Goal: Task Accomplishment & Management: Manage account settings

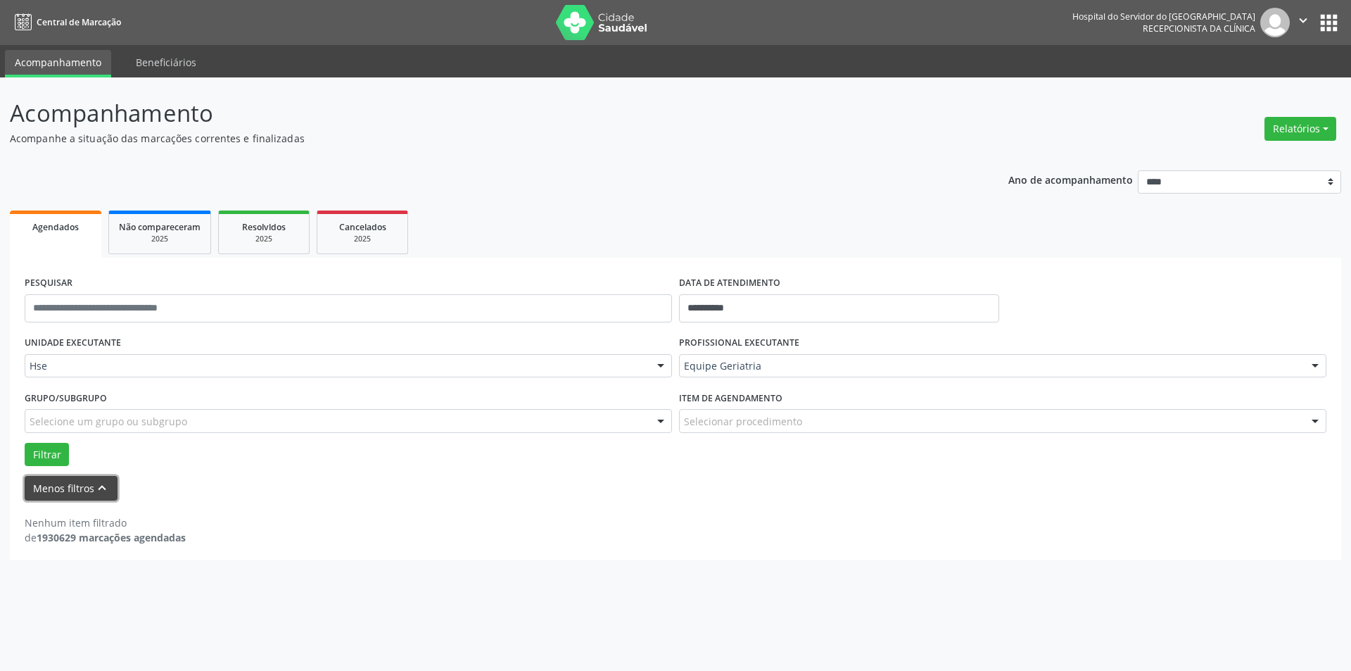
click at [72, 486] on button "Menos filtros keyboard_arrow_up" at bounding box center [71, 488] width 93 height 25
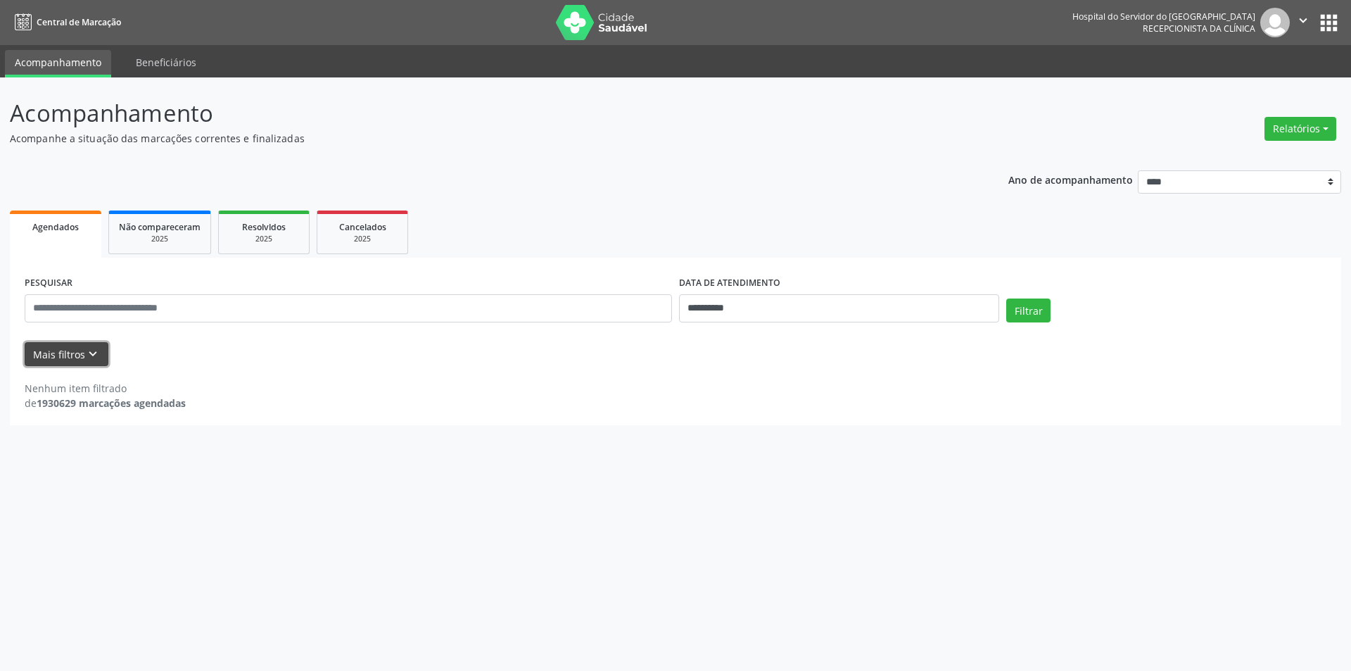
click at [86, 352] on icon "keyboard_arrow_down" at bounding box center [92, 353] width 15 height 15
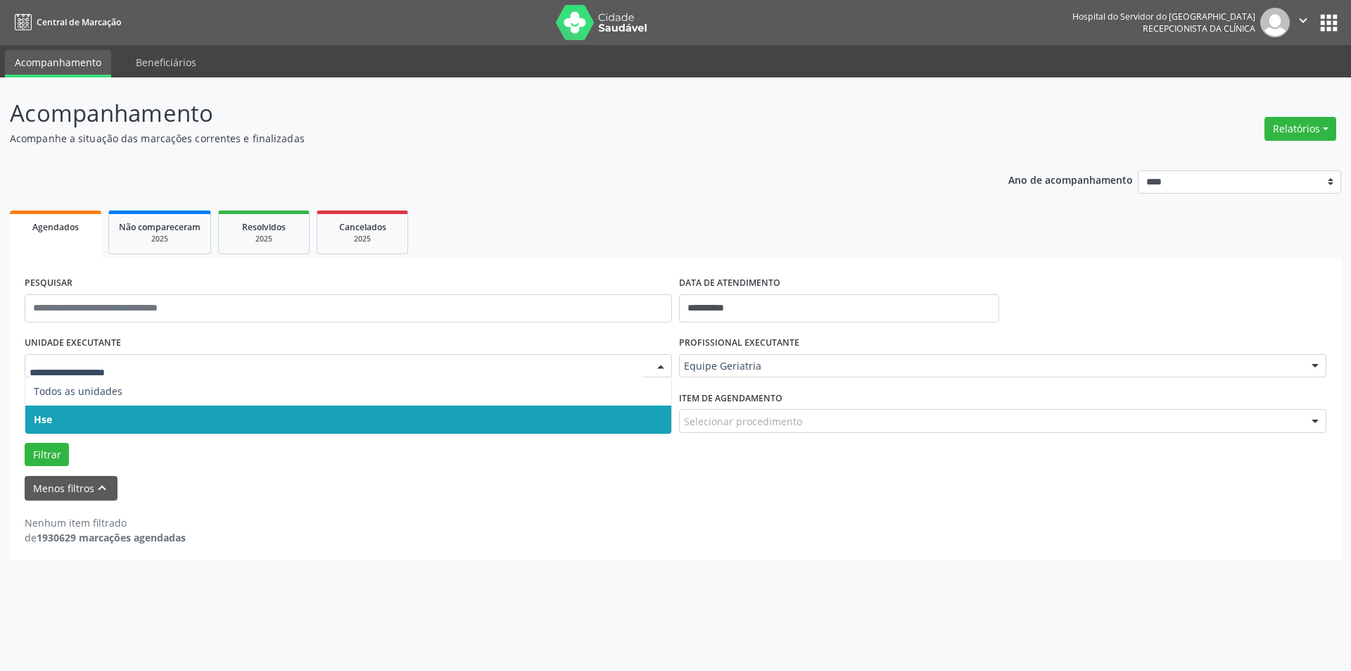
click at [656, 367] on div at bounding box center [660, 367] width 21 height 24
click at [645, 416] on span "Hse" at bounding box center [348, 419] width 646 height 28
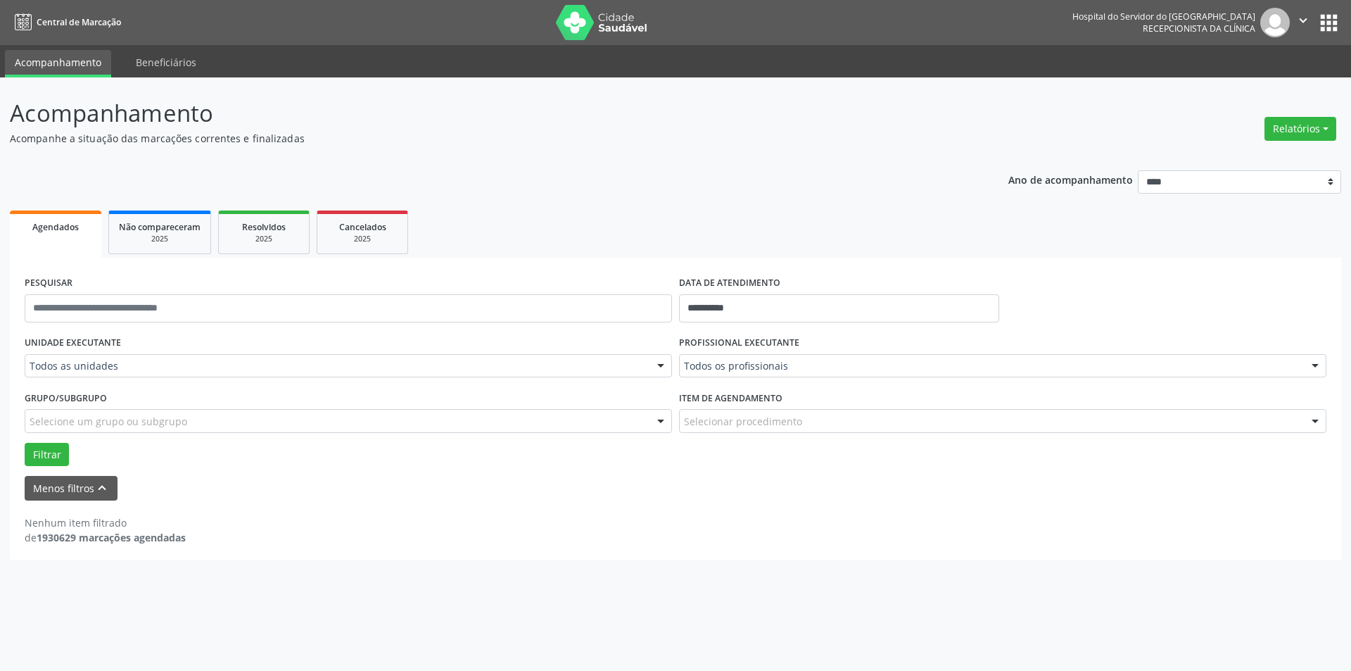
click at [662, 365] on div at bounding box center [660, 367] width 21 height 24
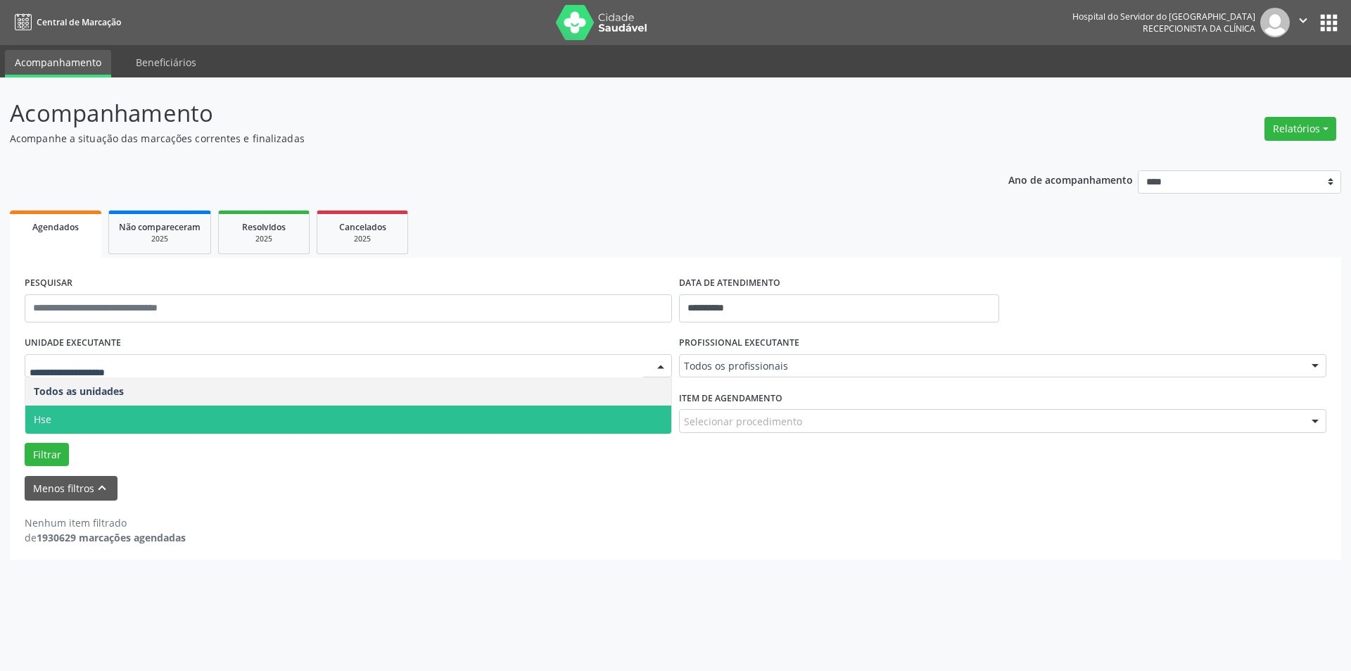
click at [655, 410] on span "Hse" at bounding box center [348, 419] width 646 height 28
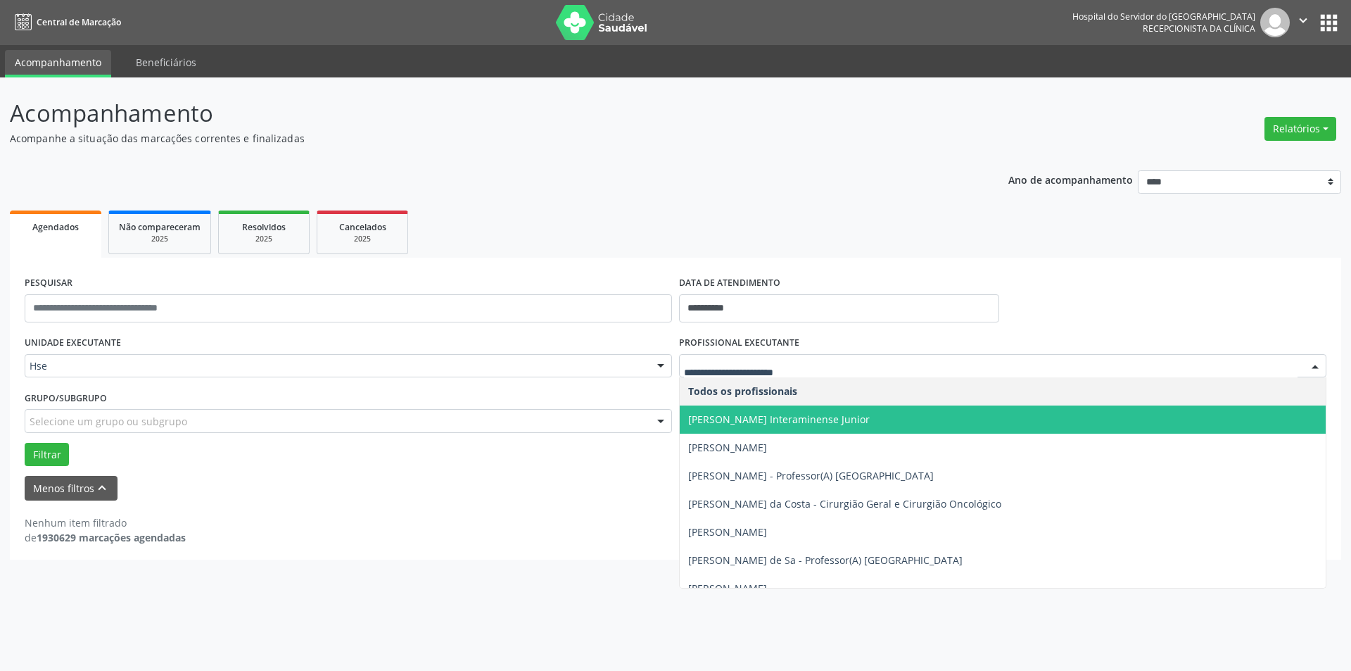
click at [1318, 362] on div at bounding box center [1315, 367] width 21 height 24
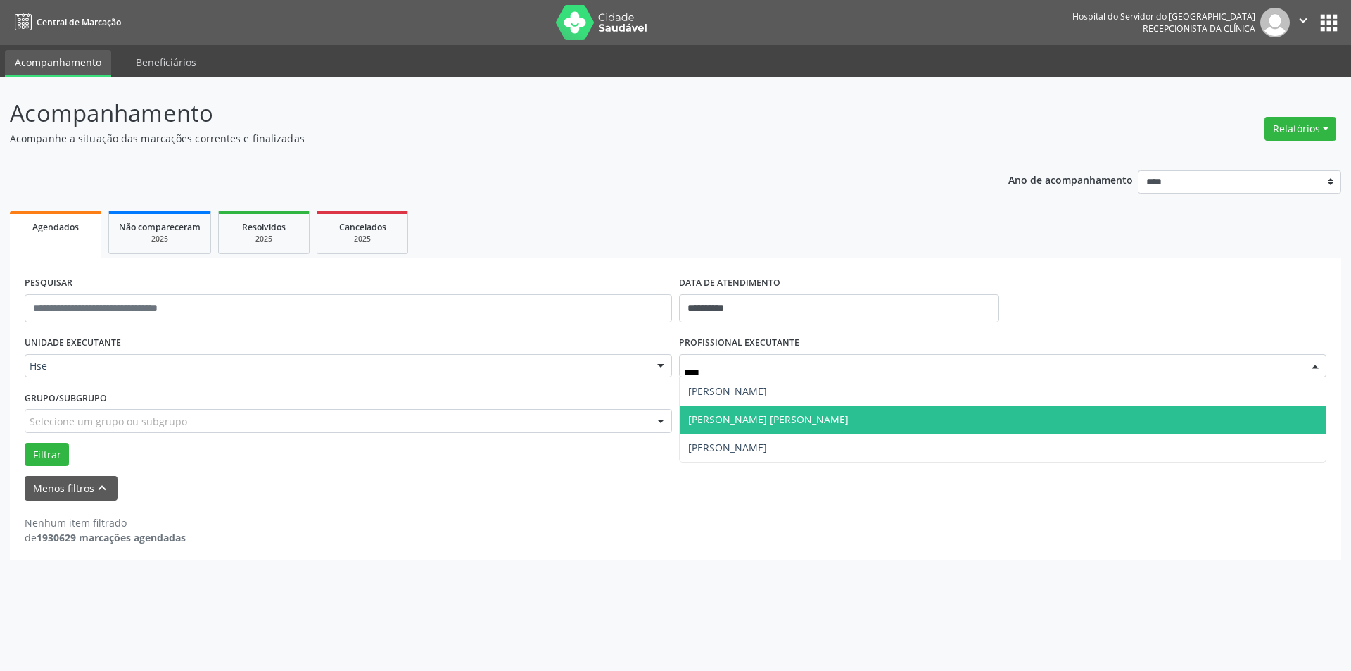
type input "*****"
drag, startPoint x: 912, startPoint y: 420, endPoint x: 902, endPoint y: 424, distance: 11.1
click at [910, 422] on span "[PERSON_NAME] [PERSON_NAME]" at bounding box center [1003, 419] width 646 height 28
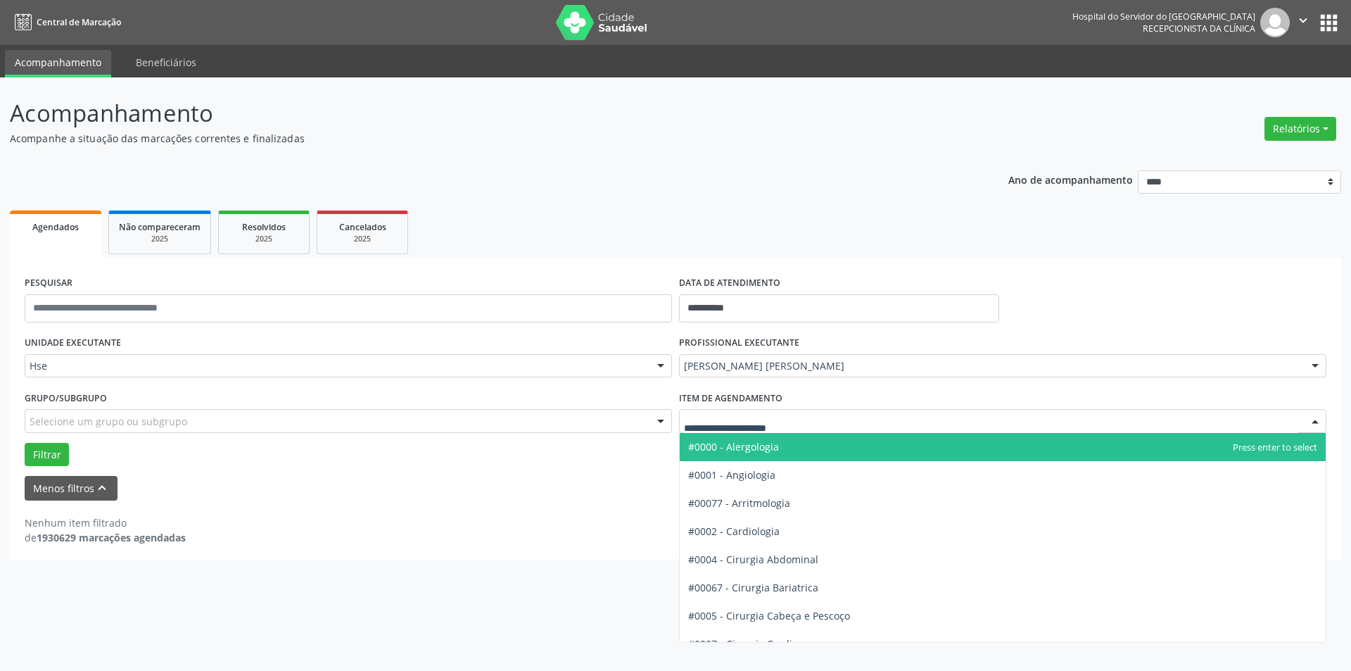
click at [1313, 421] on div at bounding box center [1315, 422] width 21 height 24
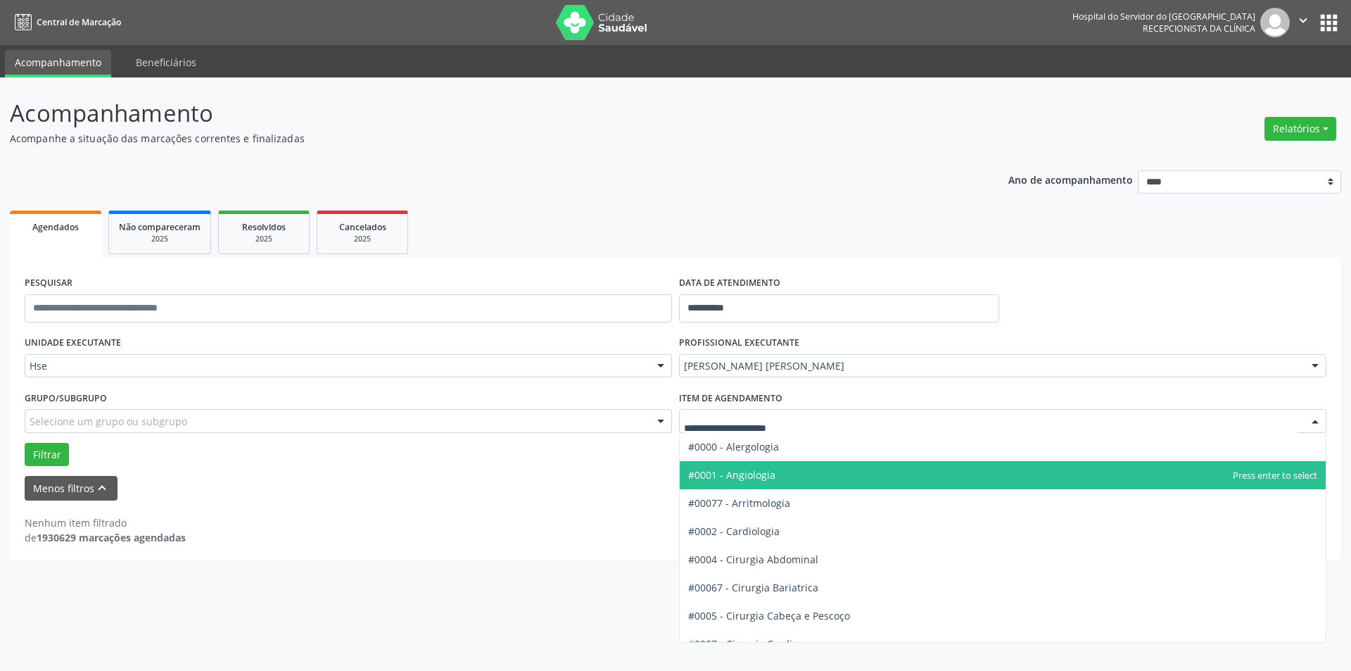
click at [808, 470] on span "#0001 - Angiologia" at bounding box center [1003, 475] width 646 height 28
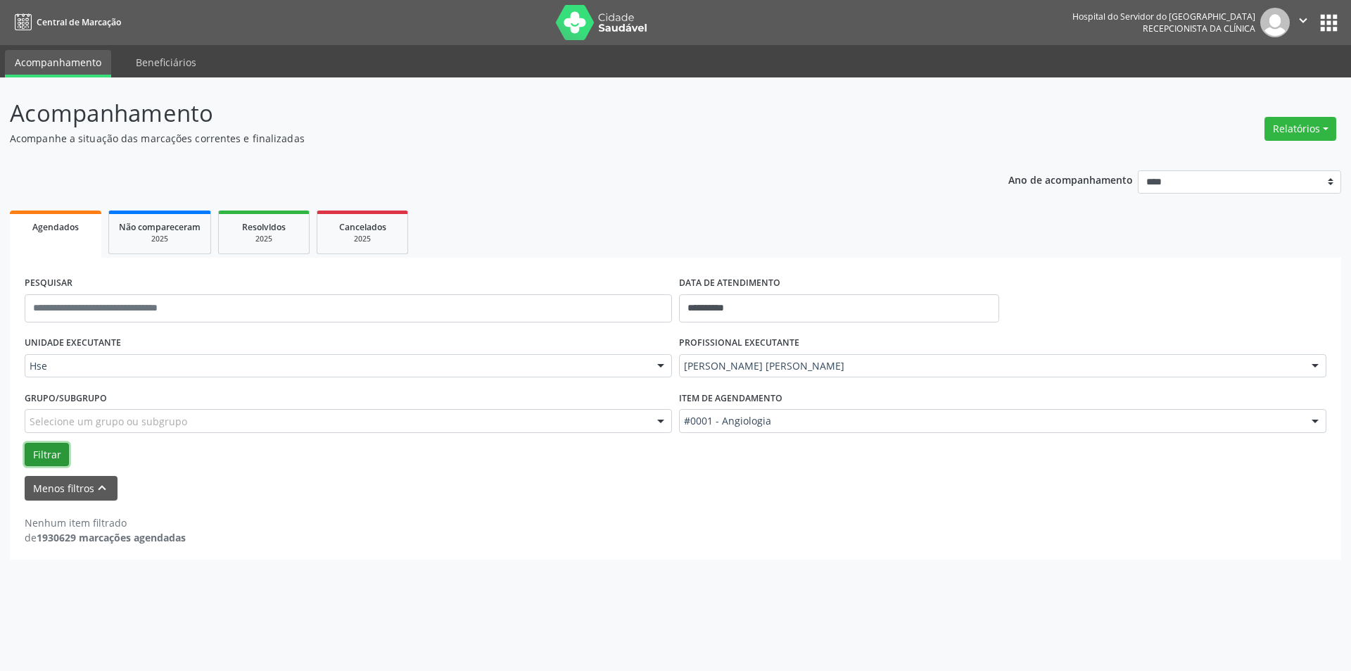
click at [49, 450] on button "Filtrar" at bounding box center [47, 455] width 44 height 24
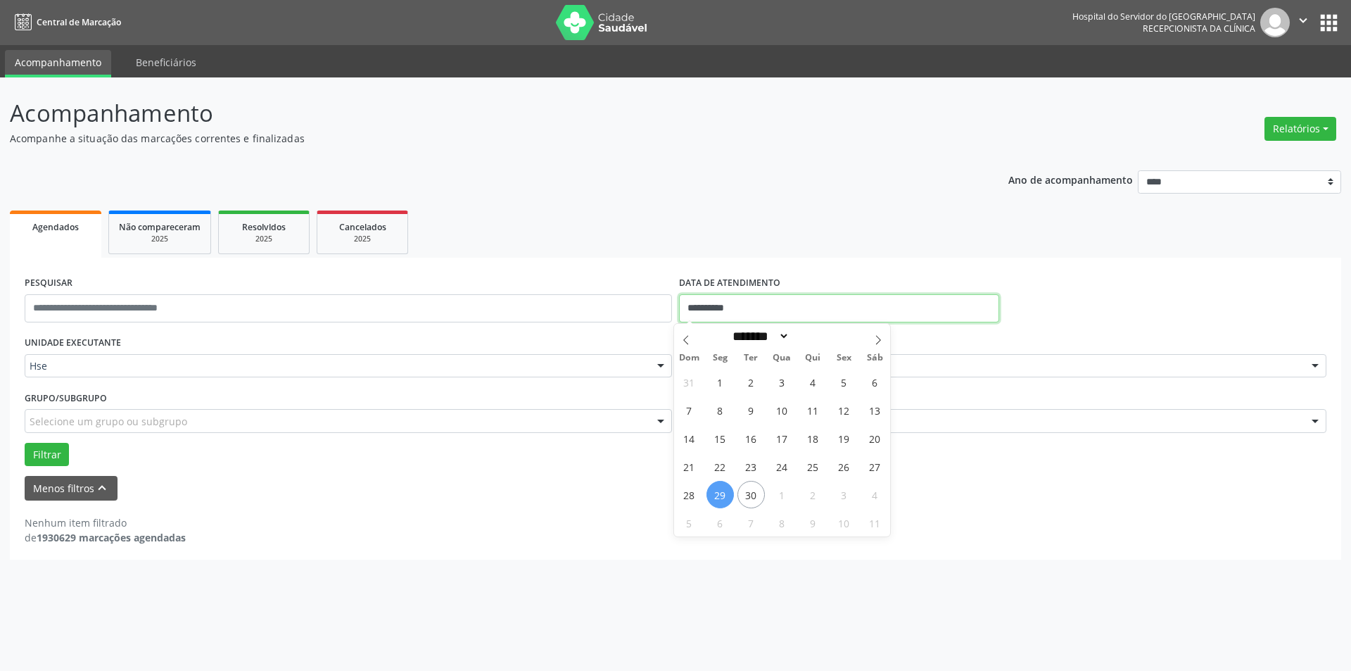
drag, startPoint x: 744, startPoint y: 308, endPoint x: 665, endPoint y: 305, distance: 78.9
click at [665, 305] on div "**********" at bounding box center [675, 302] width 1309 height 60
click at [751, 488] on span "30" at bounding box center [751, 494] width 27 height 27
type input "**********"
click at [751, 488] on span "30" at bounding box center [751, 494] width 27 height 27
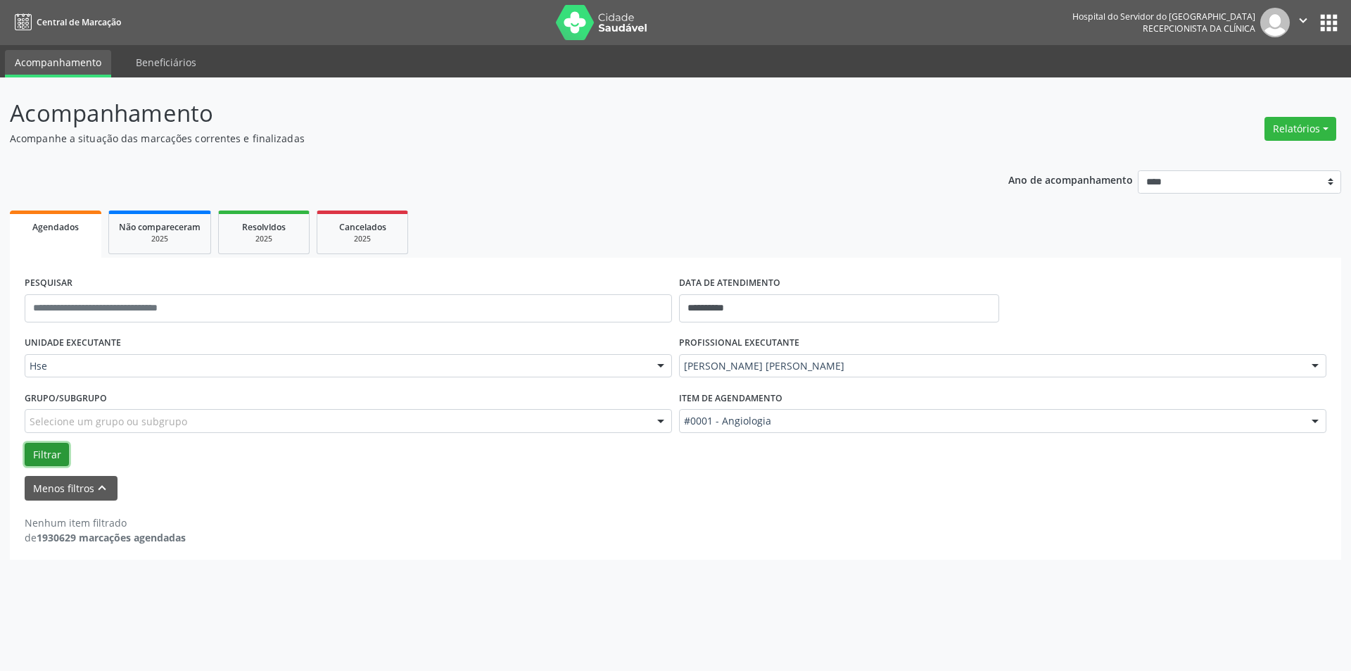
click at [44, 452] on button "Filtrar" at bounding box center [47, 455] width 44 height 24
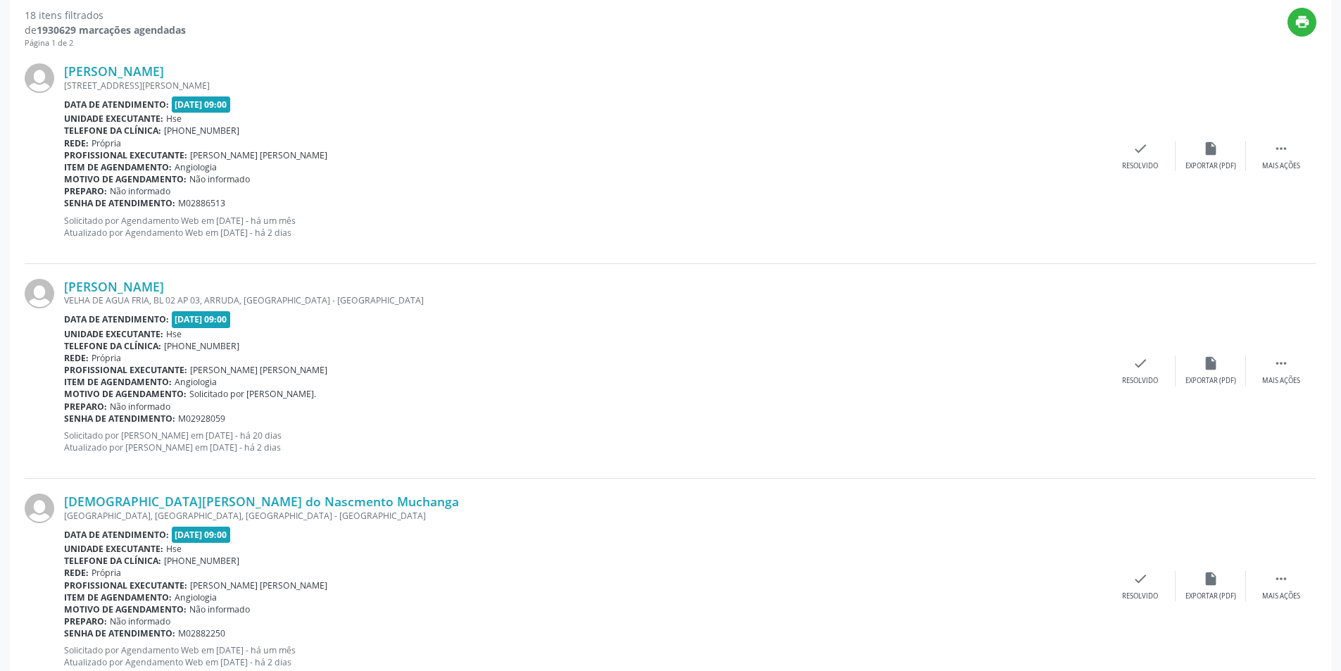
scroll to position [520, 0]
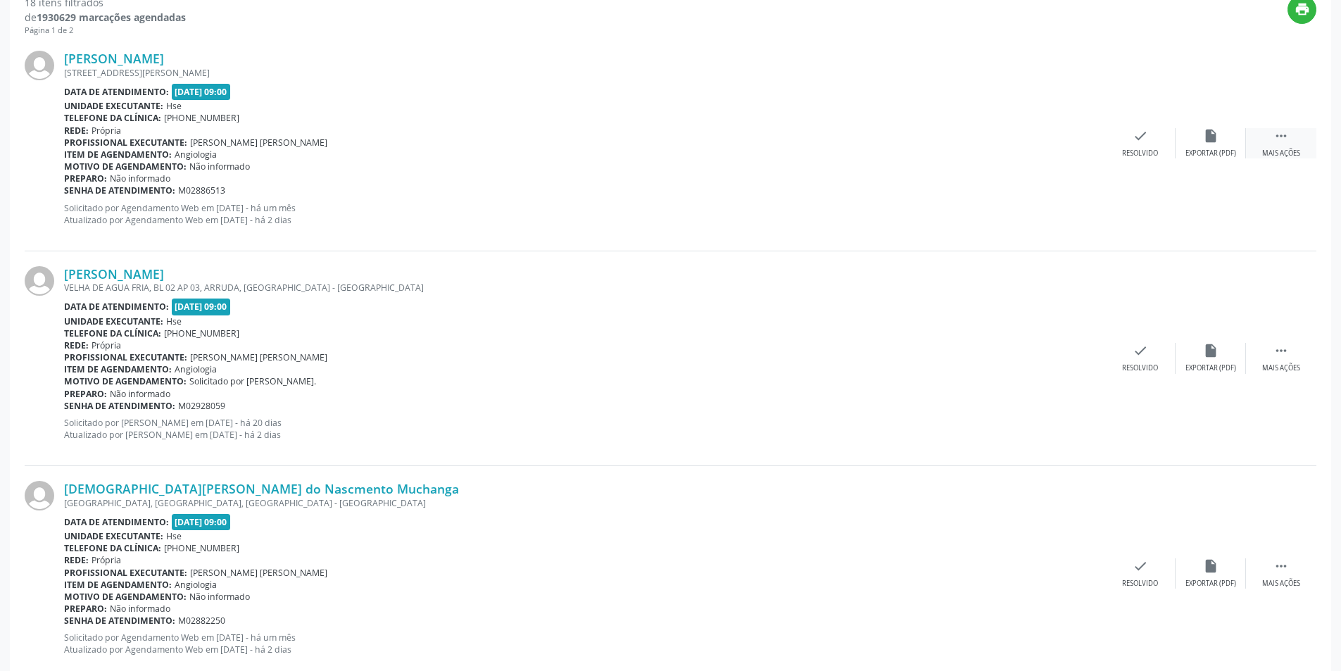
click at [1273, 131] on icon "" at bounding box center [1280, 135] width 15 height 15
click at [1208, 139] on icon "alarm_off" at bounding box center [1210, 135] width 15 height 15
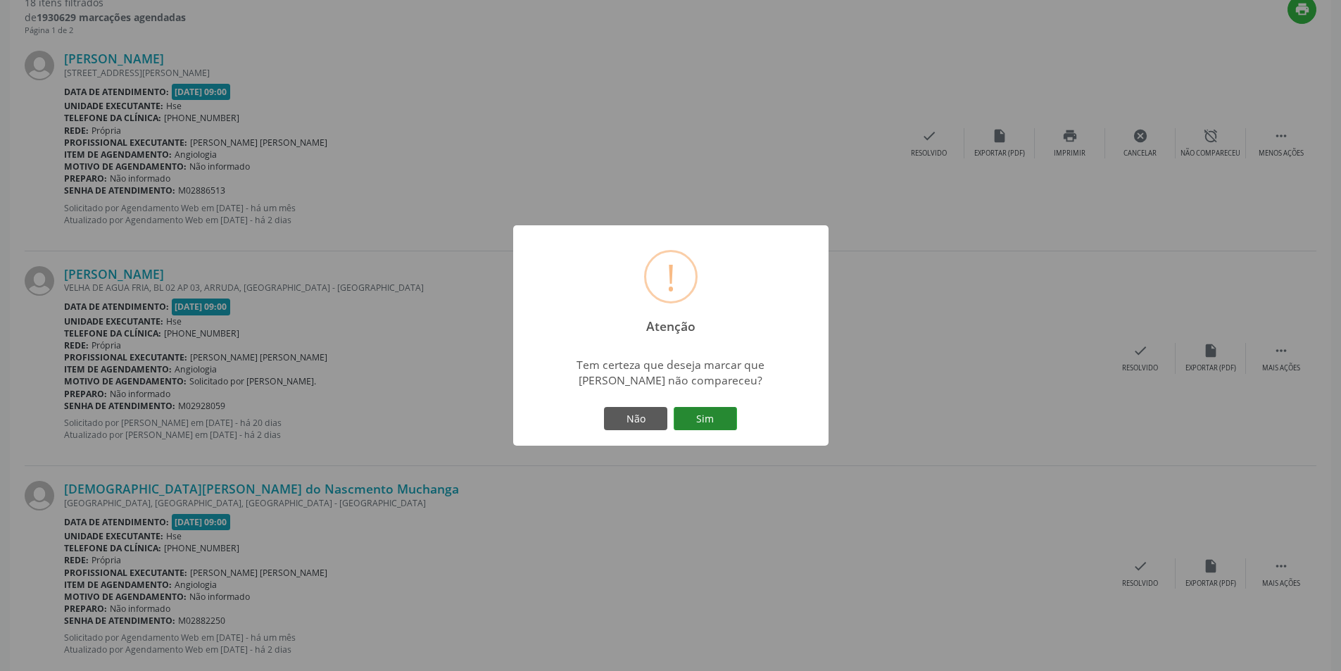
click at [700, 413] on button "Sim" at bounding box center [705, 419] width 63 height 24
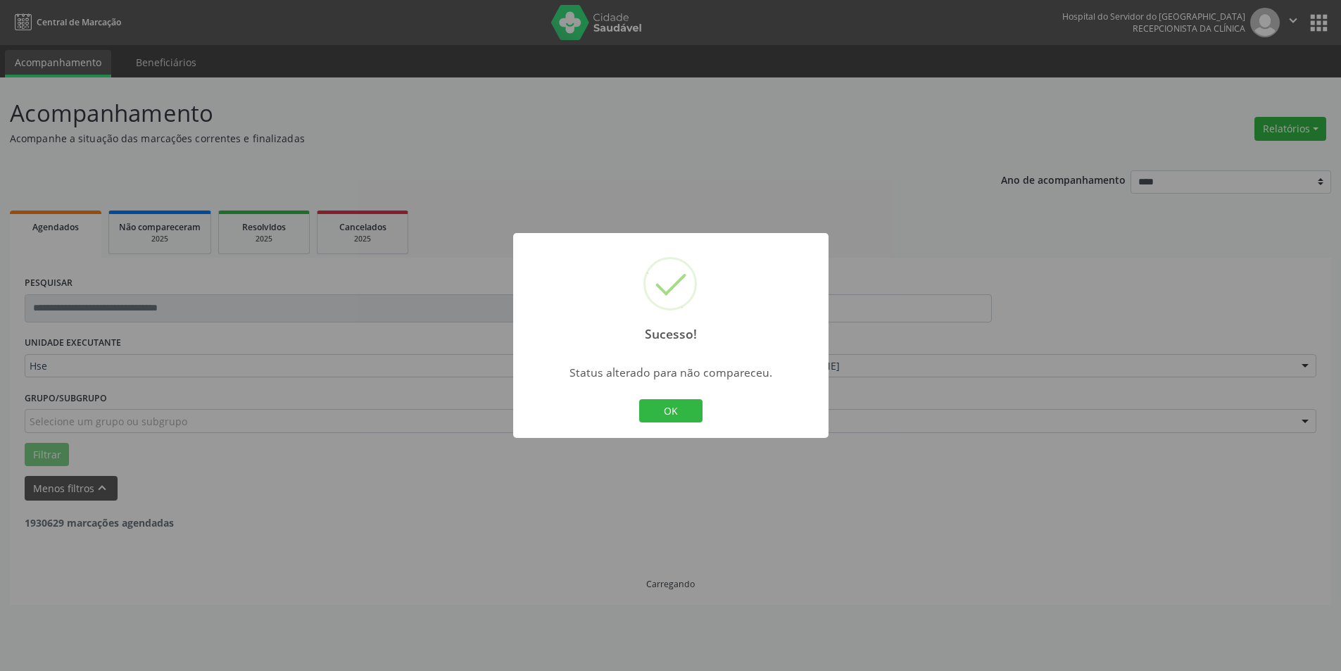
scroll to position [0, 0]
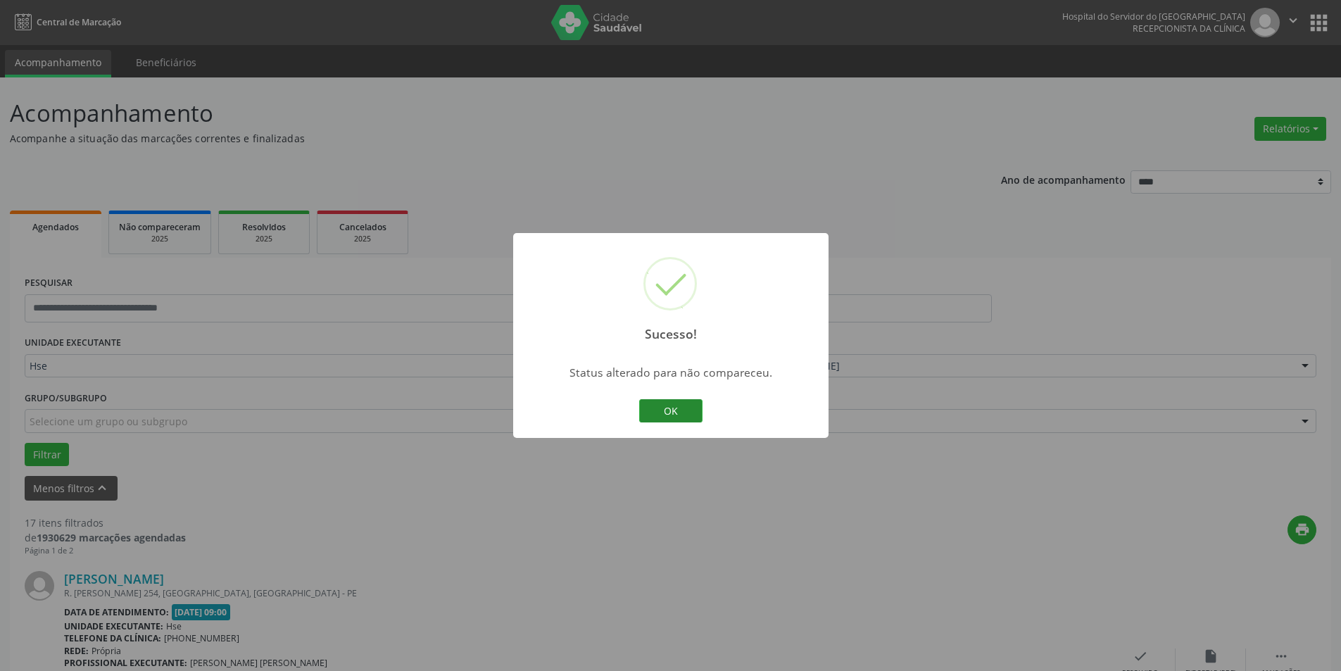
click at [695, 407] on button "OK" at bounding box center [670, 411] width 63 height 24
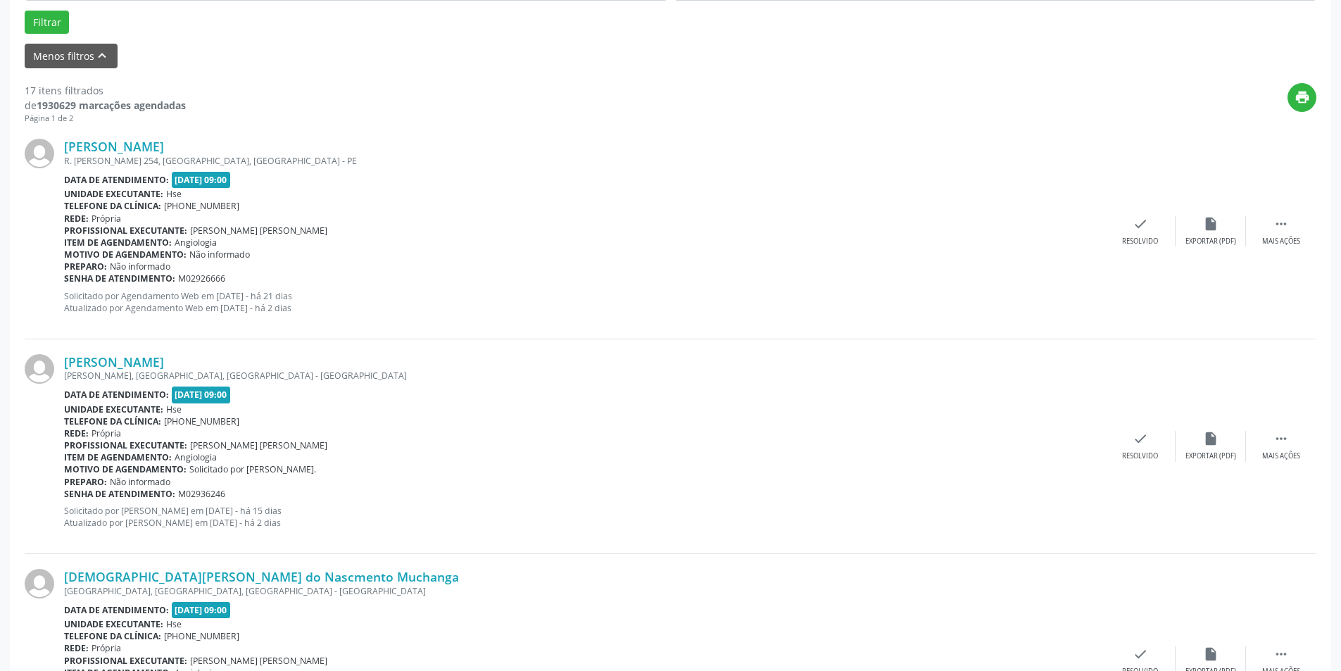
scroll to position [436, 0]
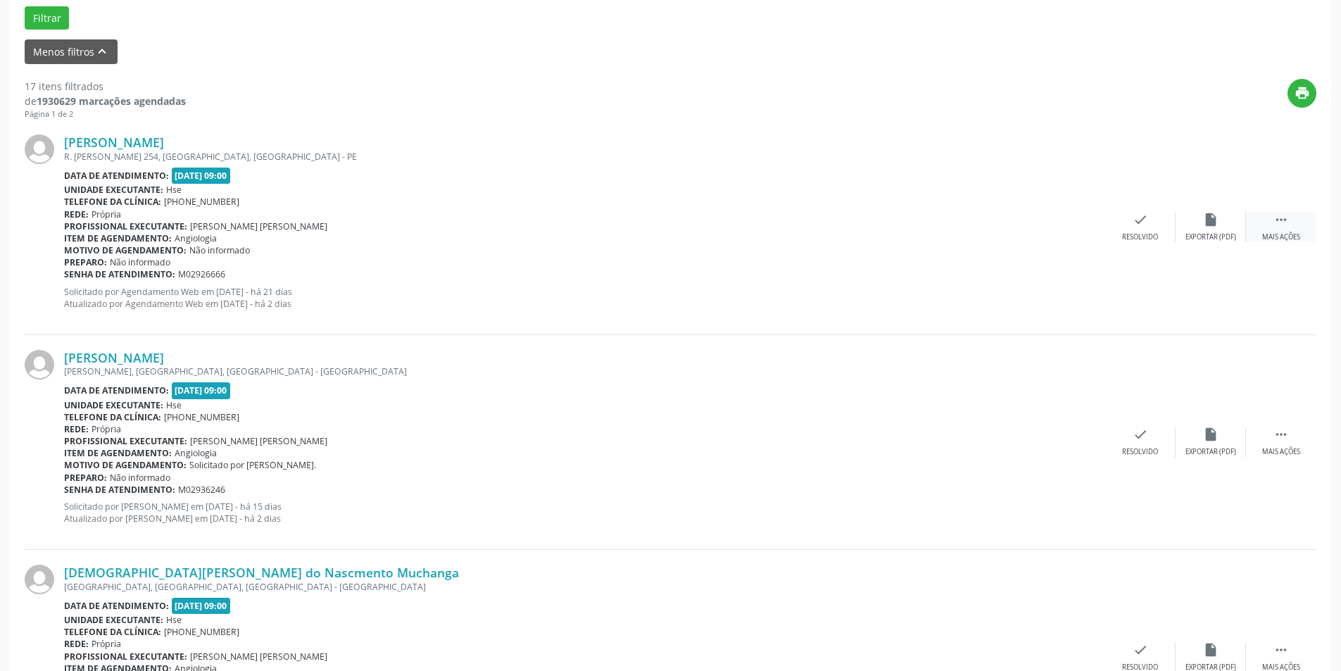
click at [1280, 226] on icon "" at bounding box center [1280, 219] width 15 height 15
click at [1214, 222] on icon "alarm_off" at bounding box center [1210, 219] width 15 height 15
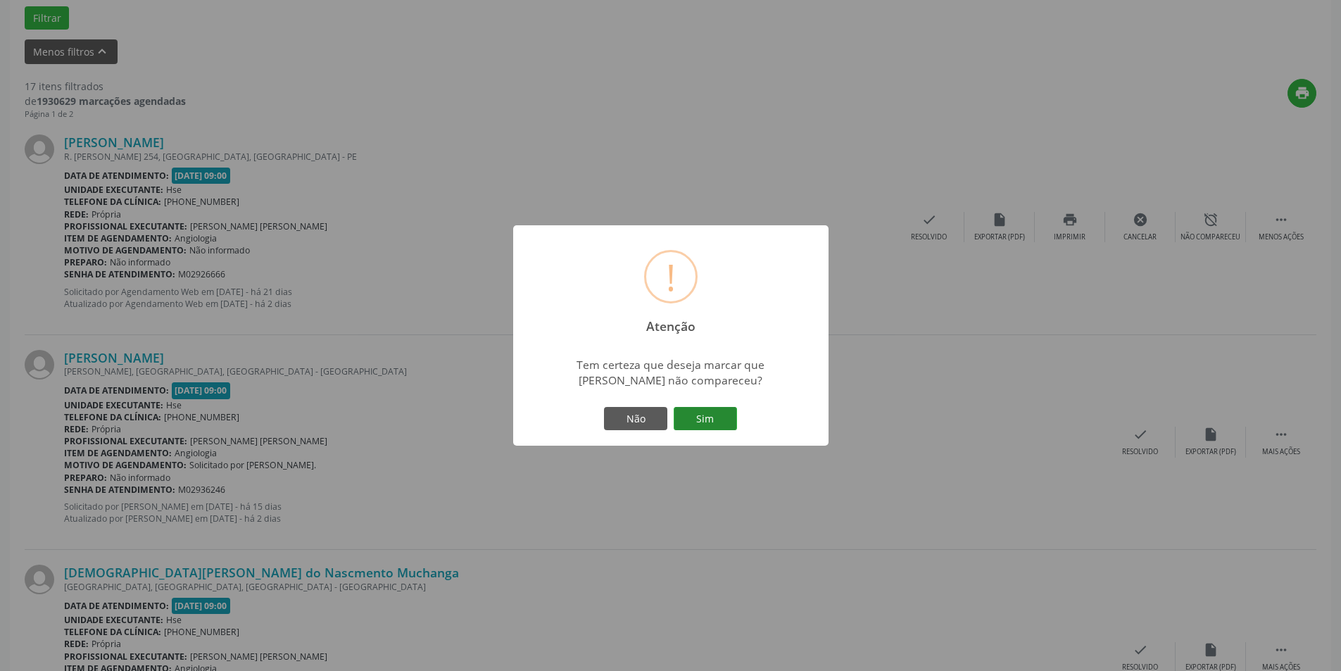
click at [712, 417] on button "Sim" at bounding box center [705, 419] width 63 height 24
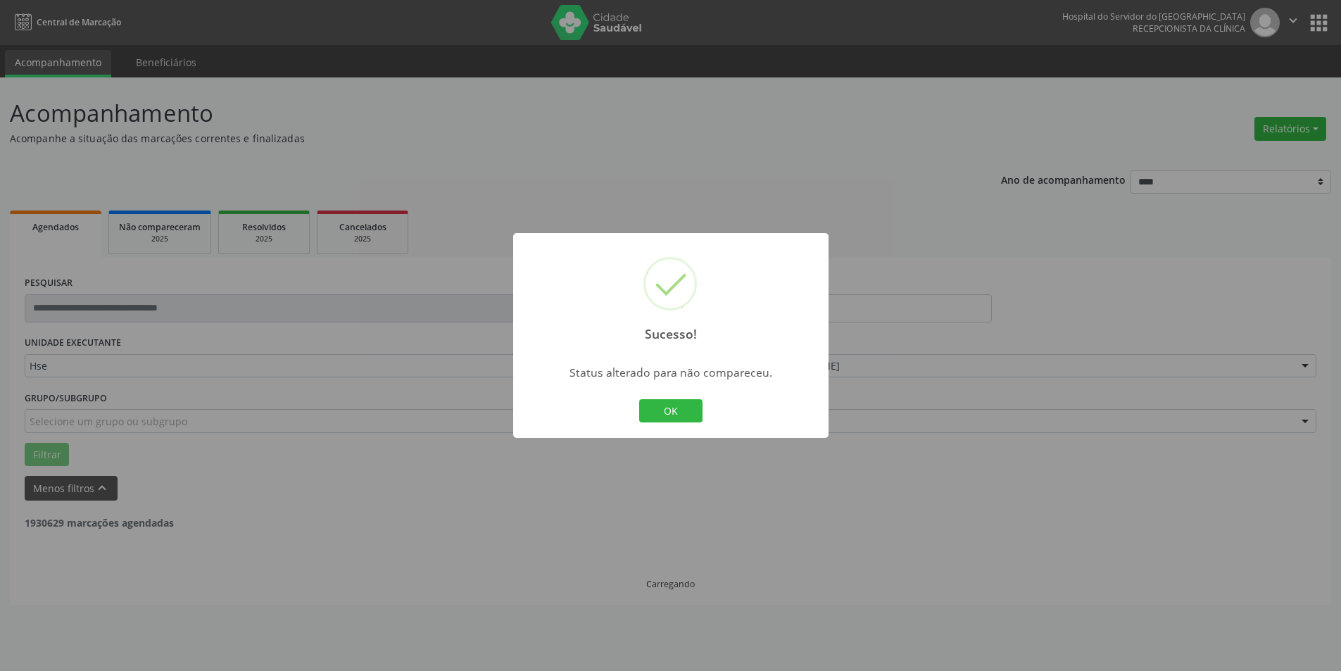
scroll to position [0, 0]
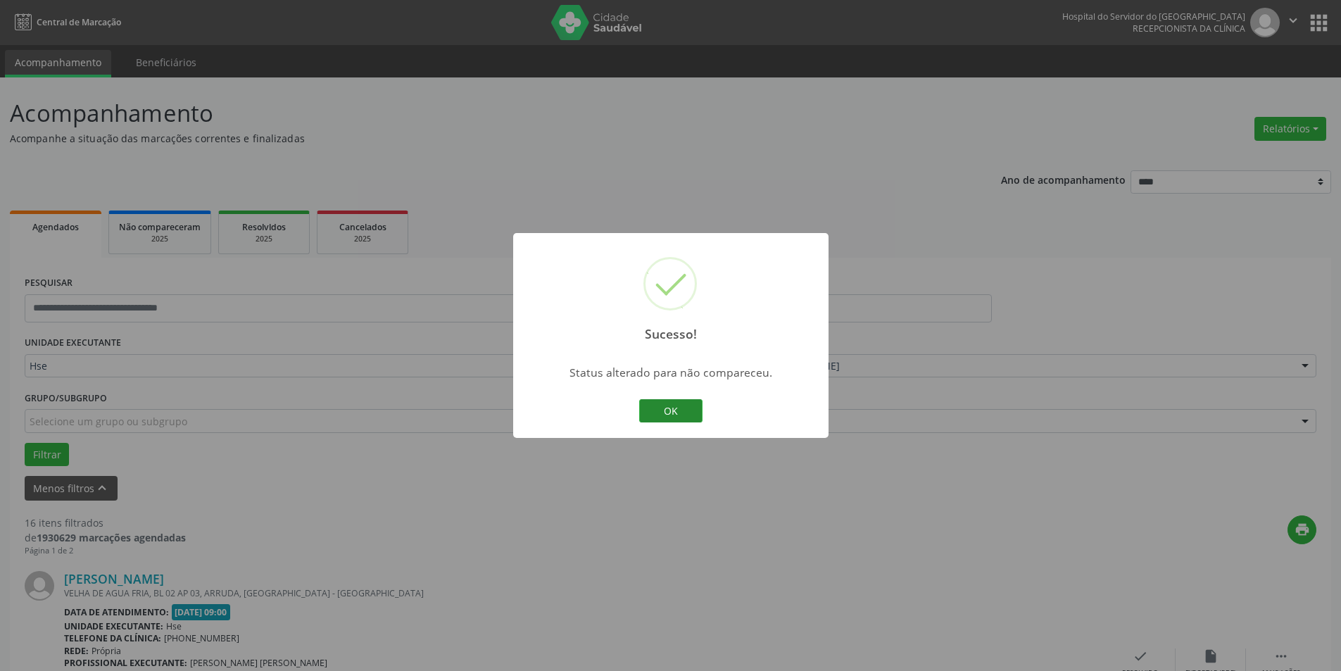
click at [679, 410] on button "OK" at bounding box center [670, 411] width 63 height 24
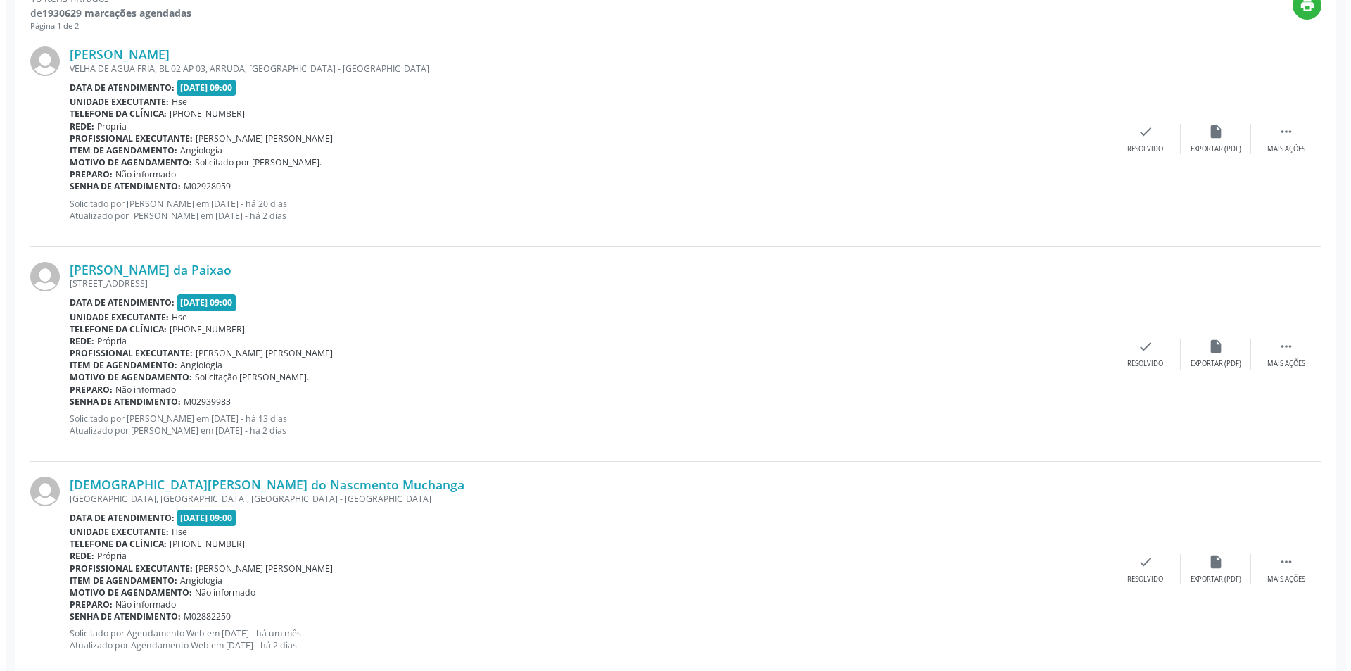
scroll to position [529, 0]
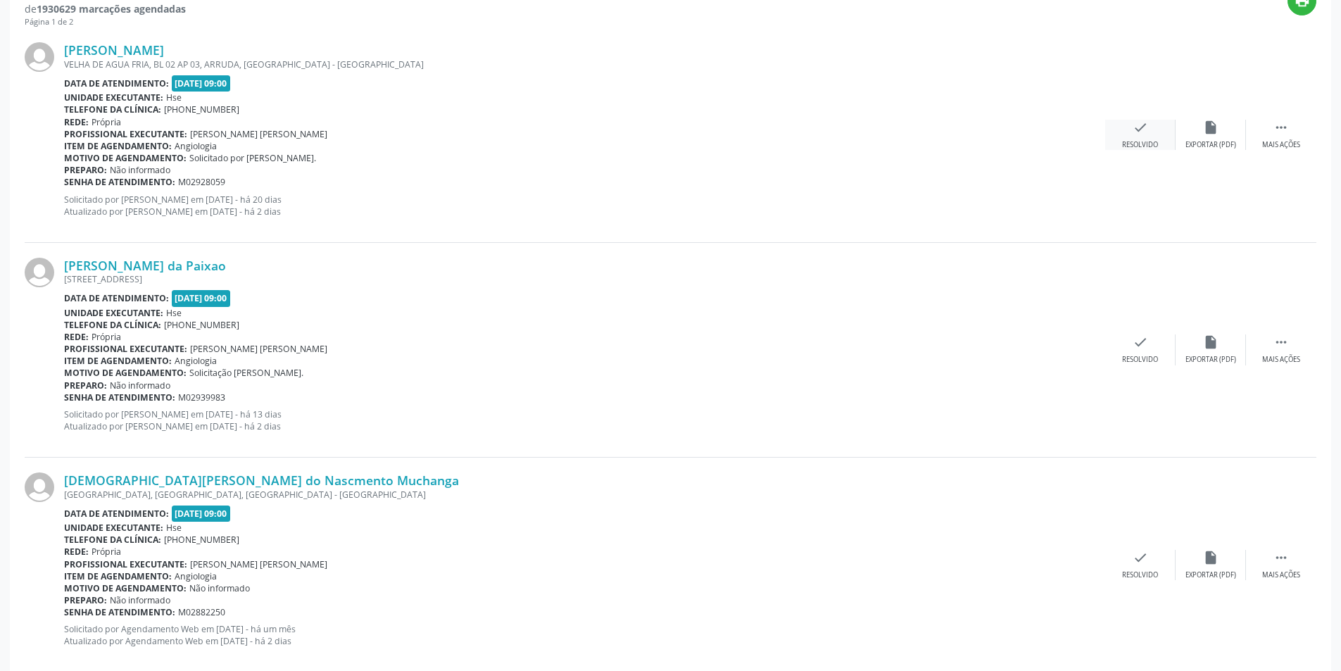
click at [1135, 127] on icon "check" at bounding box center [1139, 127] width 15 height 15
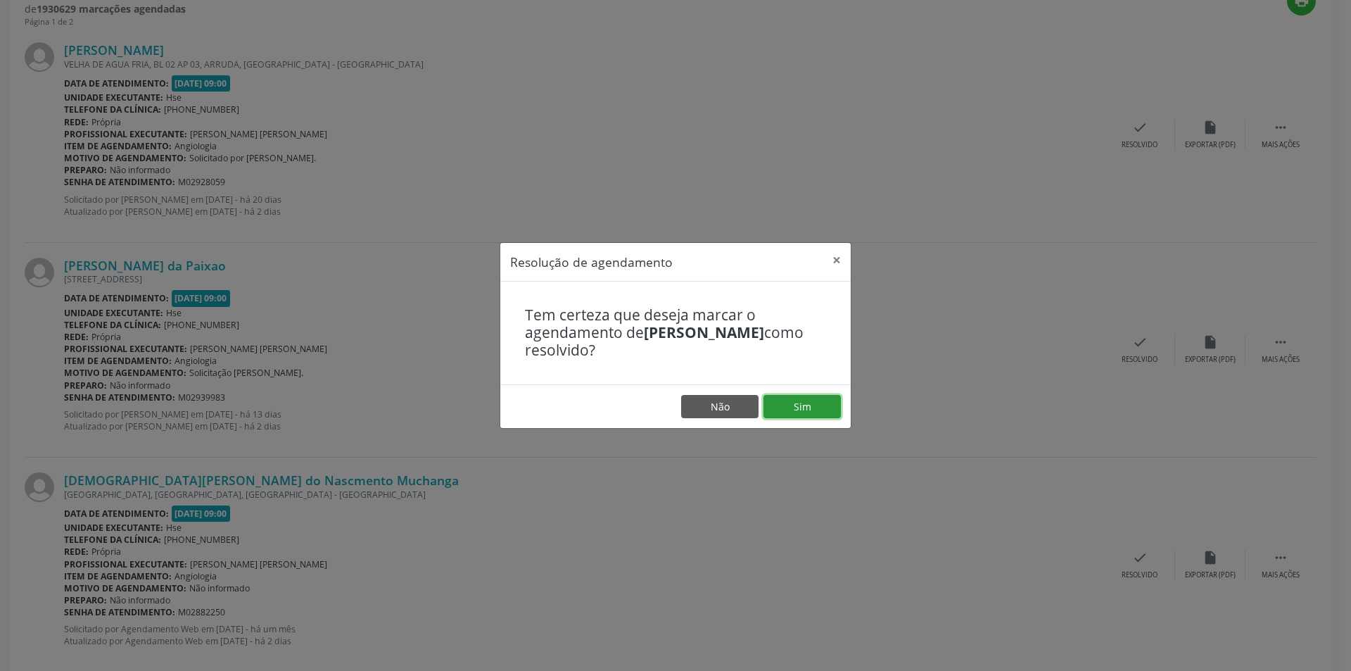
click at [815, 405] on button "Sim" at bounding box center [802, 407] width 77 height 24
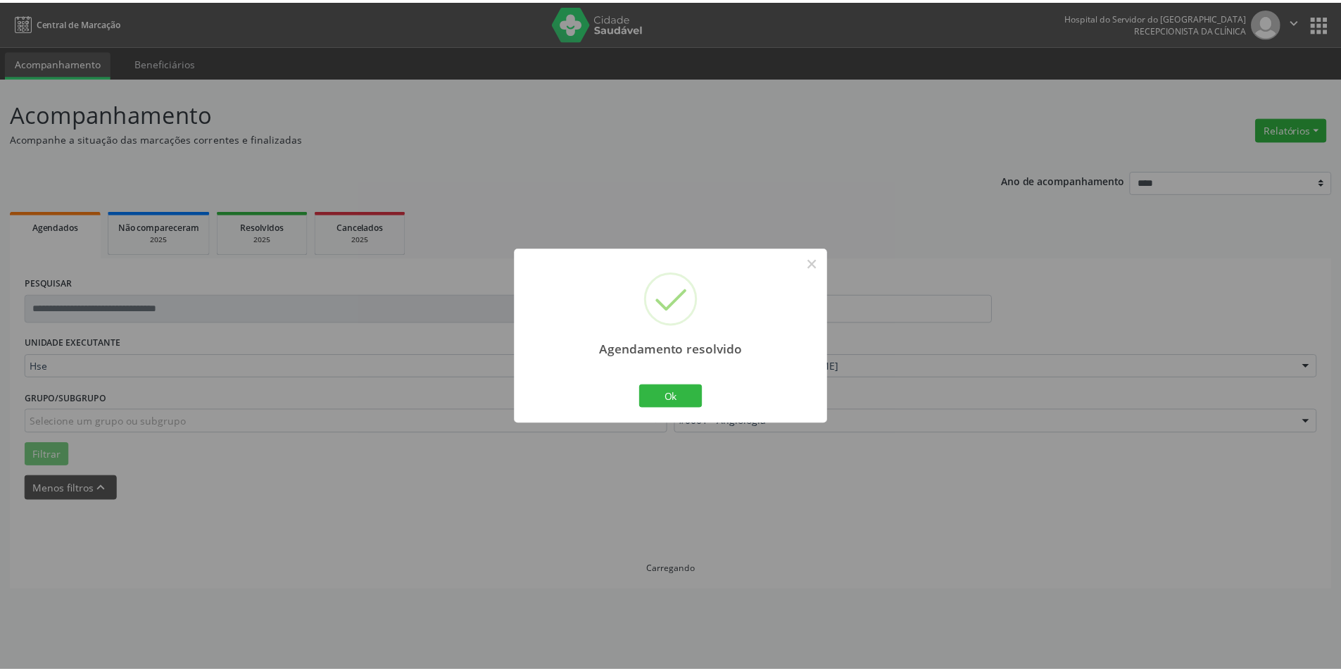
scroll to position [0, 0]
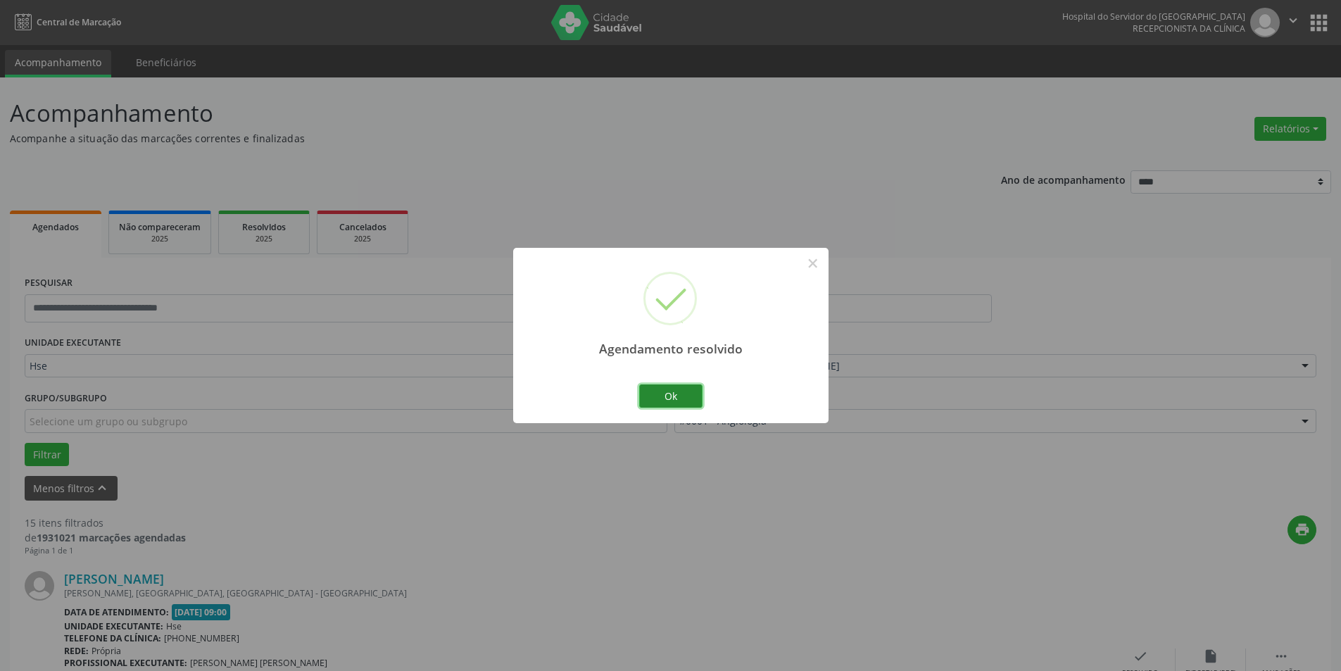
click at [692, 390] on button "Ok" at bounding box center [670, 396] width 63 height 24
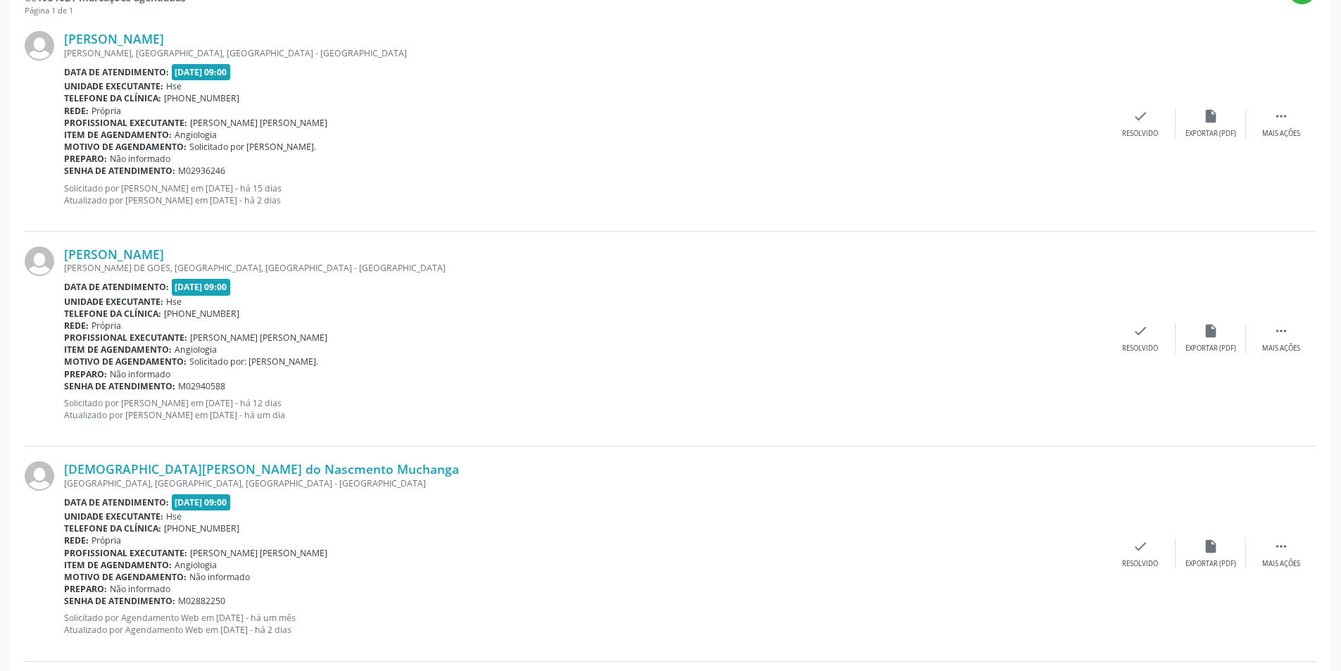
scroll to position [569, 0]
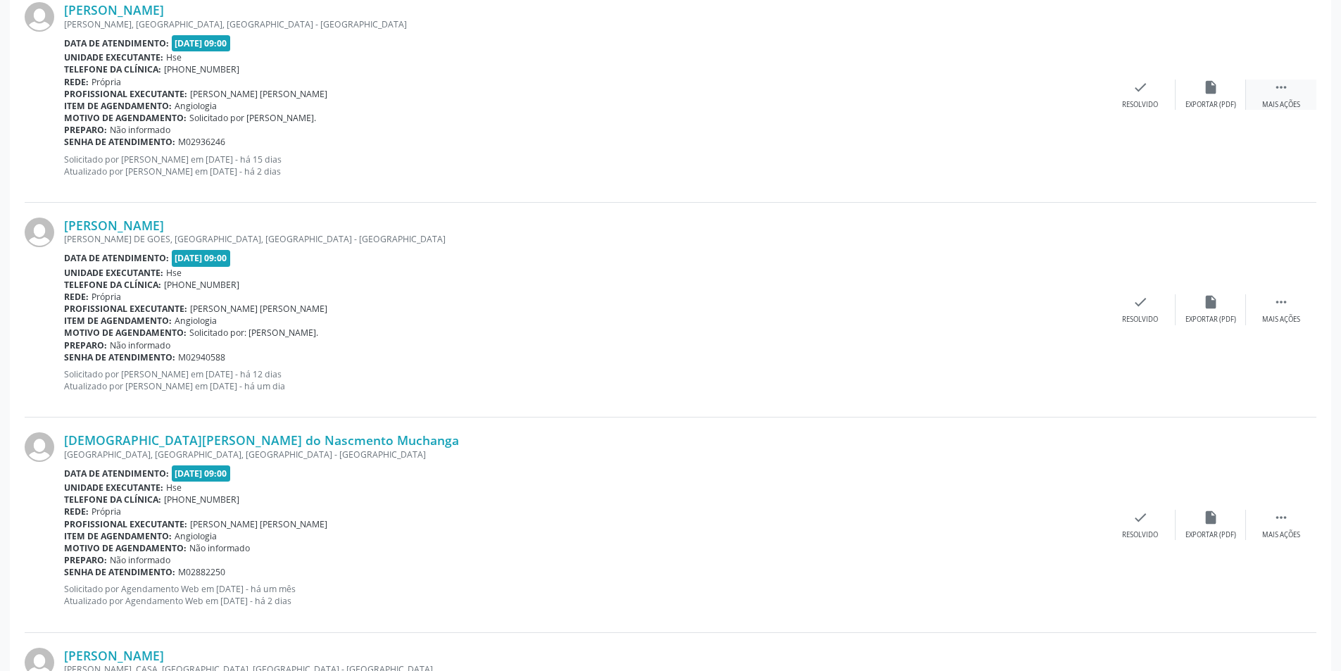
click at [1283, 93] on icon "" at bounding box center [1280, 87] width 15 height 15
click at [1229, 94] on div "alarm_off Não compareceu" at bounding box center [1210, 95] width 70 height 30
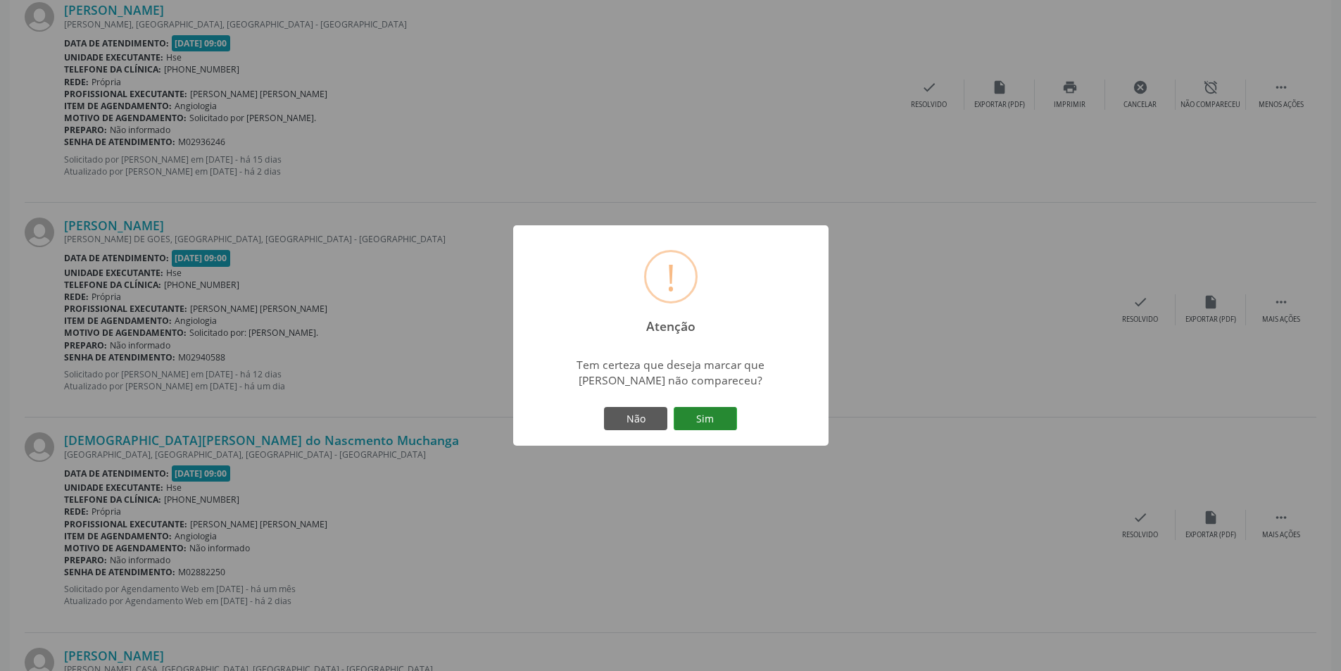
click at [707, 411] on button "Sim" at bounding box center [705, 419] width 63 height 24
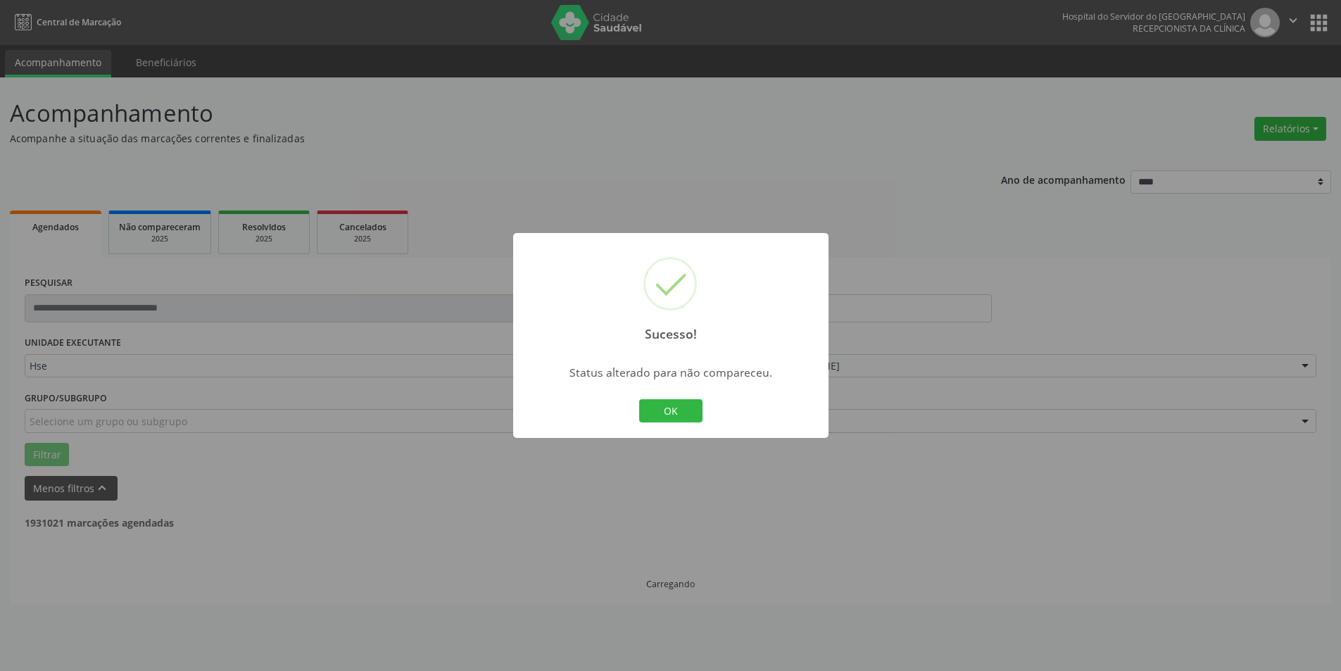
scroll to position [0, 0]
click at [681, 402] on button "OK" at bounding box center [675, 411] width 63 height 24
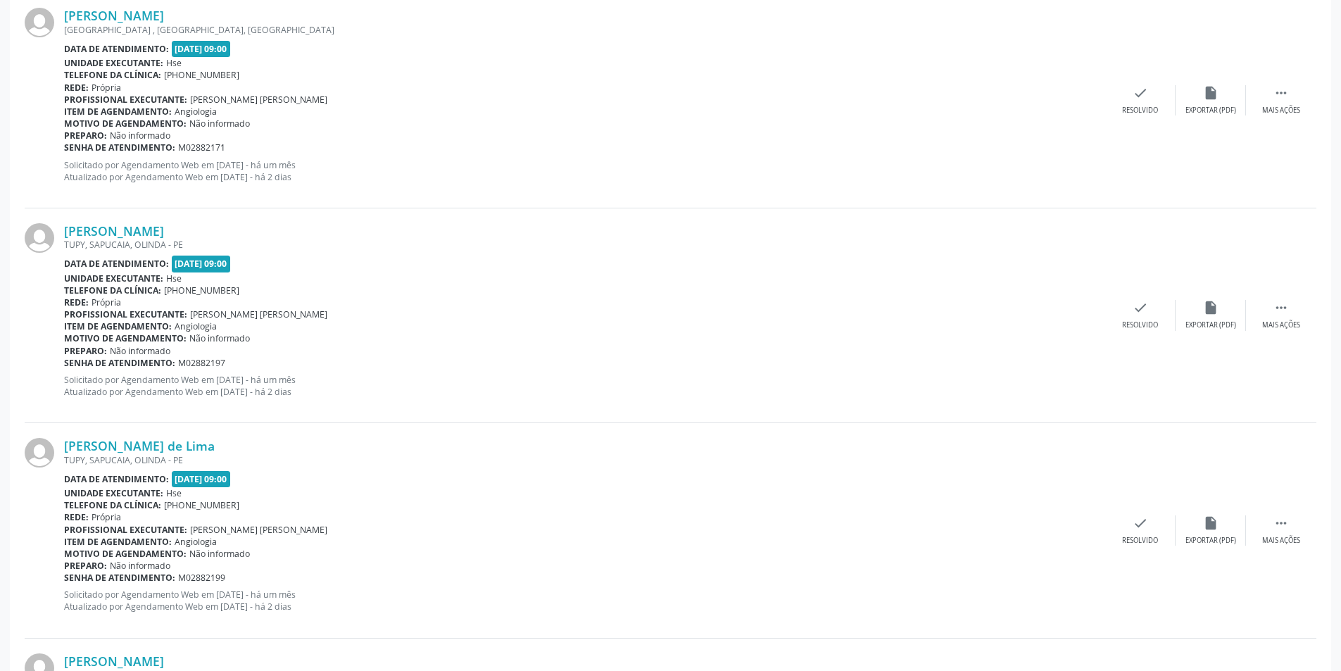
scroll to position [567, 0]
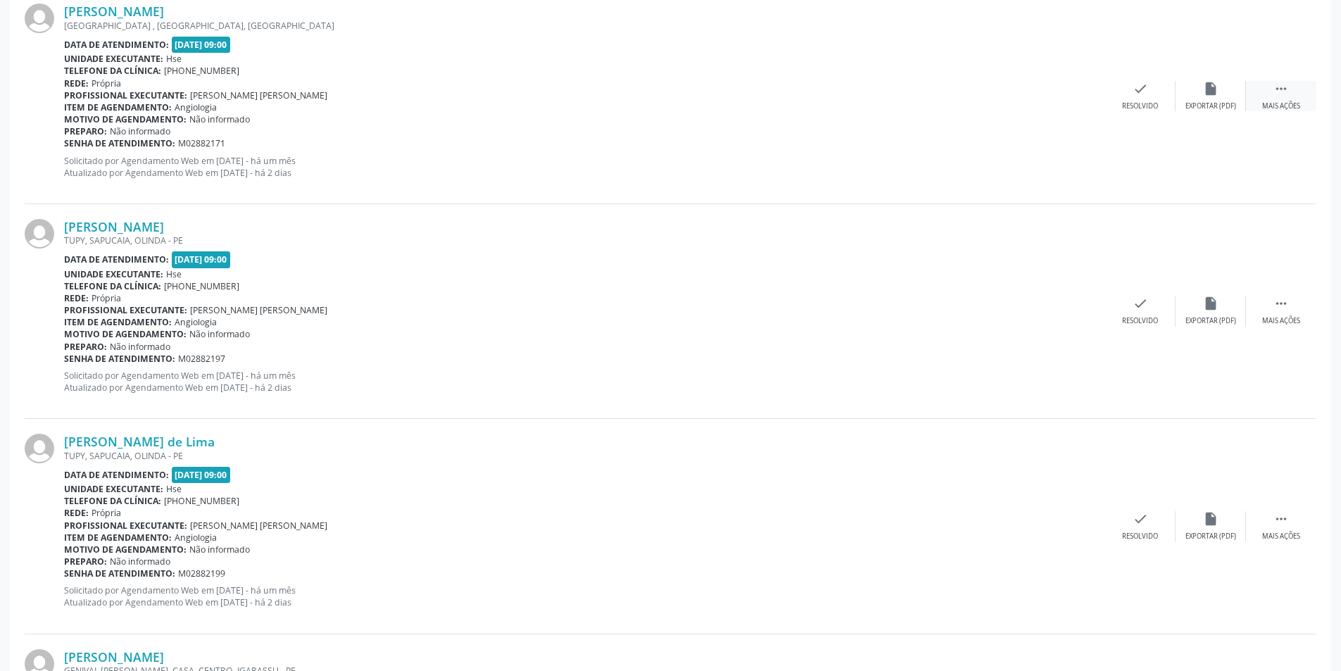
click at [1293, 96] on div " Mais ações" at bounding box center [1281, 96] width 70 height 30
click at [1210, 93] on icon "alarm_off" at bounding box center [1210, 88] width 15 height 15
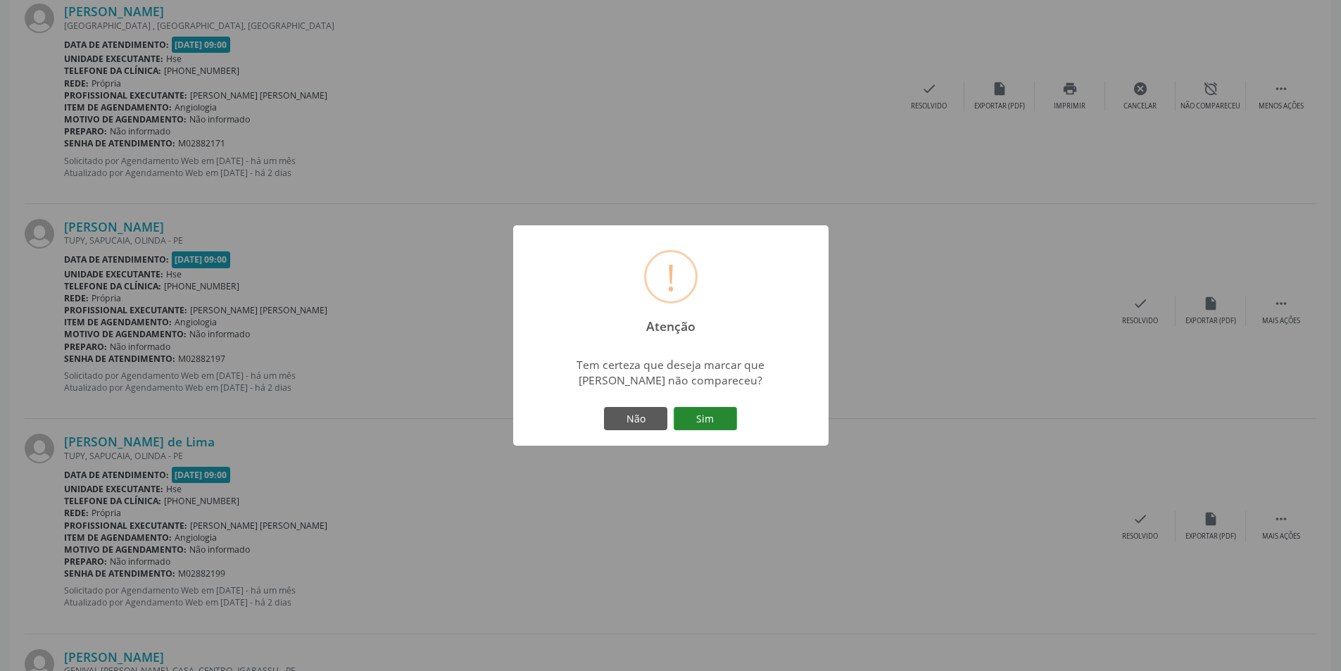
click at [714, 408] on button "Sim" at bounding box center [705, 419] width 63 height 24
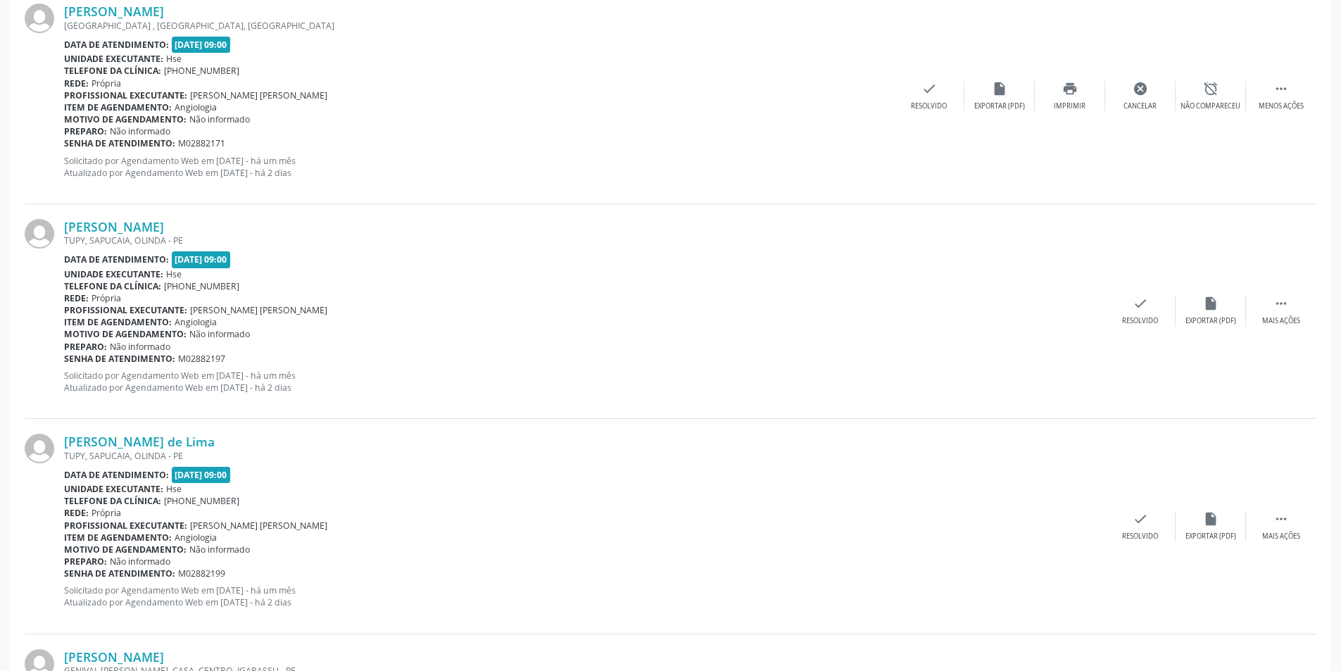
scroll to position [0, 0]
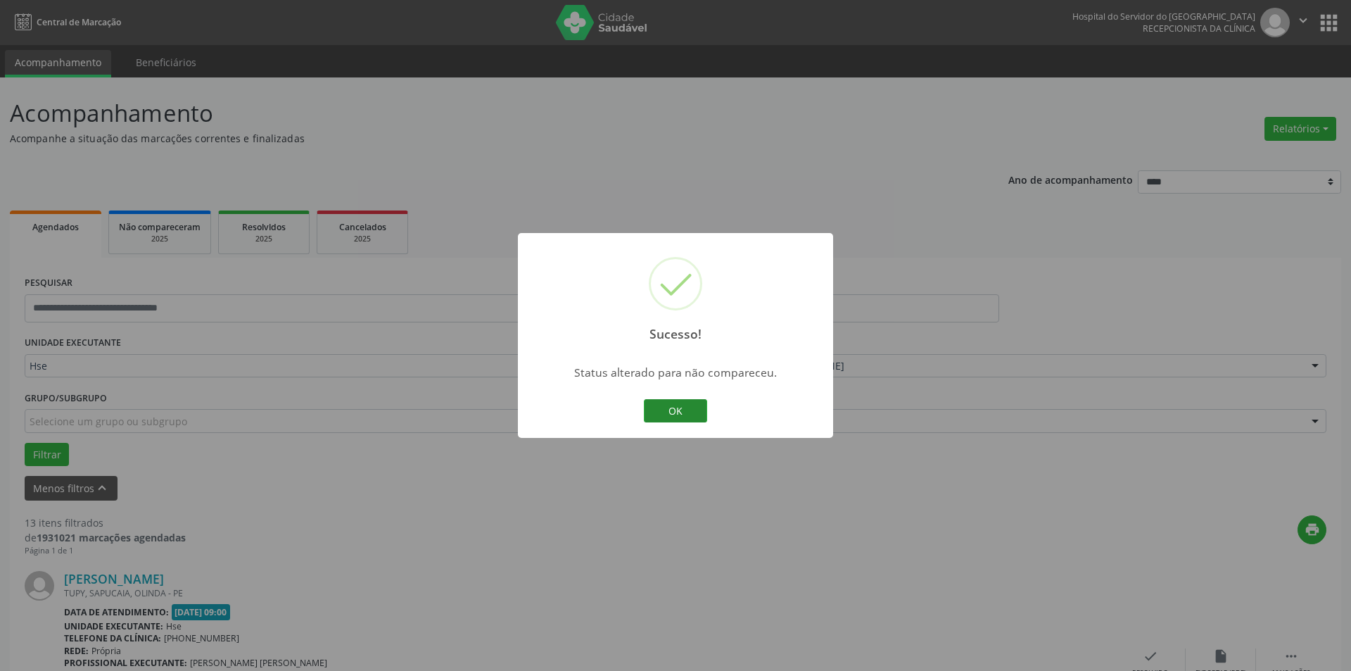
click at [695, 410] on button "OK" at bounding box center [675, 411] width 63 height 24
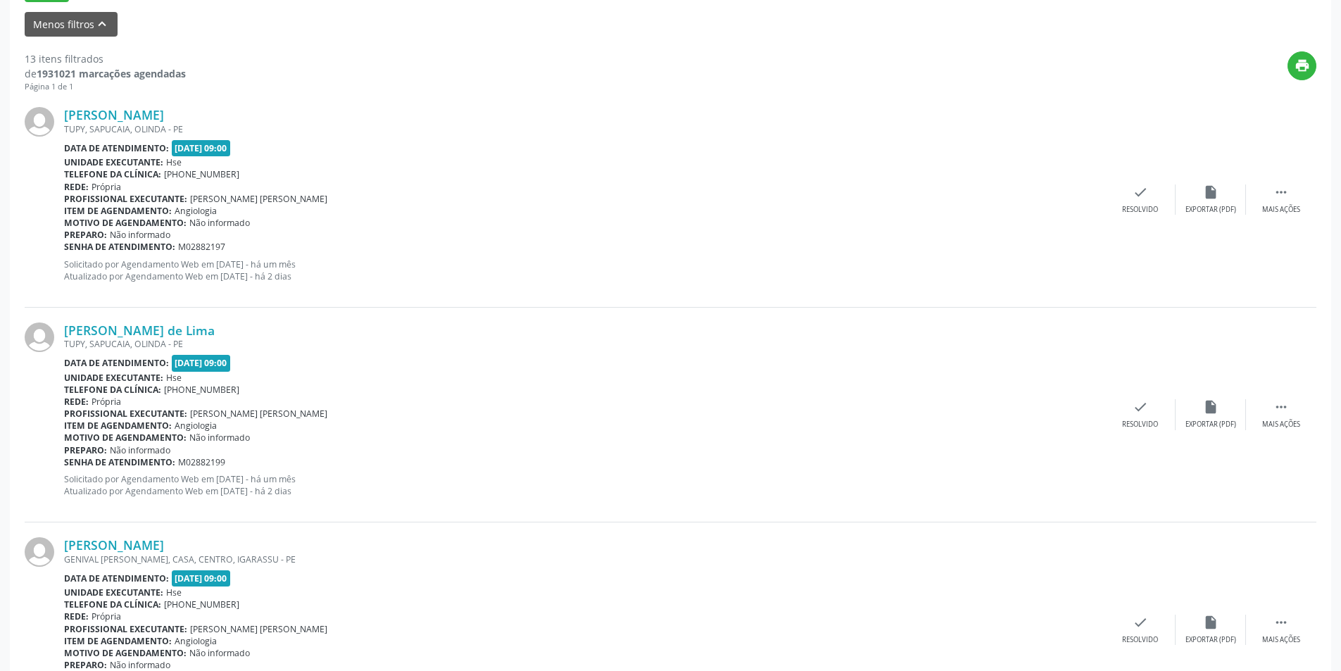
scroll to position [522, 0]
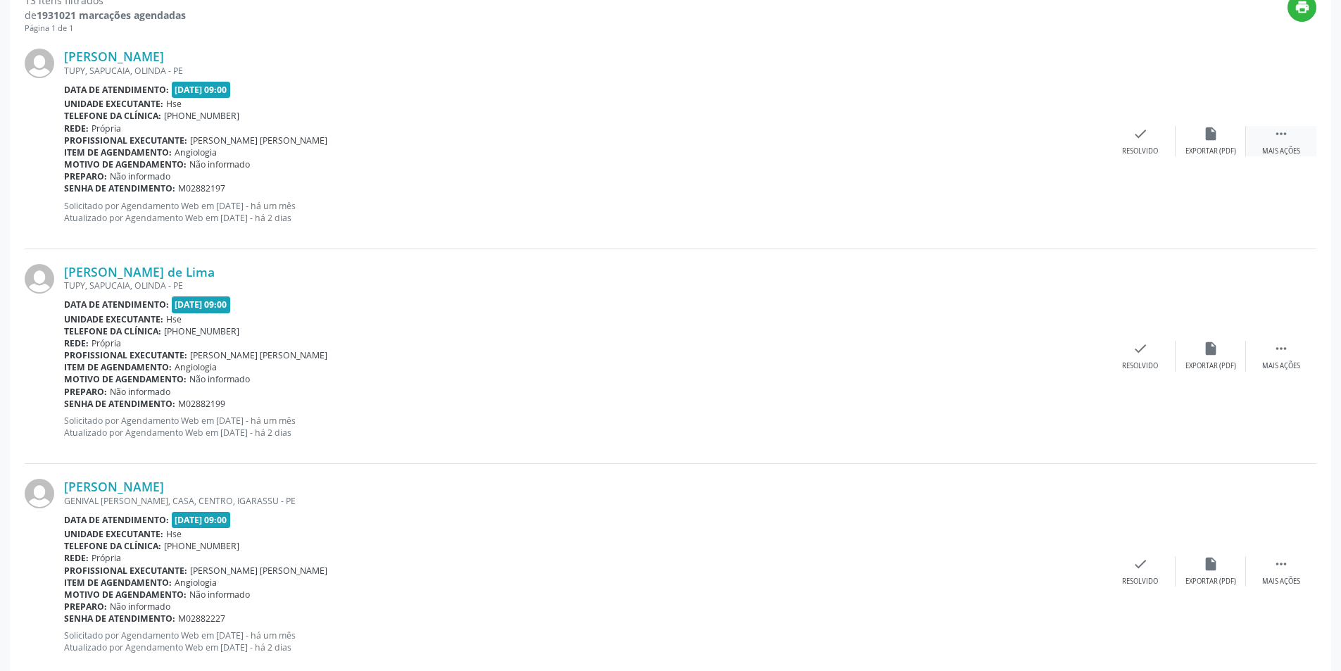
click at [1301, 135] on div " Mais ações" at bounding box center [1281, 141] width 70 height 30
click at [1210, 133] on icon "alarm_off" at bounding box center [1210, 133] width 15 height 15
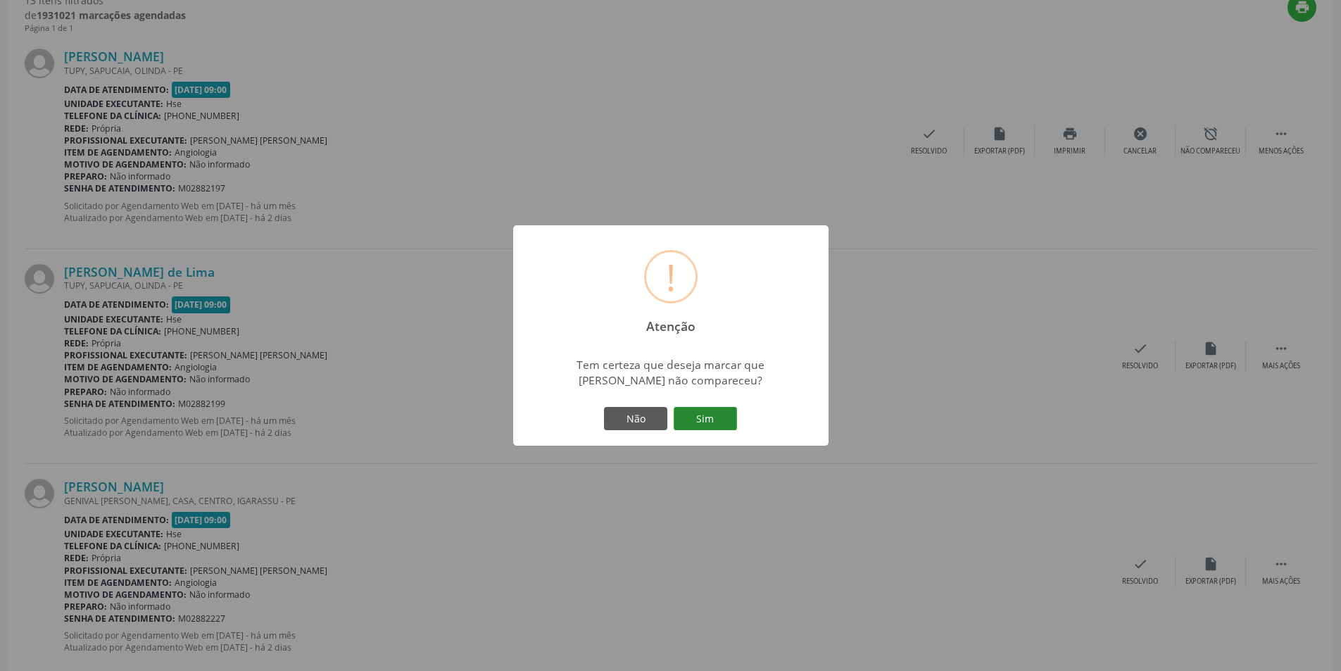
click at [721, 419] on button "Sim" at bounding box center [705, 419] width 63 height 24
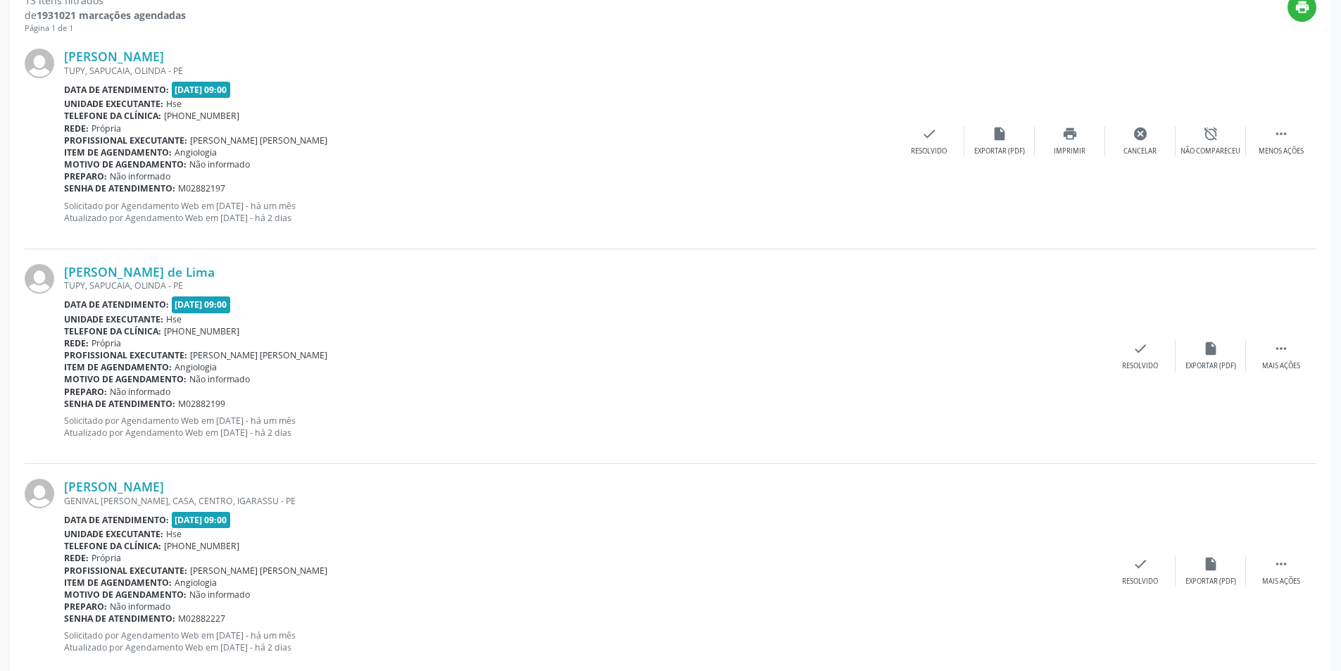
scroll to position [0, 0]
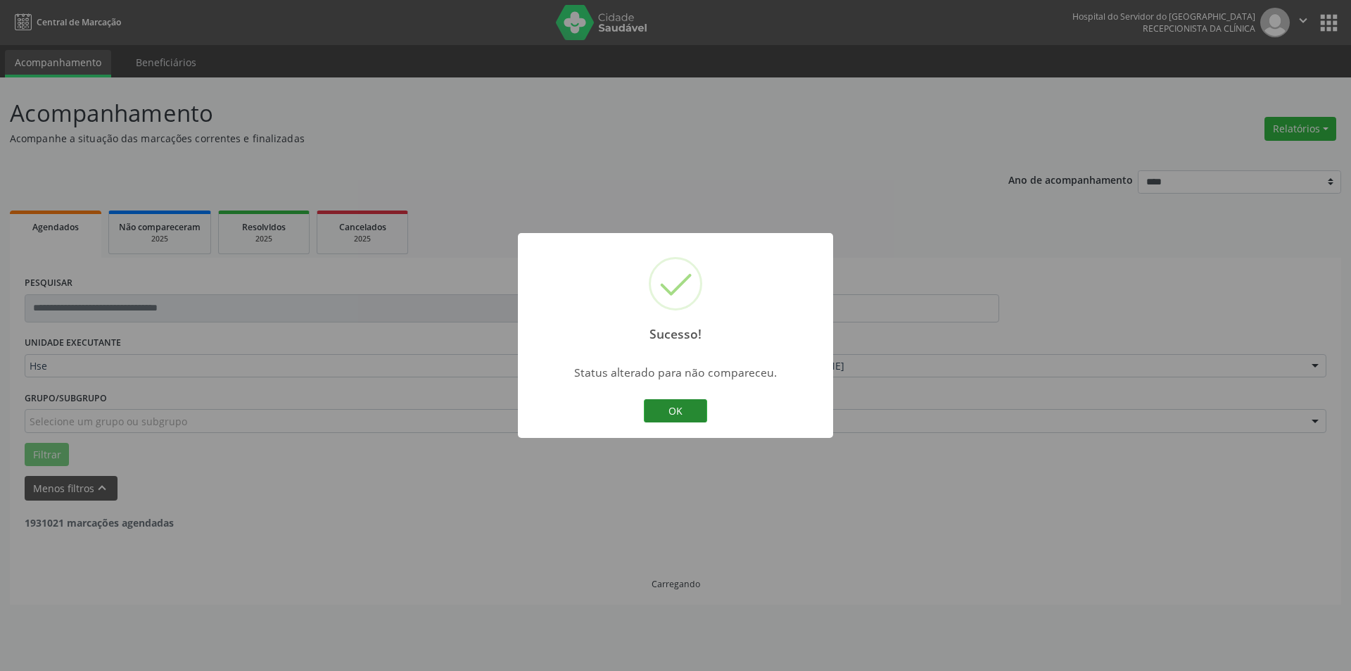
click at [670, 408] on button "OK" at bounding box center [675, 411] width 63 height 24
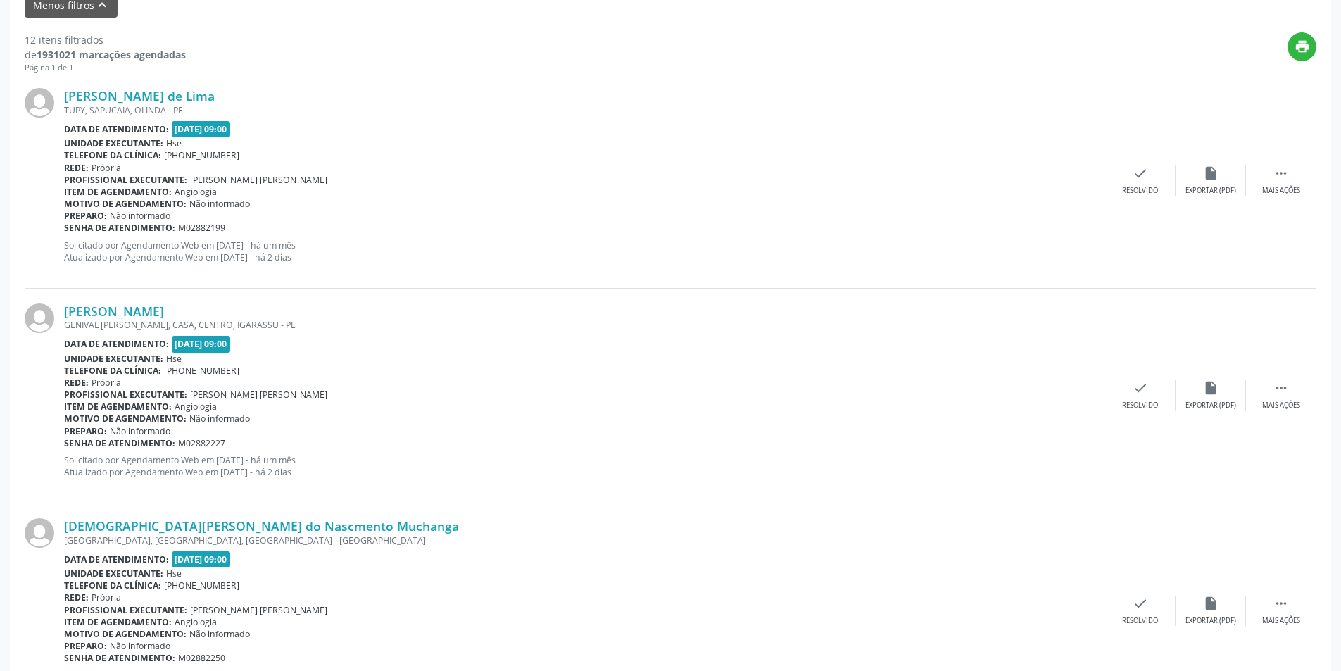
scroll to position [552, 0]
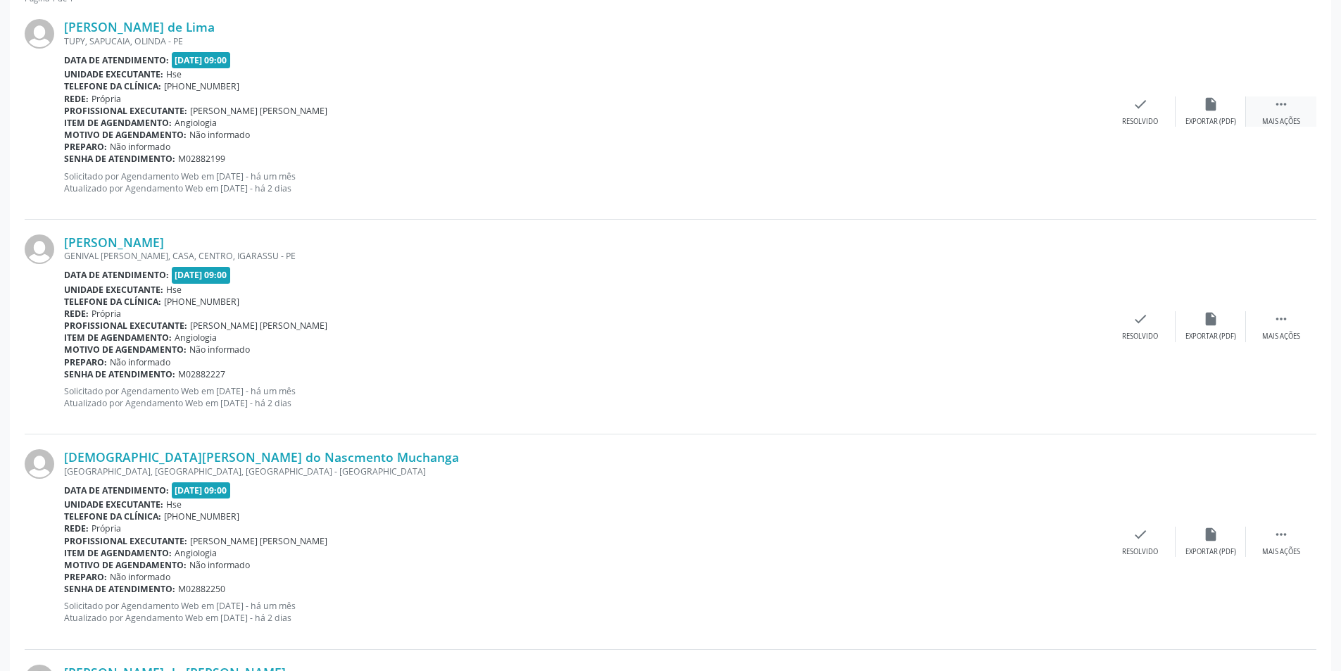
click at [1281, 111] on icon "" at bounding box center [1280, 103] width 15 height 15
click at [1214, 109] on icon "alarm_off" at bounding box center [1210, 103] width 15 height 15
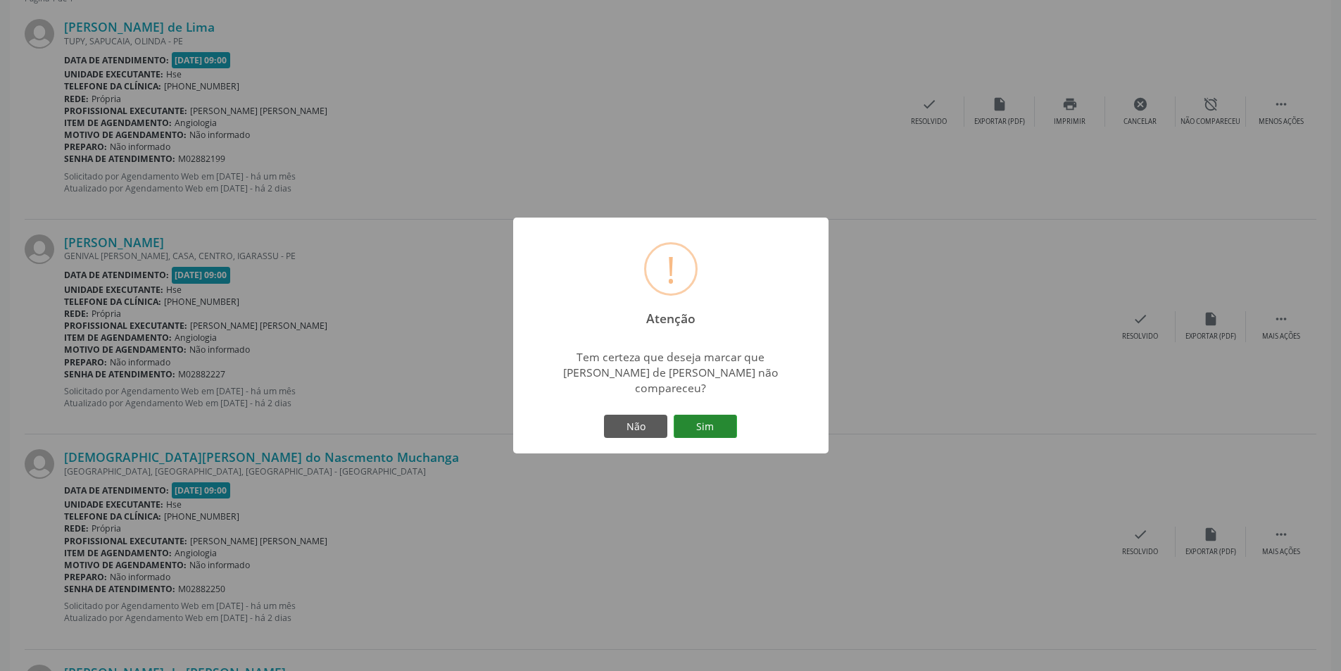
click at [719, 417] on button "Sim" at bounding box center [705, 427] width 63 height 24
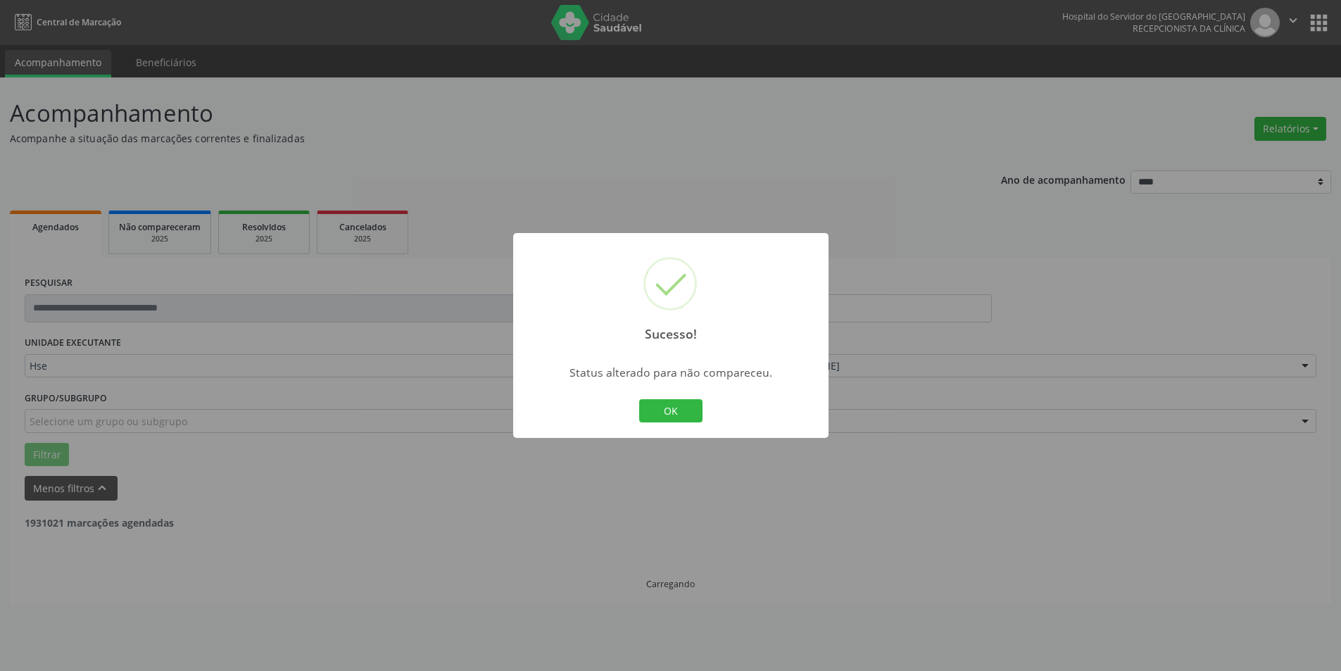
scroll to position [0, 0]
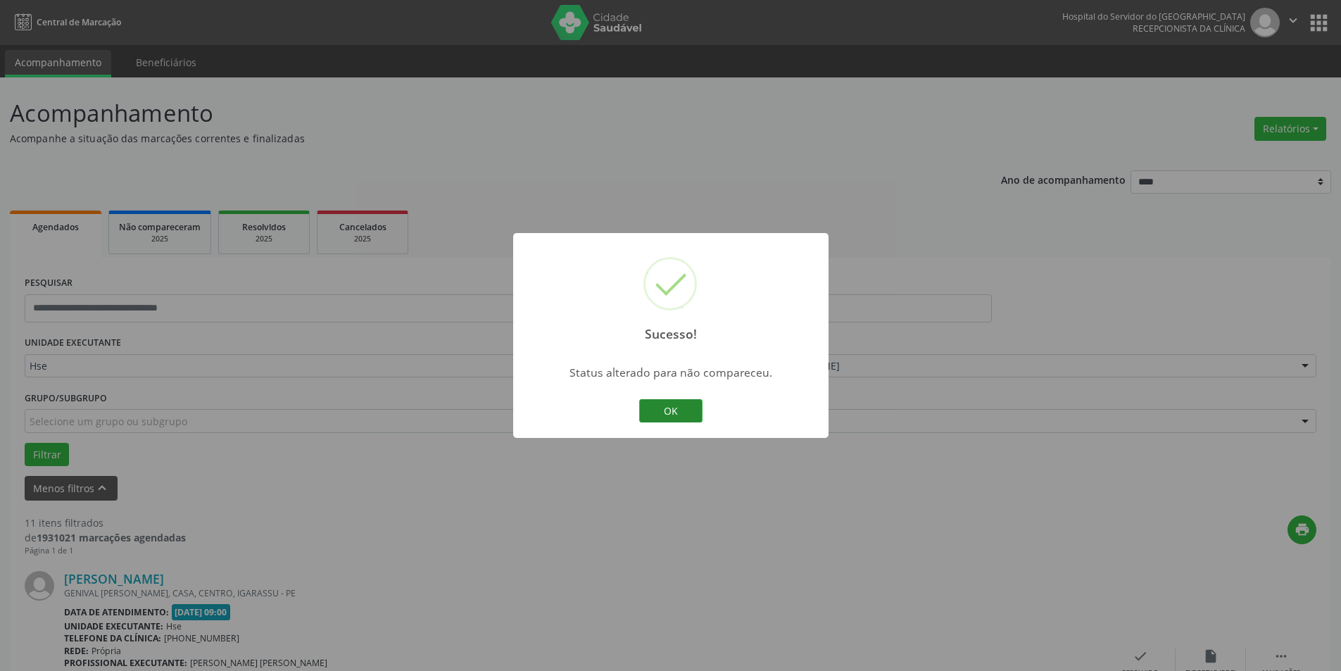
click at [677, 410] on button "OK" at bounding box center [670, 411] width 63 height 24
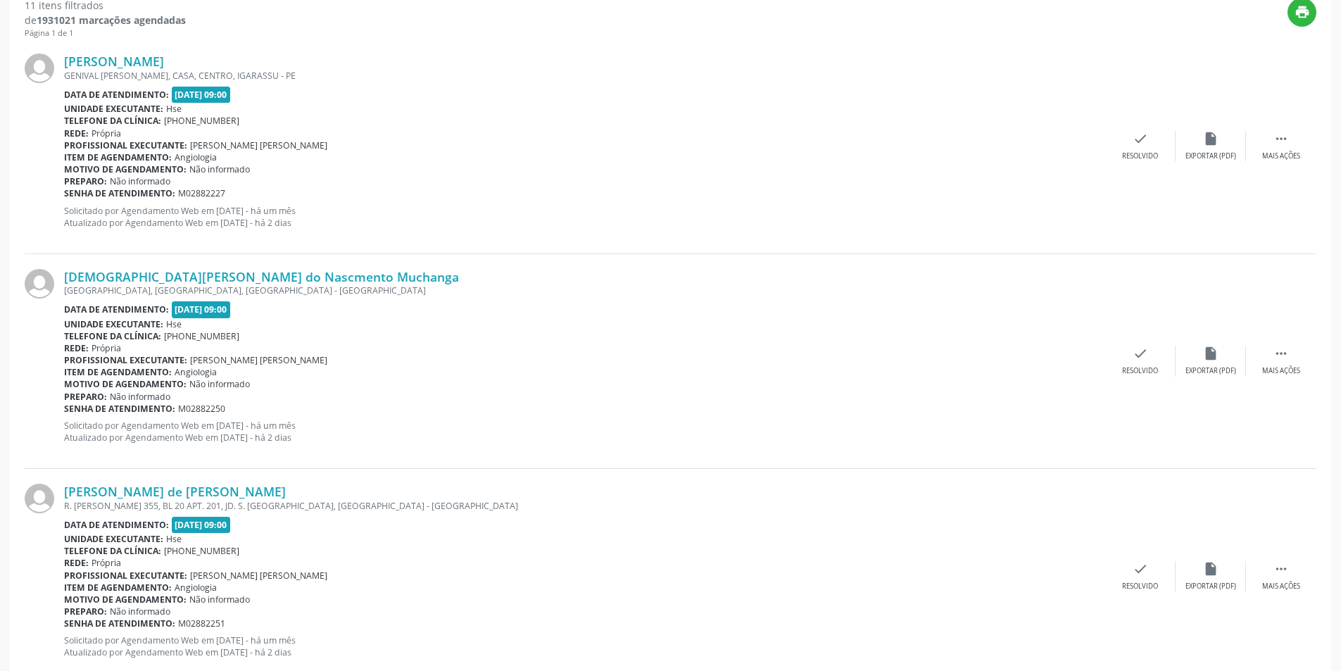
scroll to position [546, 0]
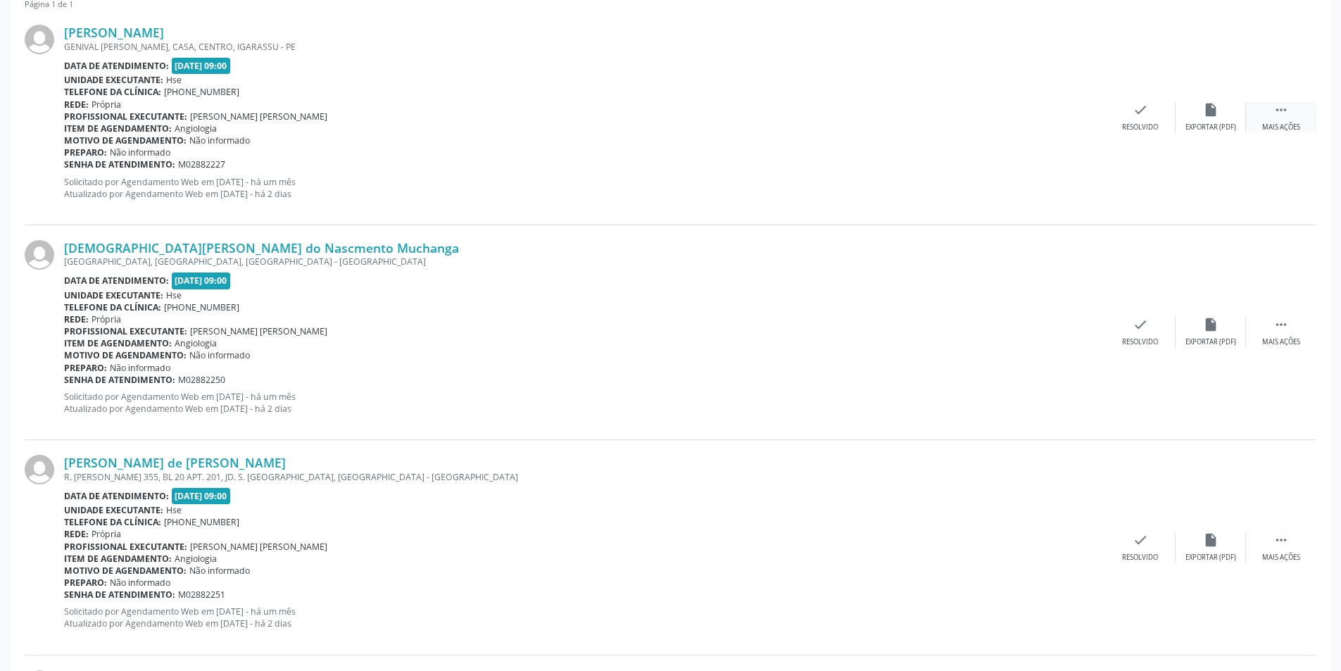
click at [1295, 110] on div " Mais ações" at bounding box center [1281, 117] width 70 height 30
click at [1205, 110] on icon "alarm_off" at bounding box center [1210, 109] width 15 height 15
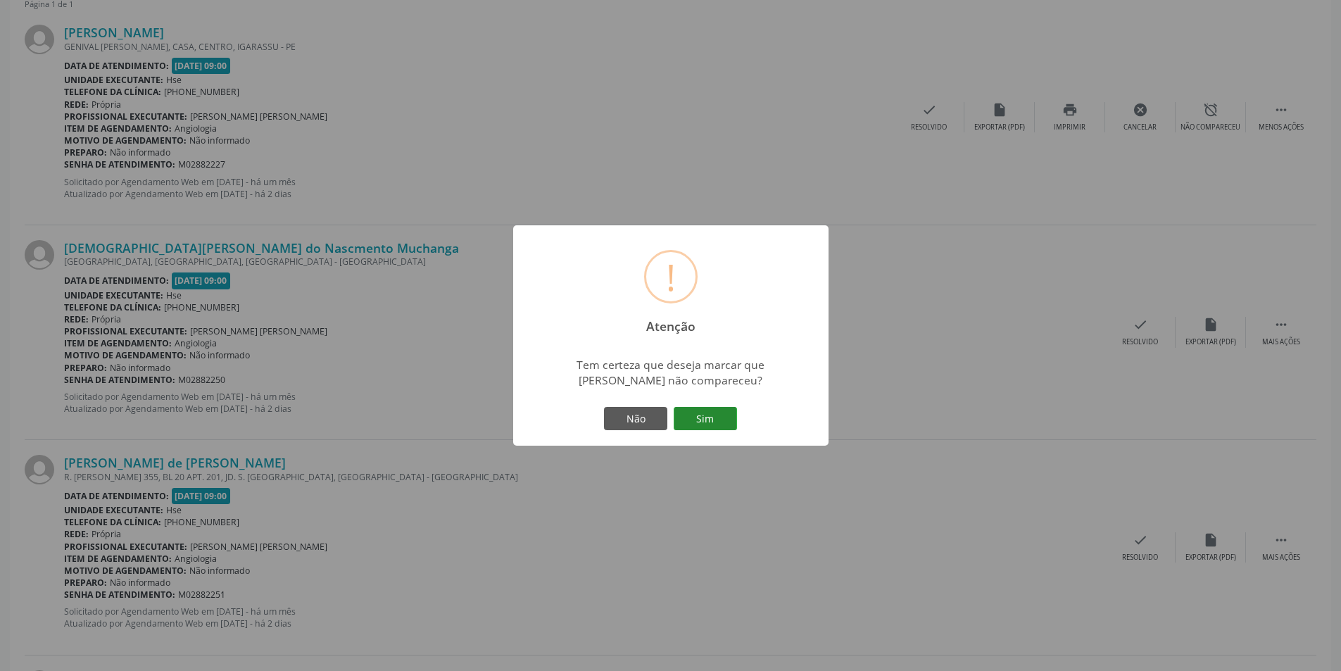
click at [705, 417] on button "Sim" at bounding box center [705, 419] width 63 height 24
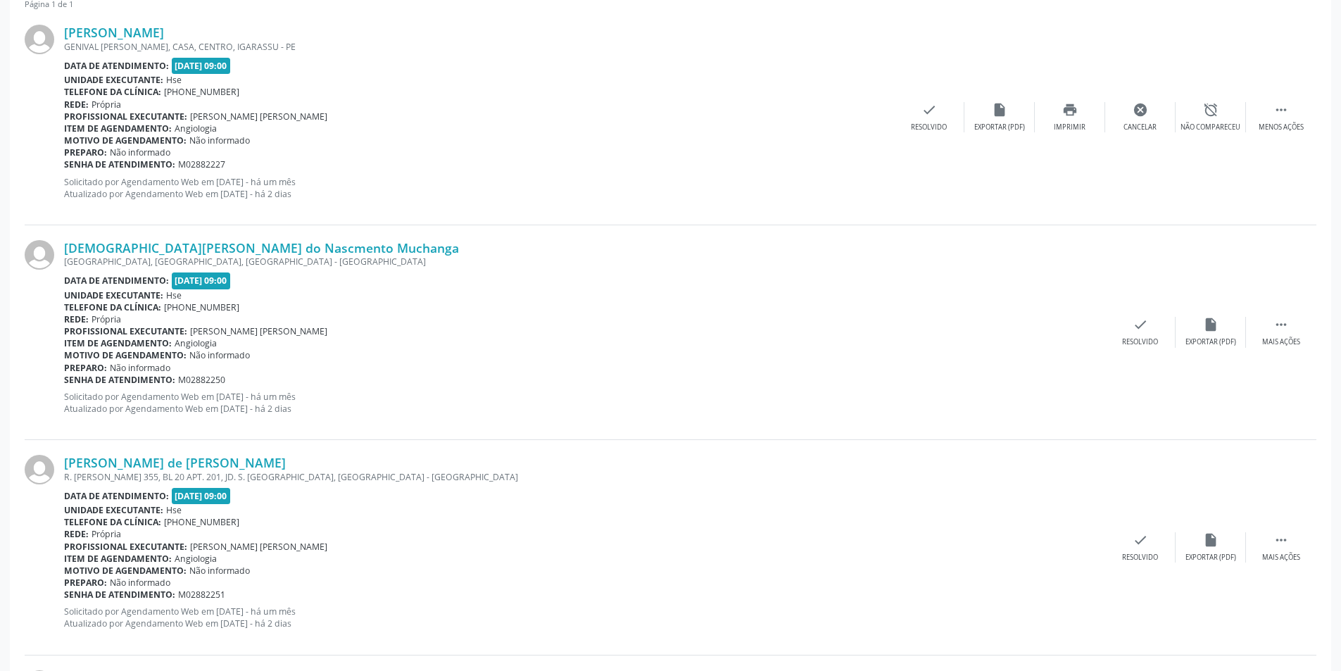
scroll to position [0, 0]
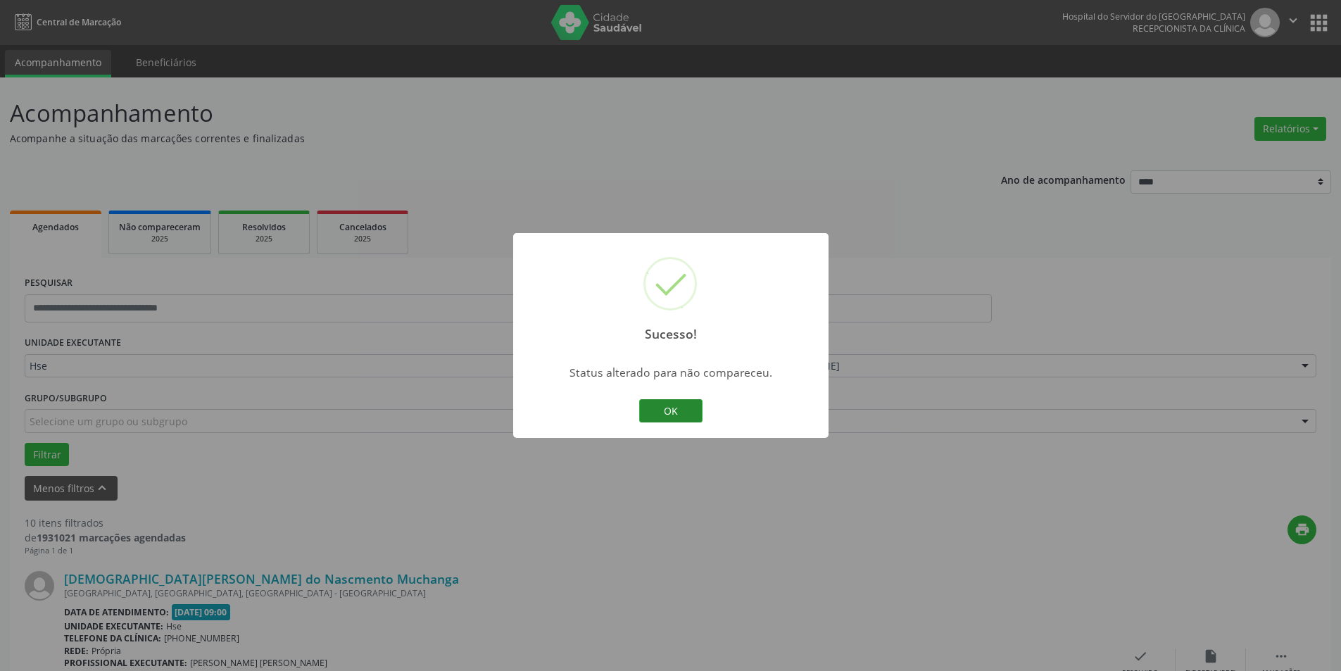
click at [676, 405] on button "OK" at bounding box center [670, 411] width 63 height 24
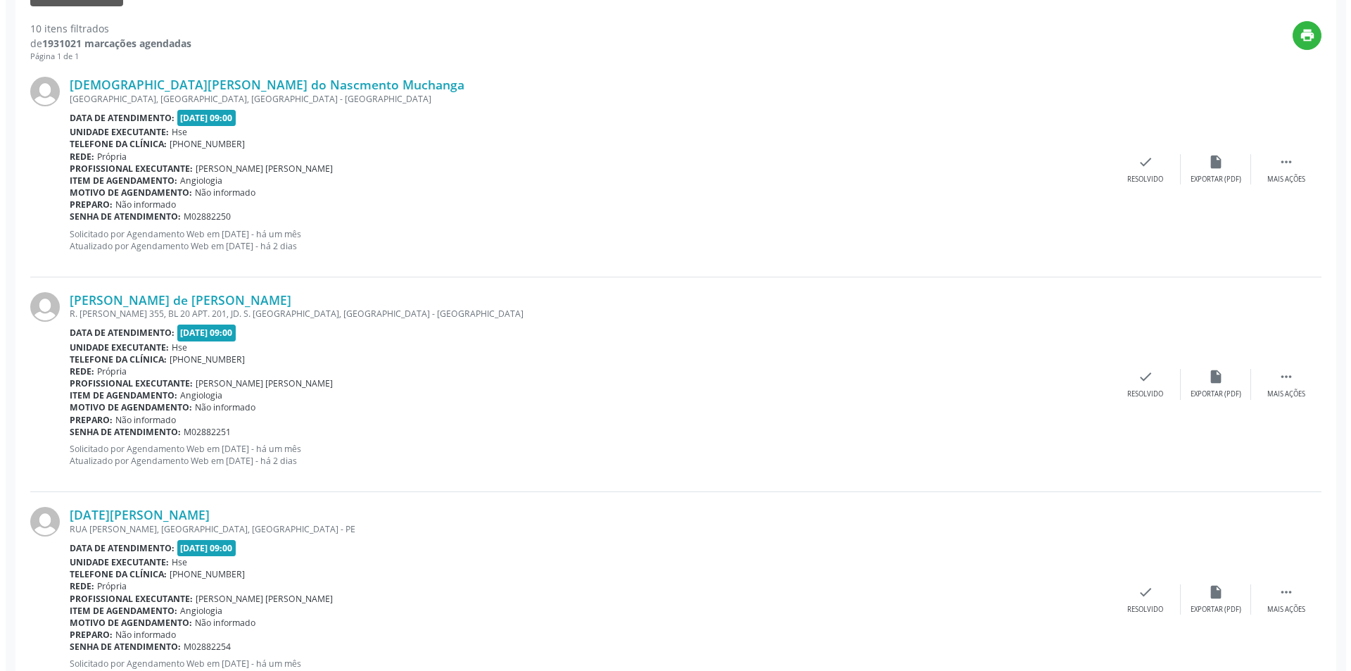
scroll to position [497, 0]
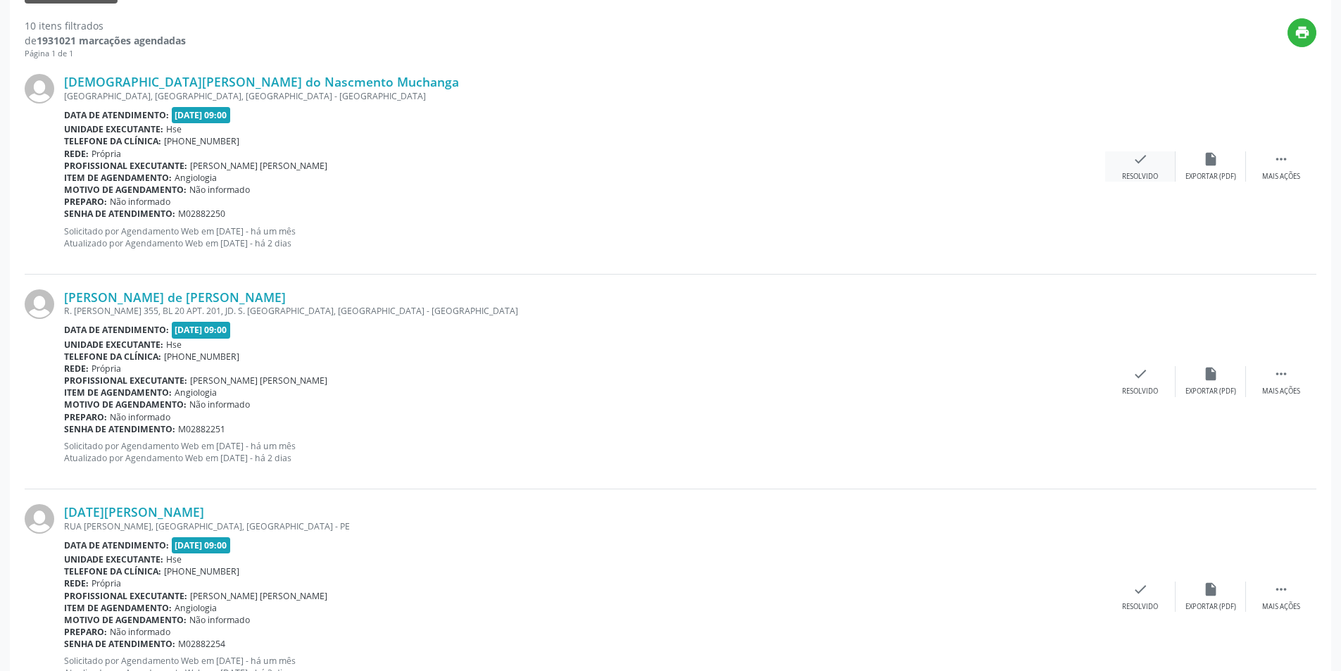
click at [1131, 163] on div "check Resolvido" at bounding box center [1140, 166] width 70 height 30
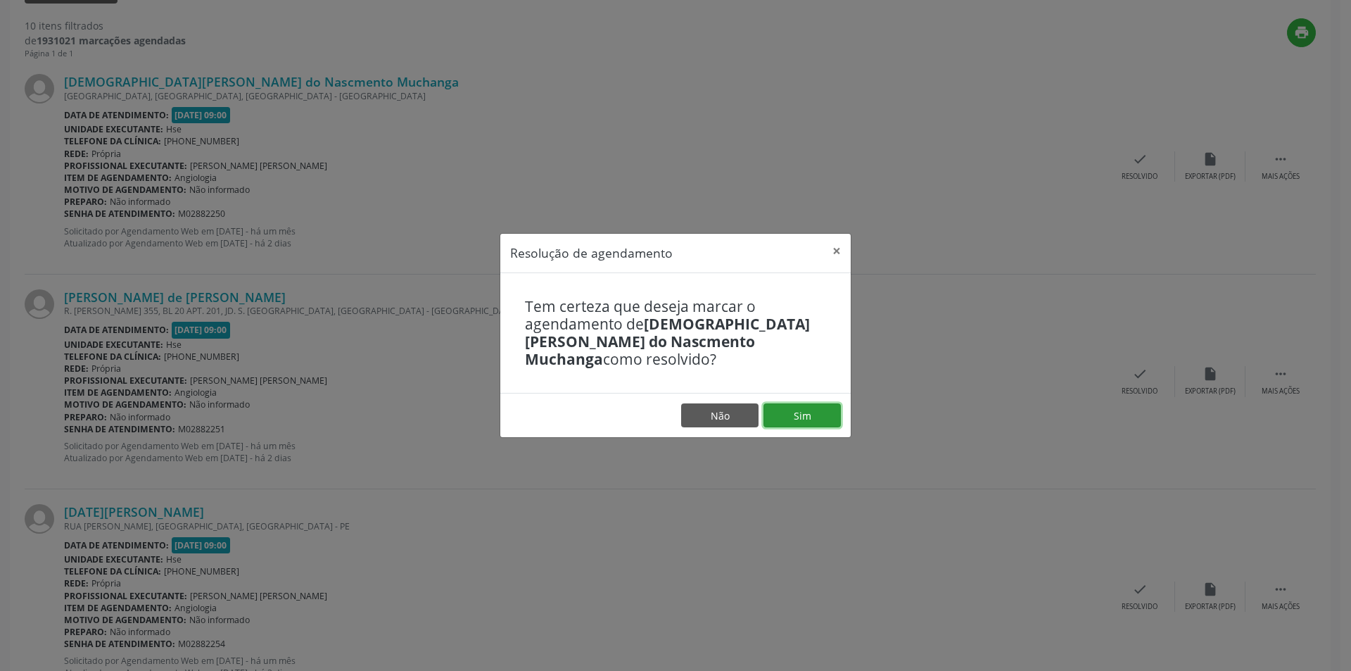
click at [791, 403] on button "Sim" at bounding box center [802, 415] width 77 height 24
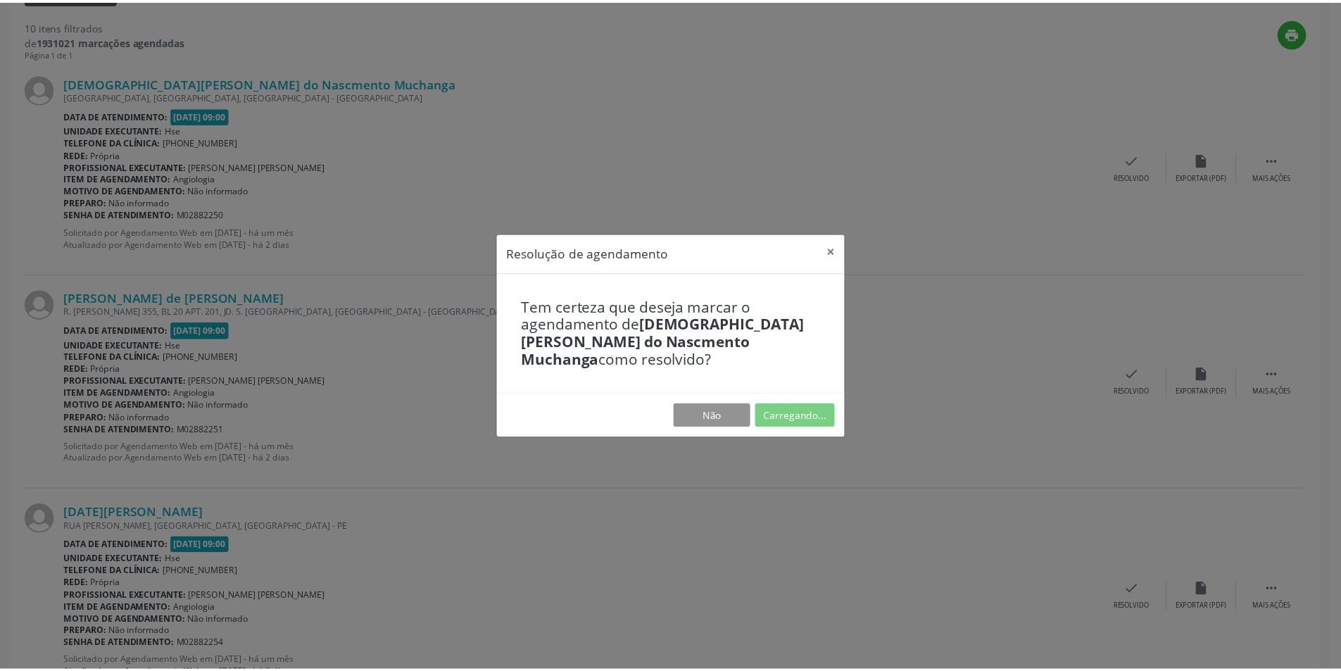
scroll to position [0, 0]
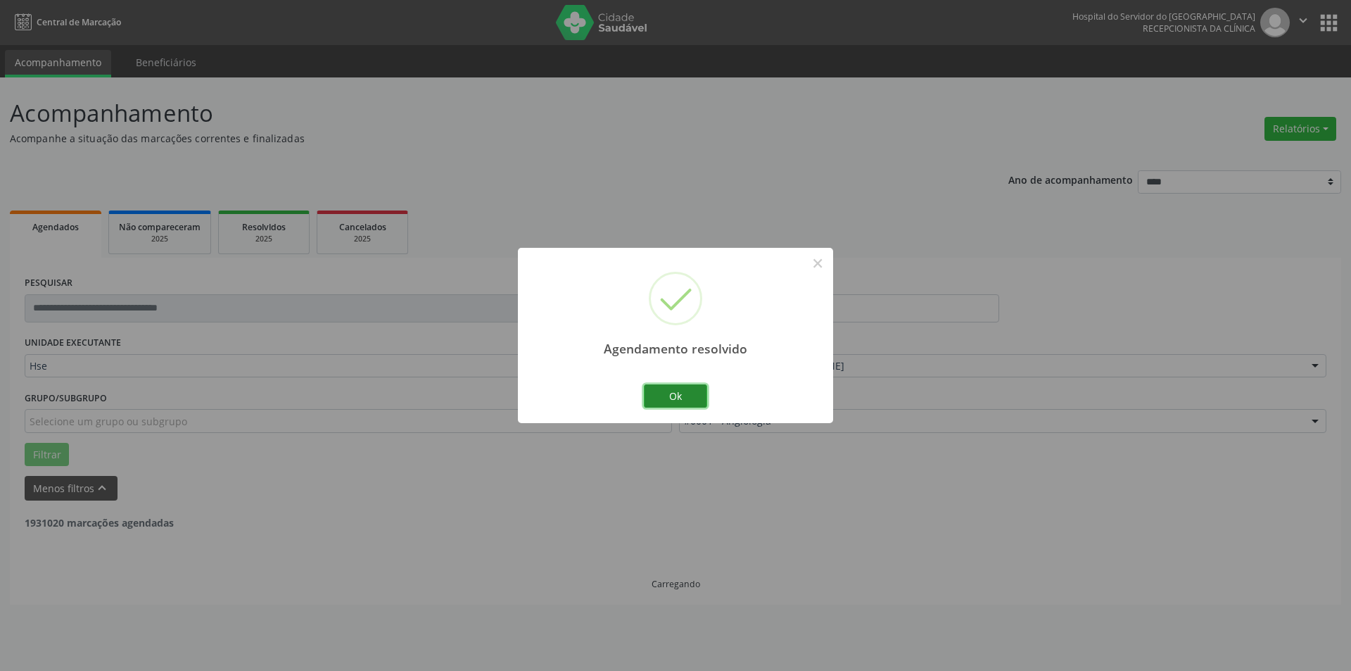
click at [685, 390] on button "Ok" at bounding box center [675, 396] width 63 height 24
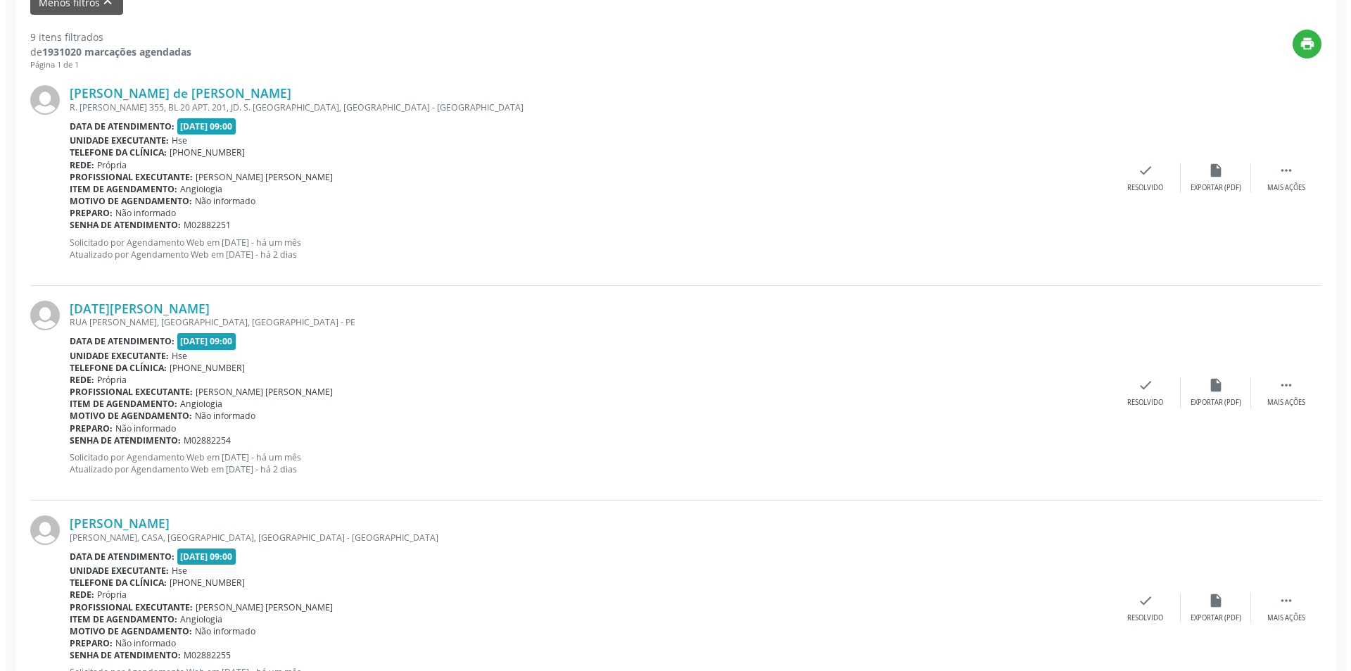
scroll to position [488, 0]
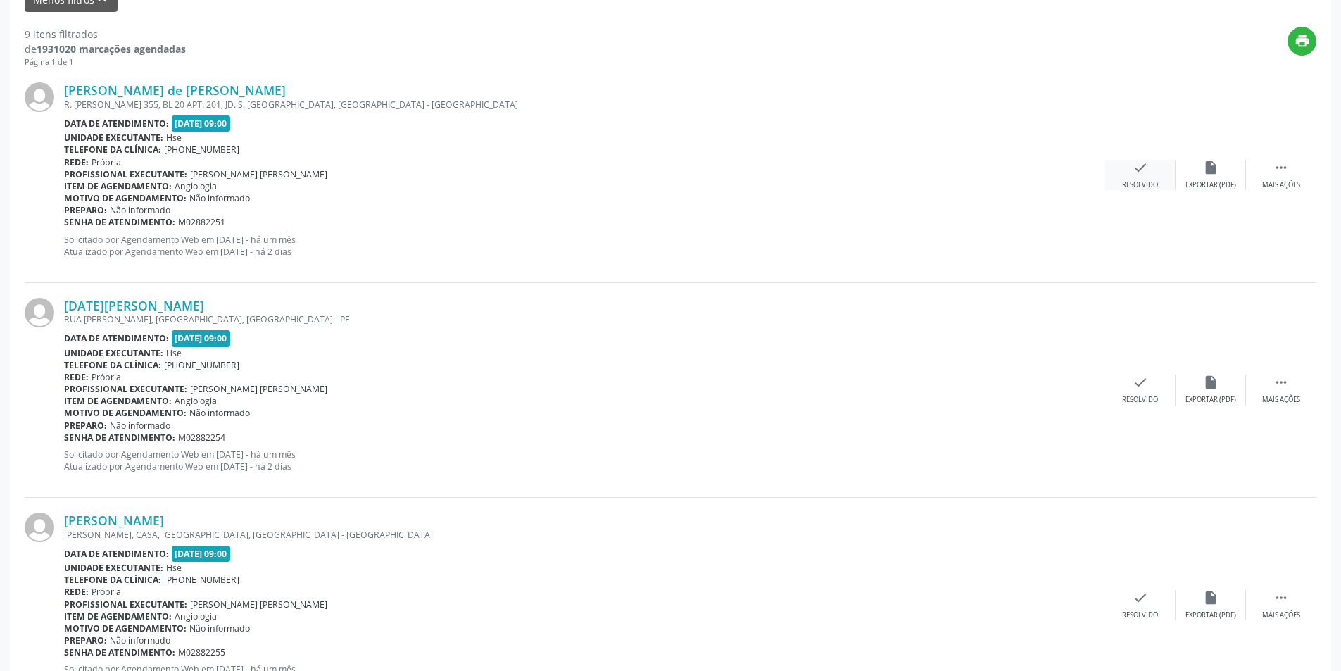
click at [1151, 176] on div "check Resolvido" at bounding box center [1140, 175] width 70 height 30
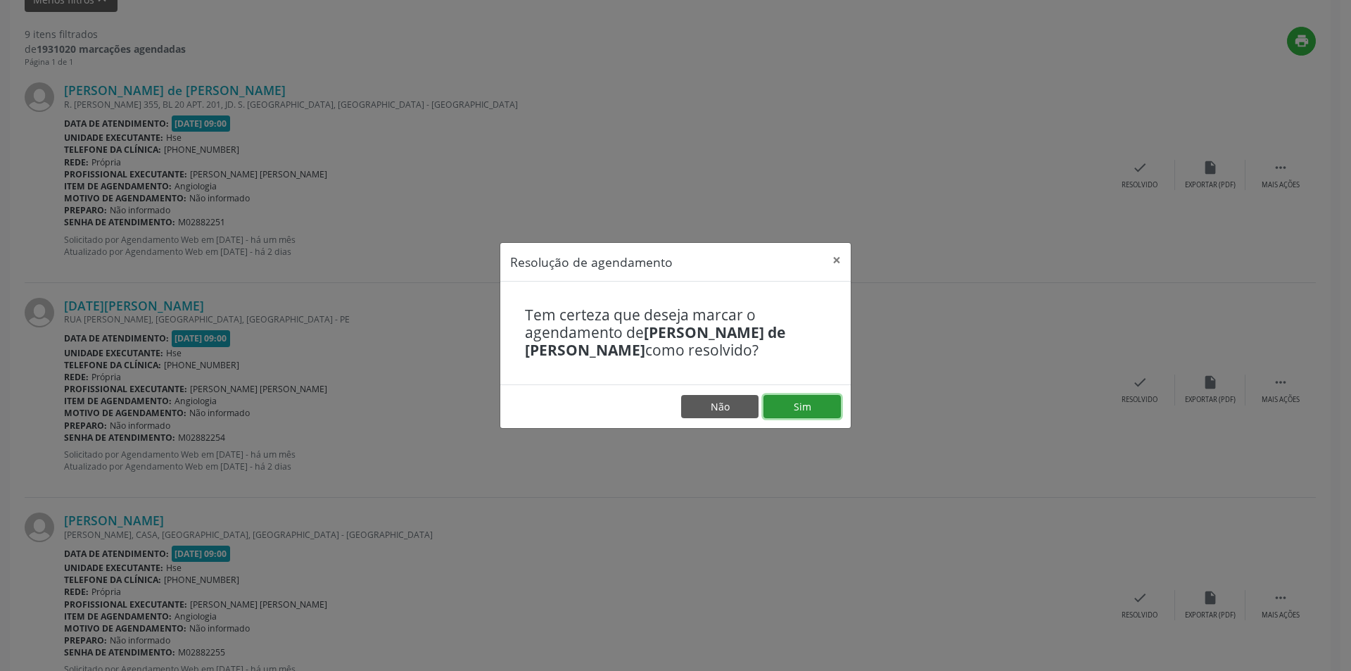
click at [800, 405] on button "Sim" at bounding box center [802, 407] width 77 height 24
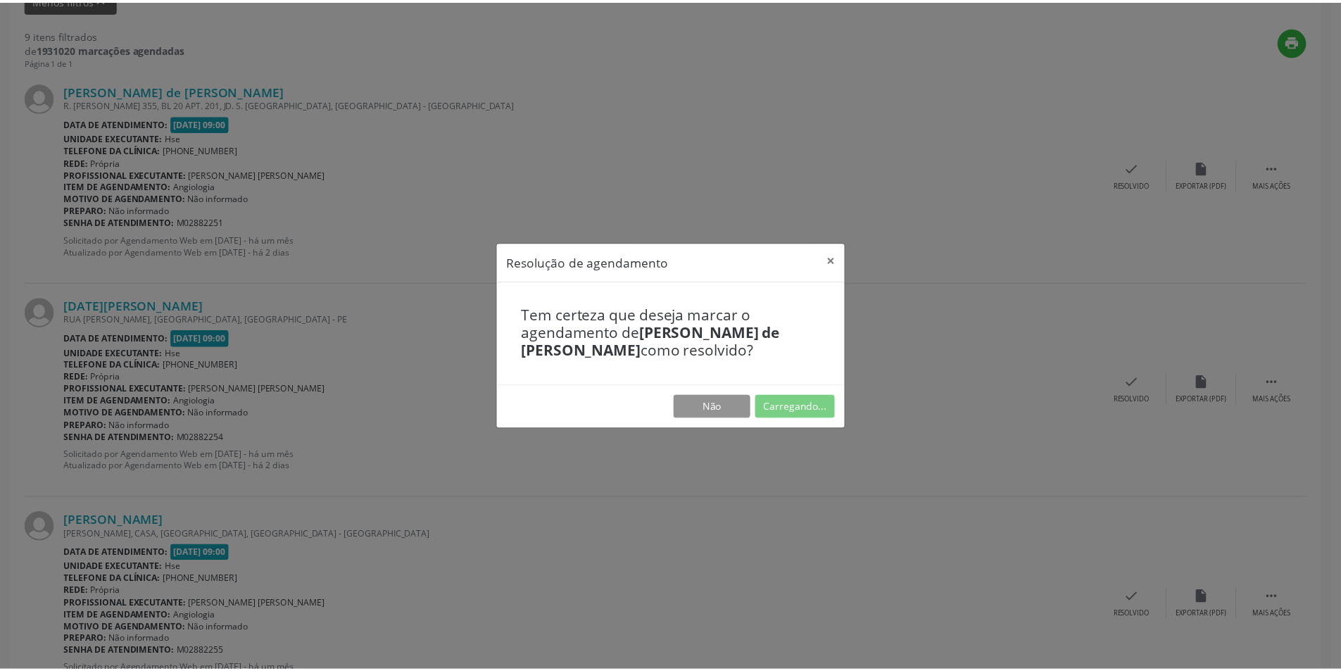
scroll to position [0, 0]
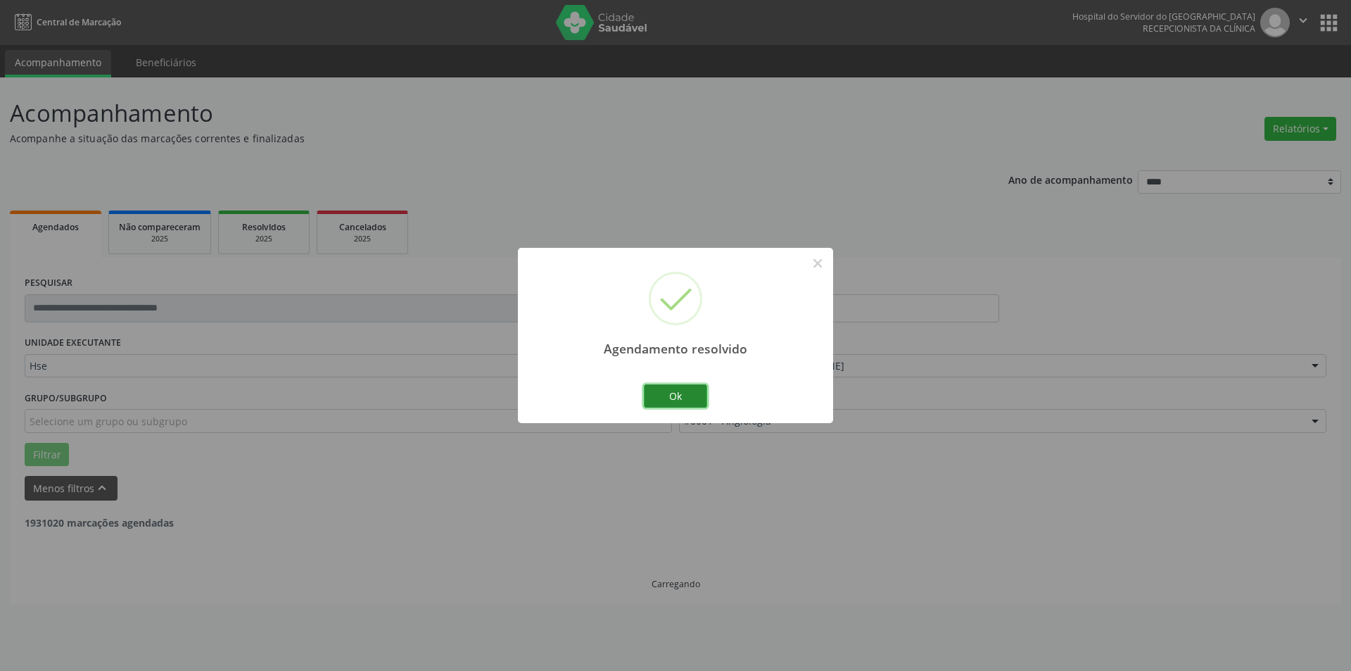
click at [689, 393] on button "Ok" at bounding box center [675, 396] width 63 height 24
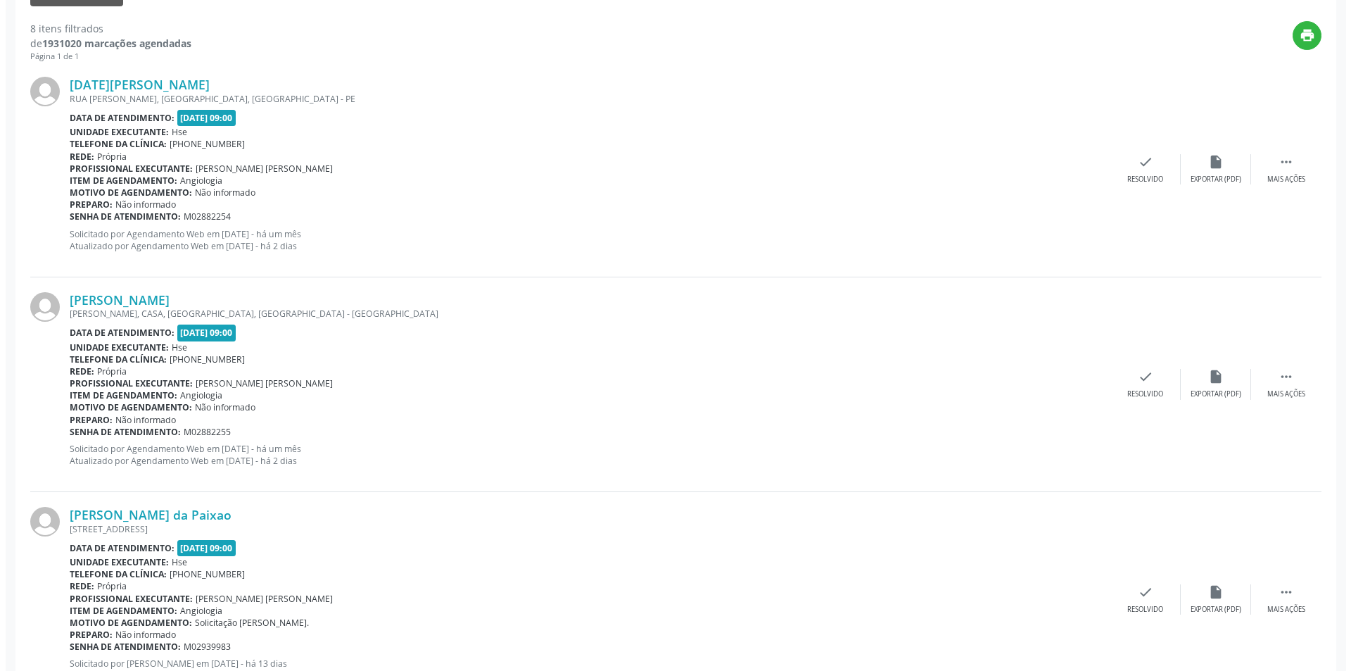
scroll to position [517, 0]
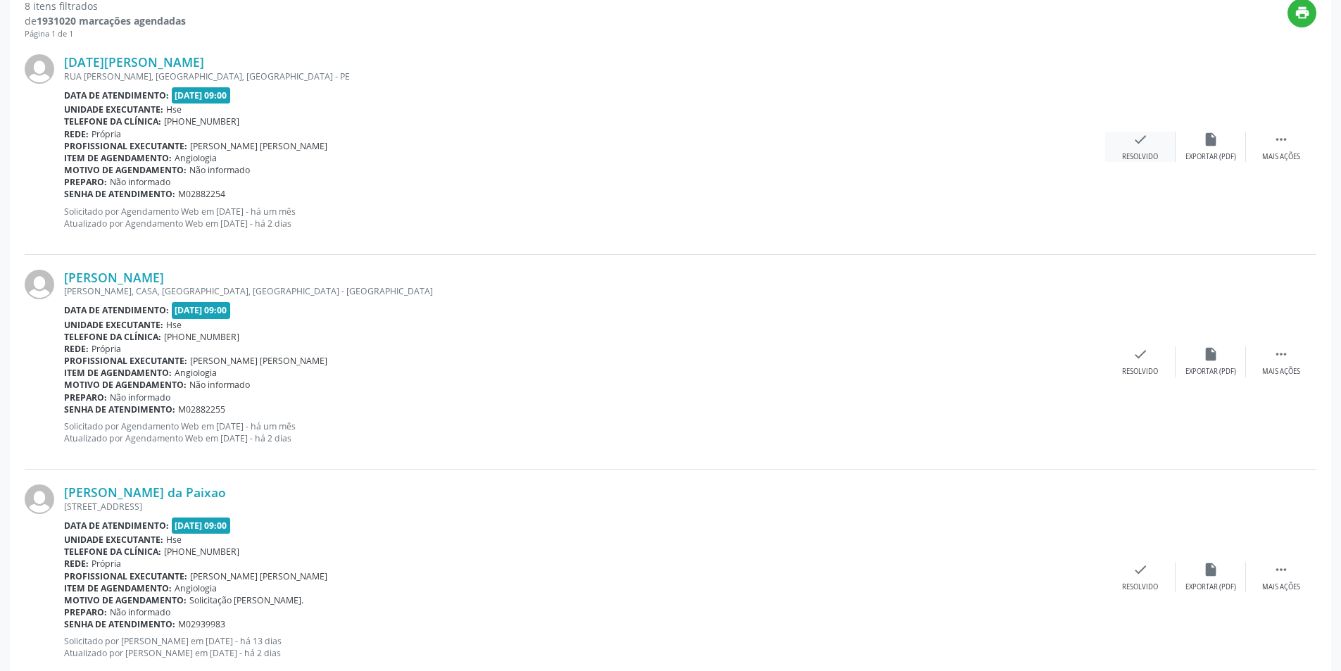
click at [1153, 145] on div "check Resolvido" at bounding box center [1140, 147] width 70 height 30
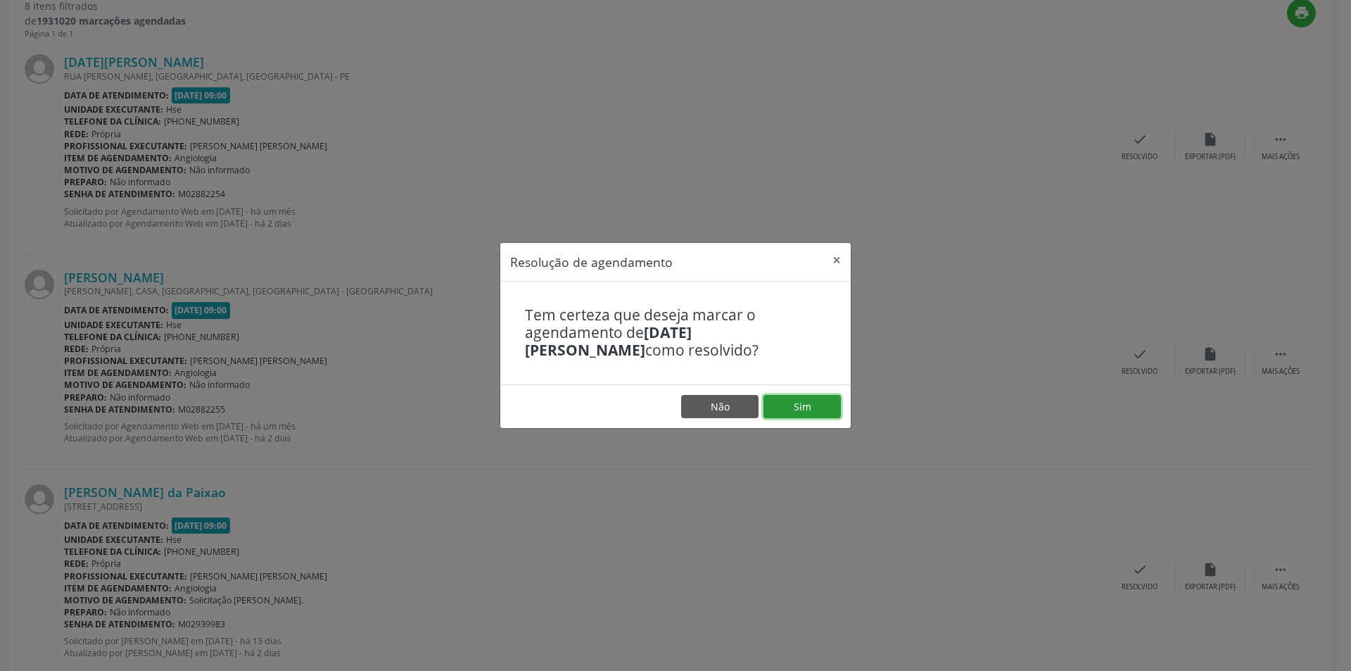
click at [816, 402] on button "Sim" at bounding box center [802, 407] width 77 height 24
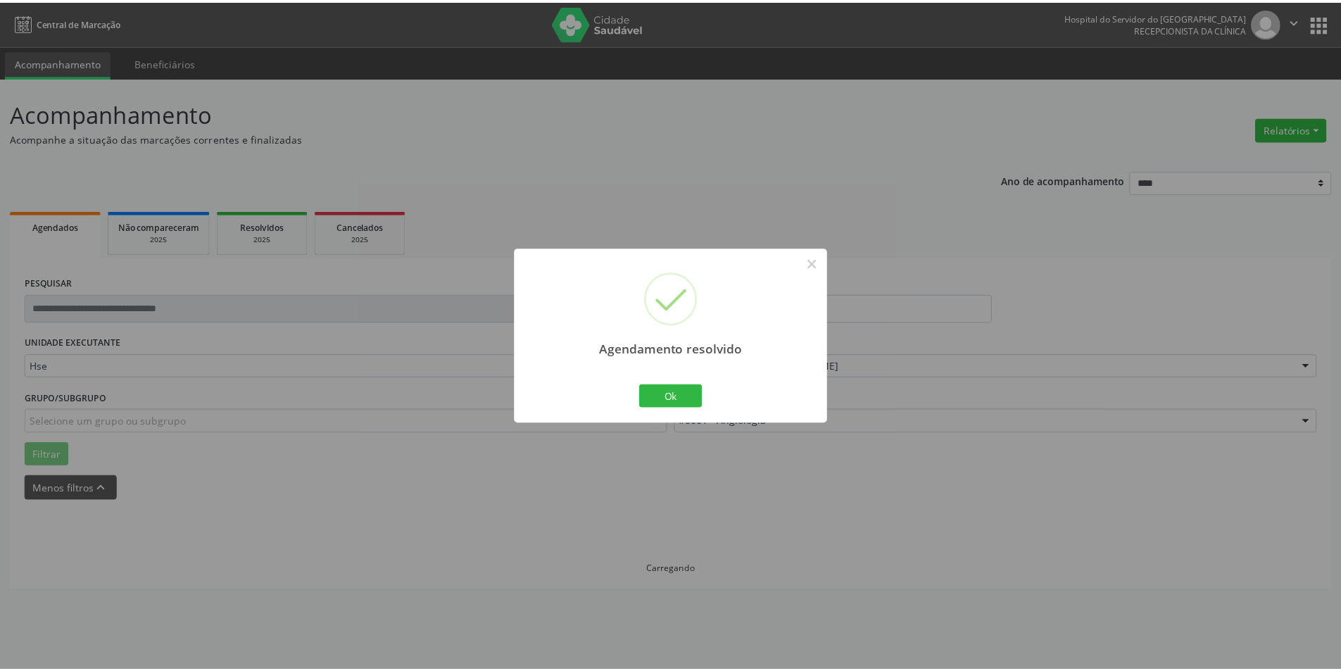
scroll to position [0, 0]
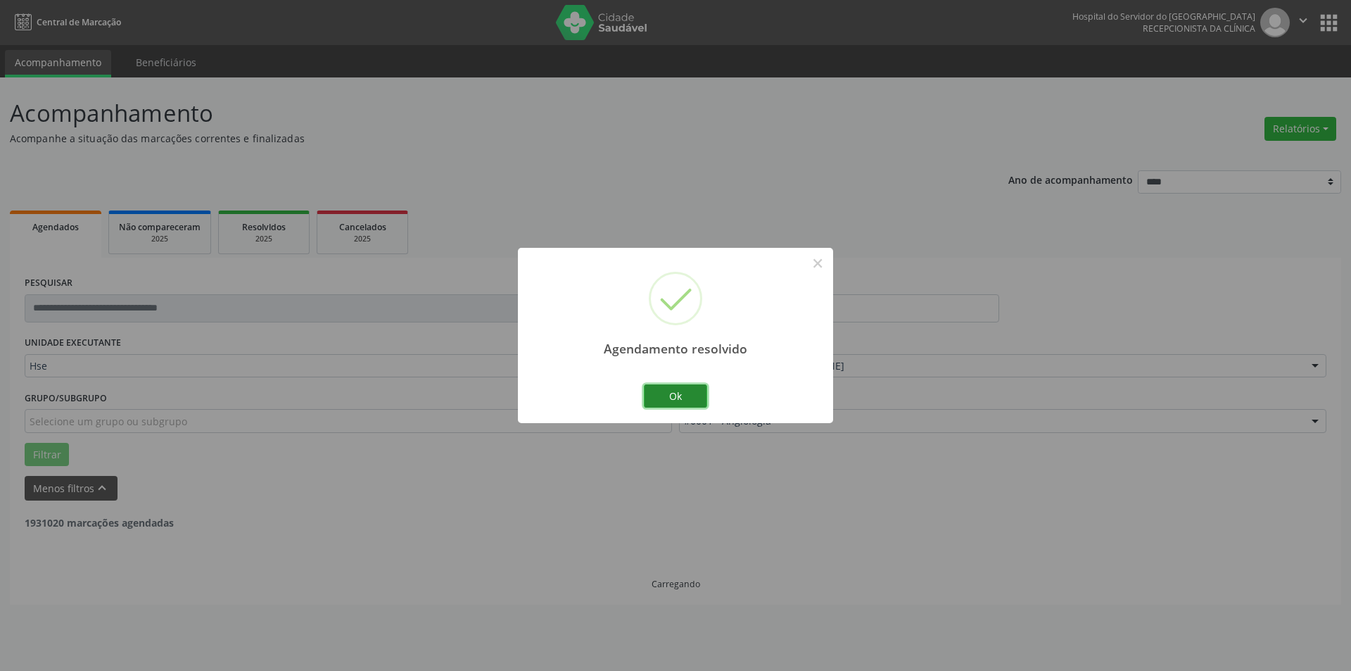
click at [667, 393] on button "Ok" at bounding box center [675, 396] width 63 height 24
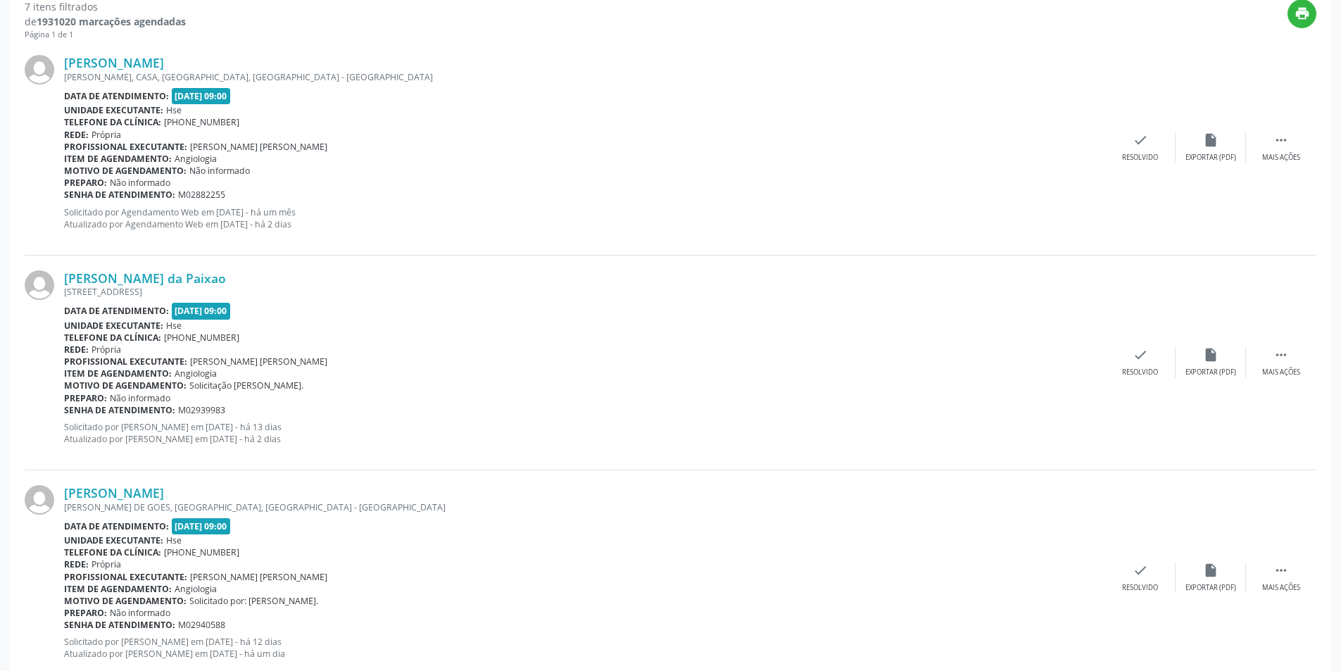
scroll to position [518, 0]
click at [1288, 134] on icon "" at bounding box center [1280, 137] width 15 height 15
click at [1212, 144] on icon "alarm_off" at bounding box center [1210, 137] width 15 height 15
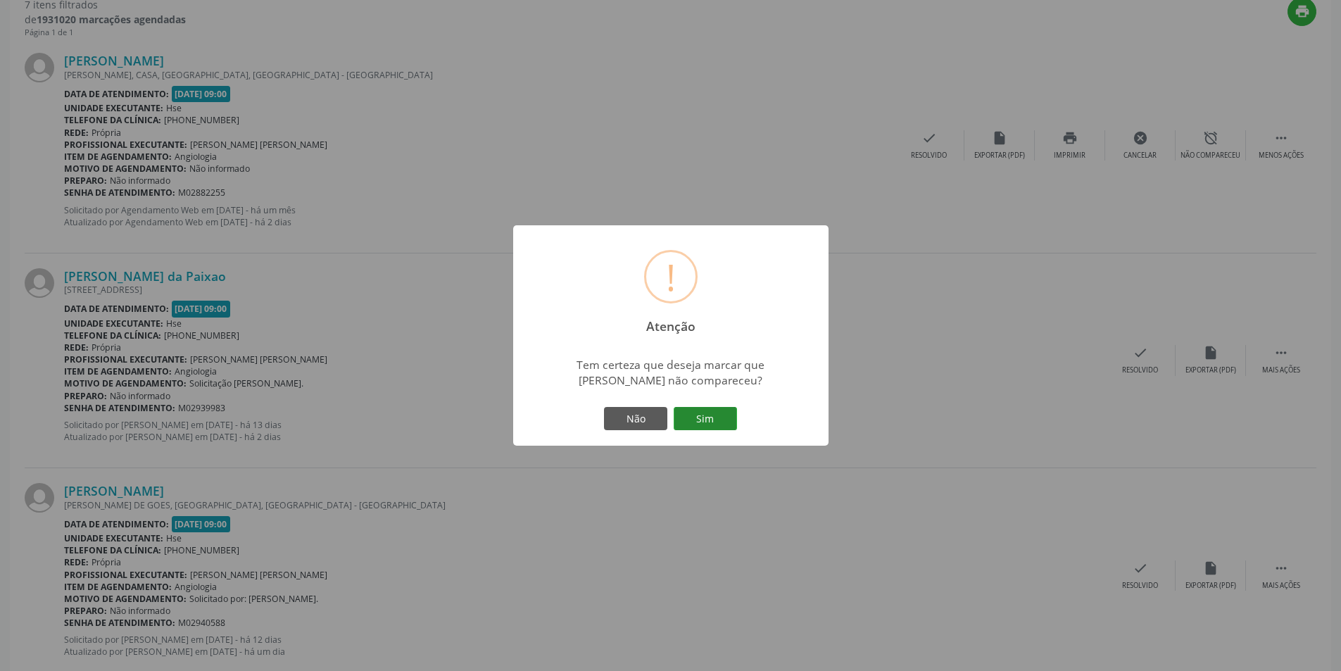
click at [733, 418] on button "Sim" at bounding box center [705, 419] width 63 height 24
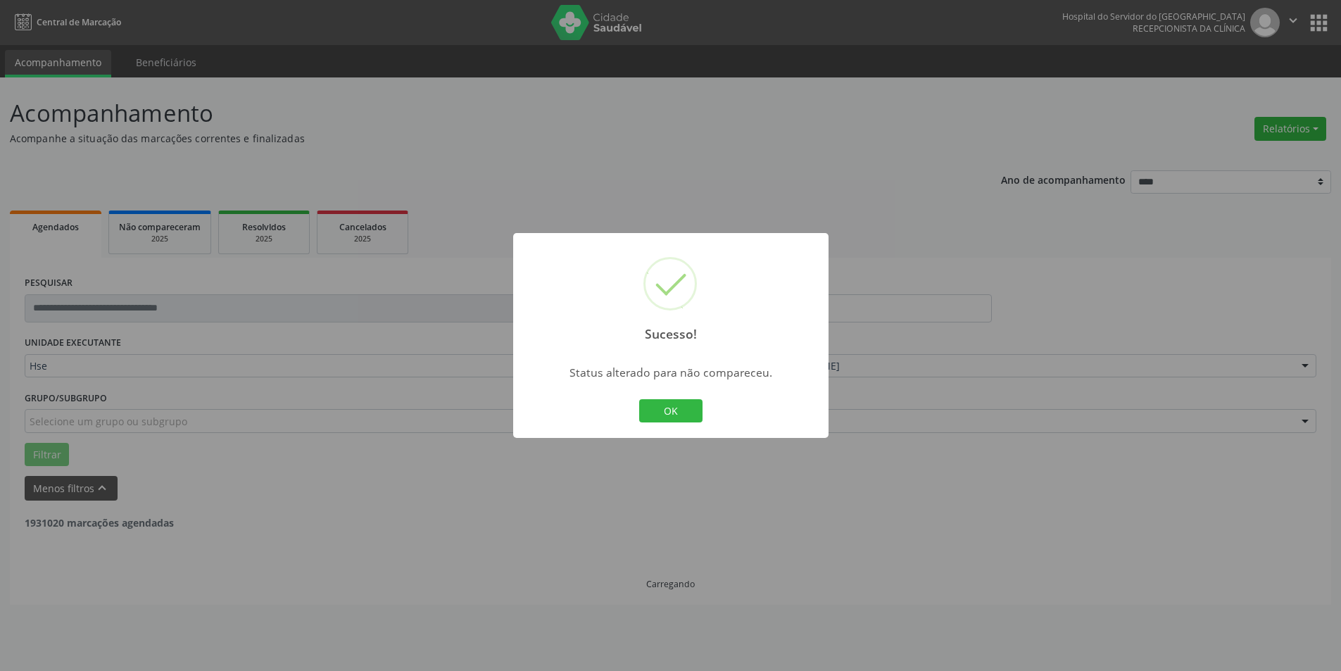
scroll to position [0, 0]
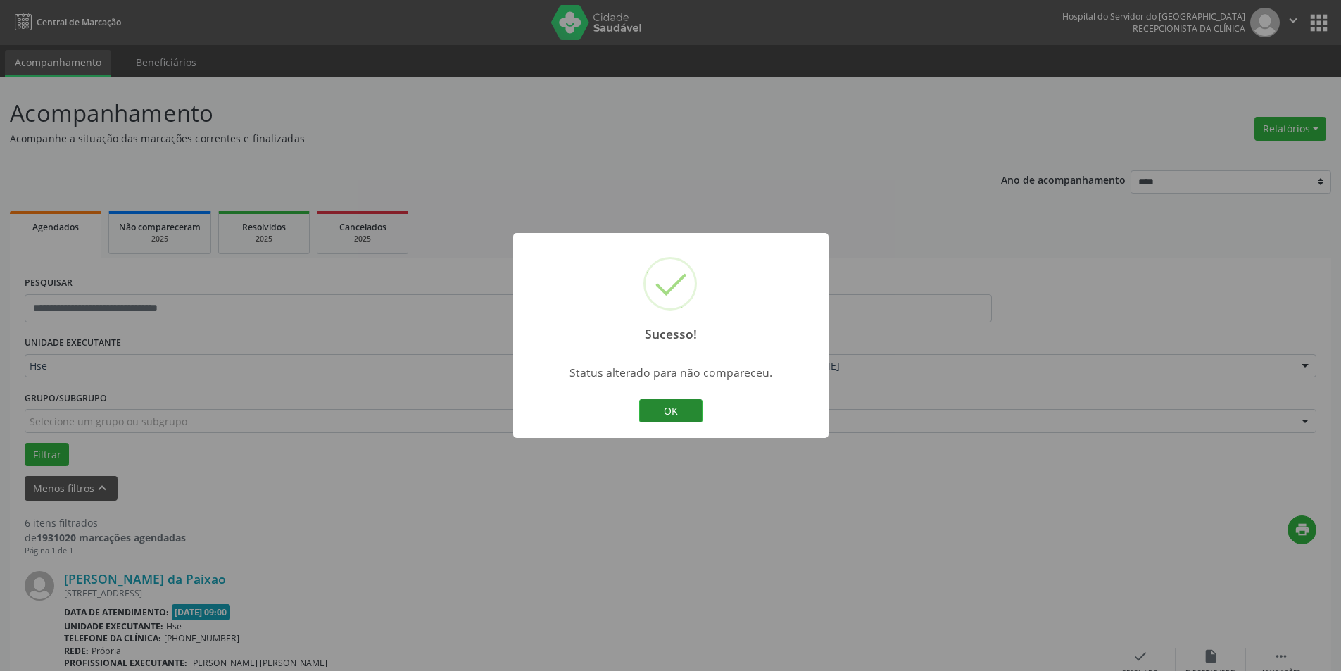
click at [691, 408] on button "OK" at bounding box center [670, 411] width 63 height 24
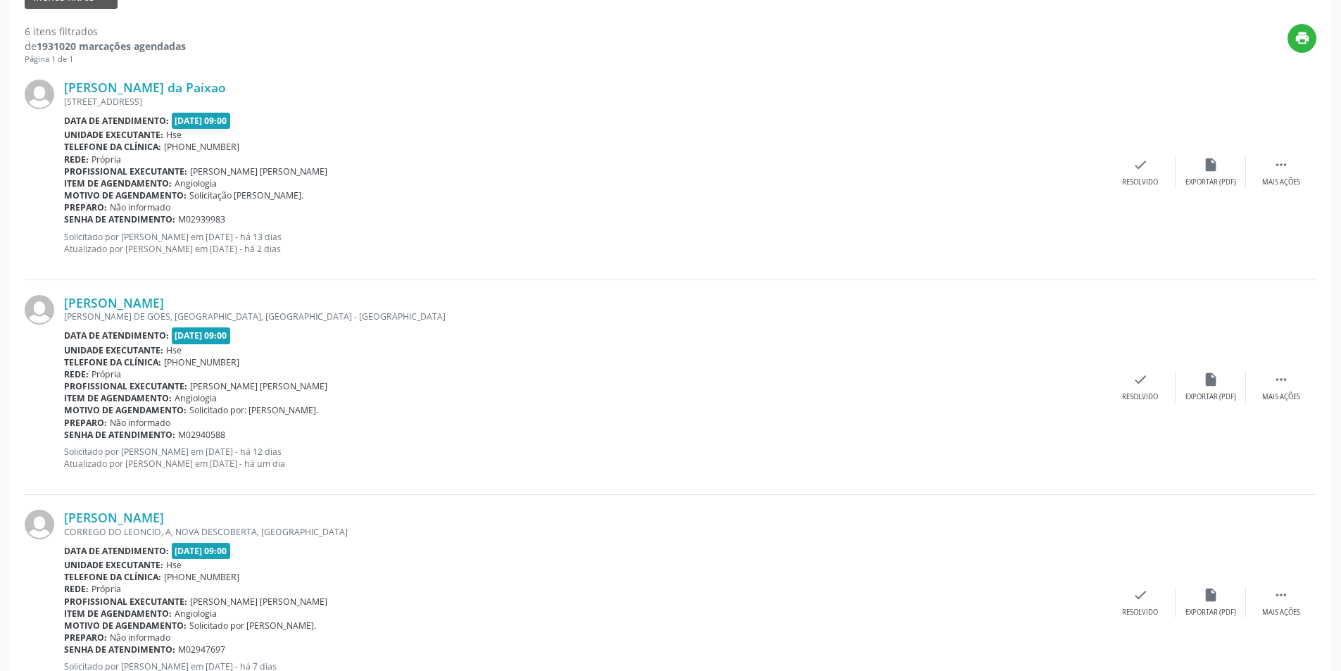
scroll to position [506, 0]
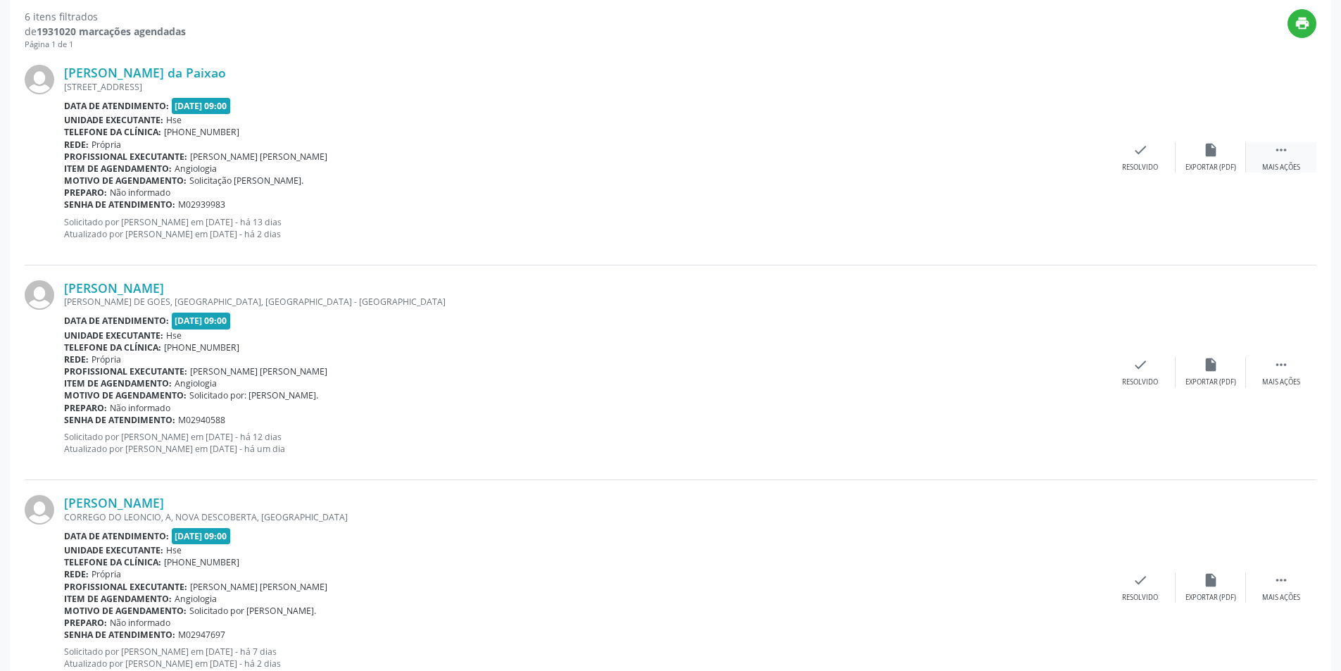
click at [1270, 165] on div "Mais ações" at bounding box center [1281, 168] width 38 height 10
click at [1201, 151] on div "alarm_off Não compareceu" at bounding box center [1210, 157] width 70 height 30
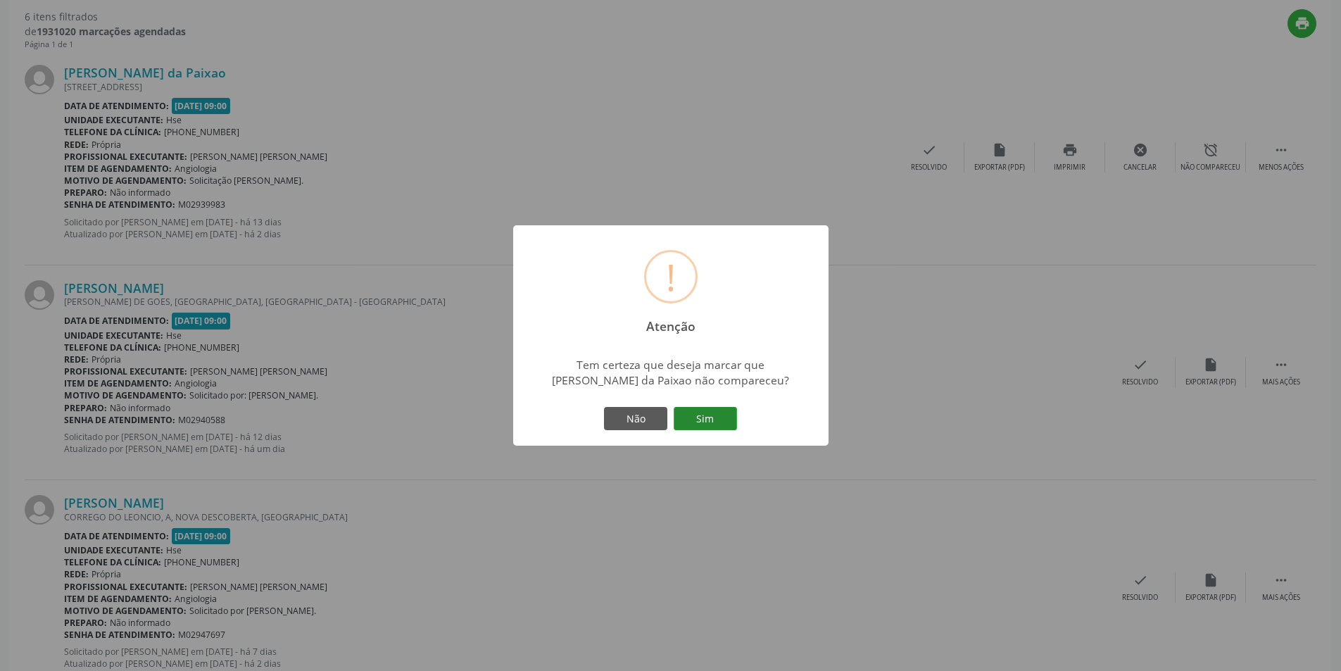
click at [721, 419] on button "Sim" at bounding box center [705, 419] width 63 height 24
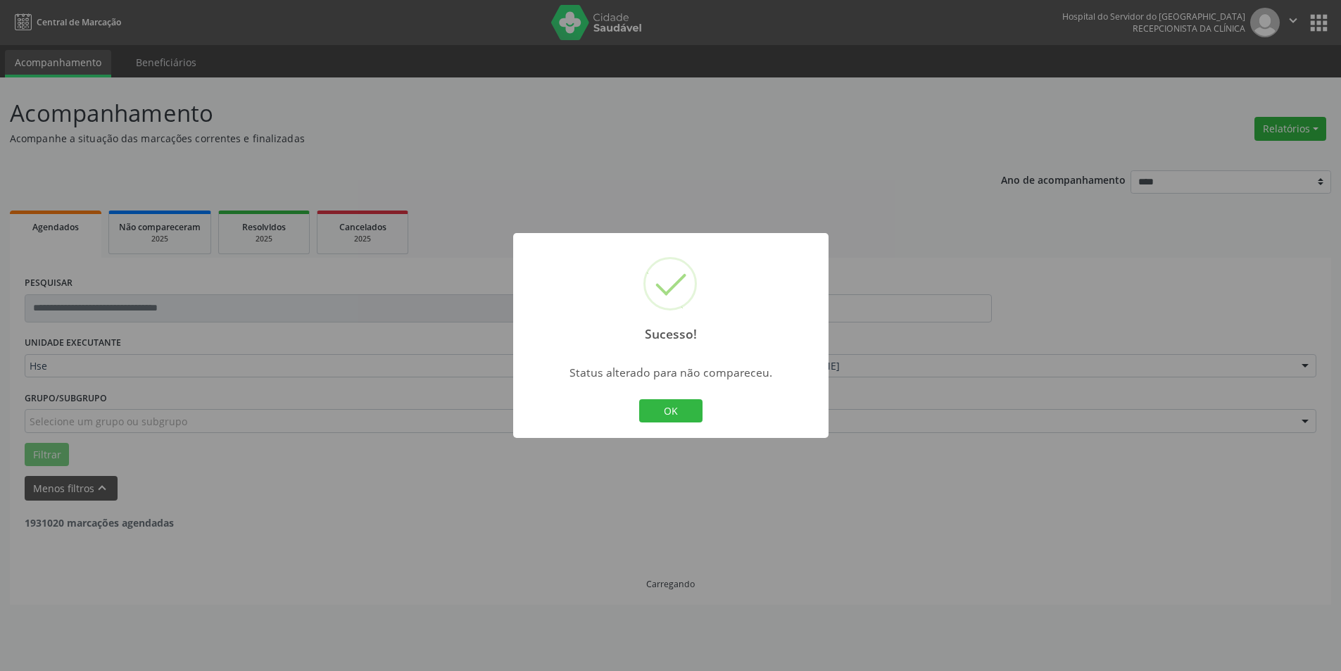
scroll to position [0, 0]
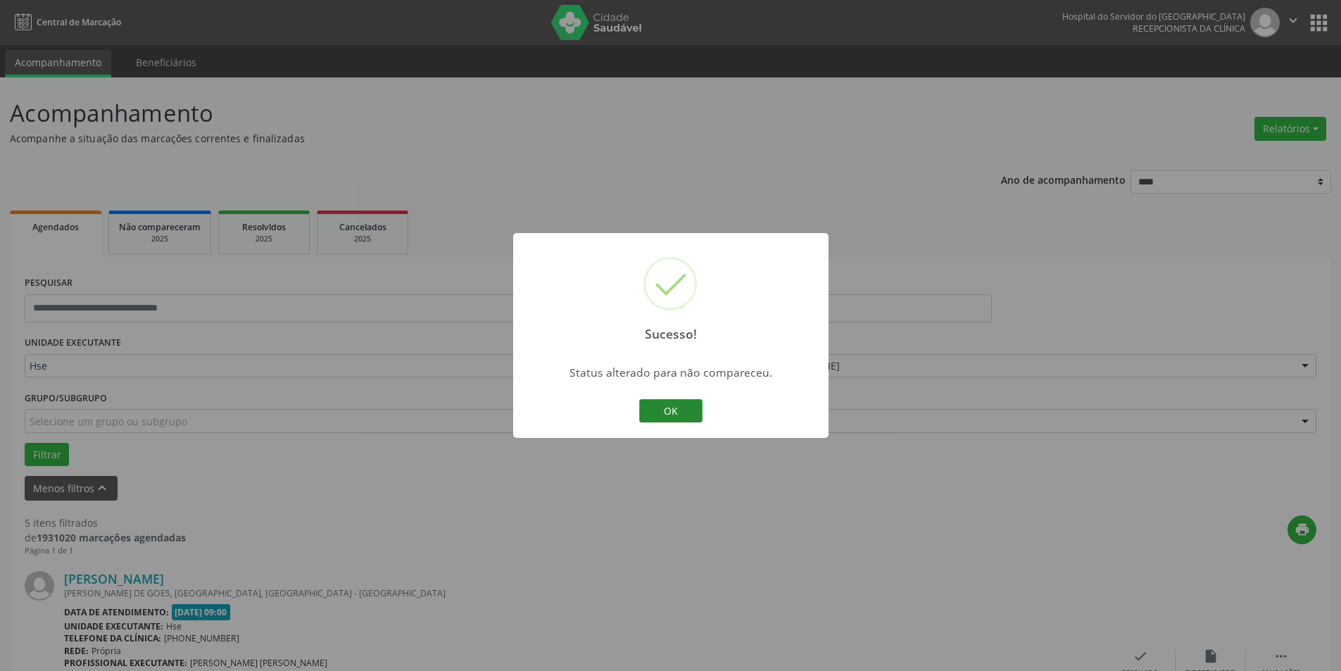
click at [677, 410] on button "OK" at bounding box center [670, 411] width 63 height 24
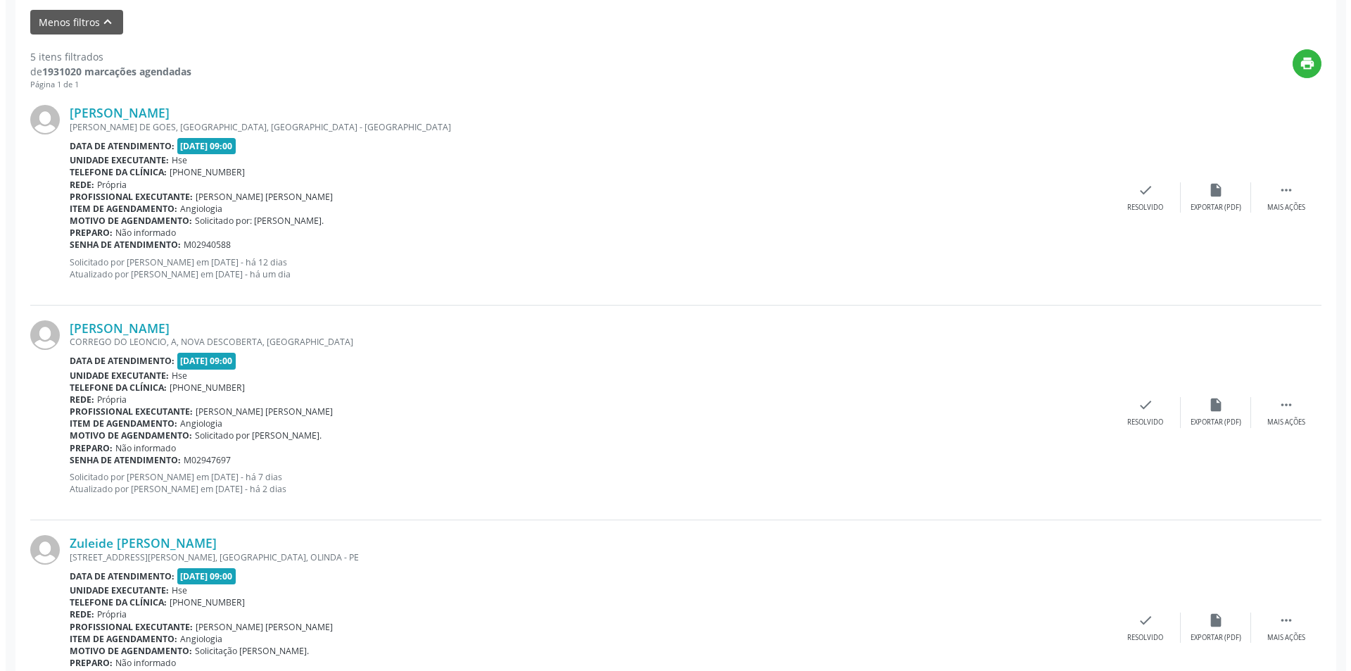
scroll to position [476, 0]
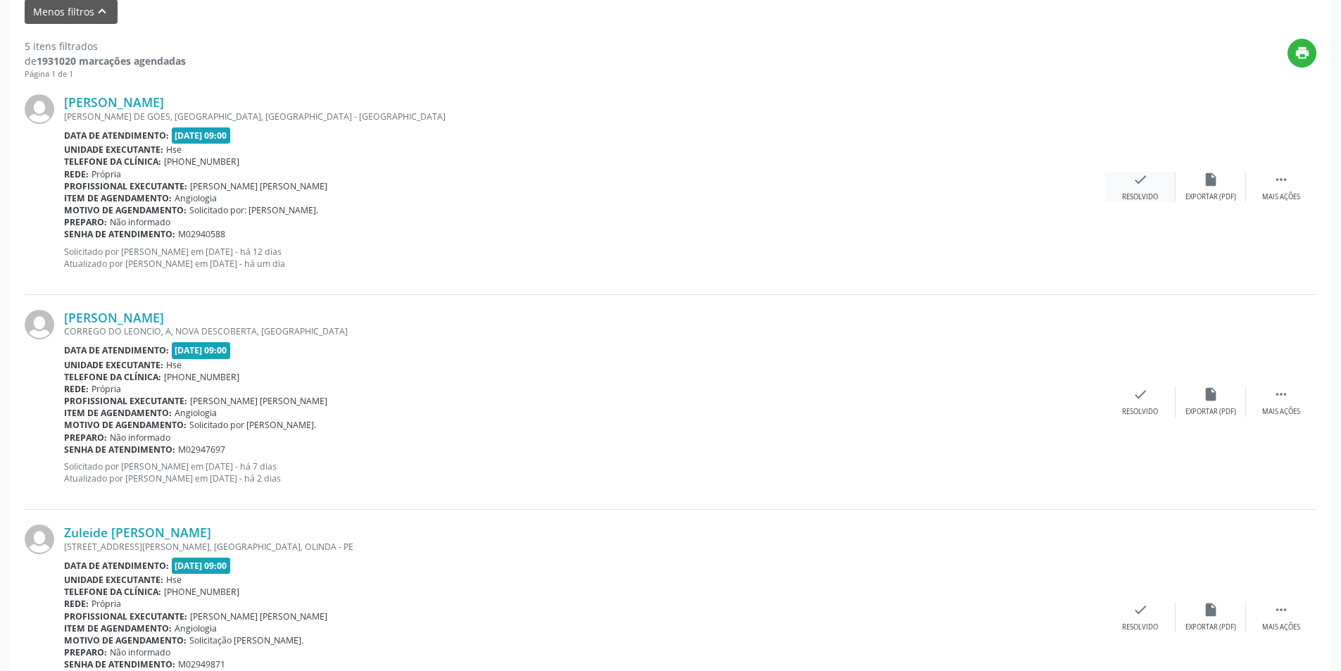
click at [1139, 180] on icon "check" at bounding box center [1139, 179] width 15 height 15
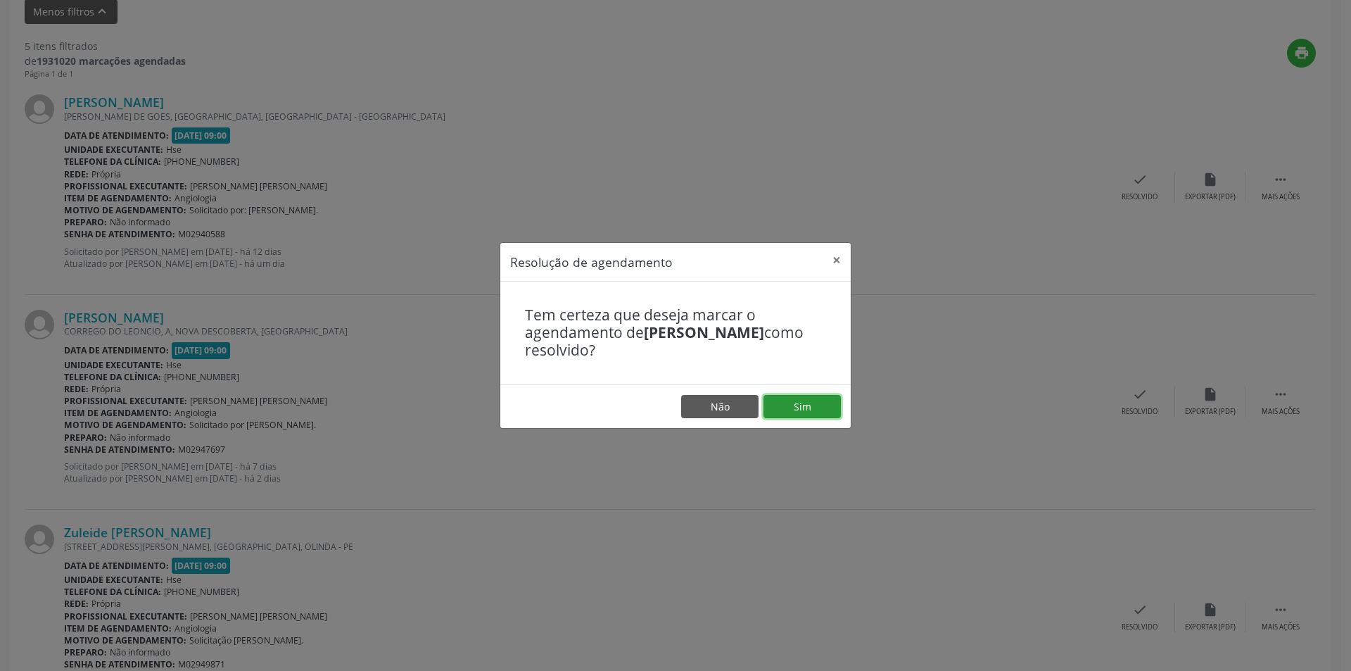
click at [789, 403] on button "Sim" at bounding box center [802, 407] width 77 height 24
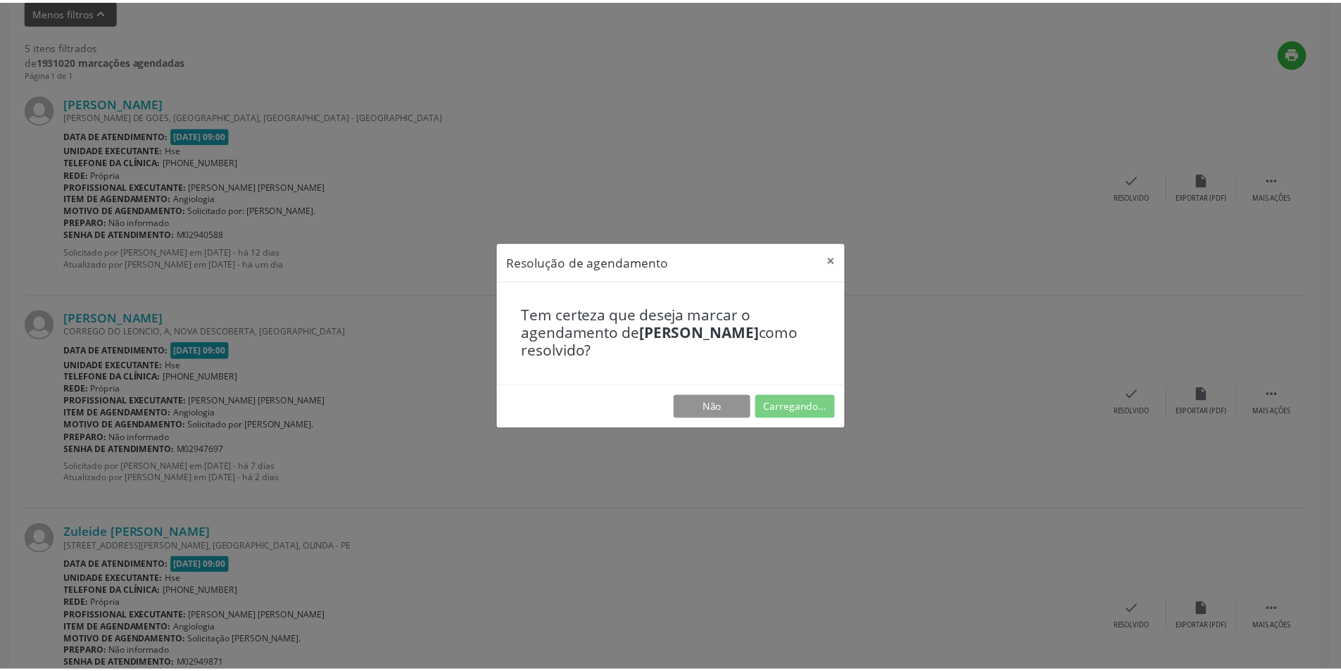
scroll to position [0, 0]
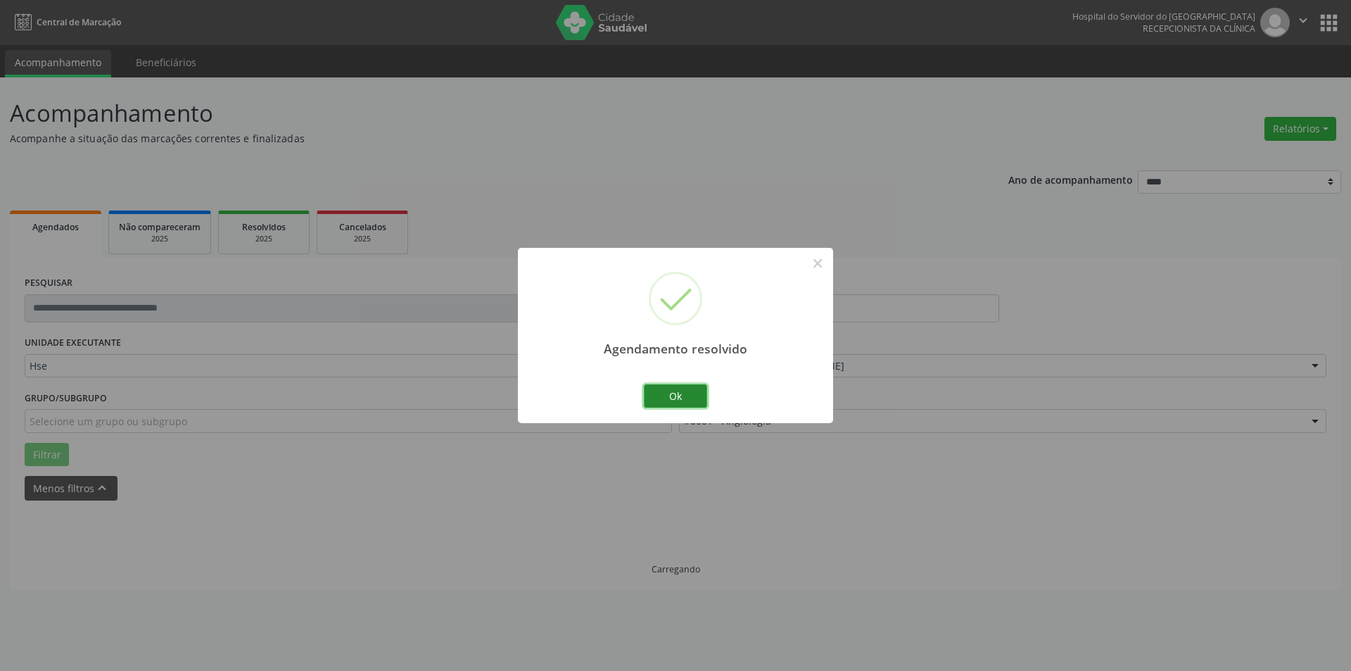
click at [686, 396] on button "Ok" at bounding box center [675, 396] width 63 height 24
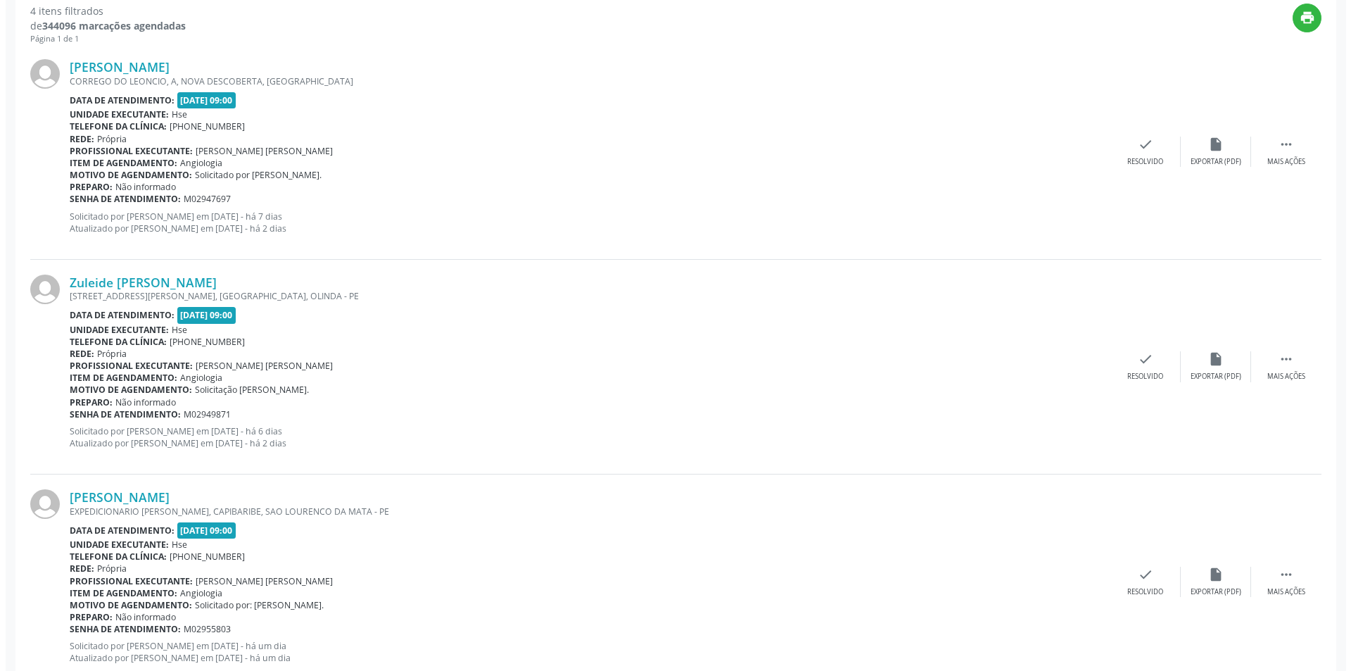
scroll to position [526, 0]
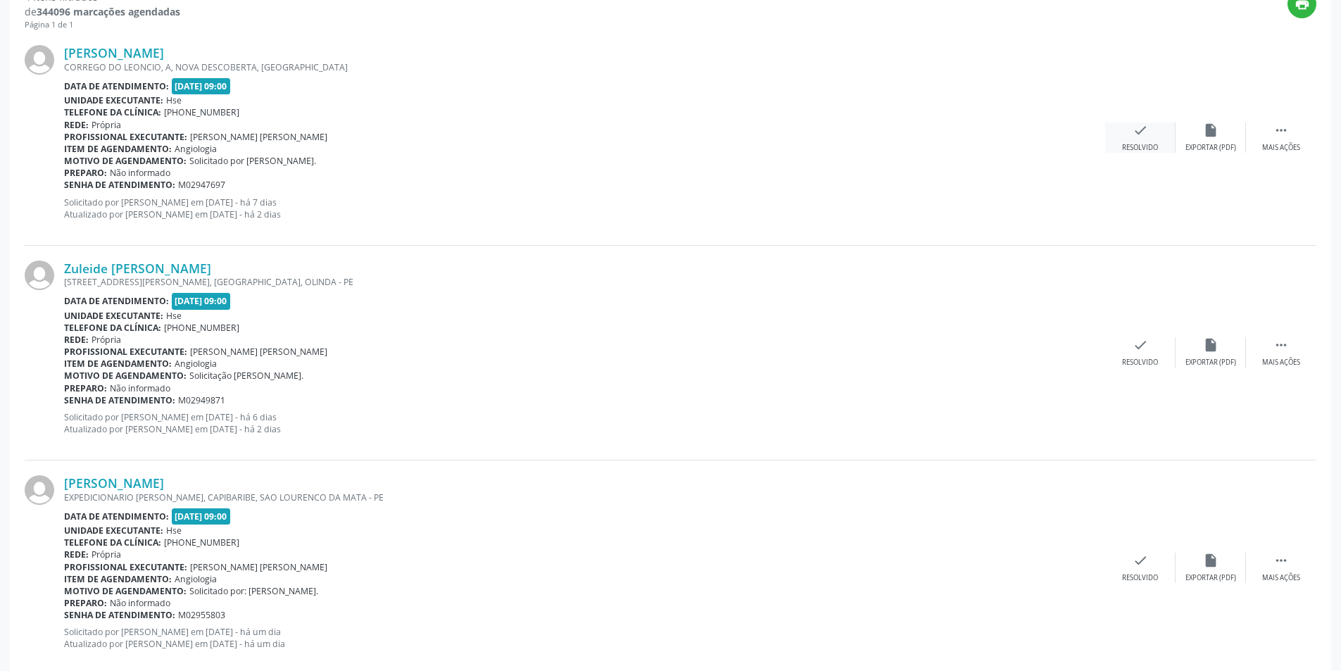
click at [1148, 131] on div "check Resolvido" at bounding box center [1140, 137] width 70 height 30
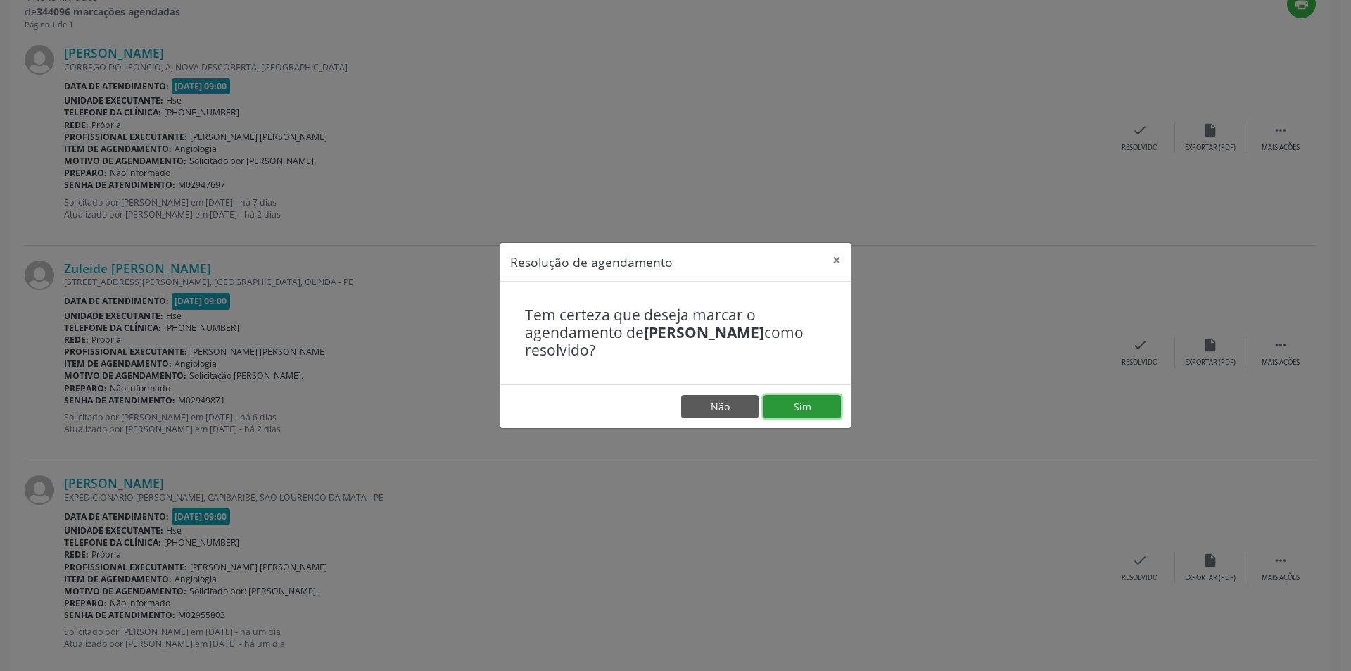
click at [810, 403] on button "Sim" at bounding box center [802, 407] width 77 height 24
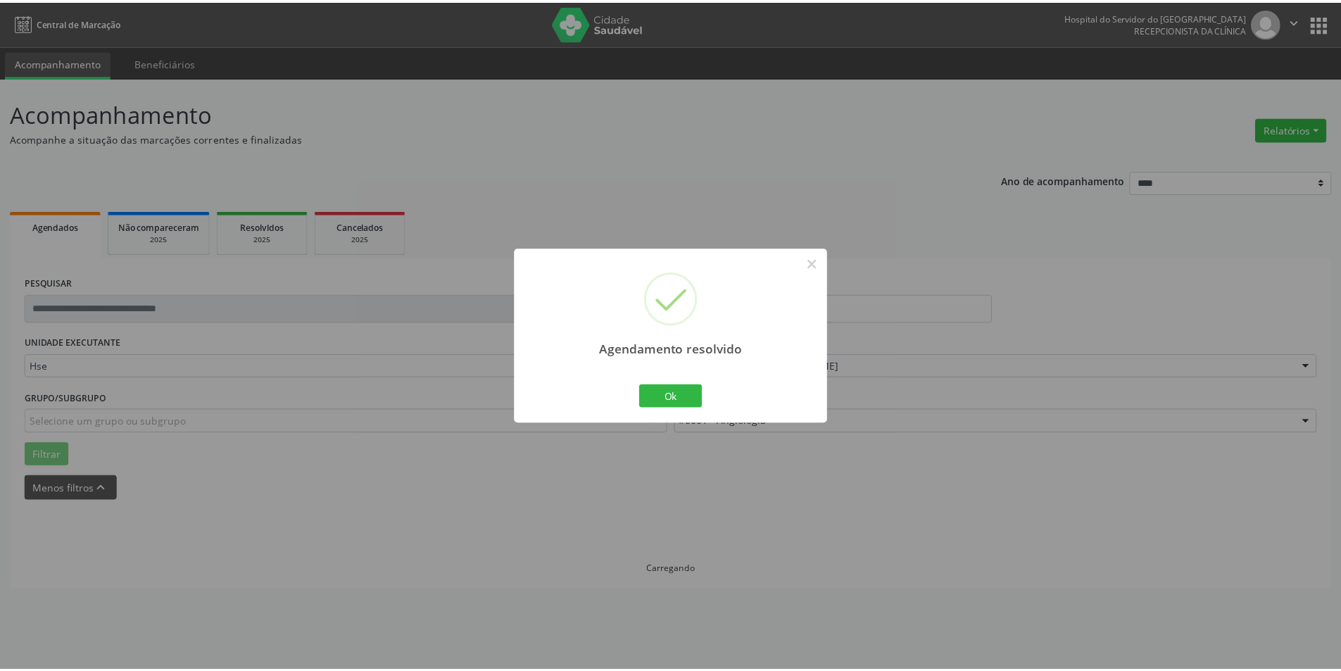
scroll to position [0, 0]
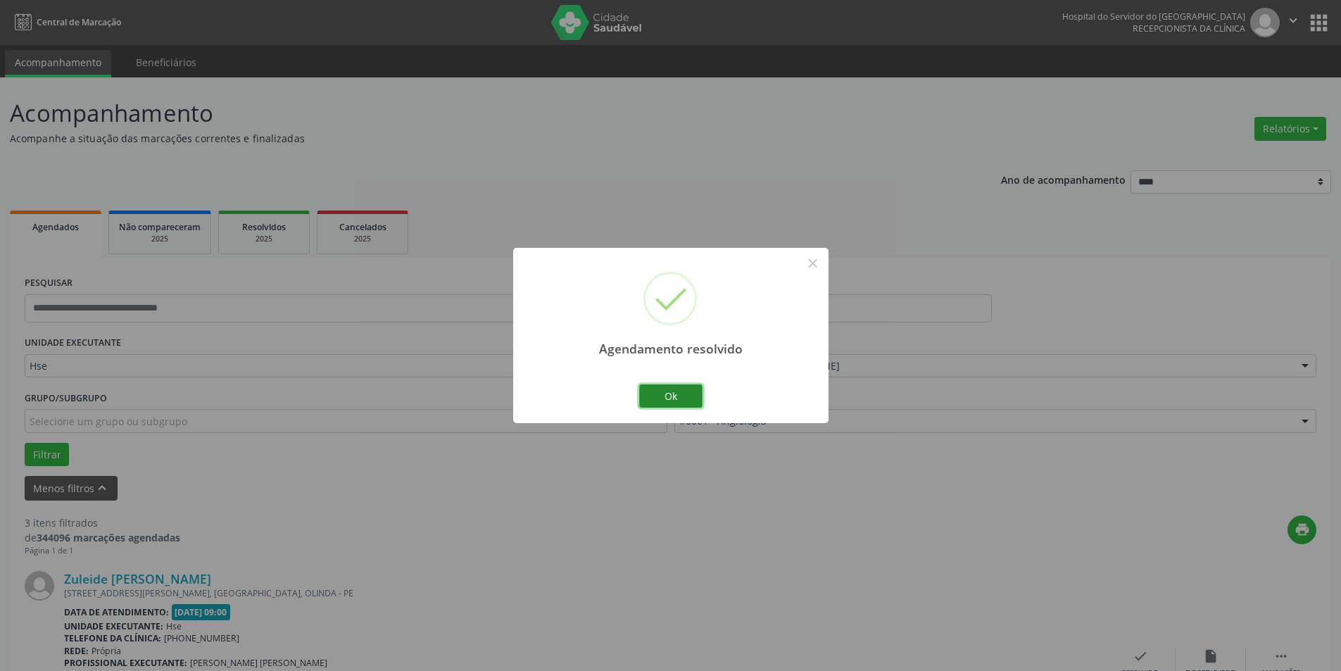
click at [685, 396] on button "Ok" at bounding box center [670, 396] width 63 height 24
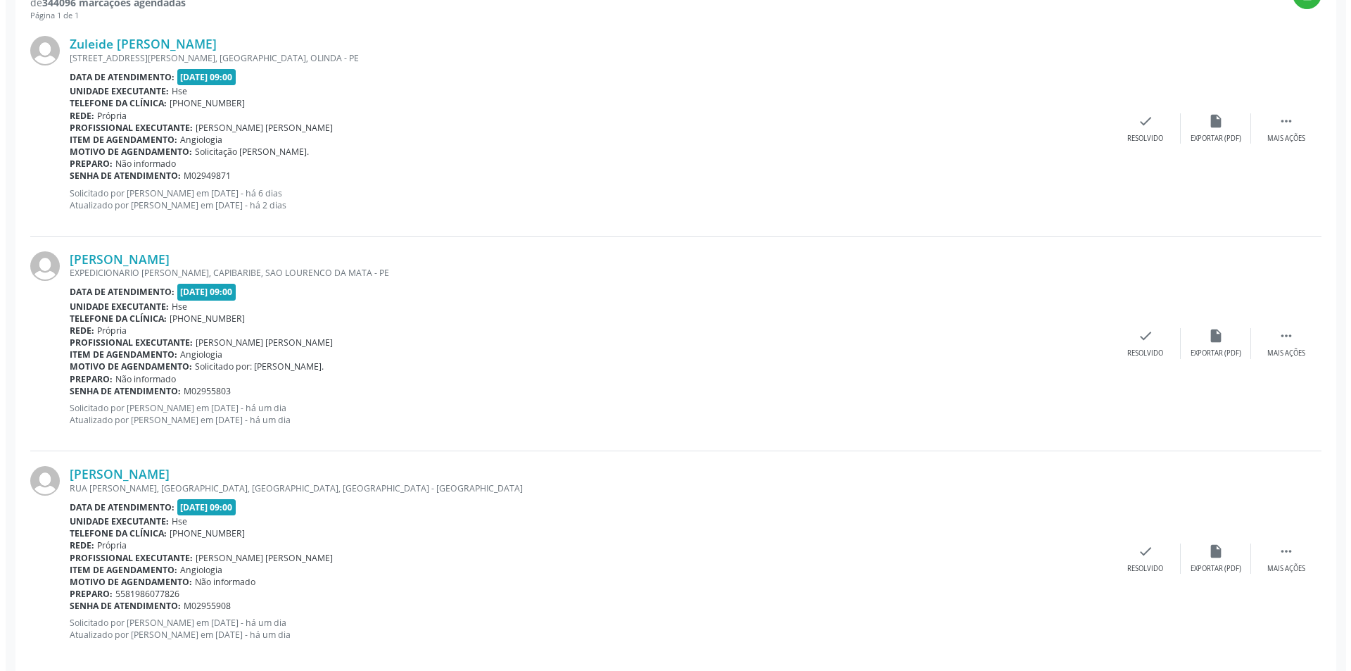
scroll to position [555, 0]
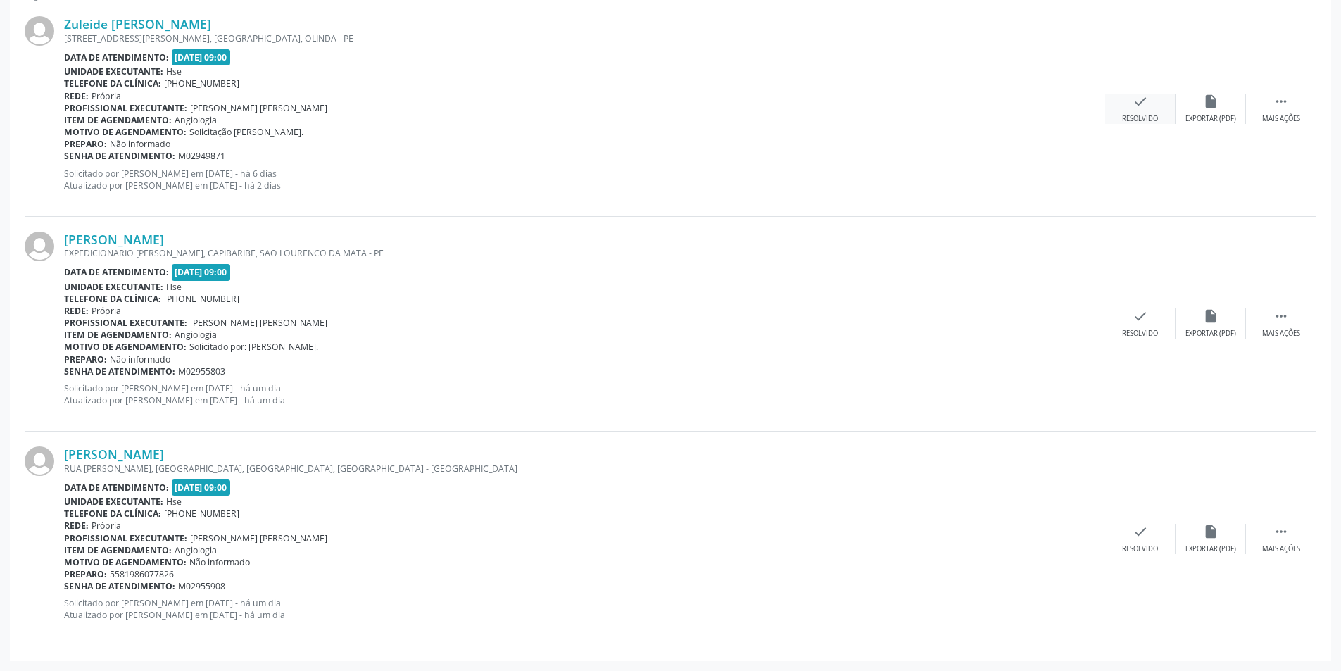
click at [1147, 106] on icon "check" at bounding box center [1139, 101] width 15 height 15
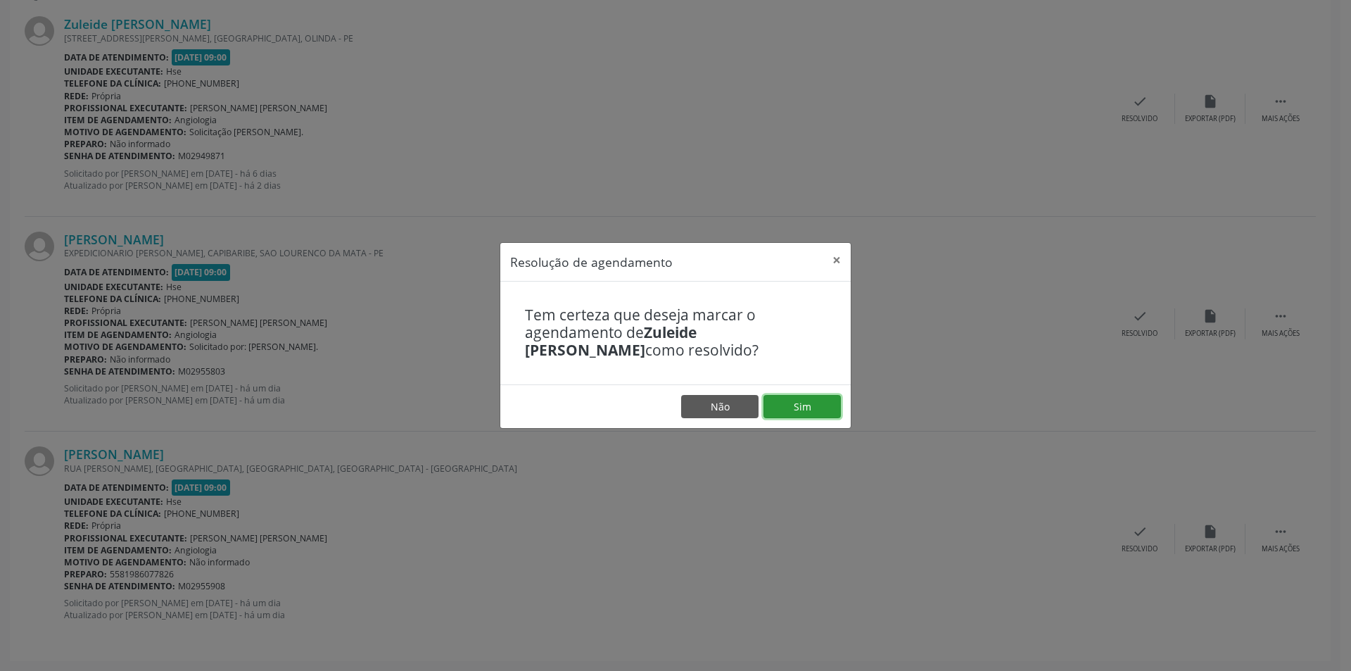
click at [816, 402] on button "Sim" at bounding box center [802, 407] width 77 height 24
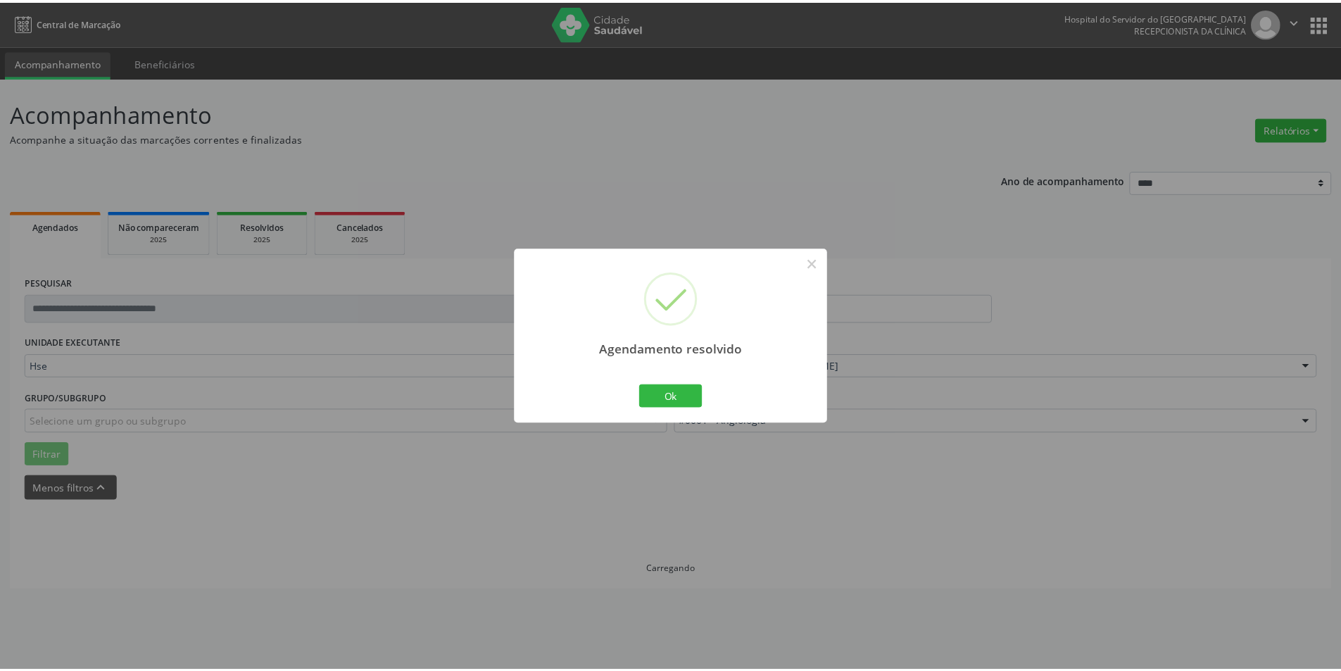
scroll to position [0, 0]
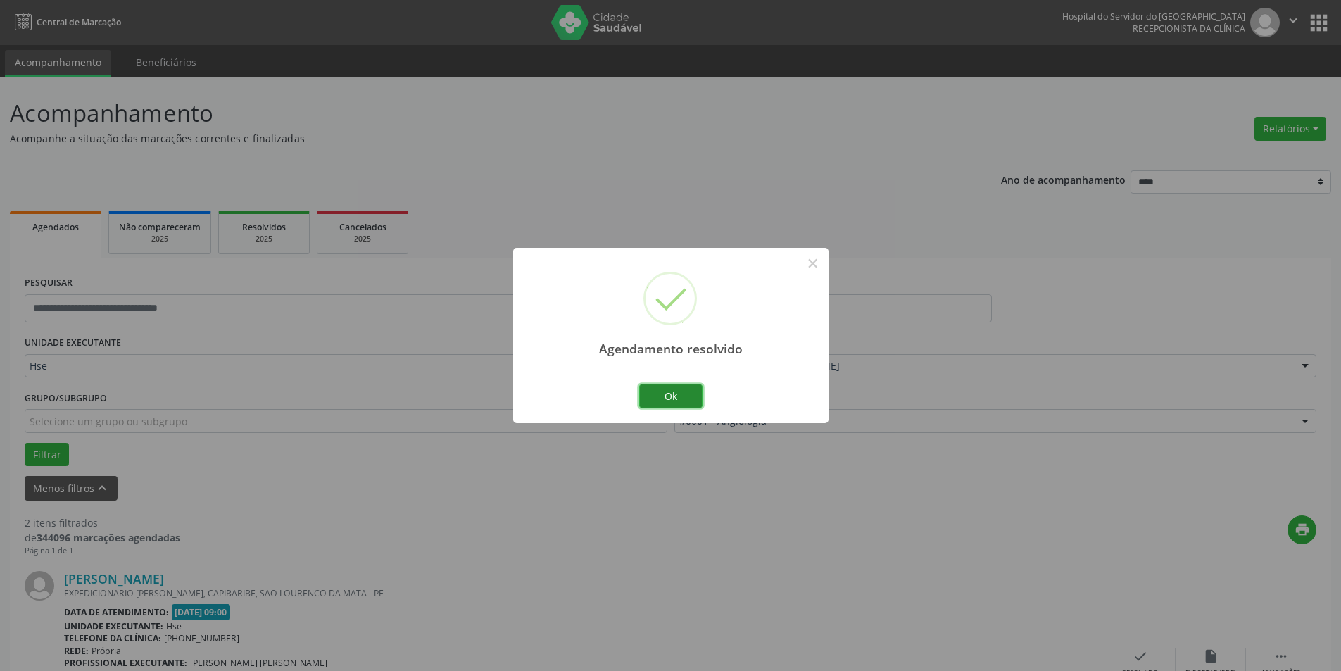
click at [674, 393] on button "Ok" at bounding box center [670, 396] width 63 height 24
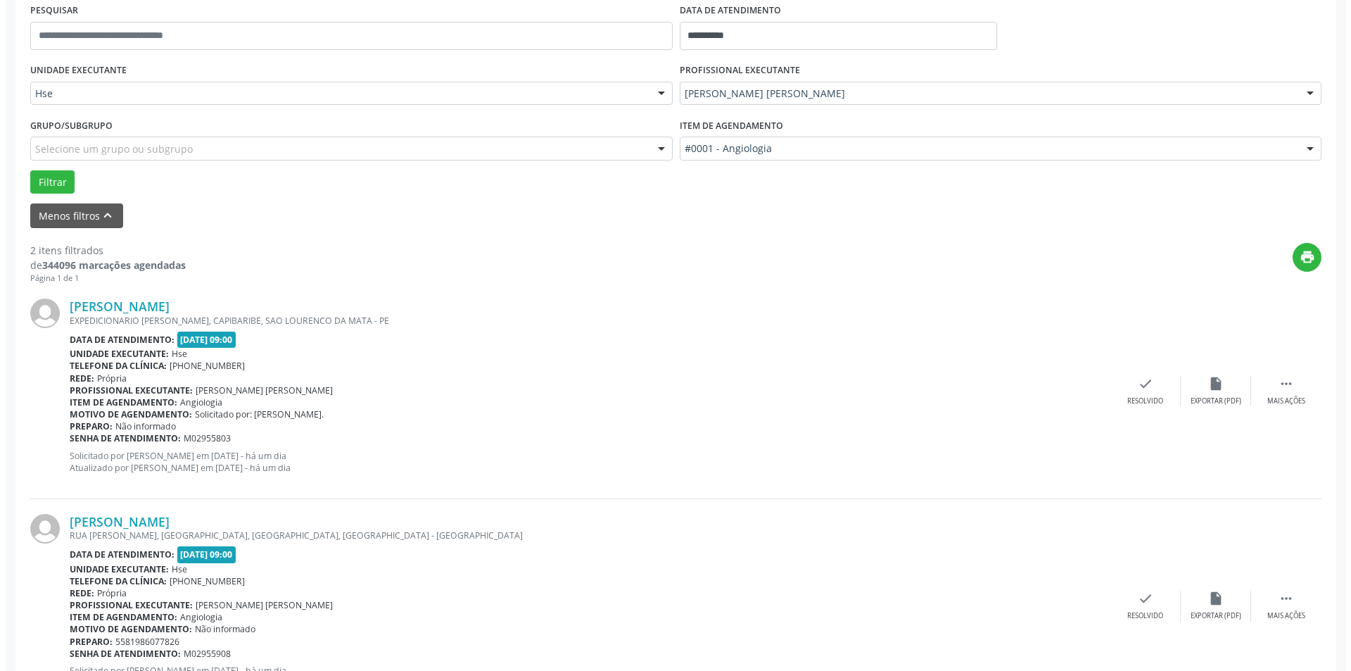
scroll to position [339, 0]
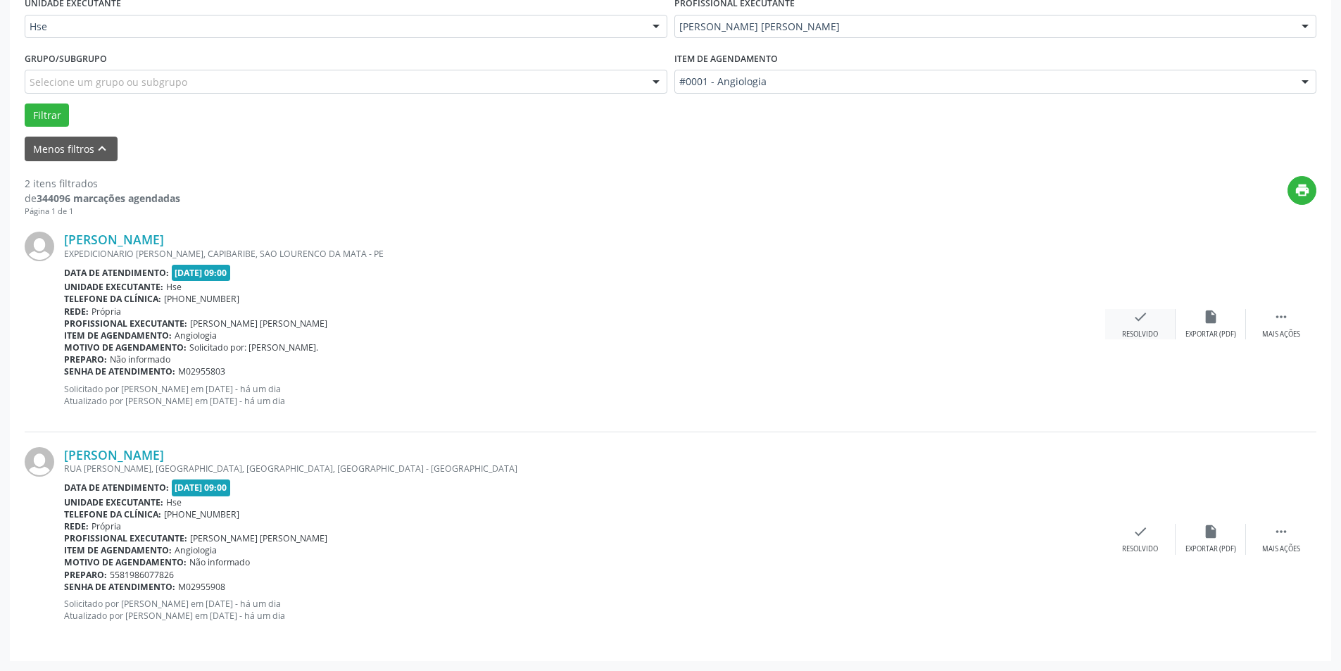
click at [1154, 325] on div "check Resolvido" at bounding box center [1140, 324] width 70 height 30
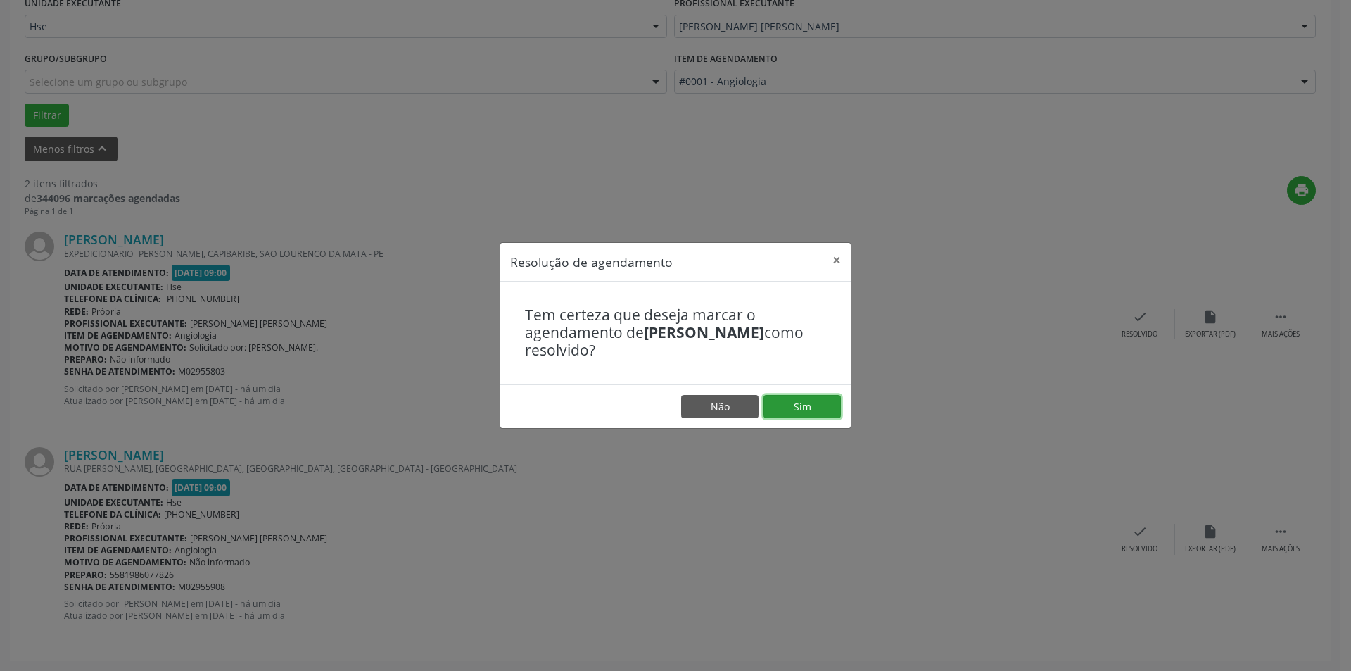
click at [804, 405] on button "Sim" at bounding box center [802, 407] width 77 height 24
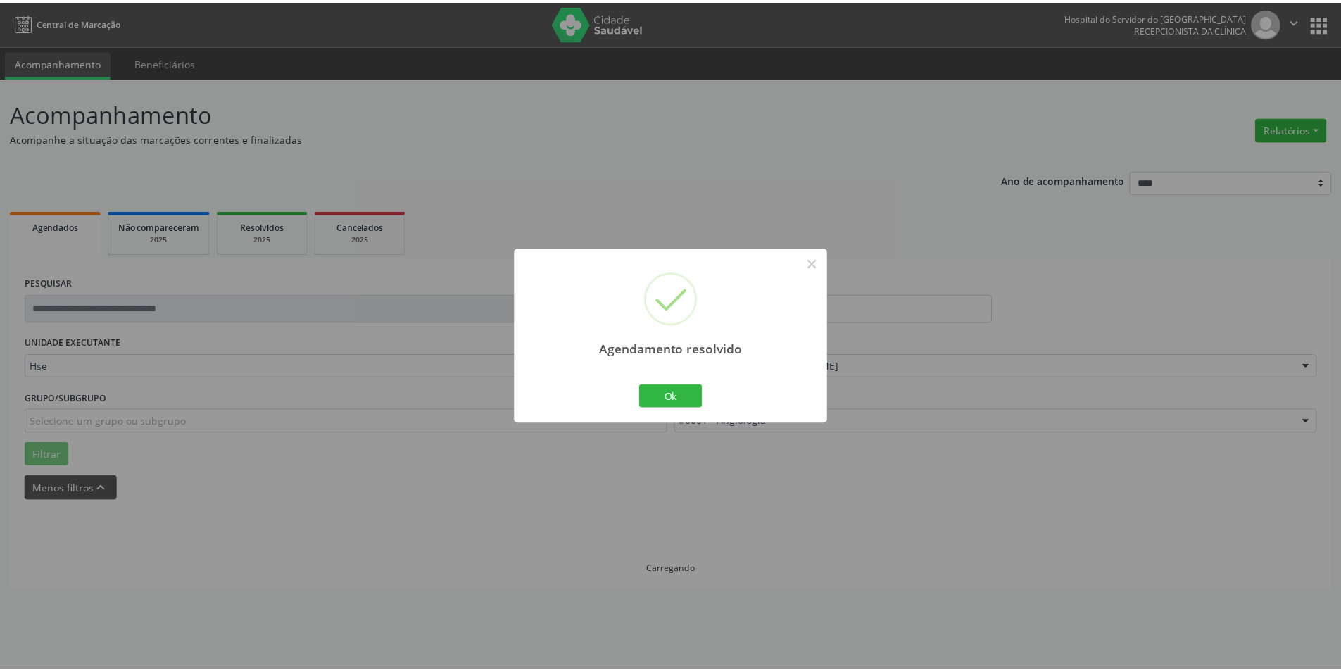
scroll to position [0, 0]
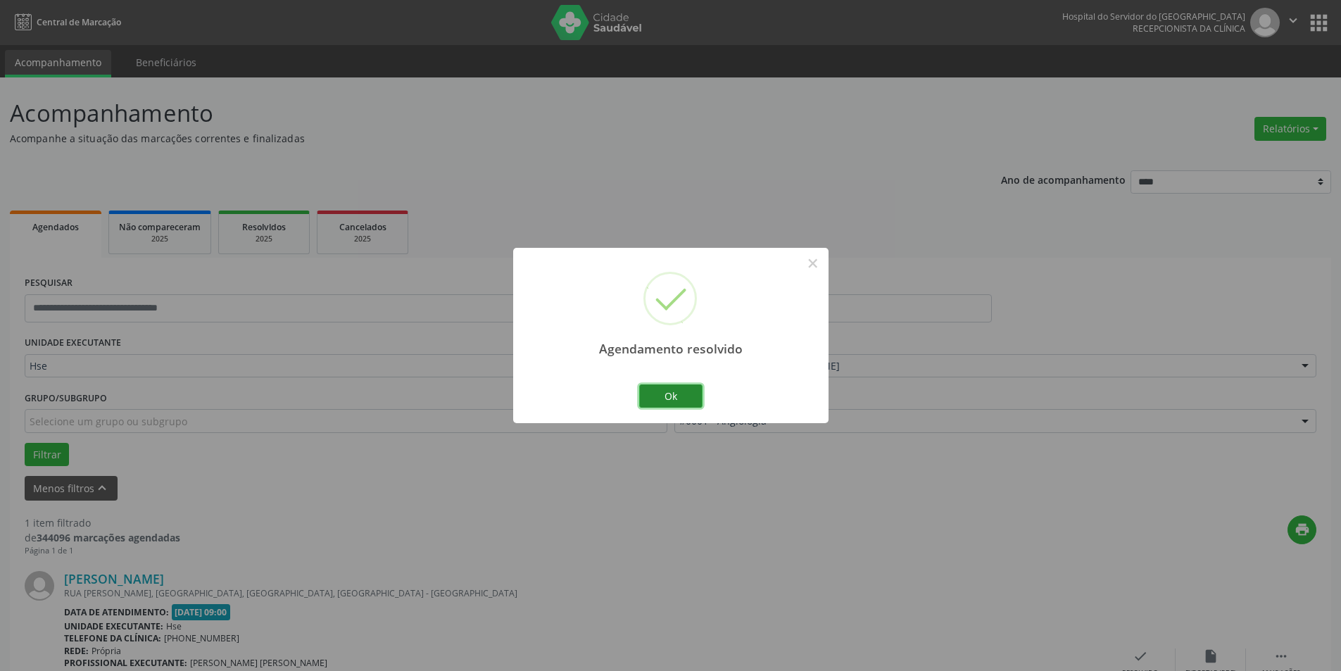
click at [689, 394] on button "Ok" at bounding box center [670, 396] width 63 height 24
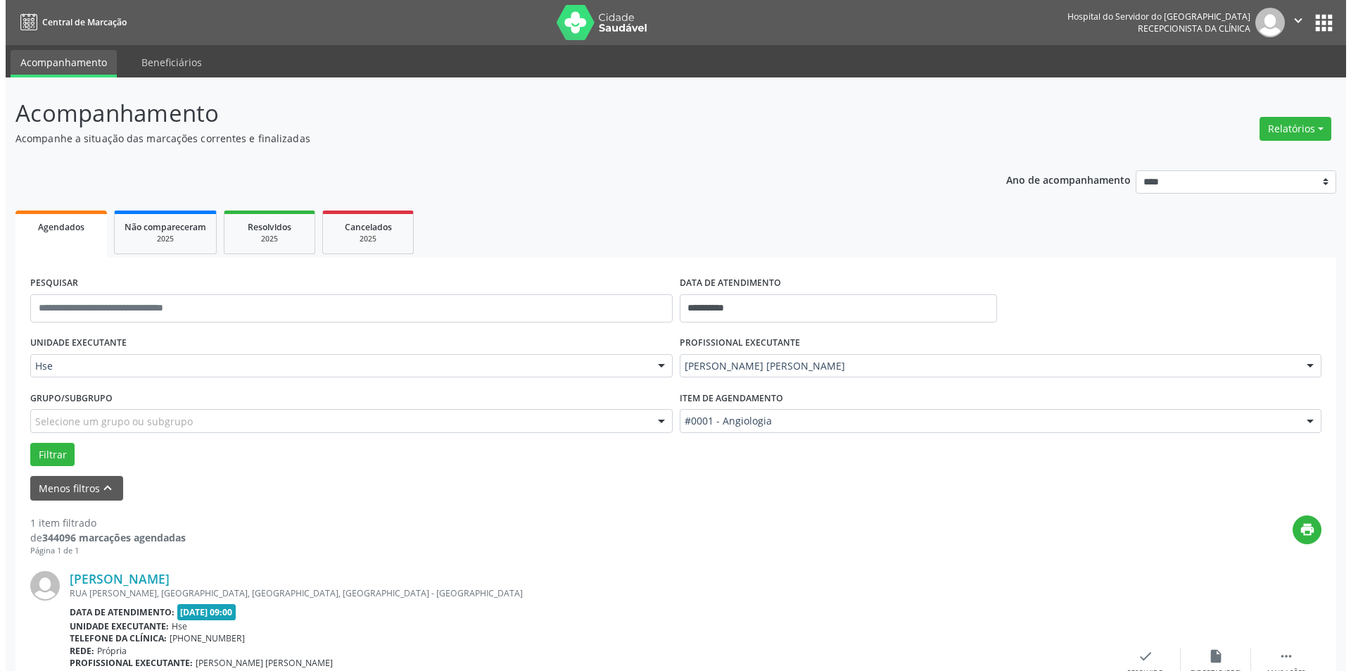
scroll to position [125, 0]
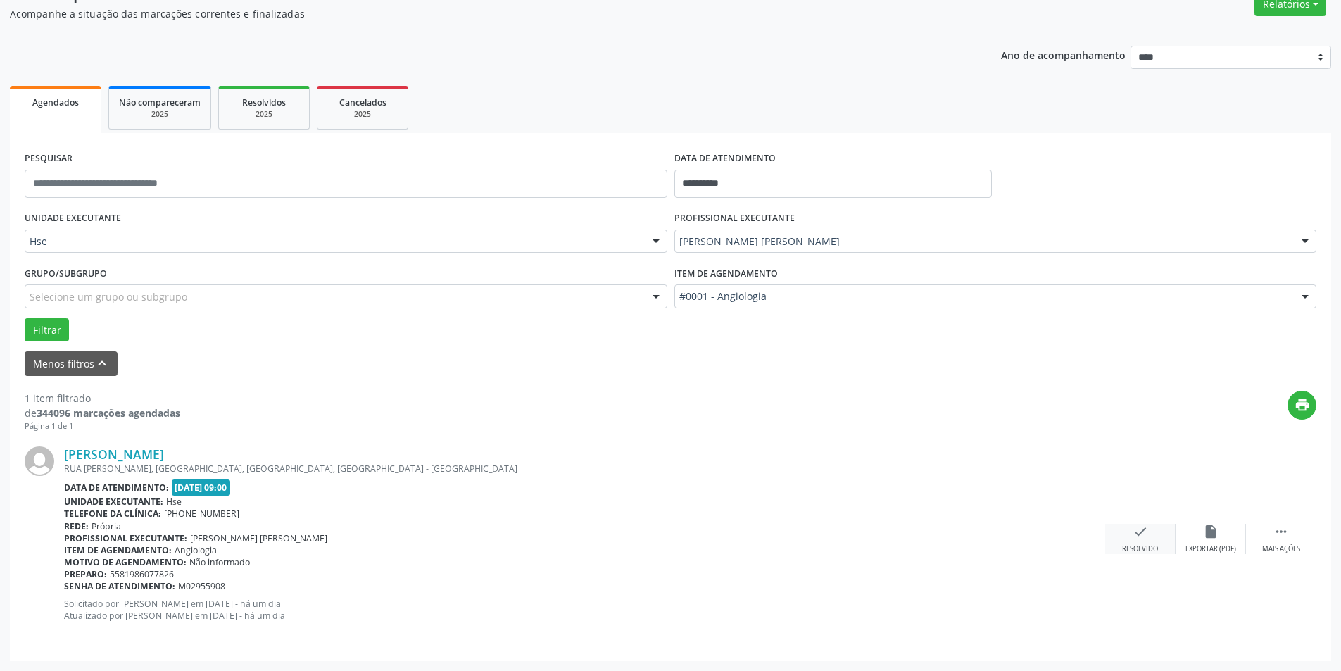
click at [1130, 533] on div "check Resolvido" at bounding box center [1140, 539] width 70 height 30
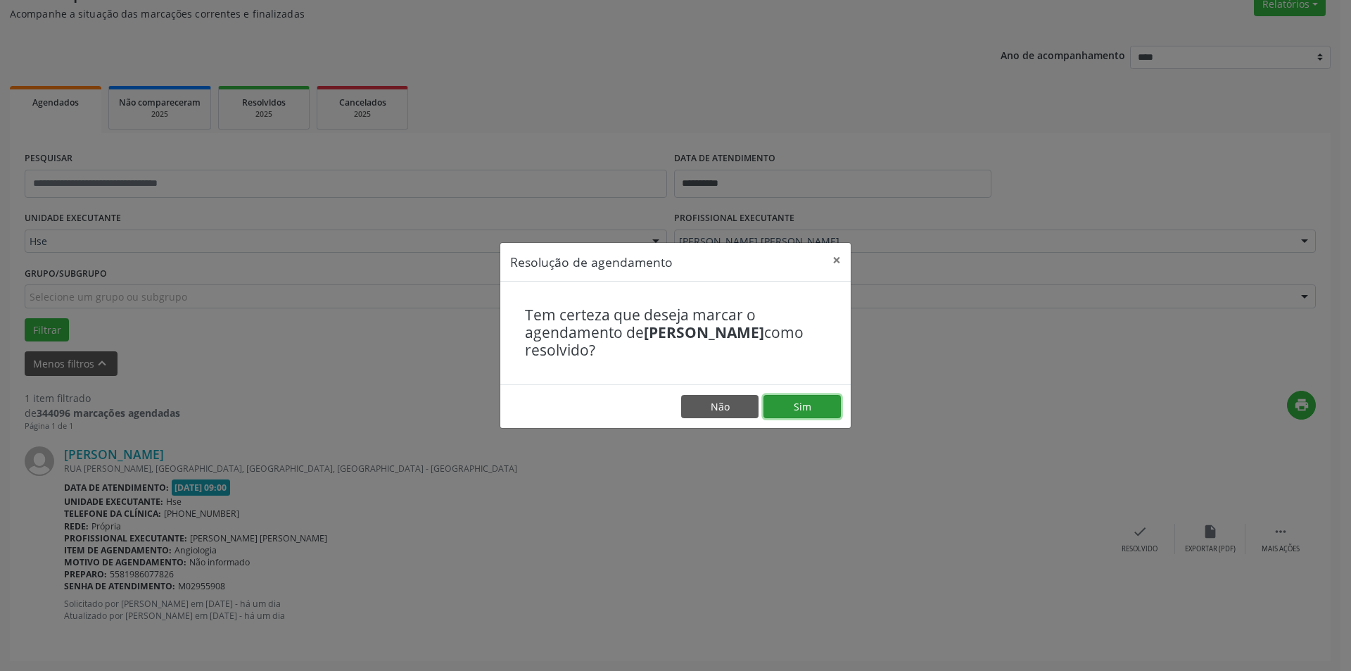
click at [811, 410] on button "Sim" at bounding box center [802, 407] width 77 height 24
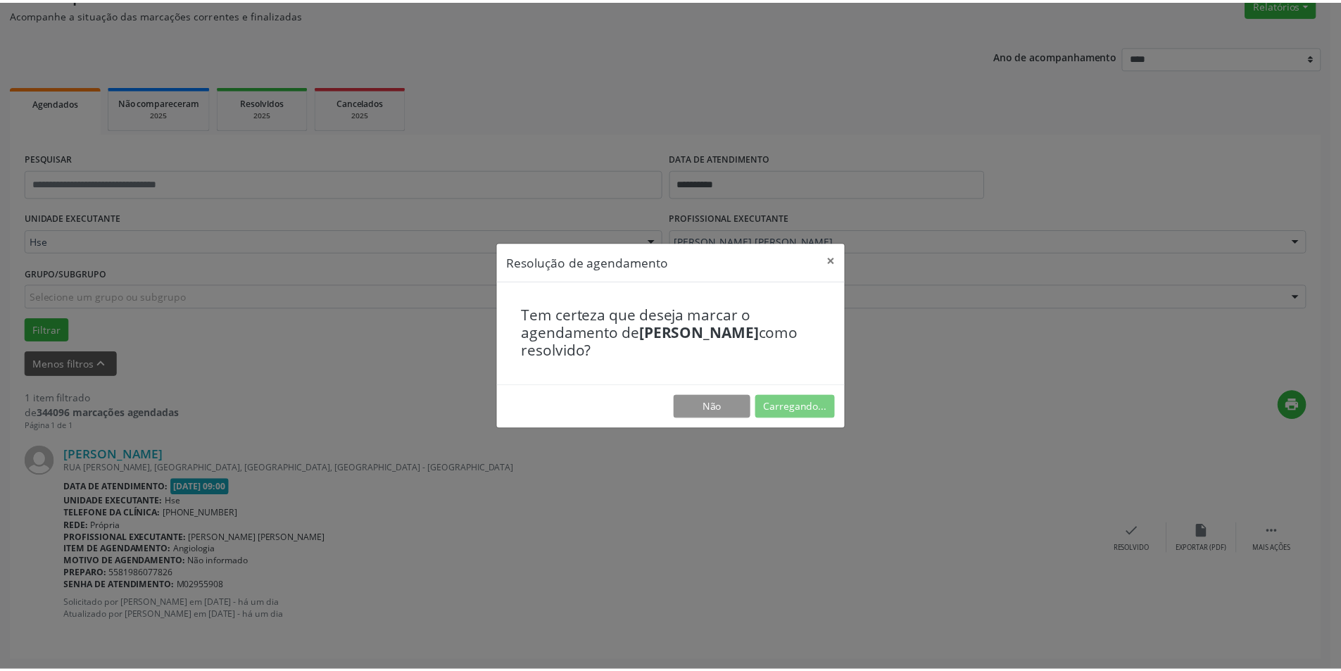
scroll to position [0, 0]
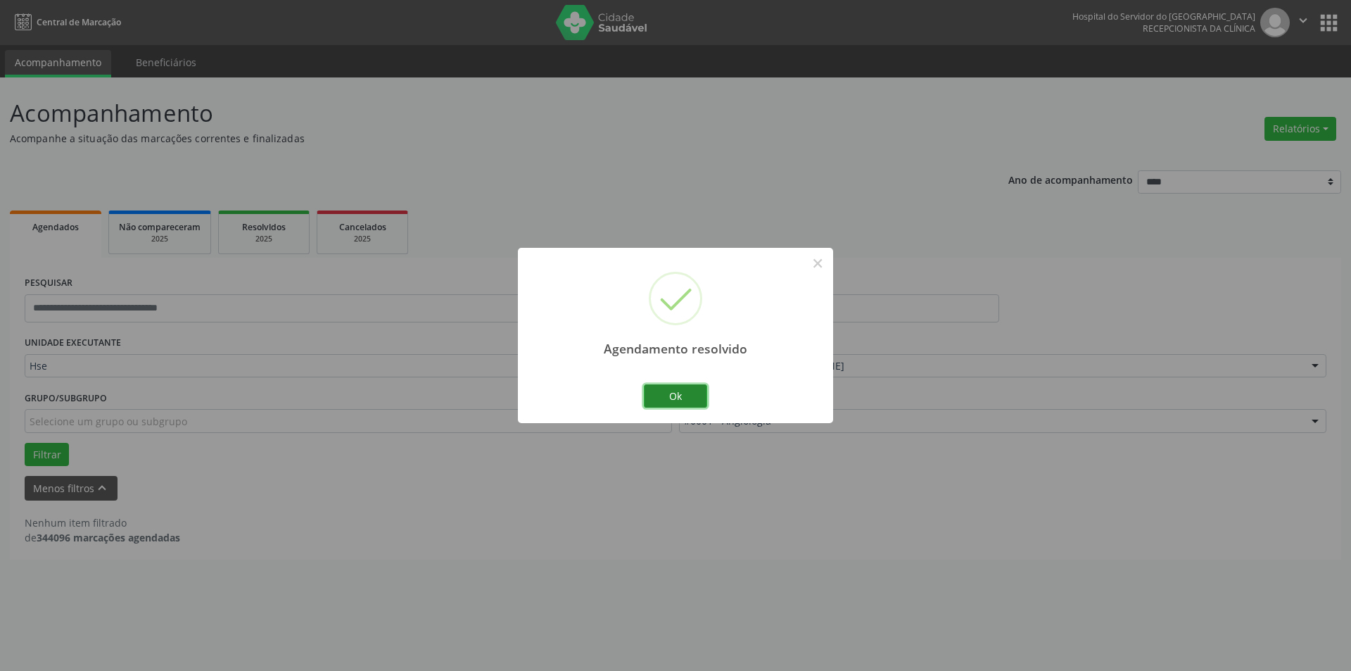
click at [688, 400] on button "Ok" at bounding box center [675, 396] width 63 height 24
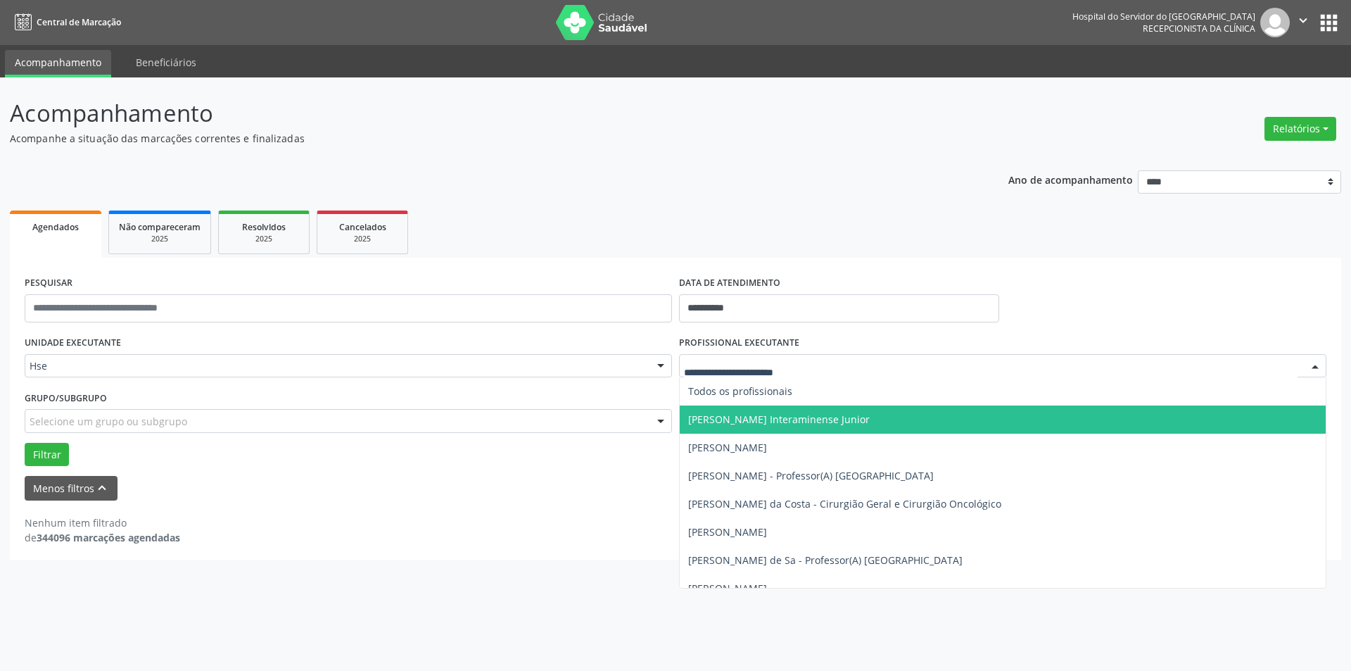
click at [1320, 360] on div at bounding box center [1315, 367] width 21 height 24
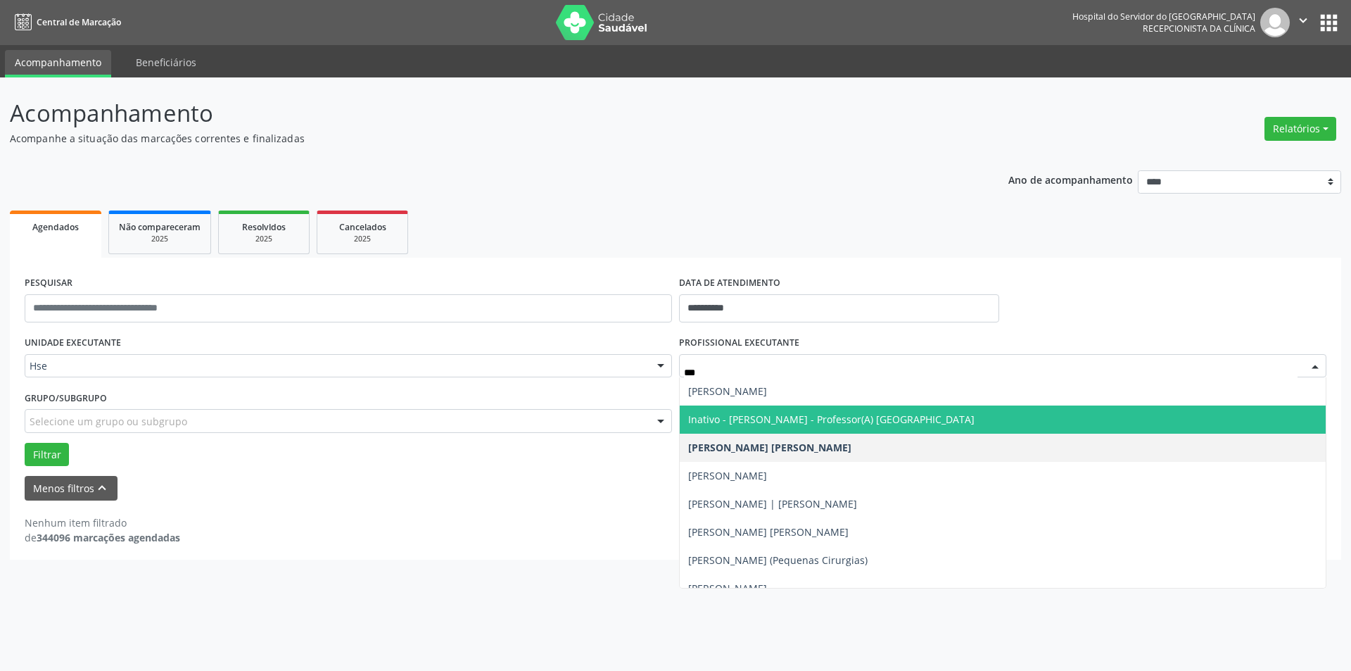
type input "****"
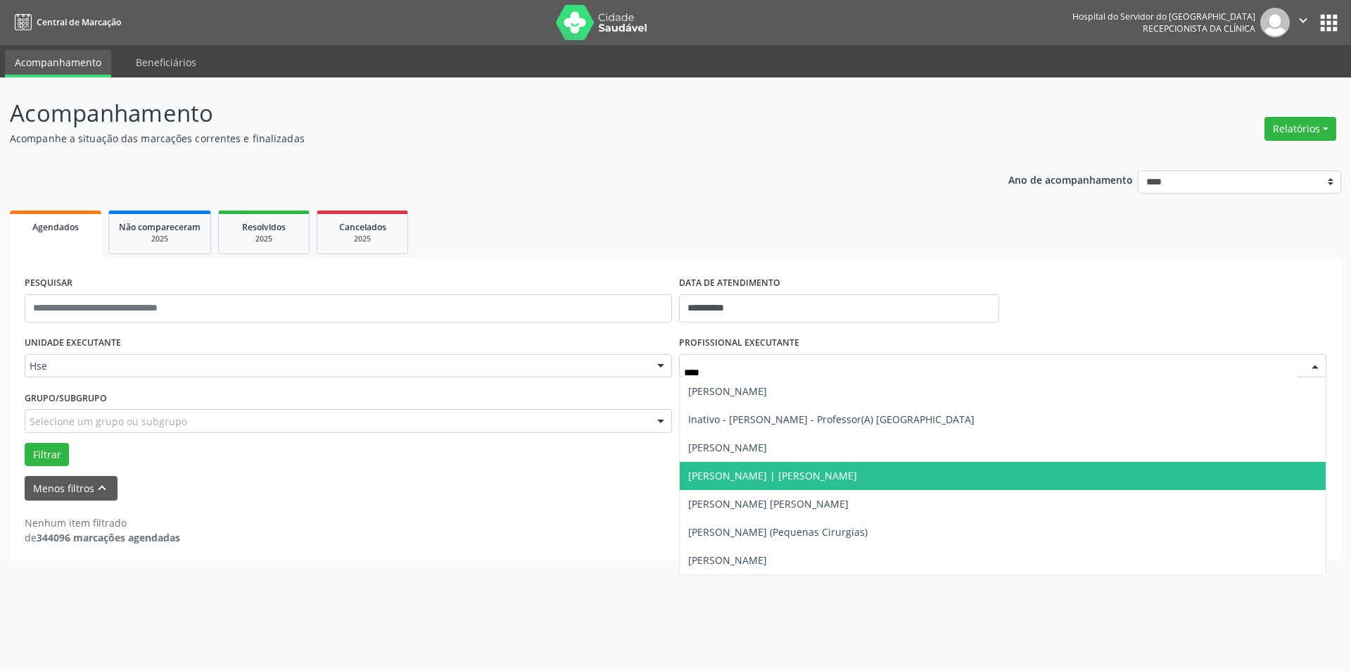
click at [814, 474] on span "[PERSON_NAME] | [PERSON_NAME]" at bounding box center [1003, 476] width 646 height 28
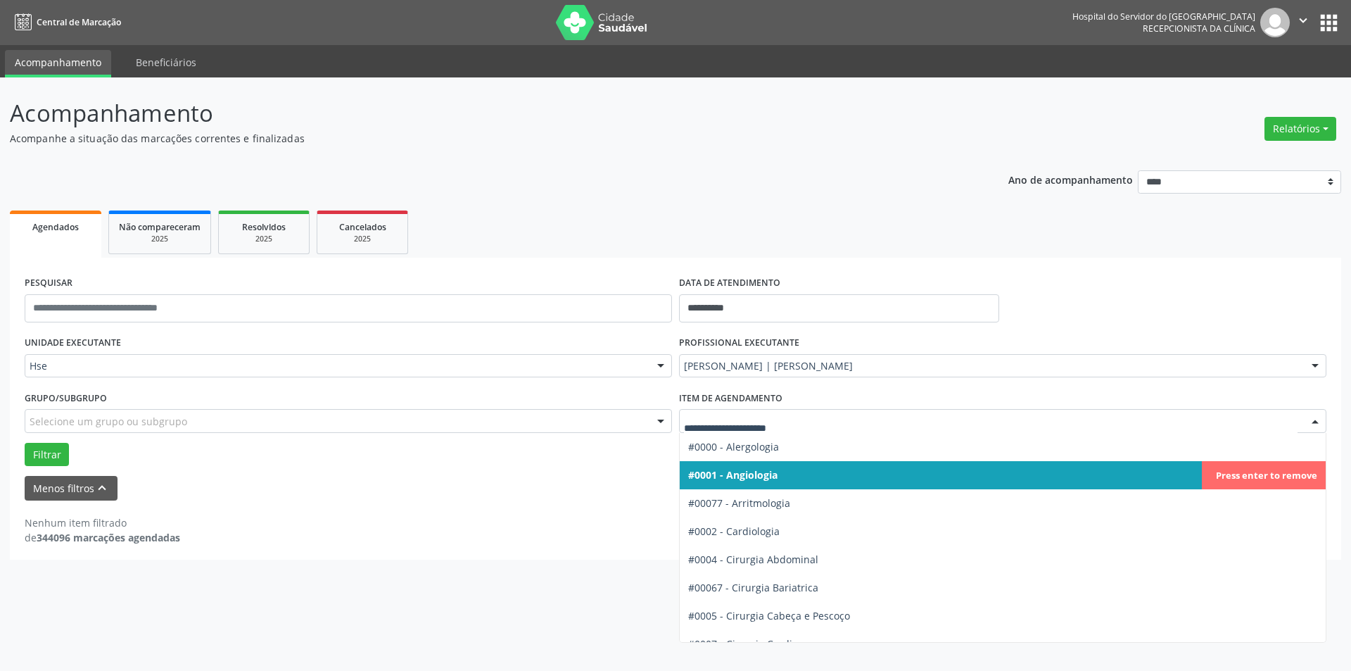
click at [1318, 422] on div at bounding box center [1315, 422] width 21 height 24
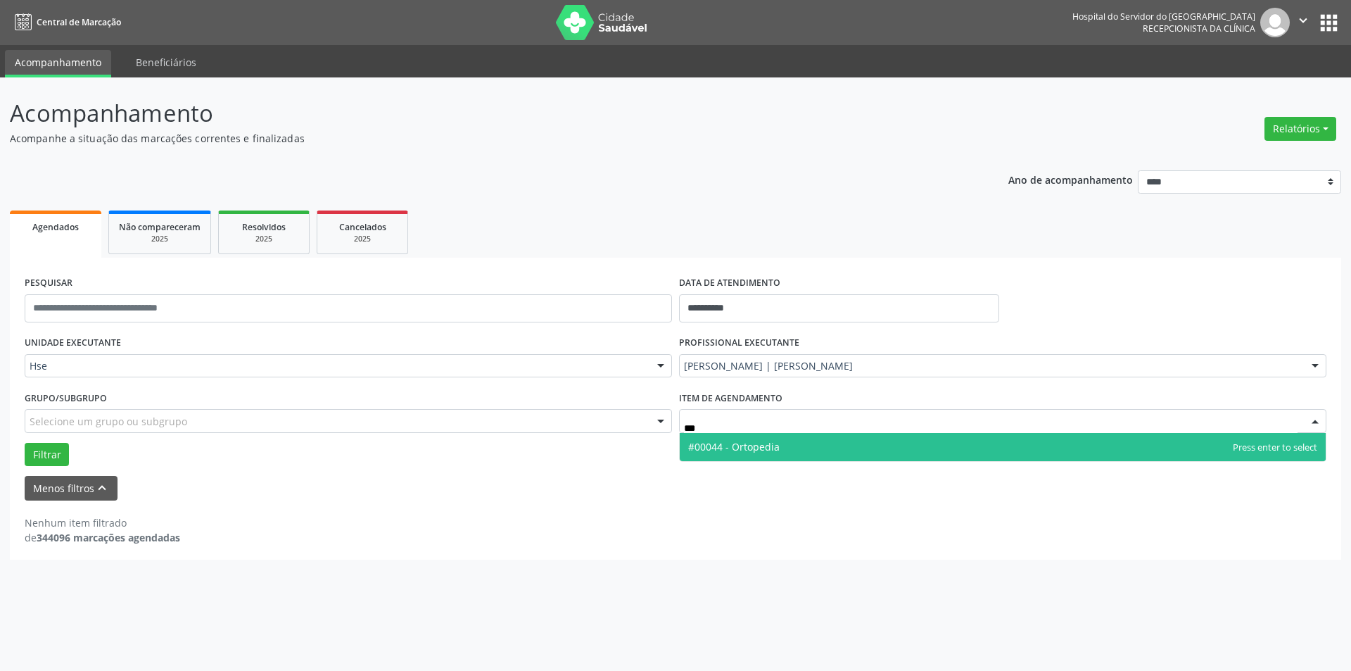
type input "****"
click at [878, 443] on span "#00044 - Ortopedia" at bounding box center [1003, 447] width 646 height 28
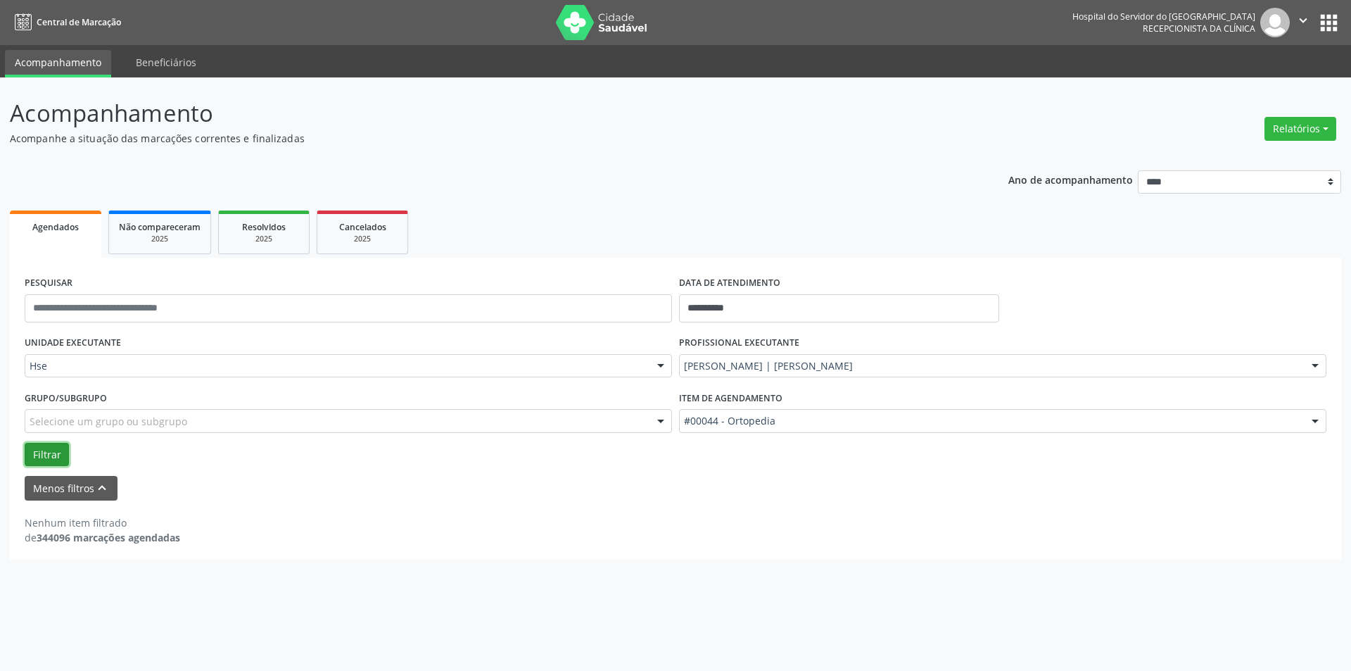
click at [49, 453] on button "Filtrar" at bounding box center [47, 455] width 44 height 24
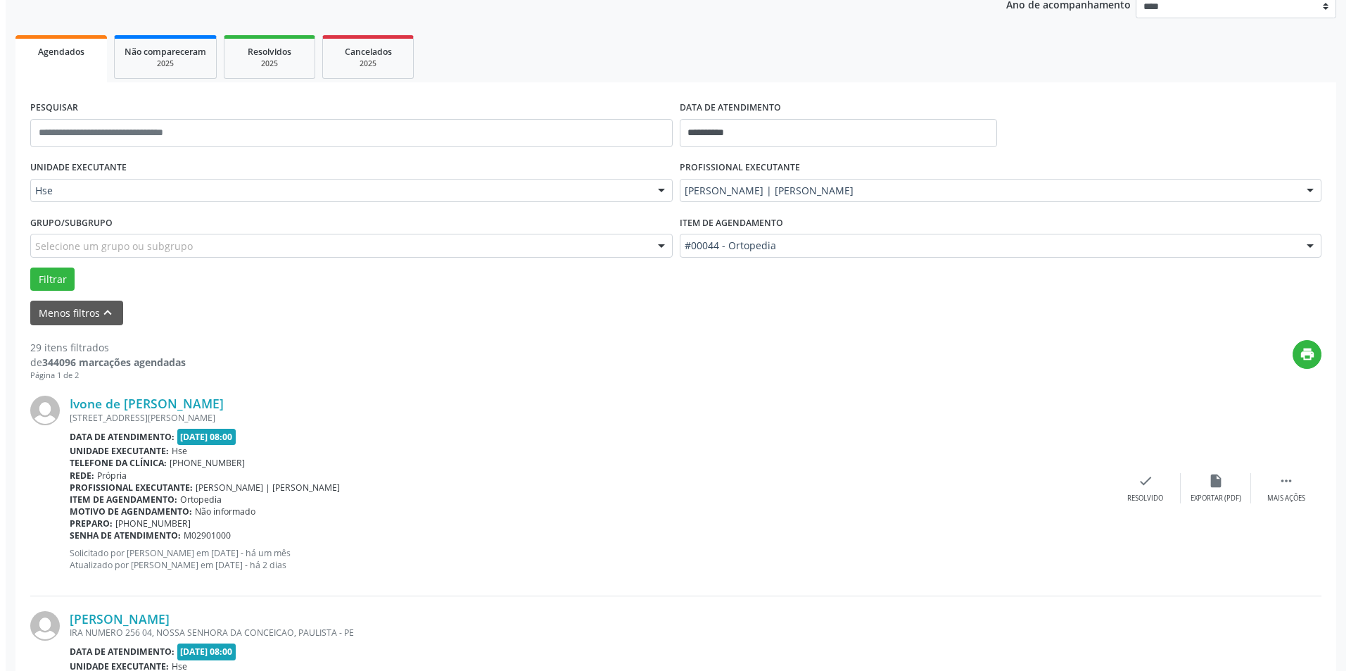
scroll to position [141, 0]
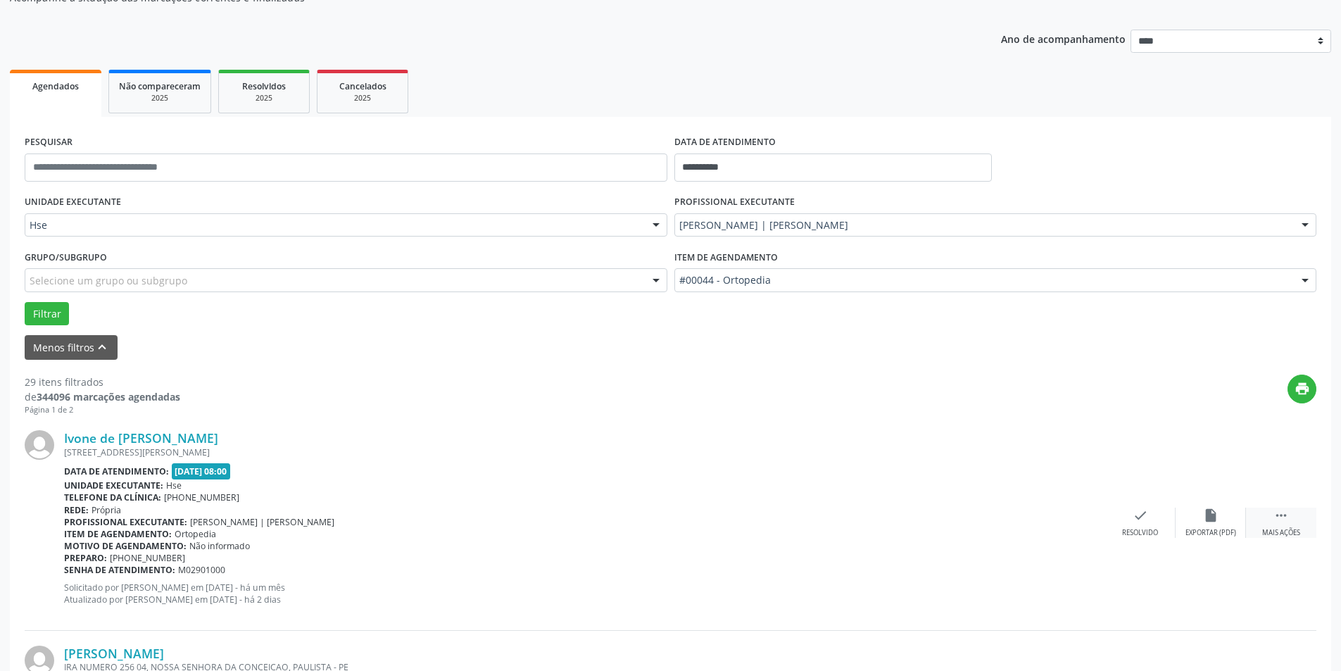
click at [1286, 516] on icon "" at bounding box center [1280, 514] width 15 height 15
click at [937, 517] on div "check Resolvido" at bounding box center [929, 522] width 70 height 30
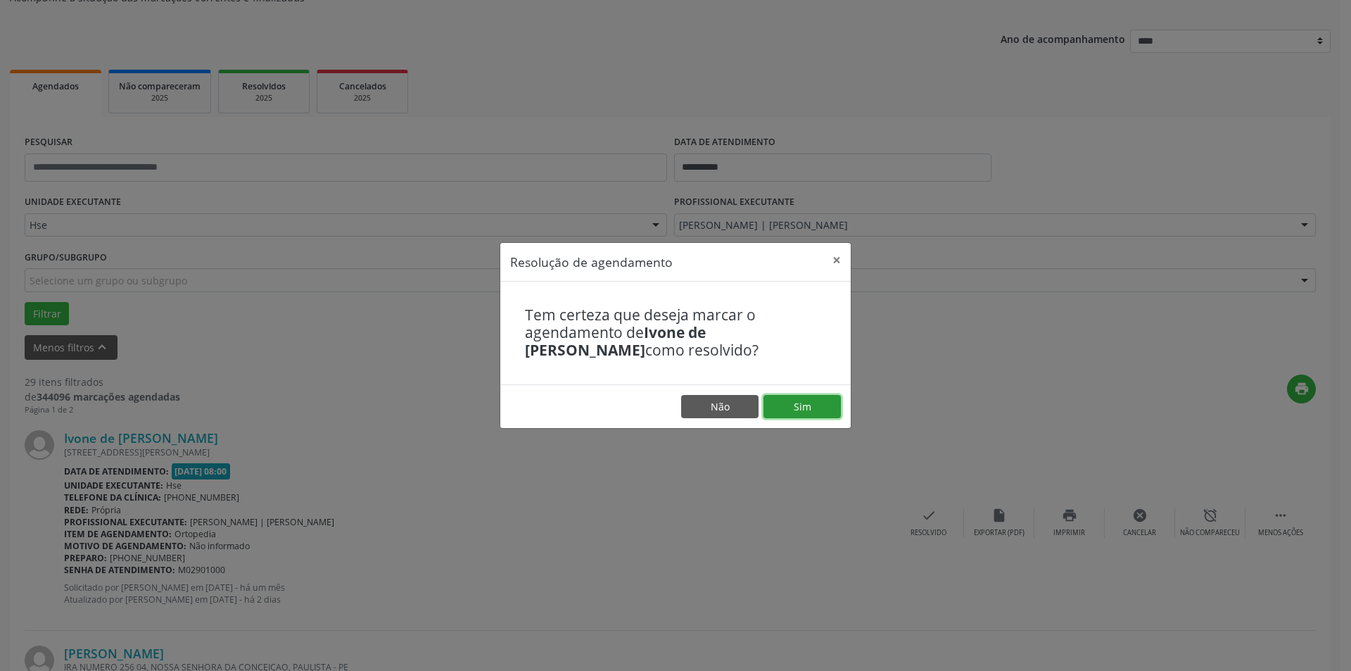
click at [805, 405] on button "Sim" at bounding box center [802, 407] width 77 height 24
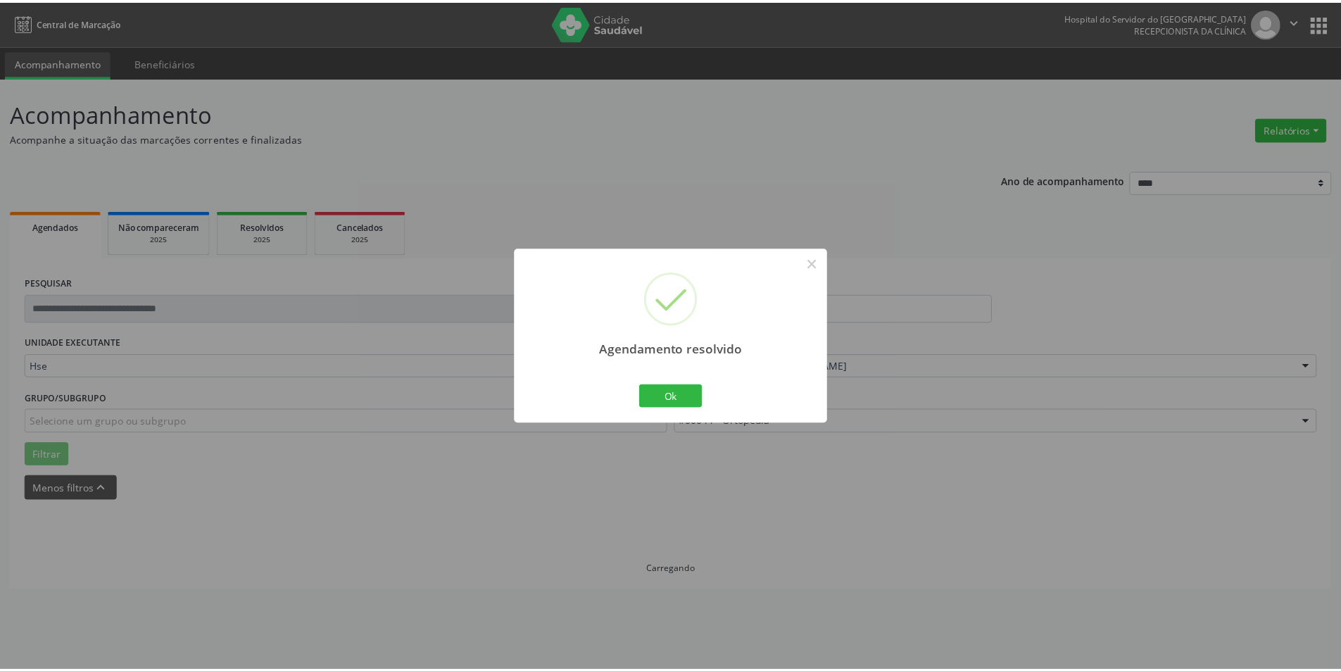
scroll to position [0, 0]
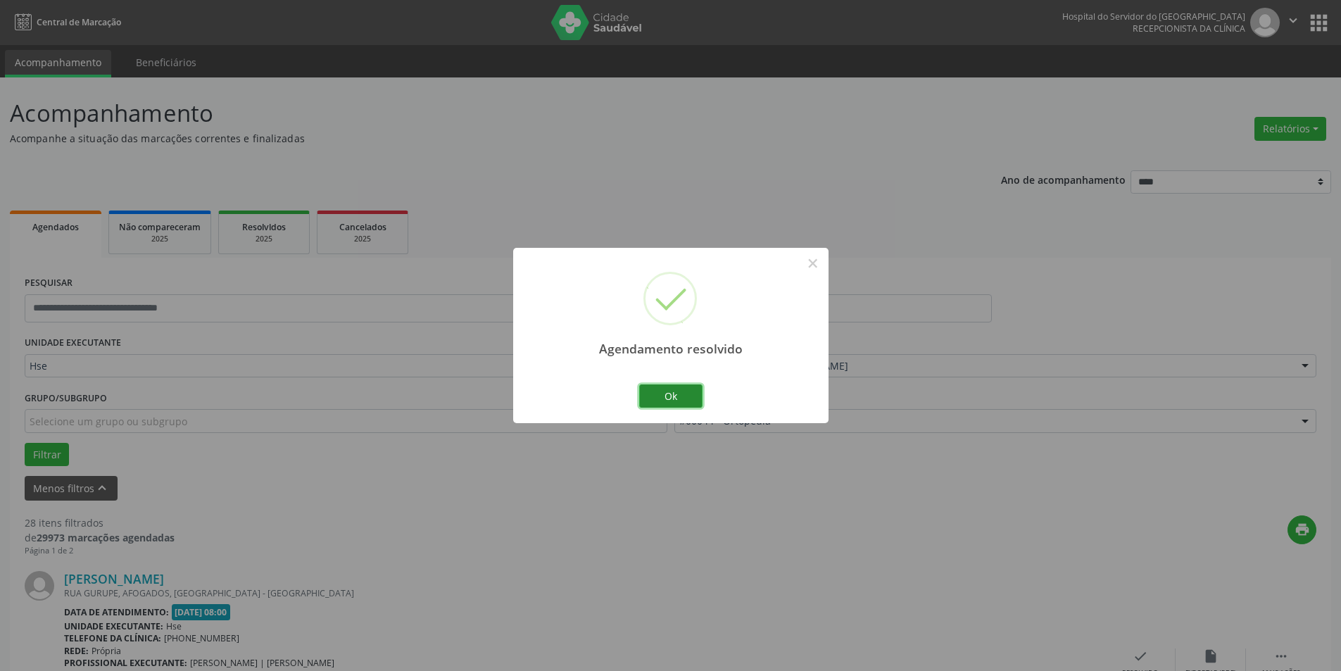
click at [671, 400] on button "Ok" at bounding box center [670, 396] width 63 height 24
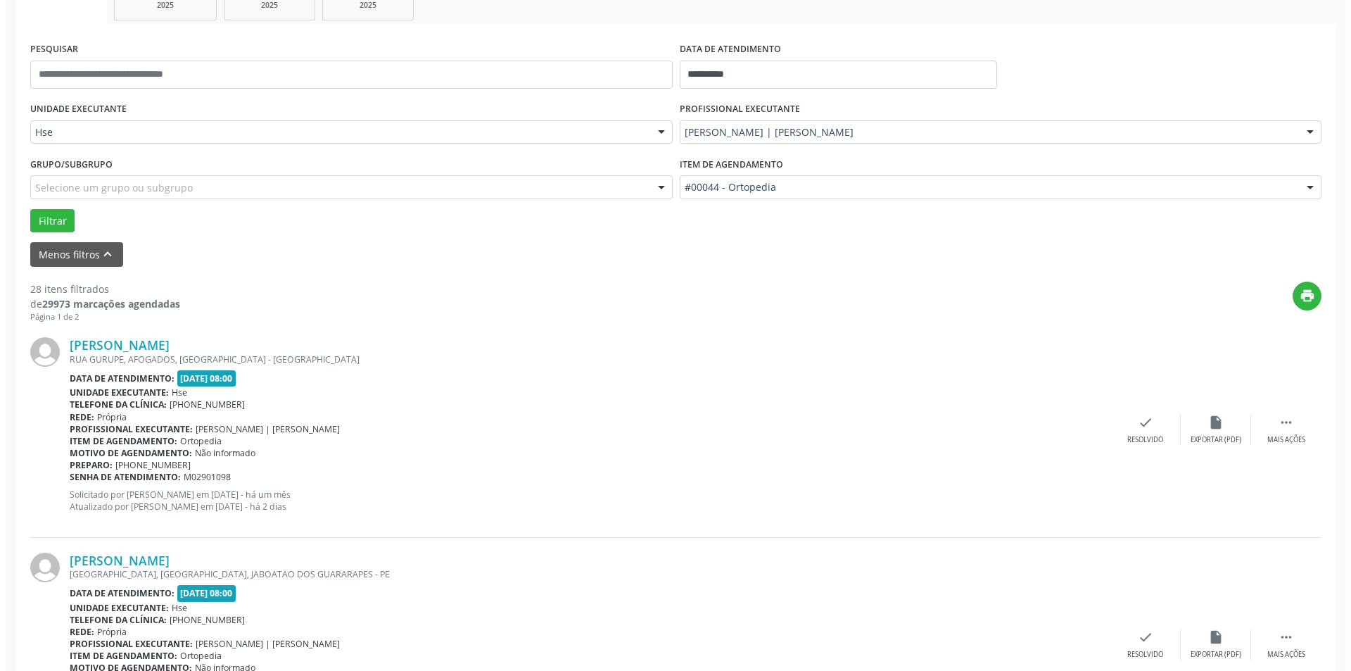
scroll to position [282, 0]
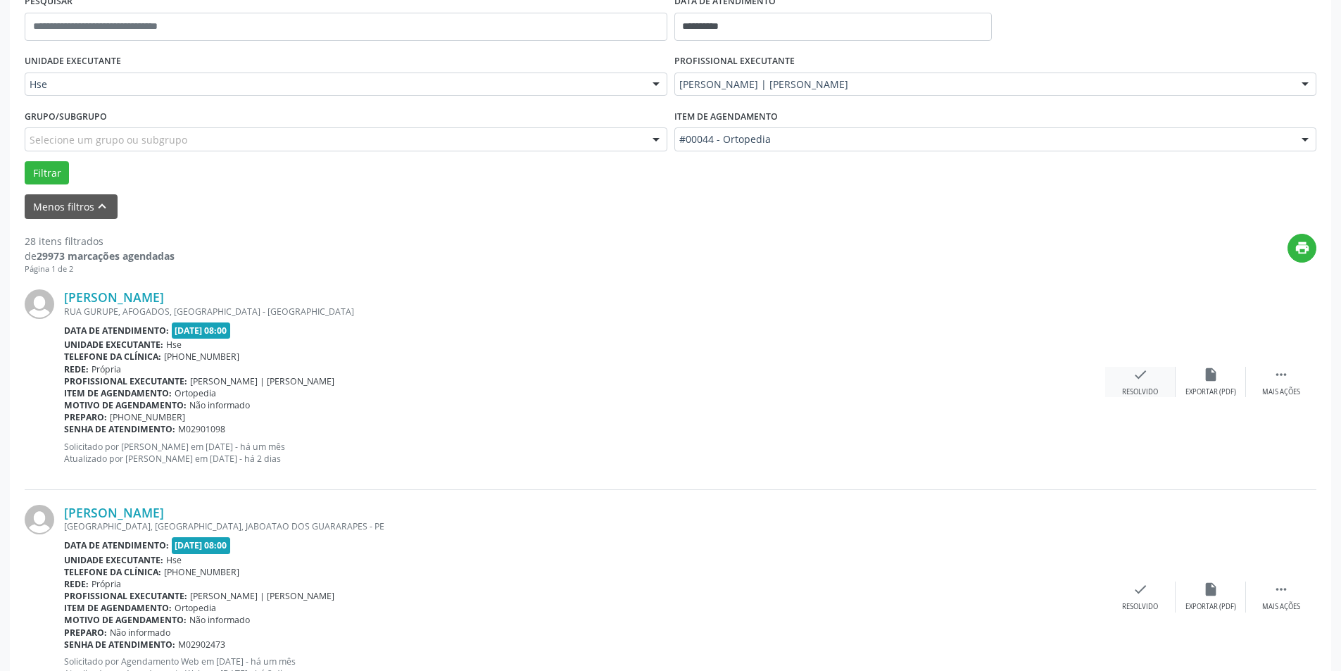
click at [1144, 372] on icon "check" at bounding box center [1139, 374] width 15 height 15
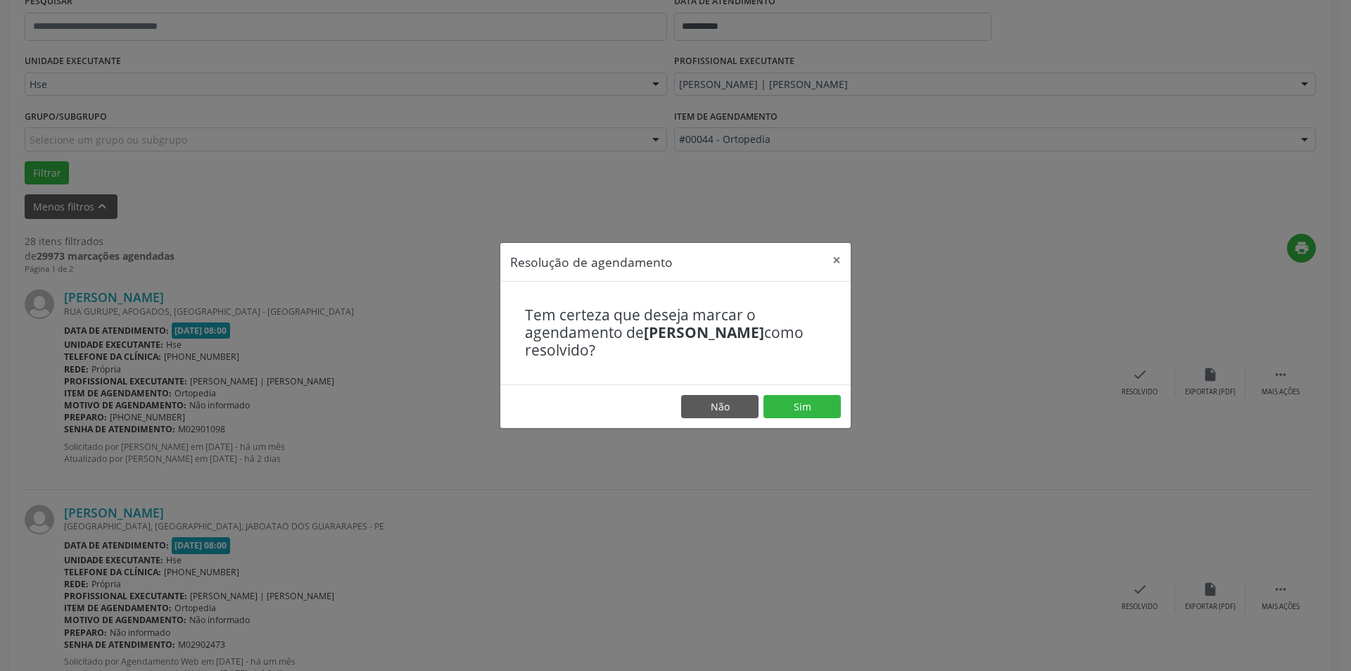
click at [816, 419] on footer "Não Sim" at bounding box center [675, 406] width 350 height 44
click at [816, 401] on button "Sim" at bounding box center [802, 407] width 77 height 24
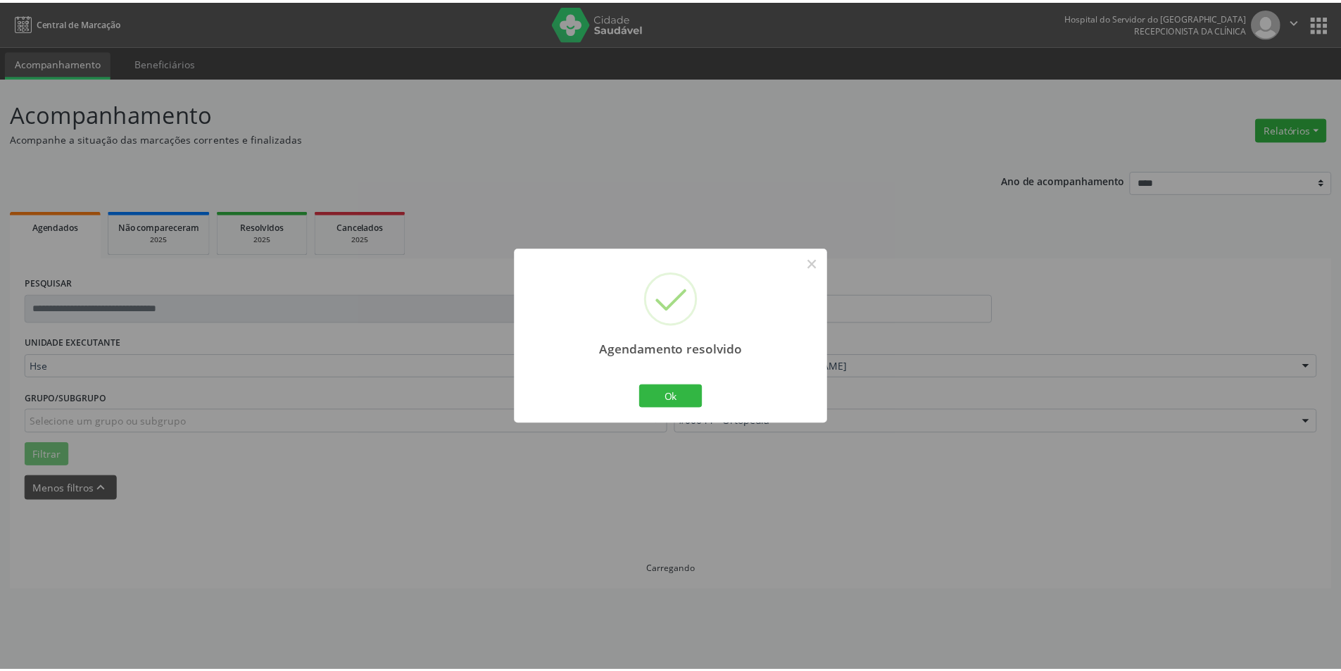
scroll to position [0, 0]
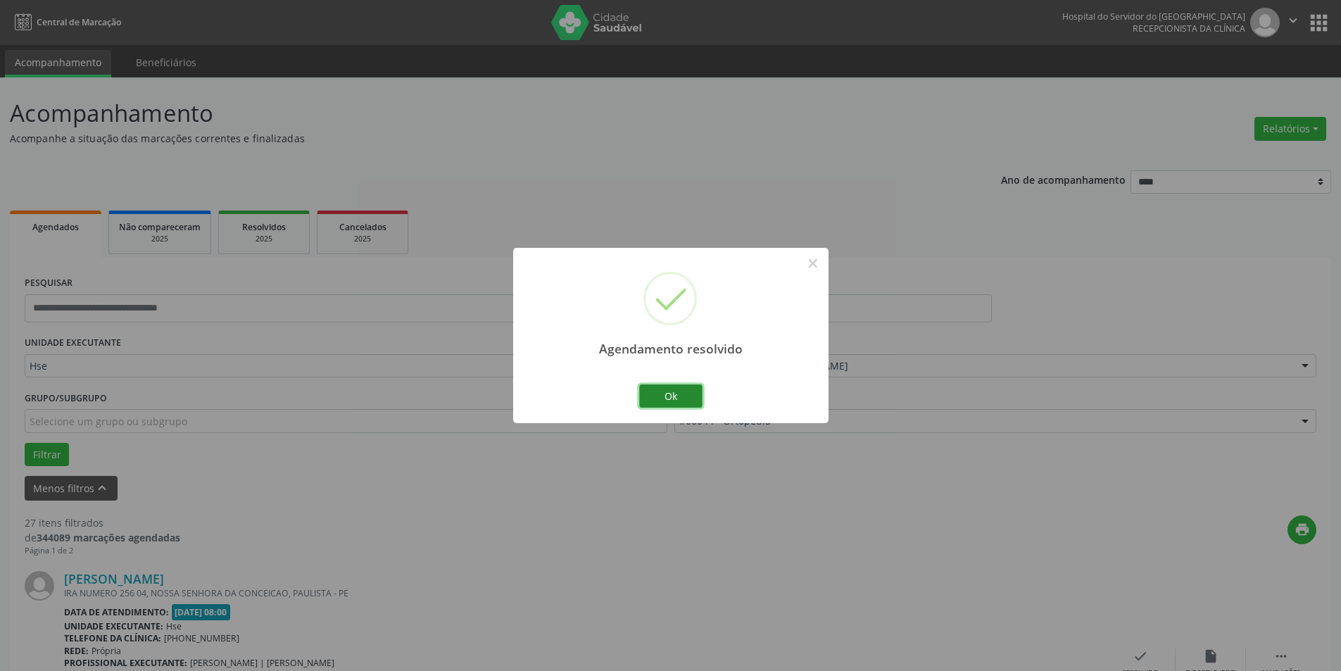
click at [683, 388] on button "Ok" at bounding box center [670, 396] width 63 height 24
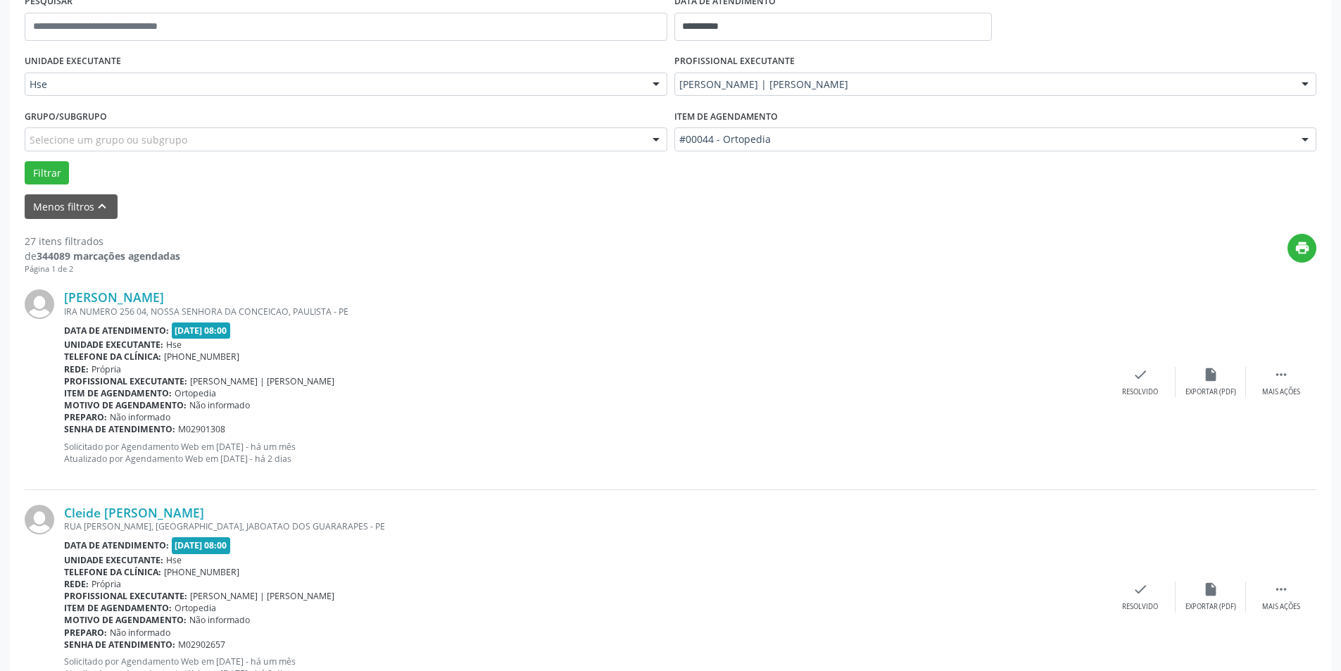
scroll to position [352, 0]
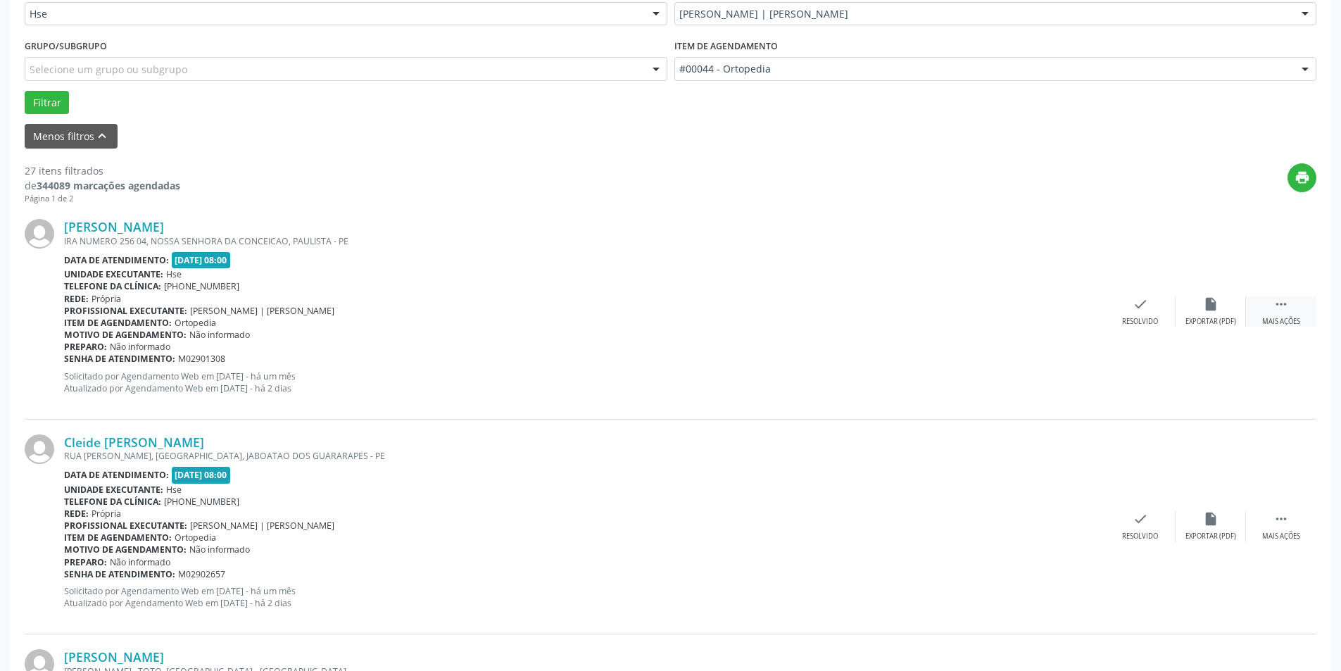
click at [1278, 305] on icon "" at bounding box center [1280, 303] width 15 height 15
click at [1213, 312] on icon "alarm_off" at bounding box center [1210, 303] width 15 height 15
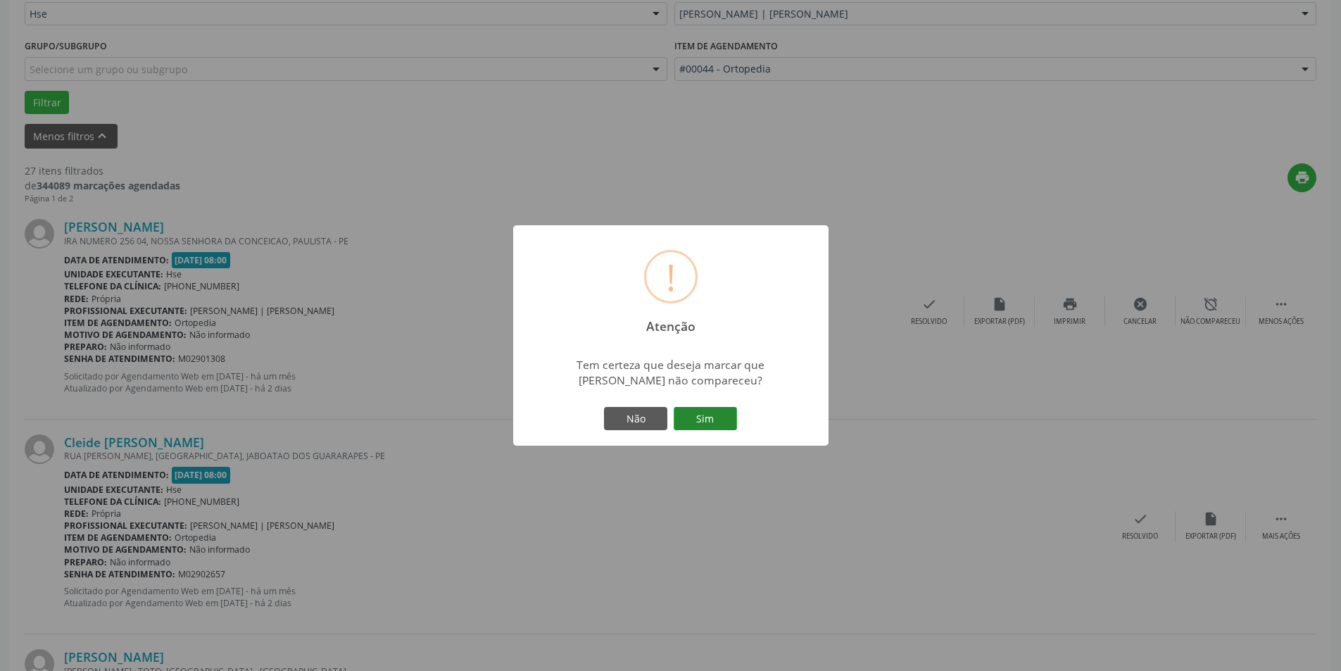
click at [697, 428] on button "Sim" at bounding box center [705, 419] width 63 height 24
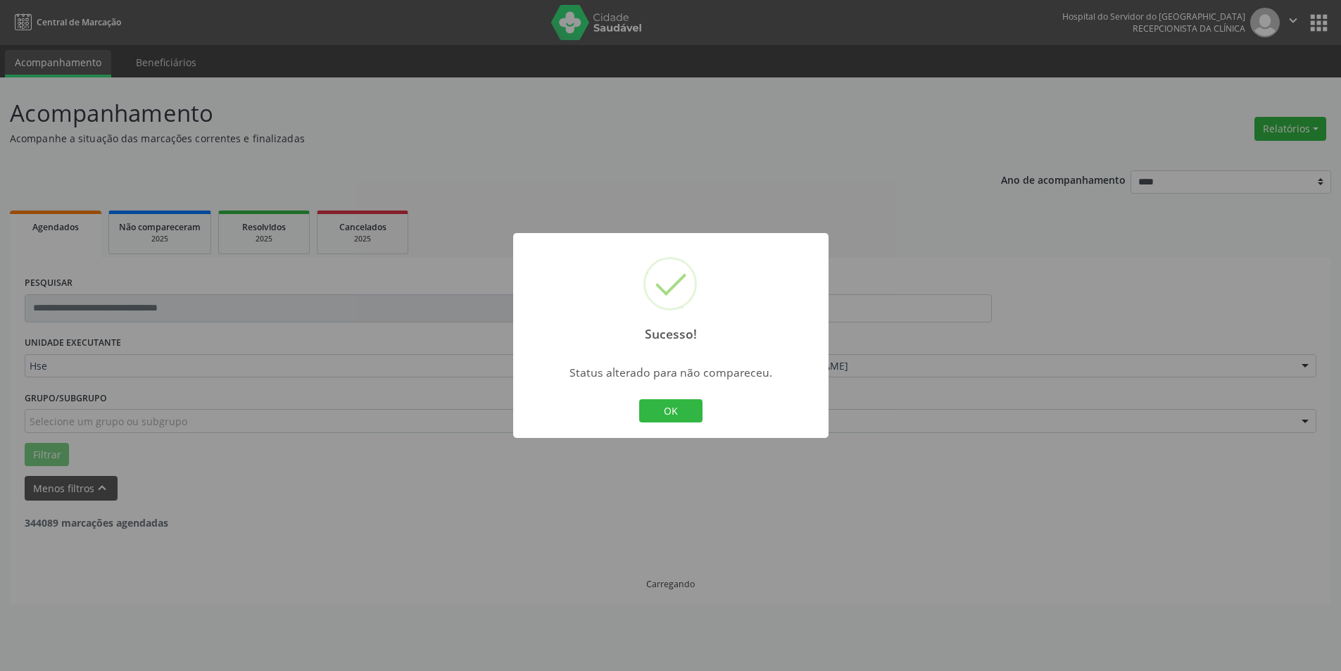
scroll to position [0, 0]
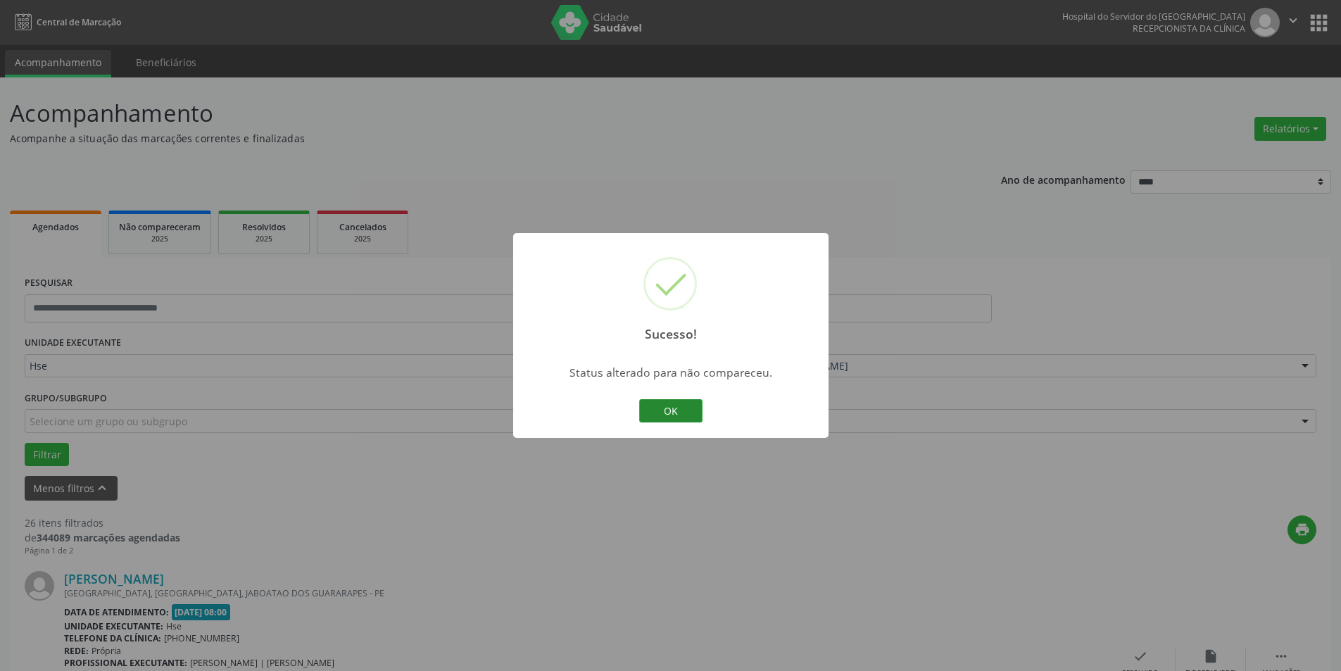
click at [678, 415] on button "OK" at bounding box center [670, 411] width 63 height 24
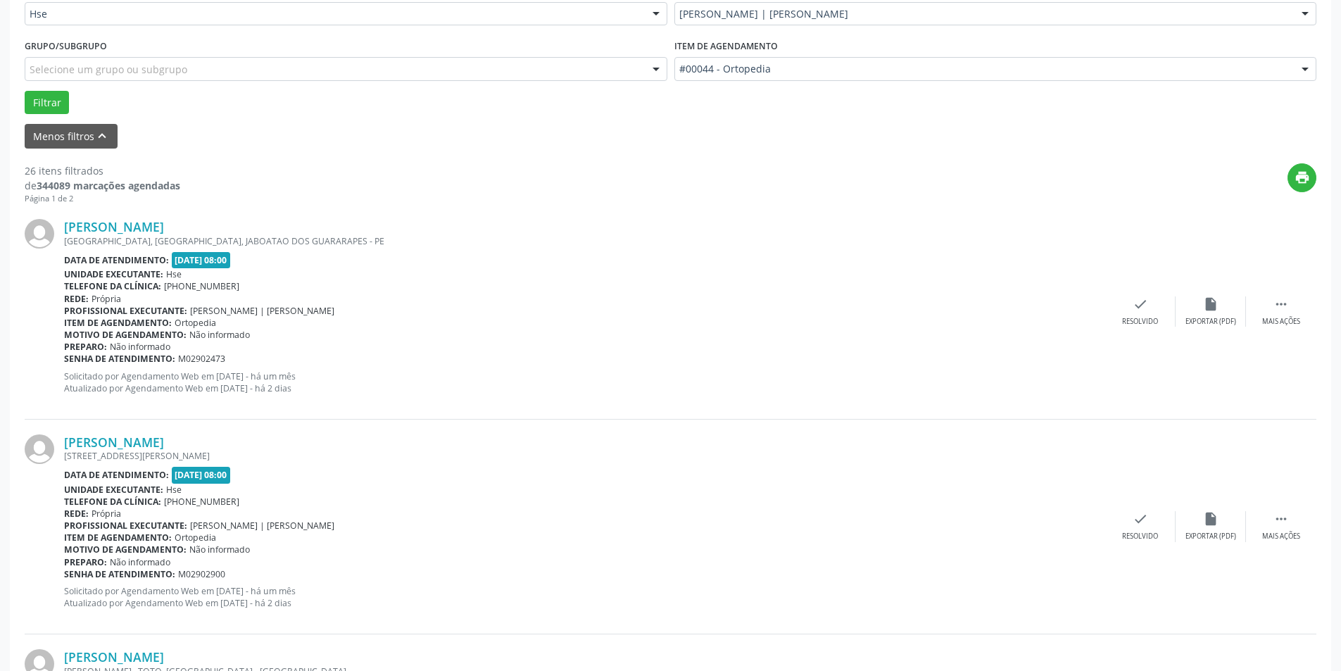
scroll to position [422, 0]
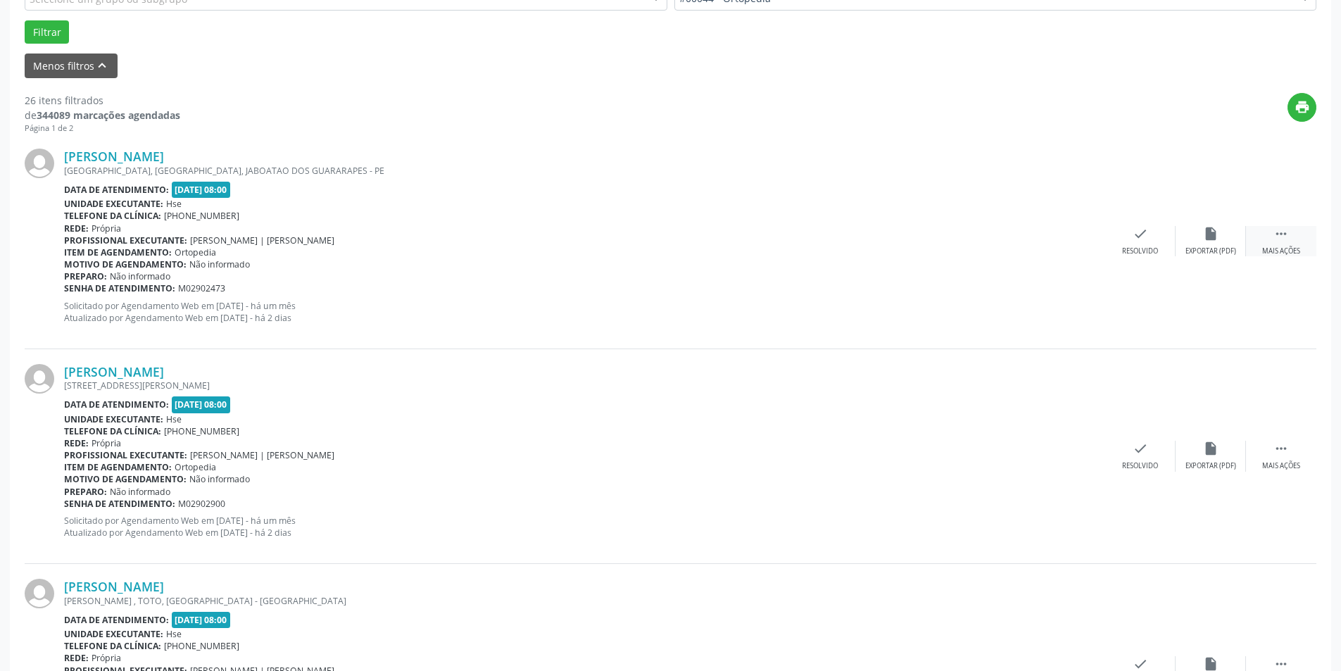
click at [1280, 239] on icon "" at bounding box center [1280, 233] width 15 height 15
drag, startPoint x: 1219, startPoint y: 220, endPoint x: 1213, endPoint y: 229, distance: 11.3
click at [1213, 229] on div "Ana Beatriz de Souza Chagas RECIFE, SOCORRO, JABOATAO DOS GUARARAPES - PE Data …" at bounding box center [670, 241] width 1291 height 215
click at [1196, 306] on div "Ana Beatriz de Souza Chagas RECIFE, SOCORRO, JABOATAO DOS GUARARAPES - PE Data …" at bounding box center [670, 241] width 1291 height 215
click at [1202, 242] on div "alarm_off Não compareceu" at bounding box center [1210, 241] width 70 height 30
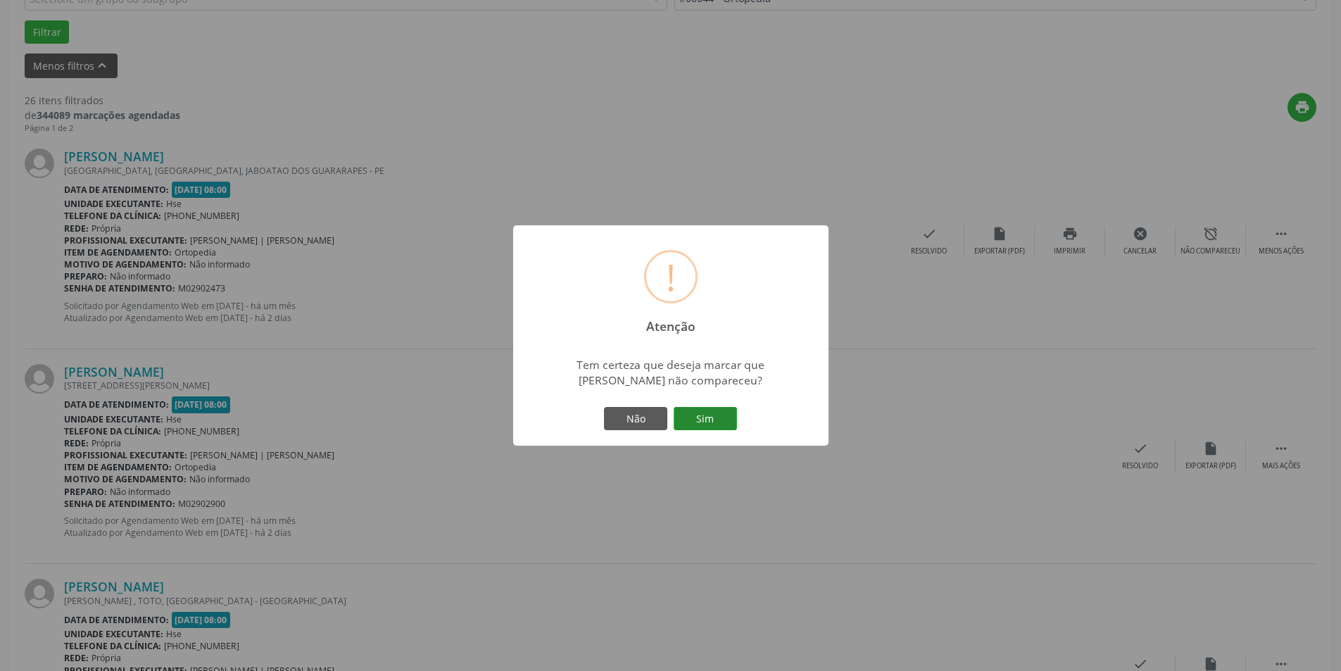
click at [716, 412] on button "Sim" at bounding box center [705, 419] width 63 height 24
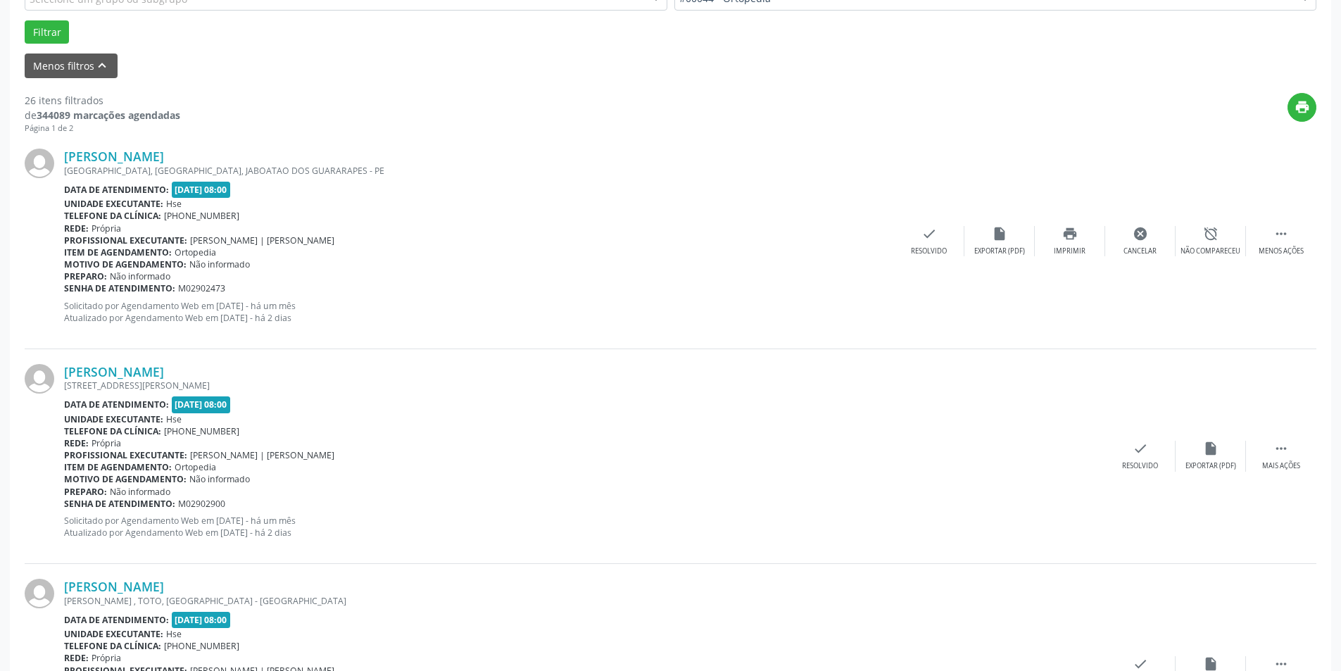
scroll to position [0, 0]
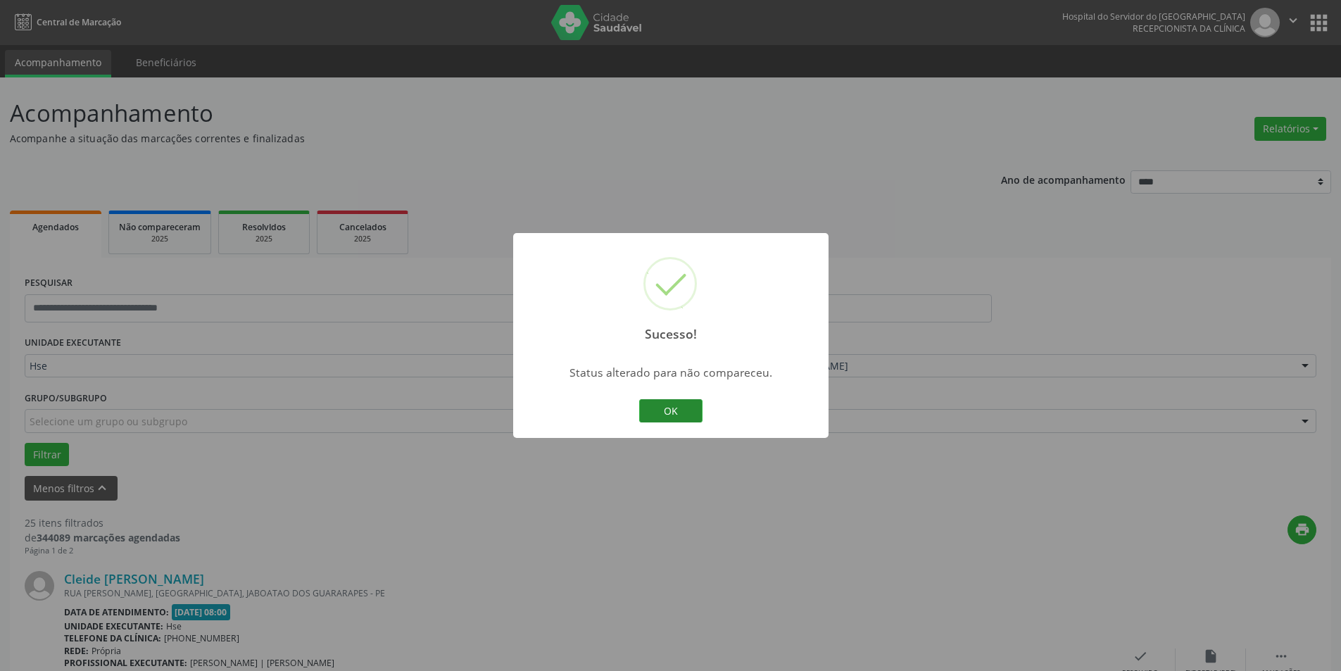
click at [683, 403] on button "OK" at bounding box center [670, 411] width 63 height 24
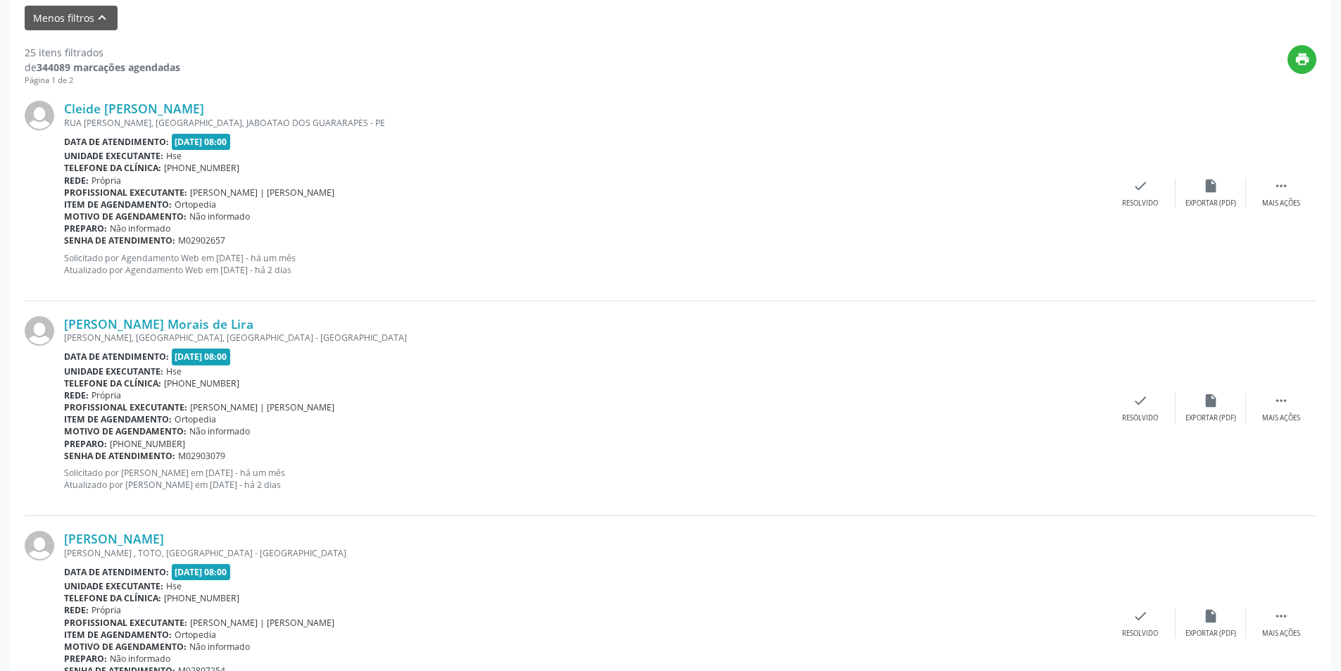
scroll to position [493, 0]
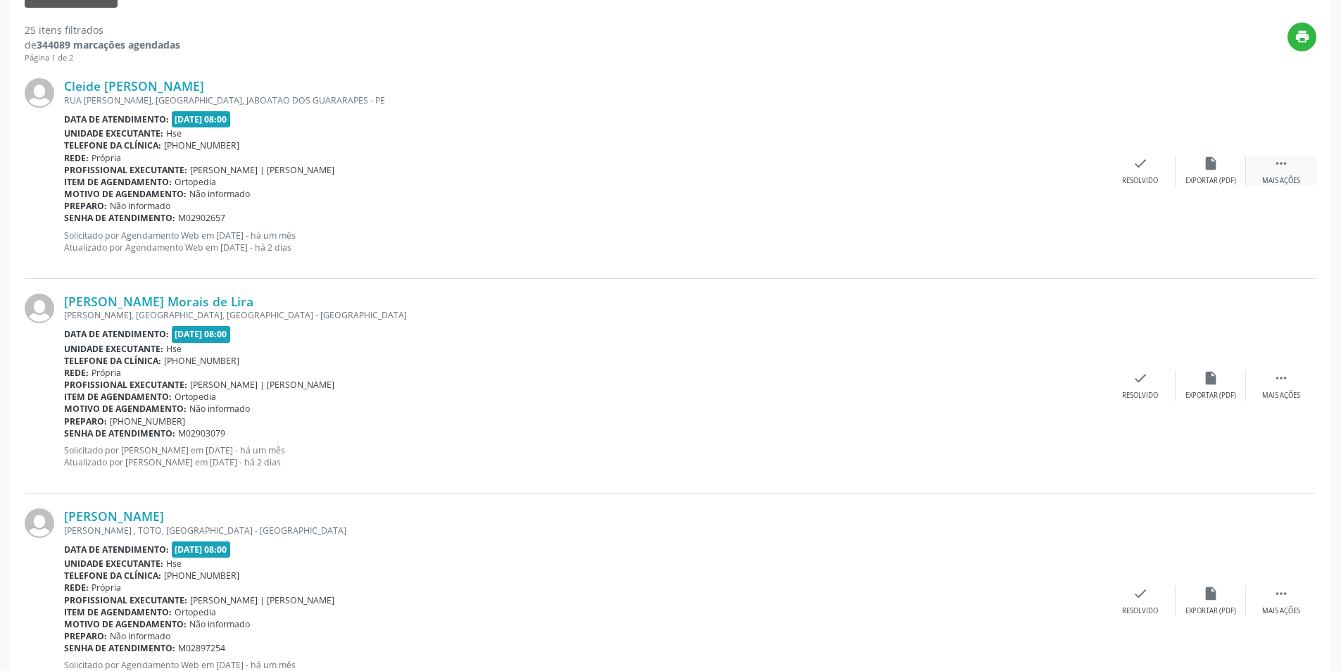
click at [1278, 164] on icon "" at bounding box center [1280, 163] width 15 height 15
click at [1218, 156] on div "alarm_off Não compareceu" at bounding box center [1210, 171] width 70 height 30
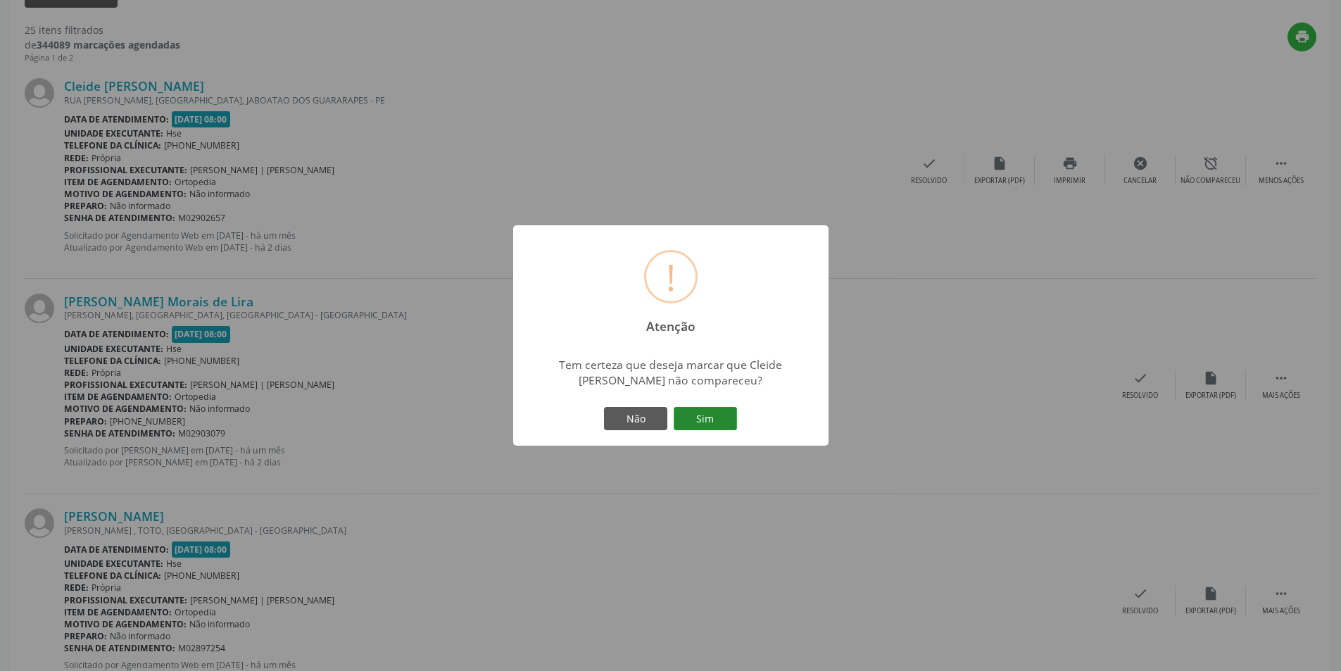
click at [689, 416] on button "Sim" at bounding box center [705, 419] width 63 height 24
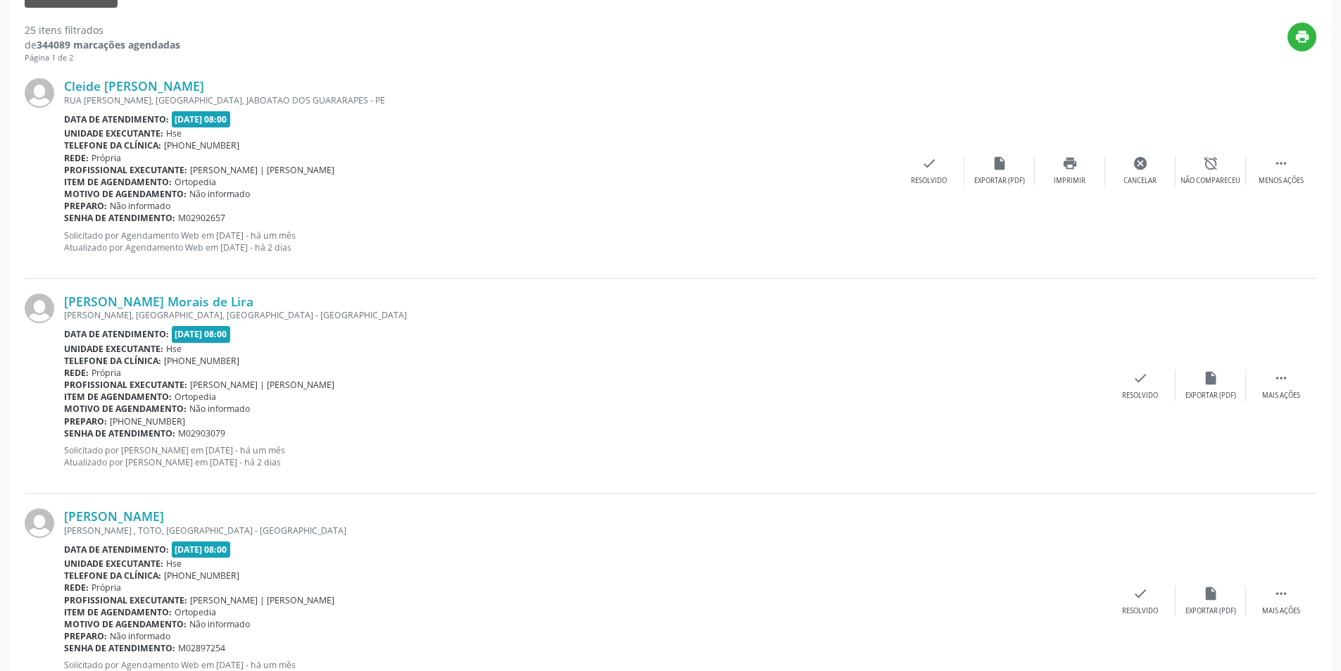
scroll to position [0, 0]
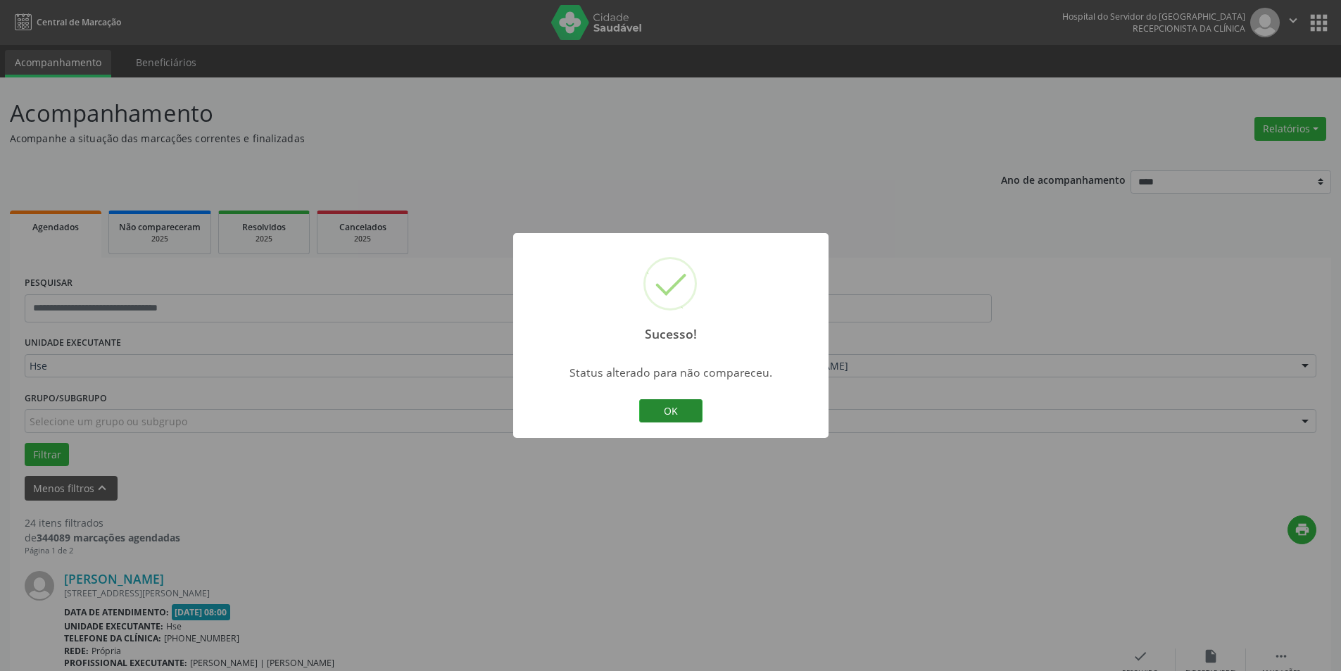
click at [691, 407] on button "OK" at bounding box center [670, 411] width 63 height 24
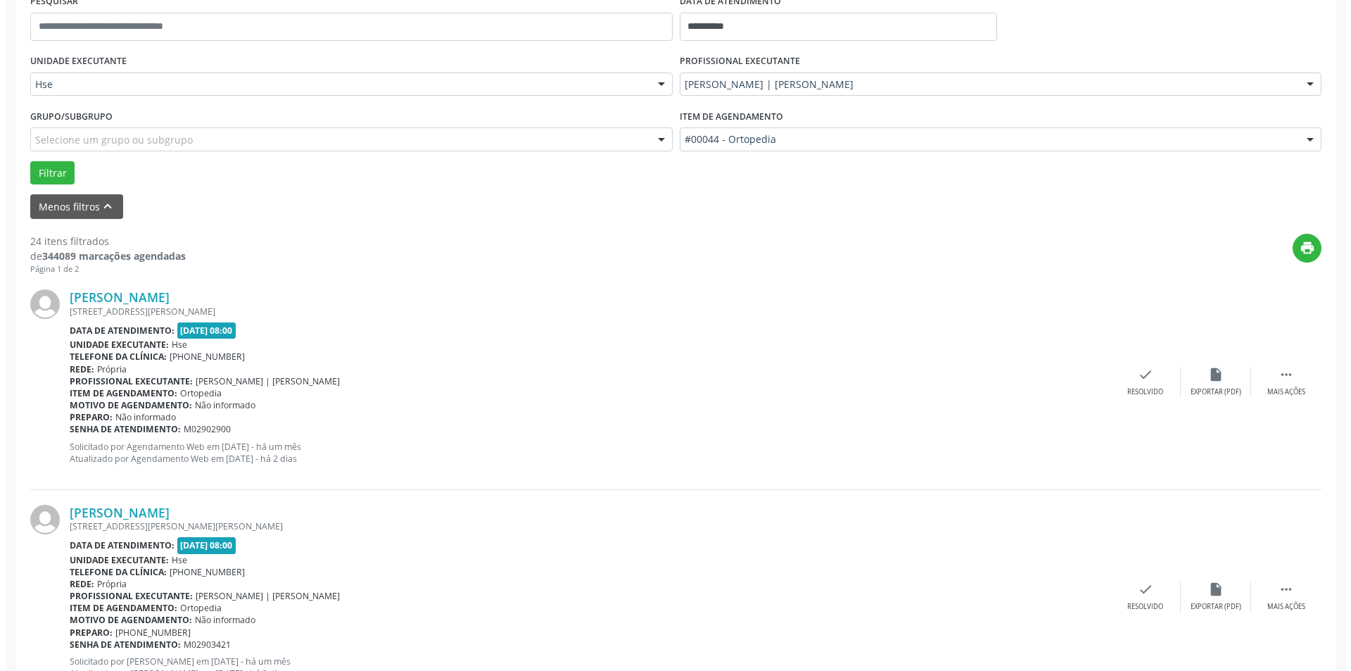
scroll to position [352, 0]
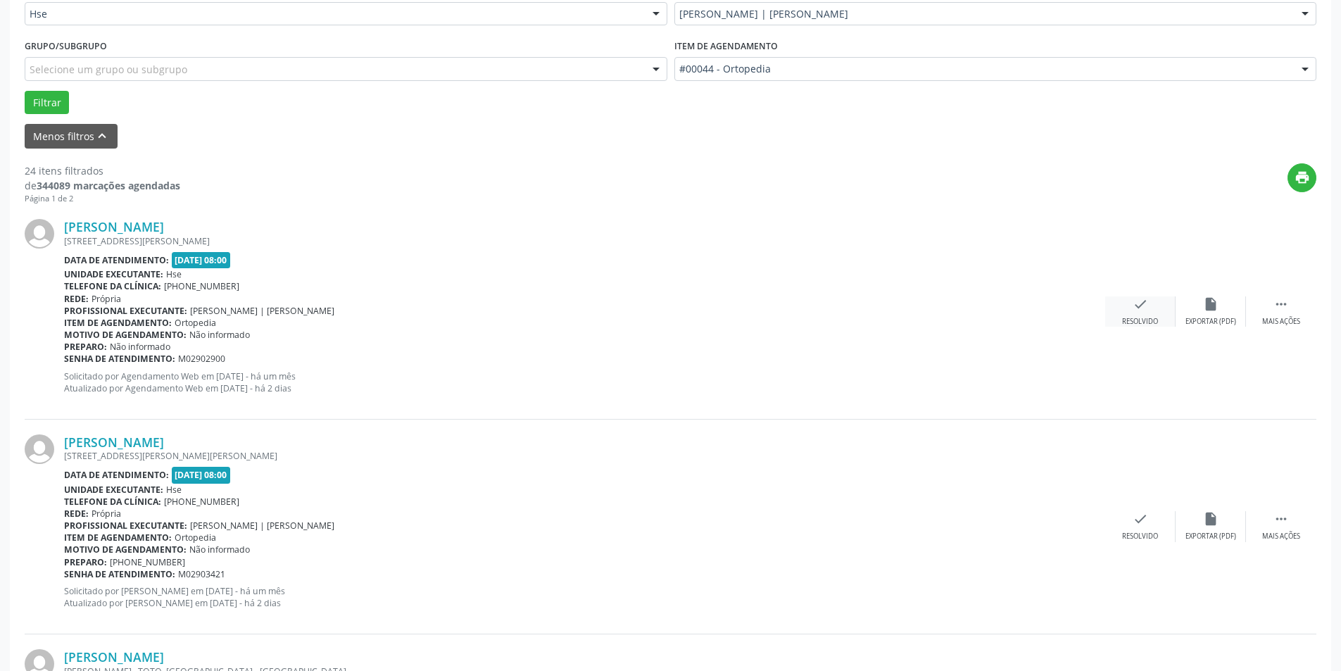
click at [1136, 310] on icon "check" at bounding box center [1139, 303] width 15 height 15
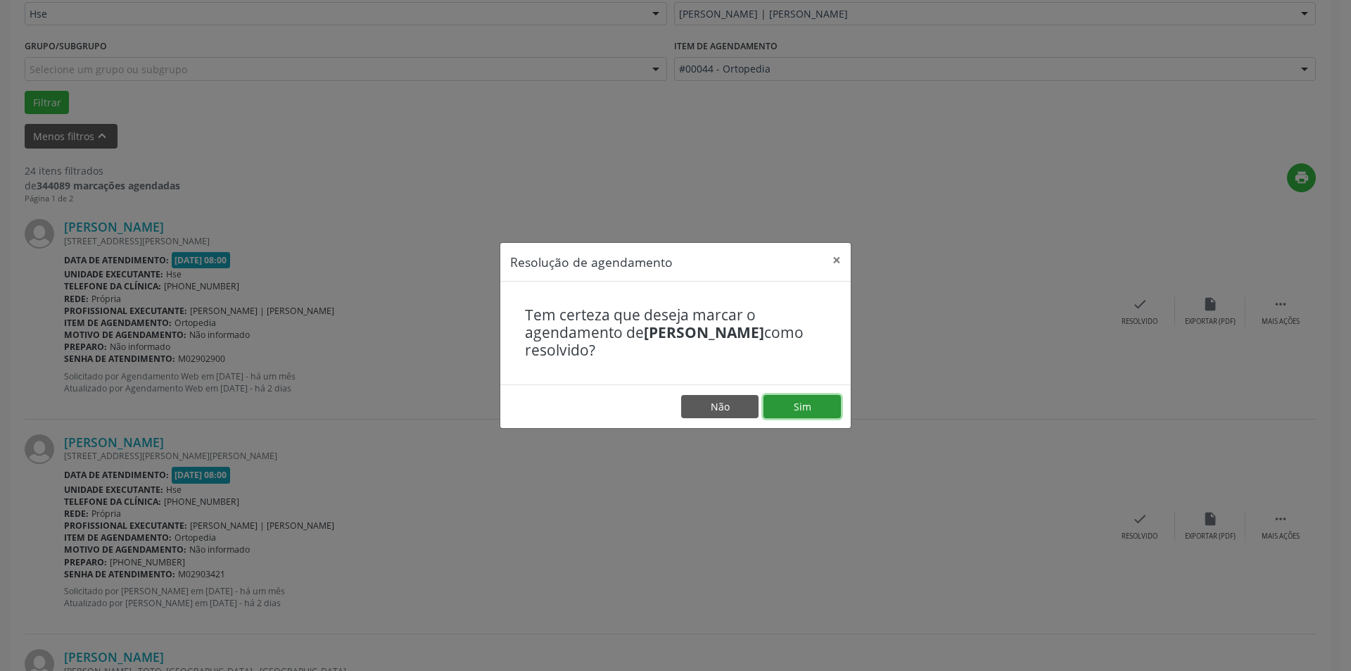
click at [800, 400] on button "Sim" at bounding box center [802, 407] width 77 height 24
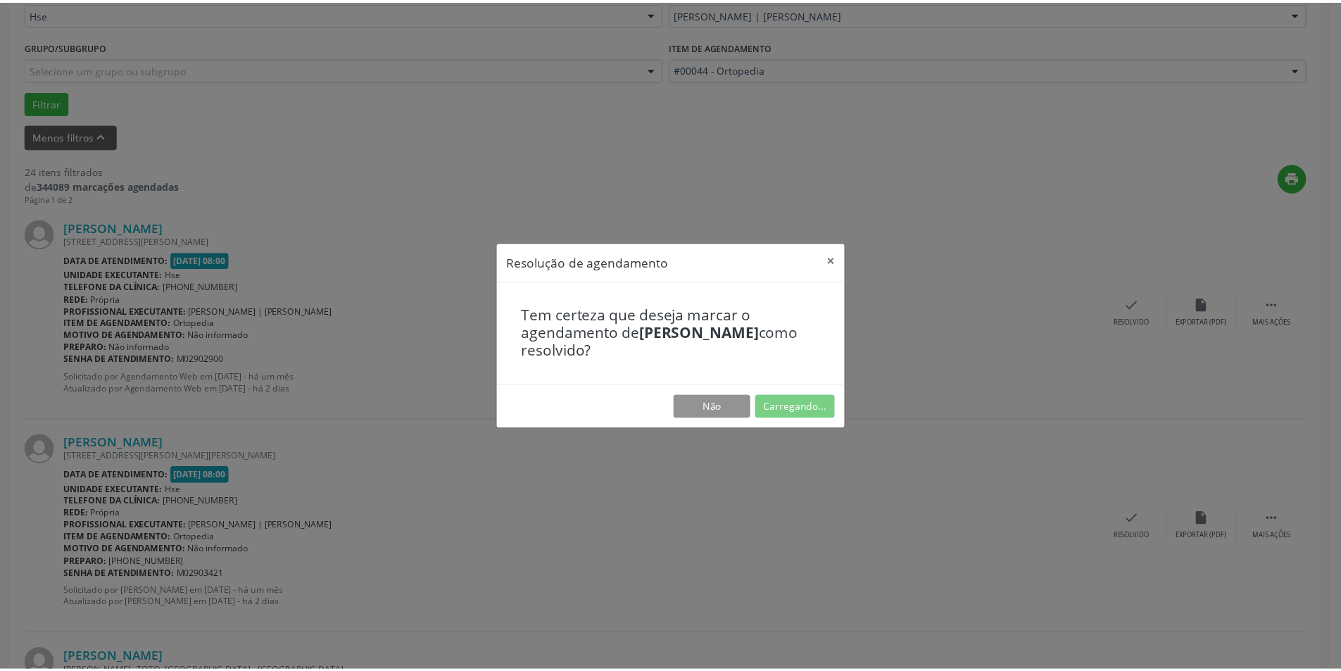
scroll to position [0, 0]
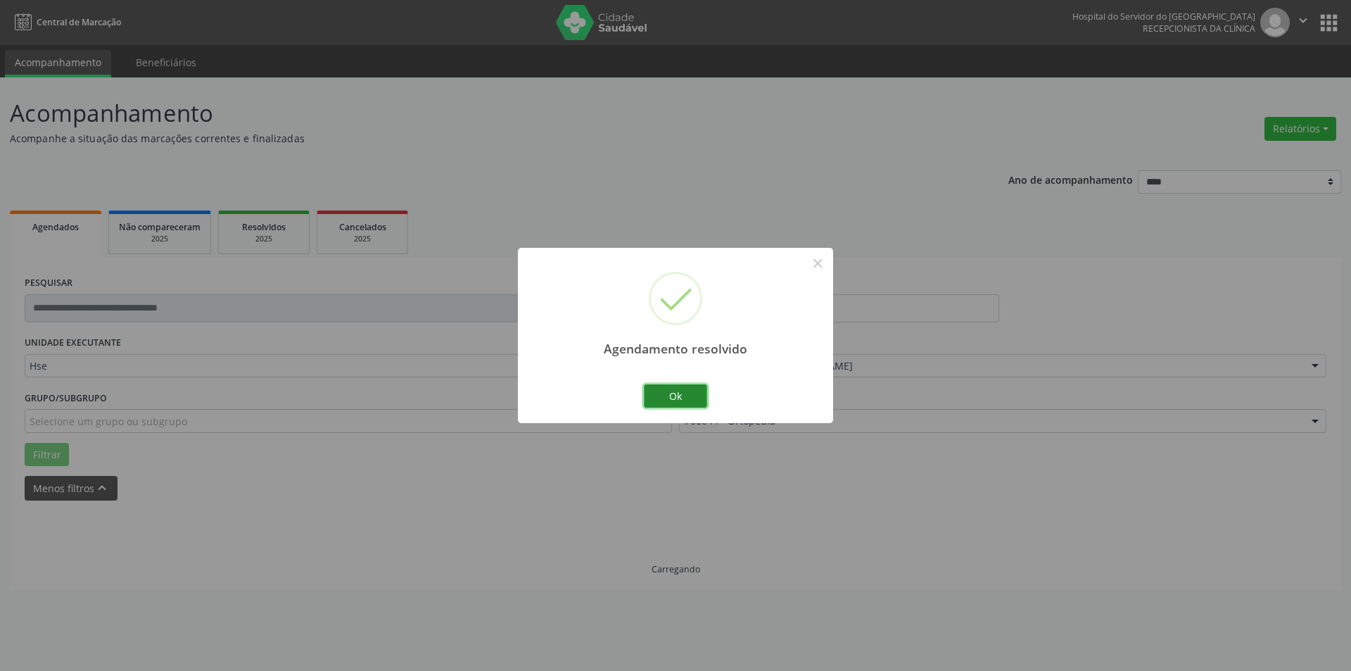
click at [662, 393] on button "Ok" at bounding box center [675, 396] width 63 height 24
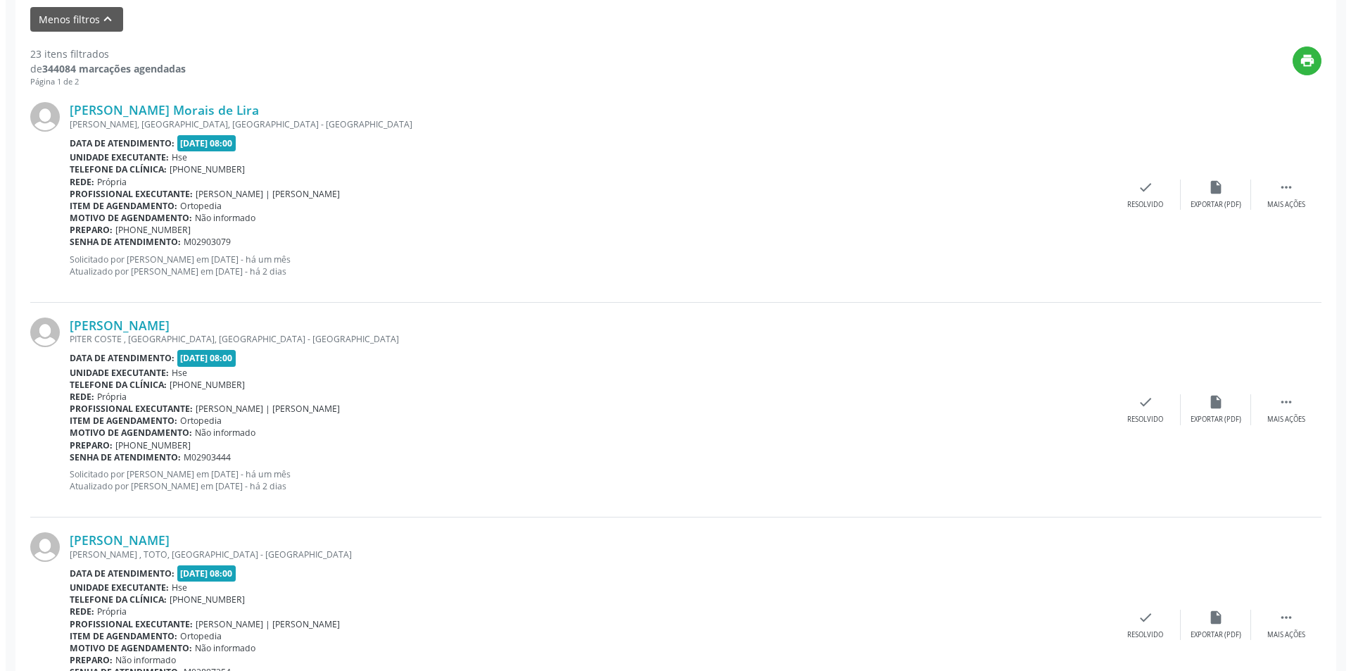
scroll to position [493, 0]
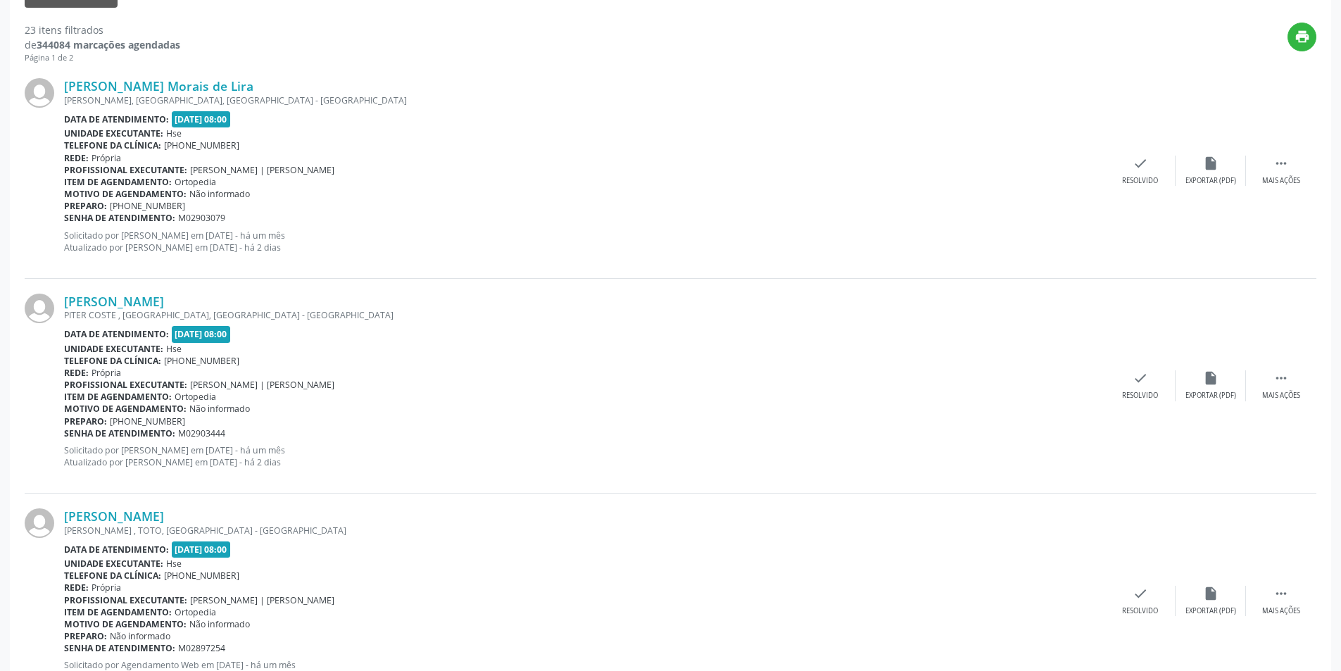
click at [1135, 143] on div "Maria Roziane Morais de Lira RODRIGUES FERREIRA, VARZEA, RECIFE - PE Data de at…" at bounding box center [670, 170] width 1291 height 215
click at [1139, 156] on icon "check" at bounding box center [1139, 163] width 15 height 15
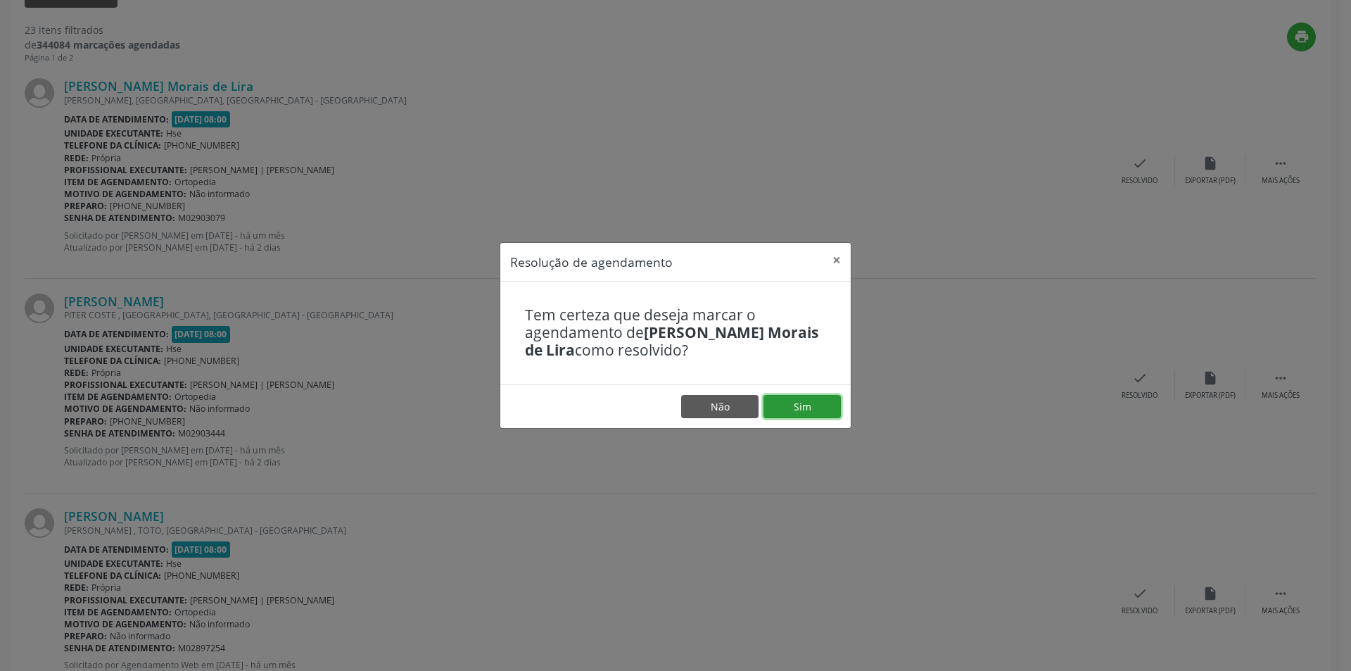
click at [814, 406] on button "Sim" at bounding box center [802, 407] width 77 height 24
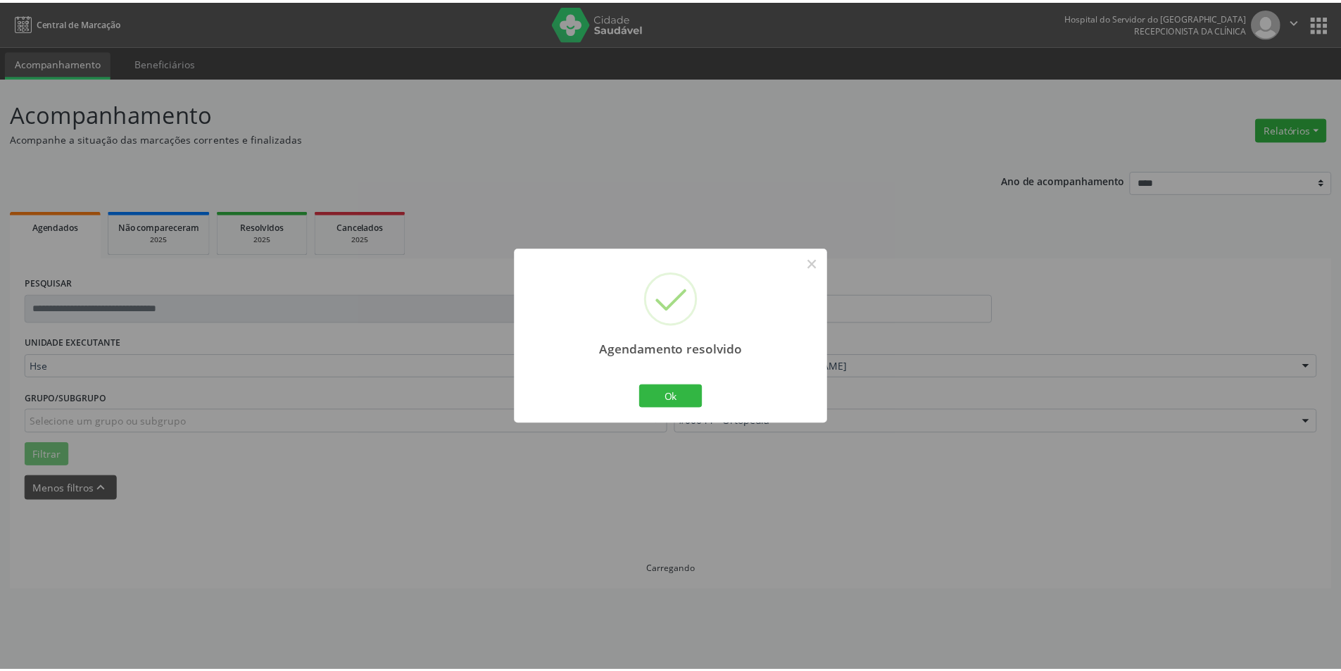
scroll to position [0, 0]
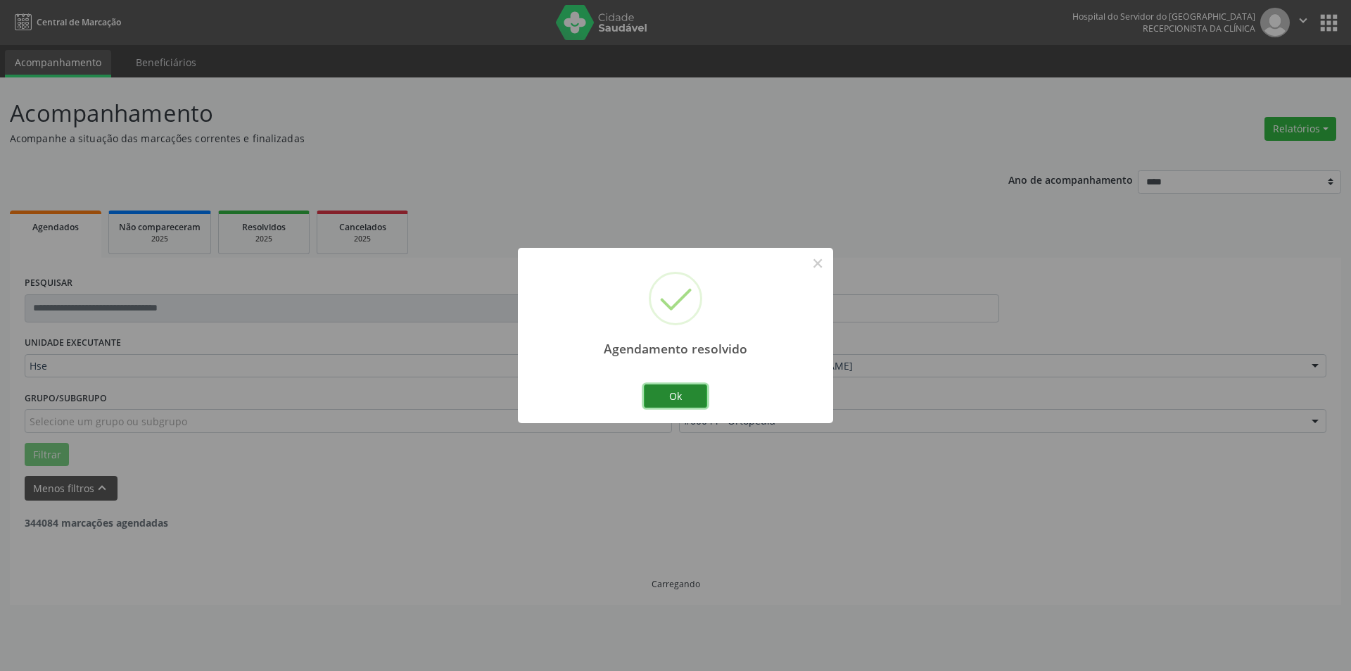
click at [686, 387] on button "Ok" at bounding box center [675, 396] width 63 height 24
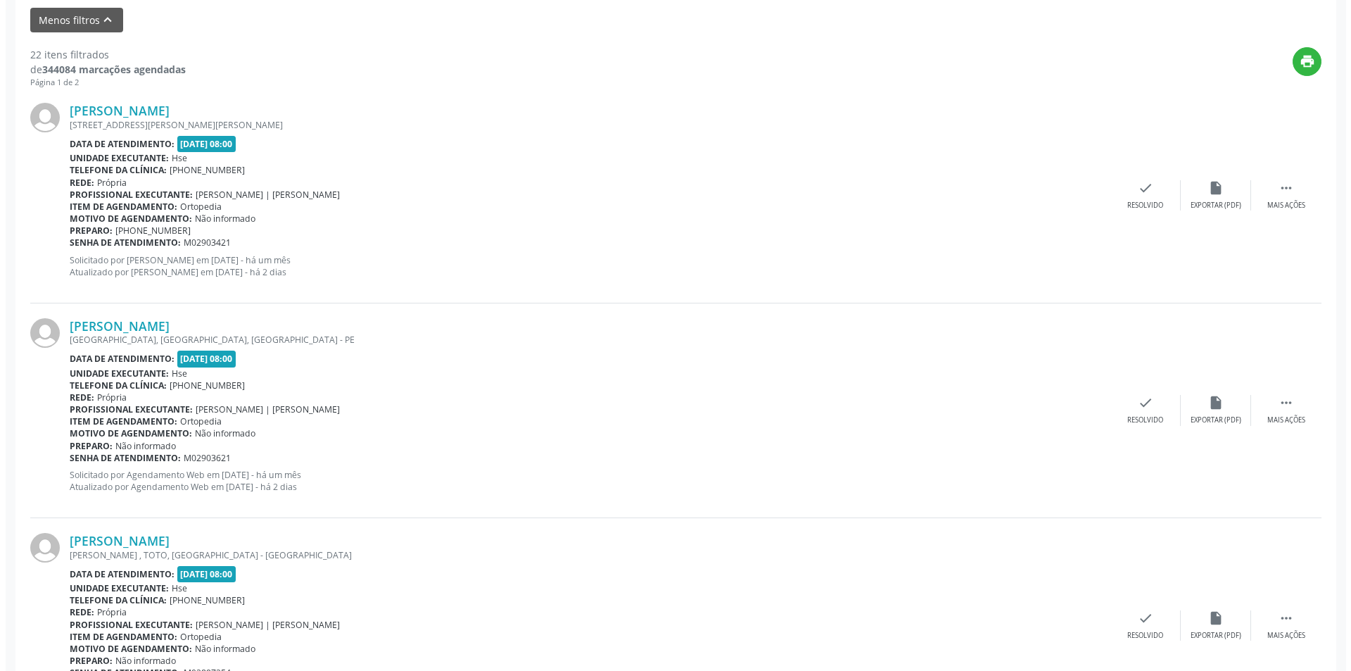
scroll to position [493, 0]
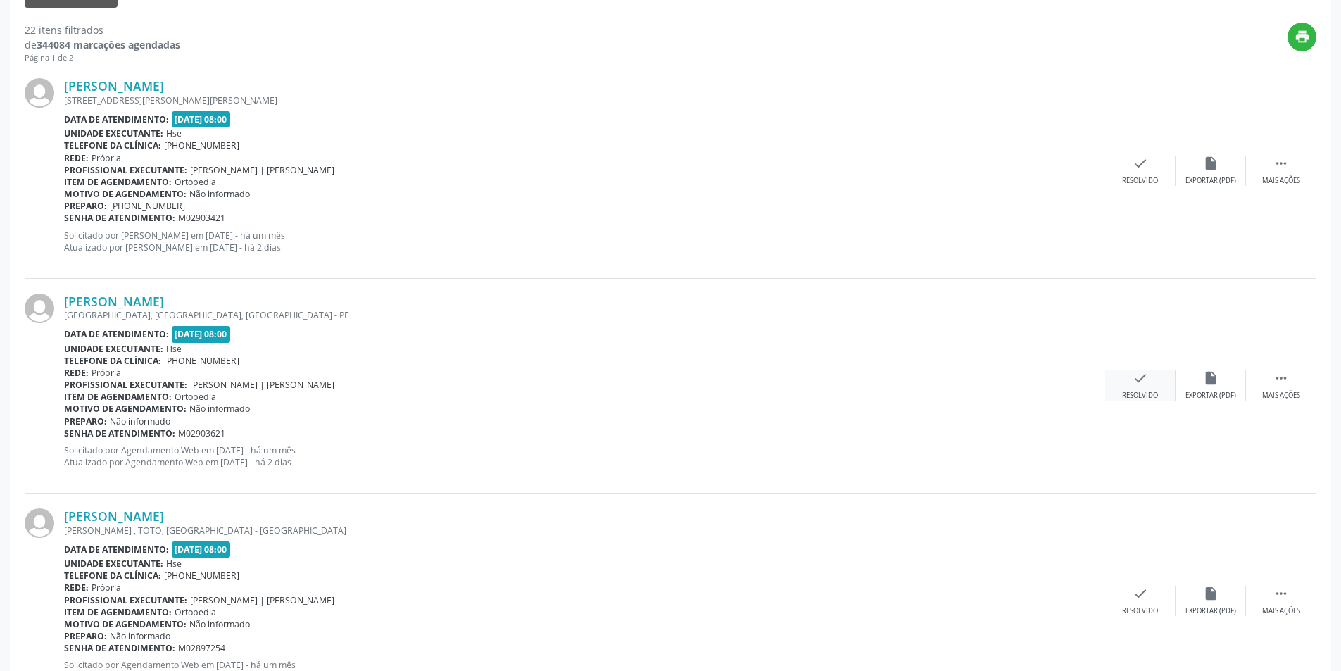
click at [1151, 394] on div "Resolvido" at bounding box center [1140, 396] width 36 height 10
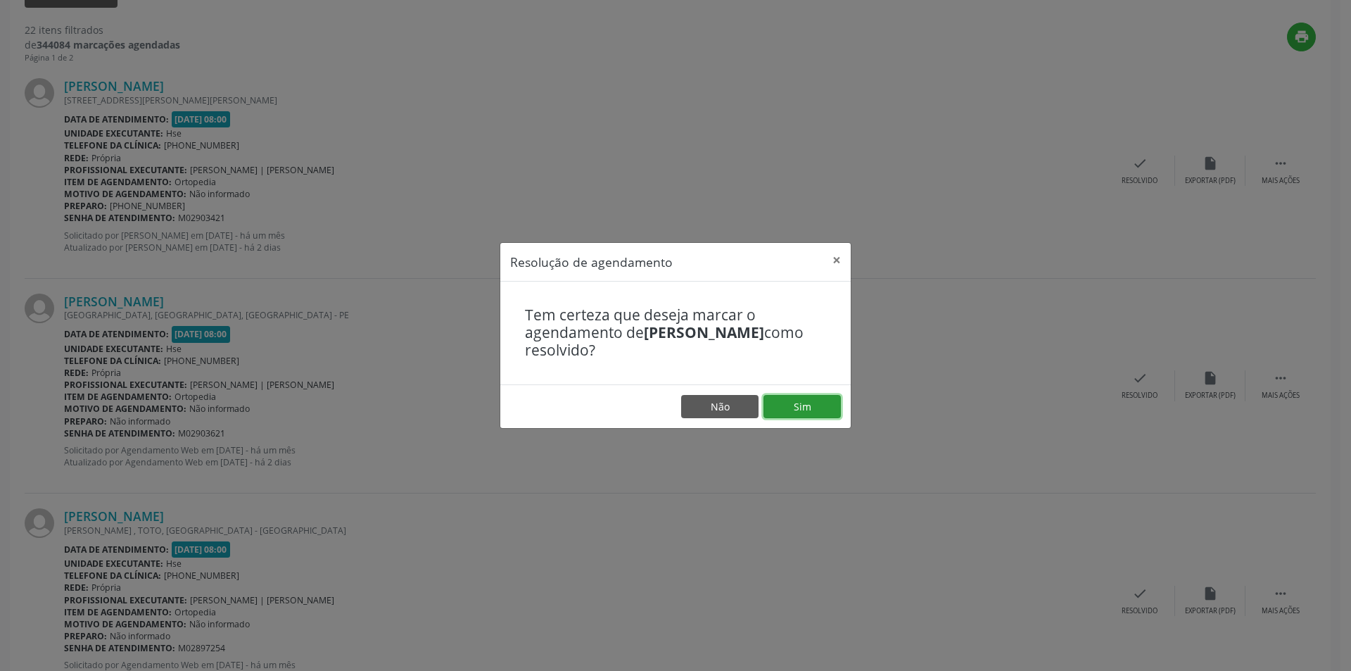
click at [785, 409] on button "Sim" at bounding box center [802, 407] width 77 height 24
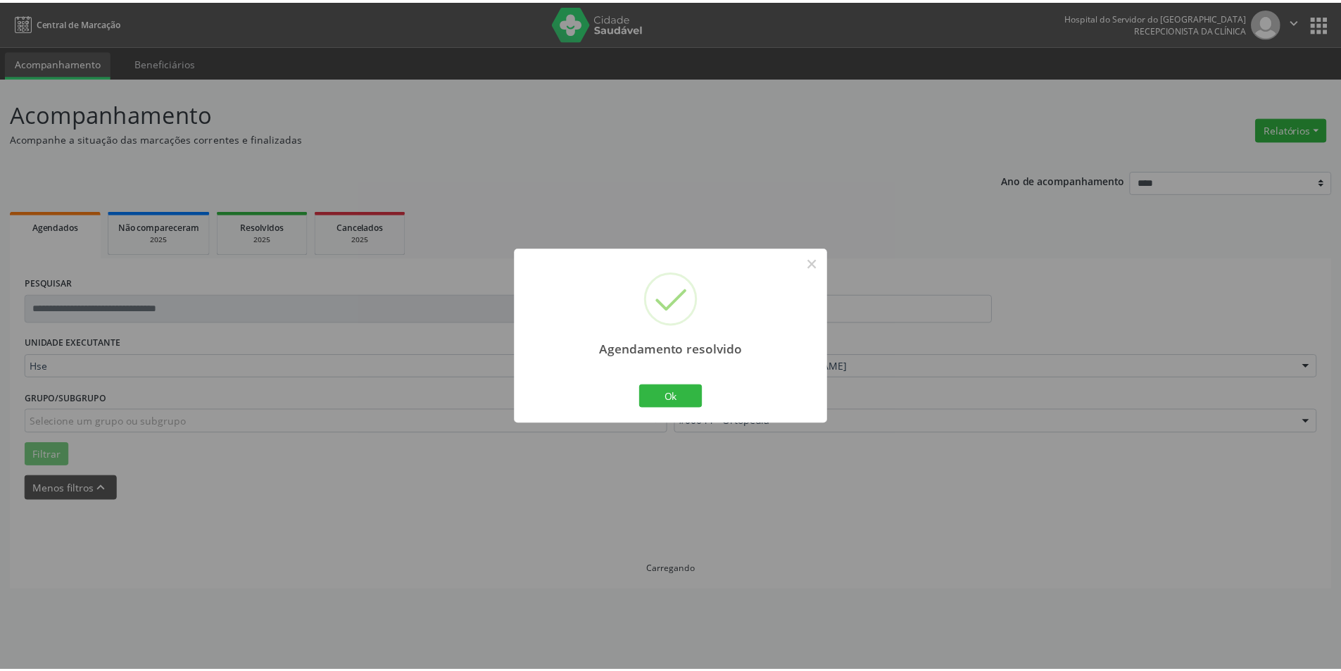
scroll to position [0, 0]
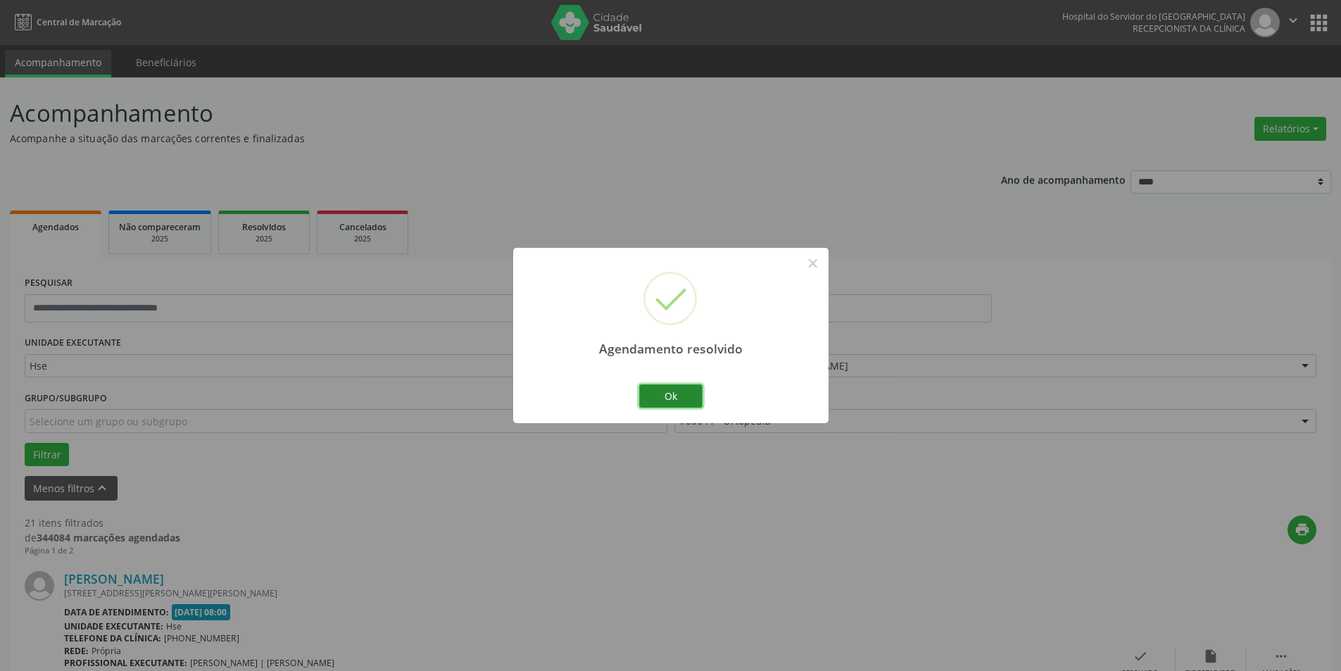
click at [667, 386] on button "Ok" at bounding box center [670, 396] width 63 height 24
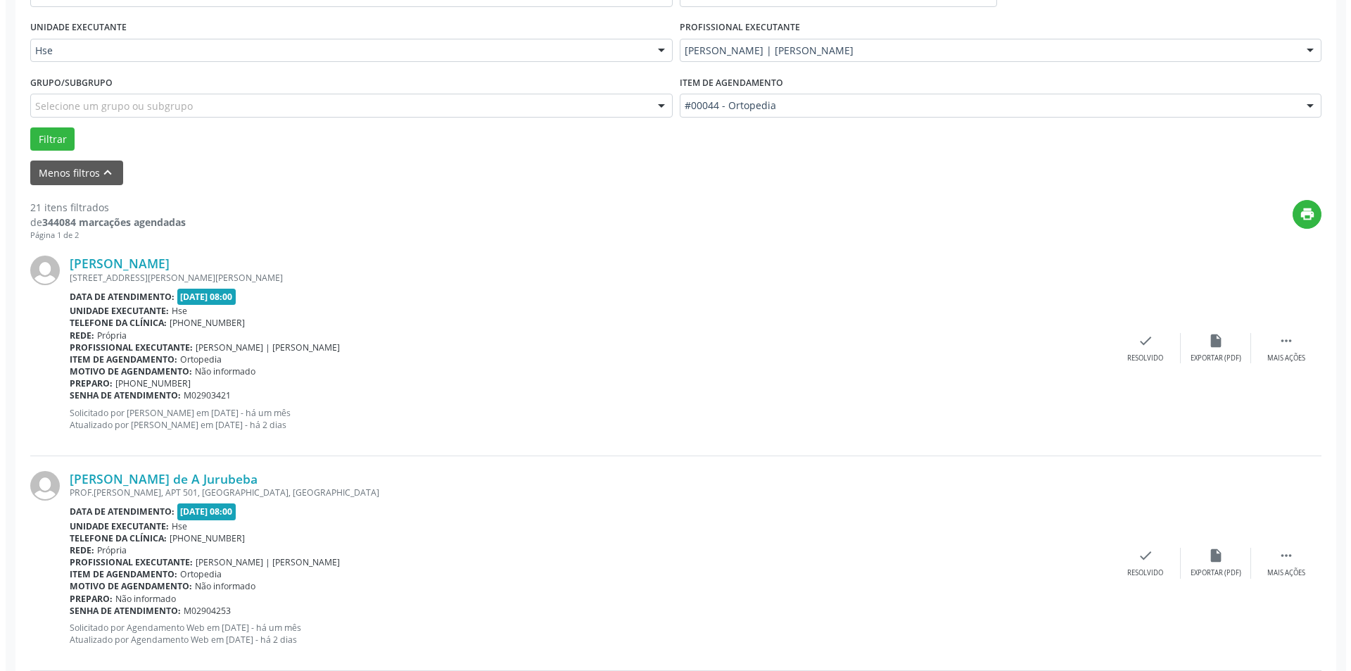
scroll to position [422, 0]
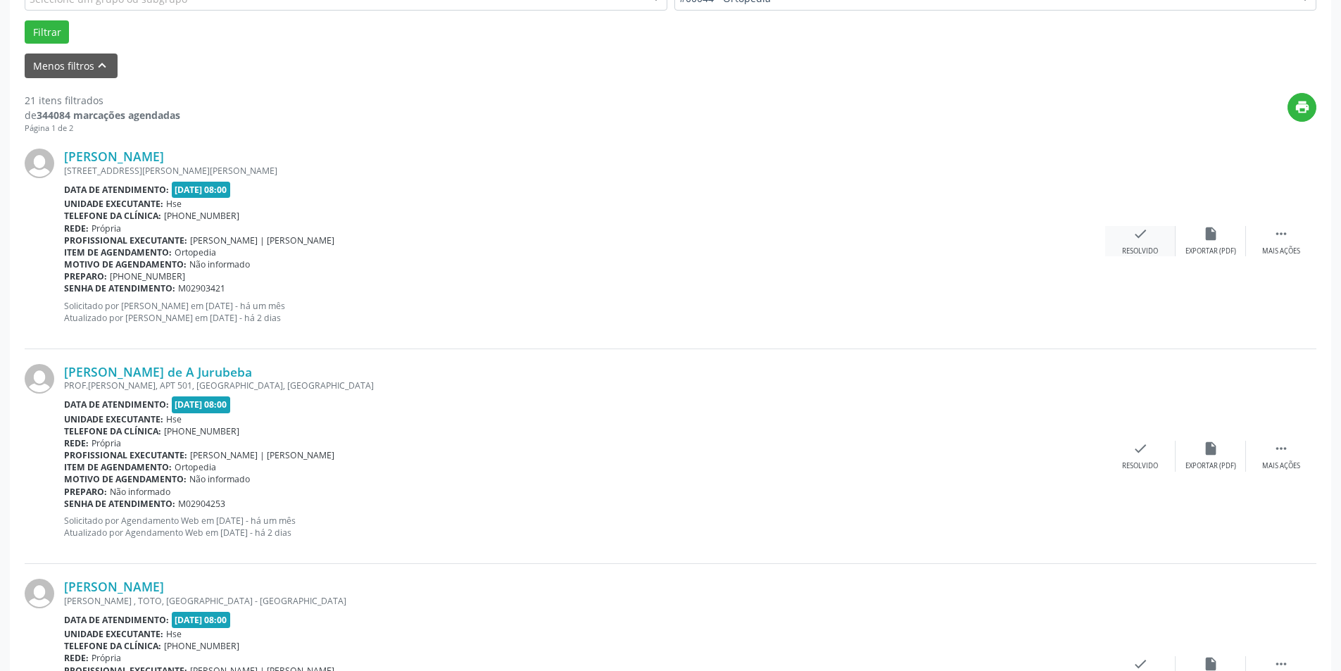
click at [1144, 235] on icon "check" at bounding box center [1139, 233] width 15 height 15
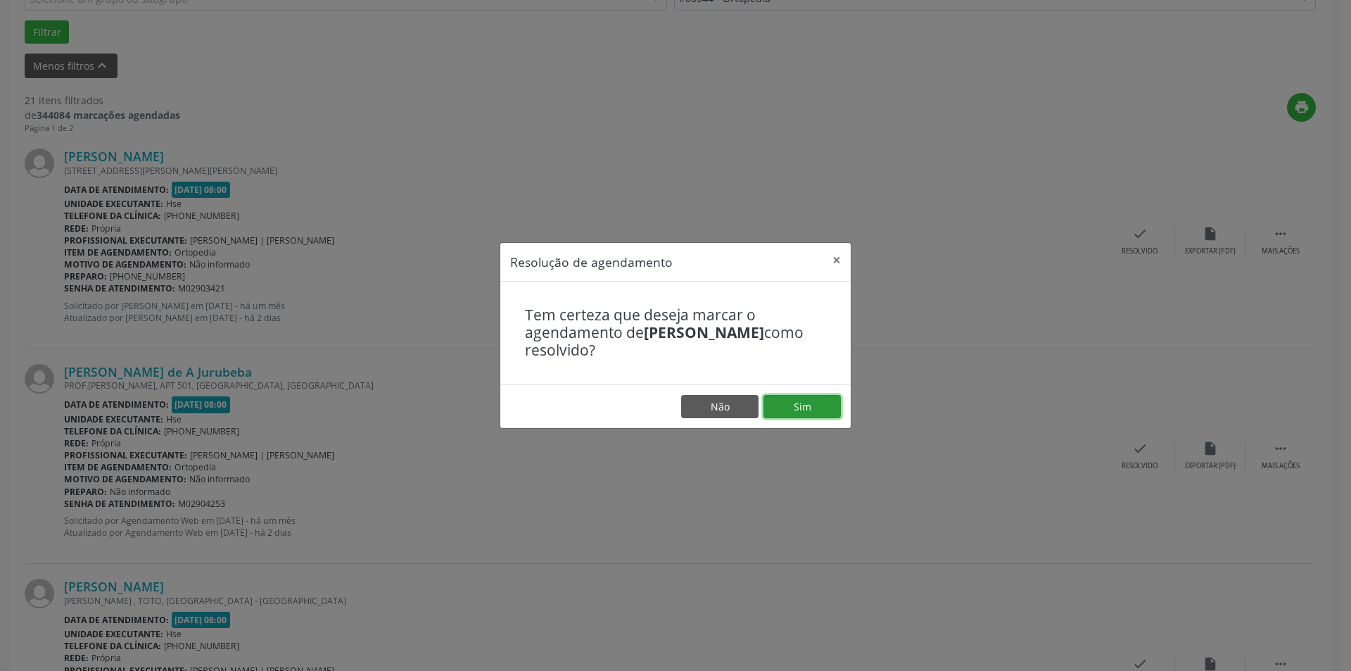
click at [803, 398] on button "Sim" at bounding box center [802, 407] width 77 height 24
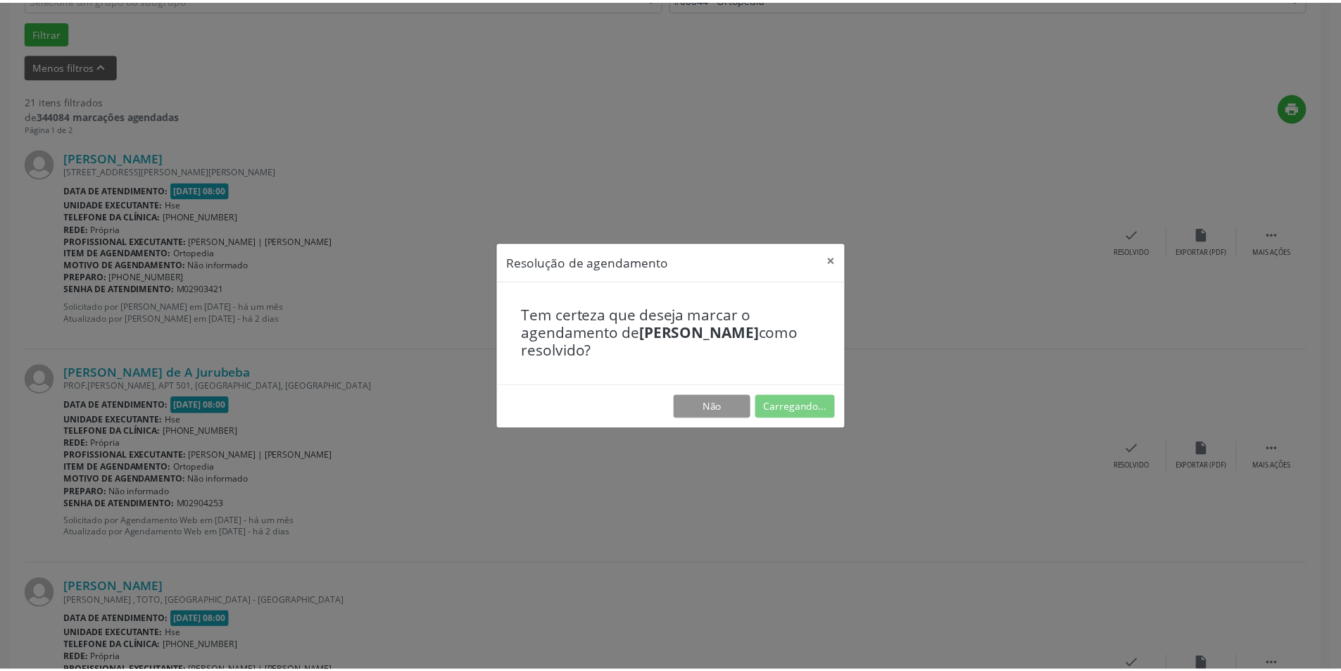
scroll to position [0, 0]
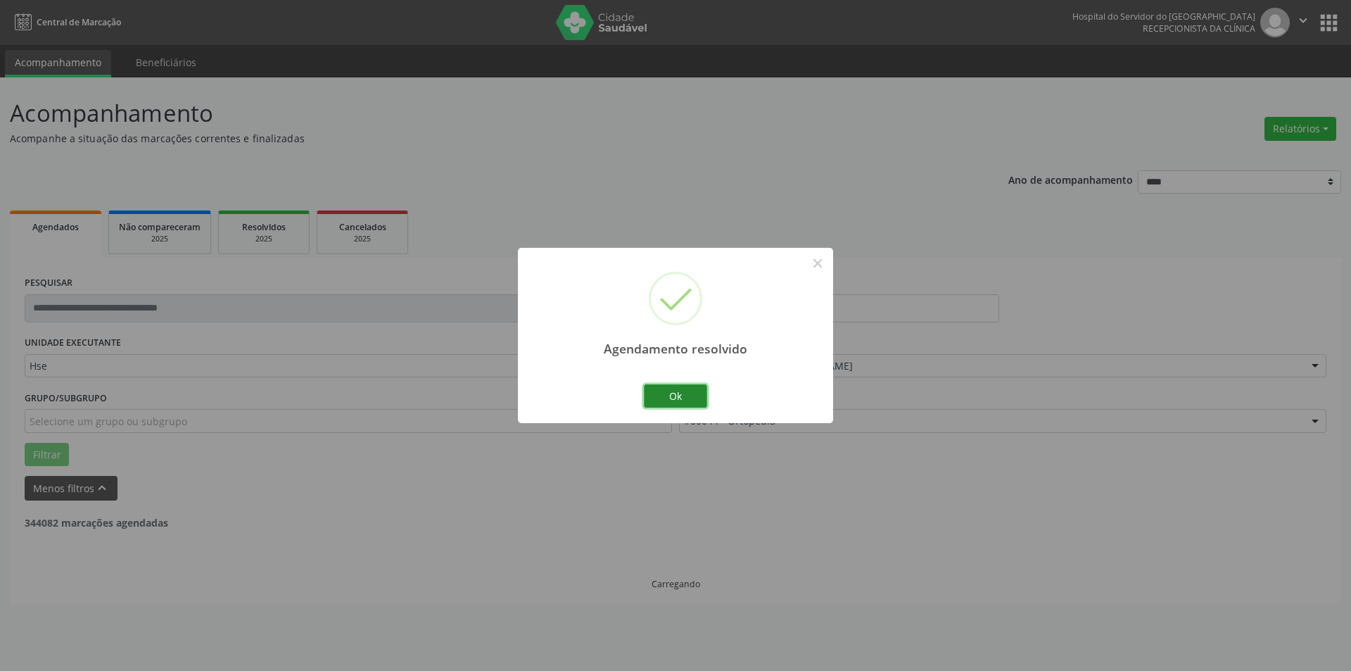
click at [669, 396] on button "Ok" at bounding box center [675, 396] width 63 height 24
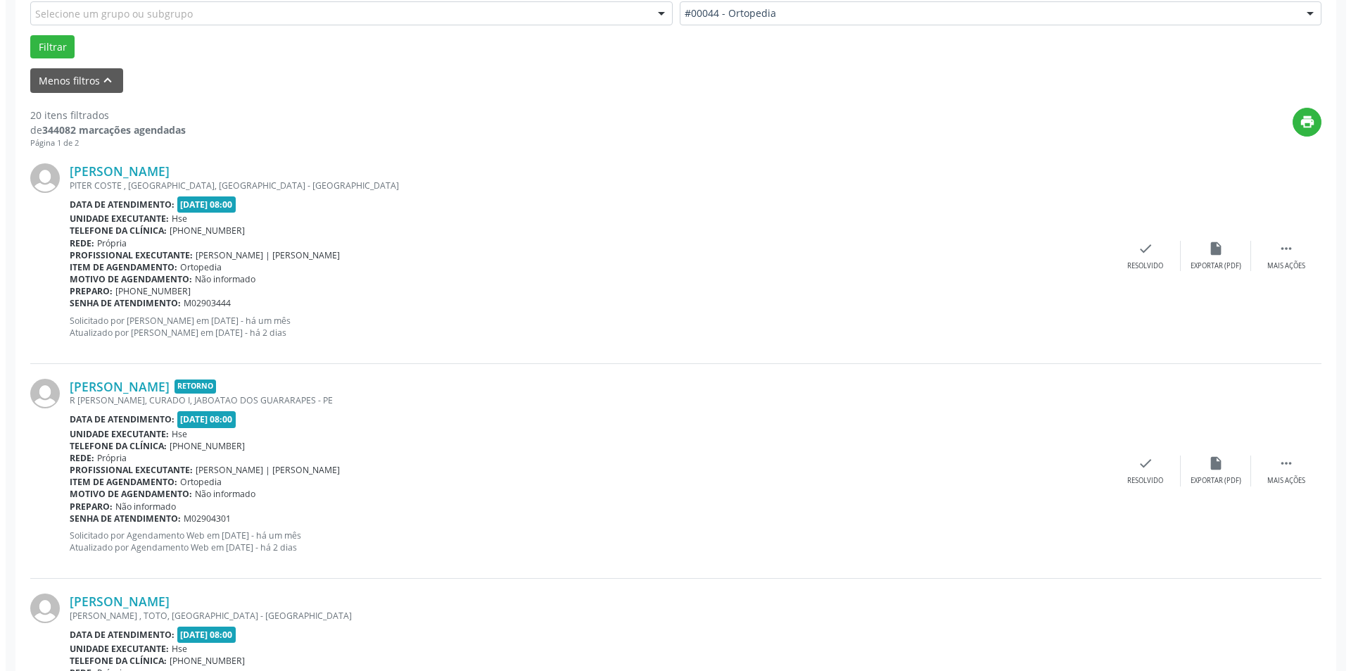
scroll to position [493, 0]
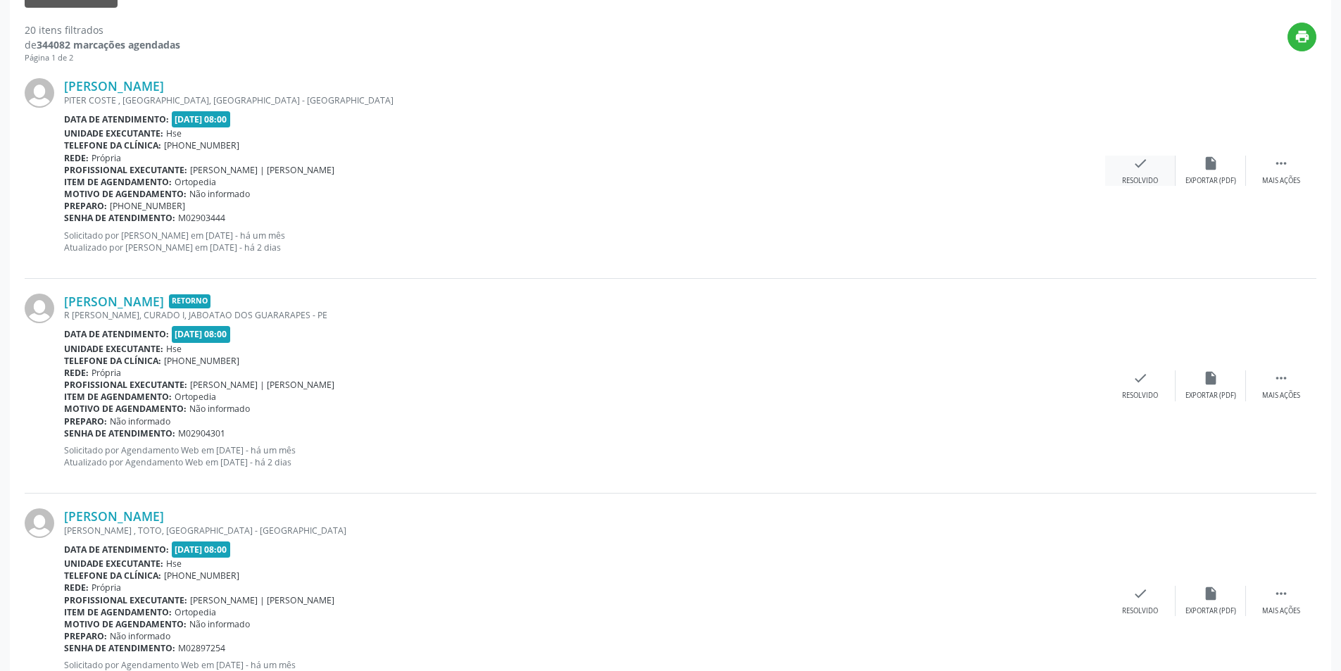
click at [1134, 163] on icon "check" at bounding box center [1139, 163] width 15 height 15
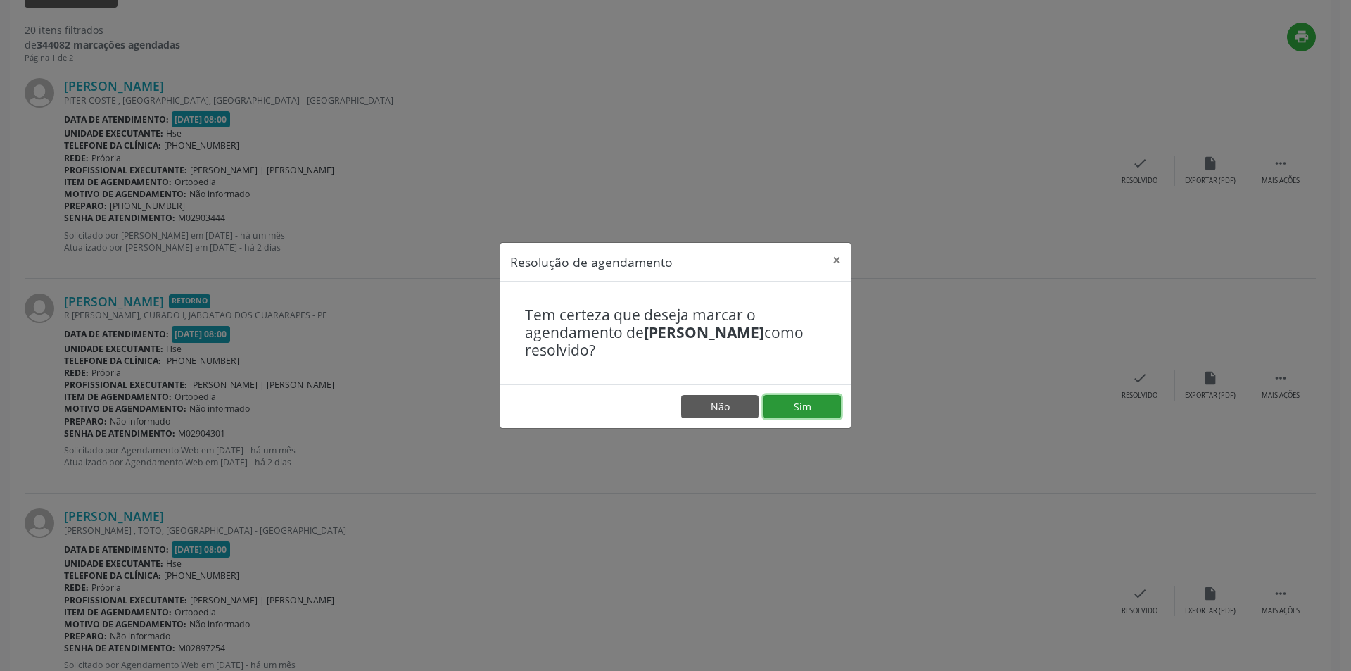
click at [812, 405] on button "Sim" at bounding box center [802, 407] width 77 height 24
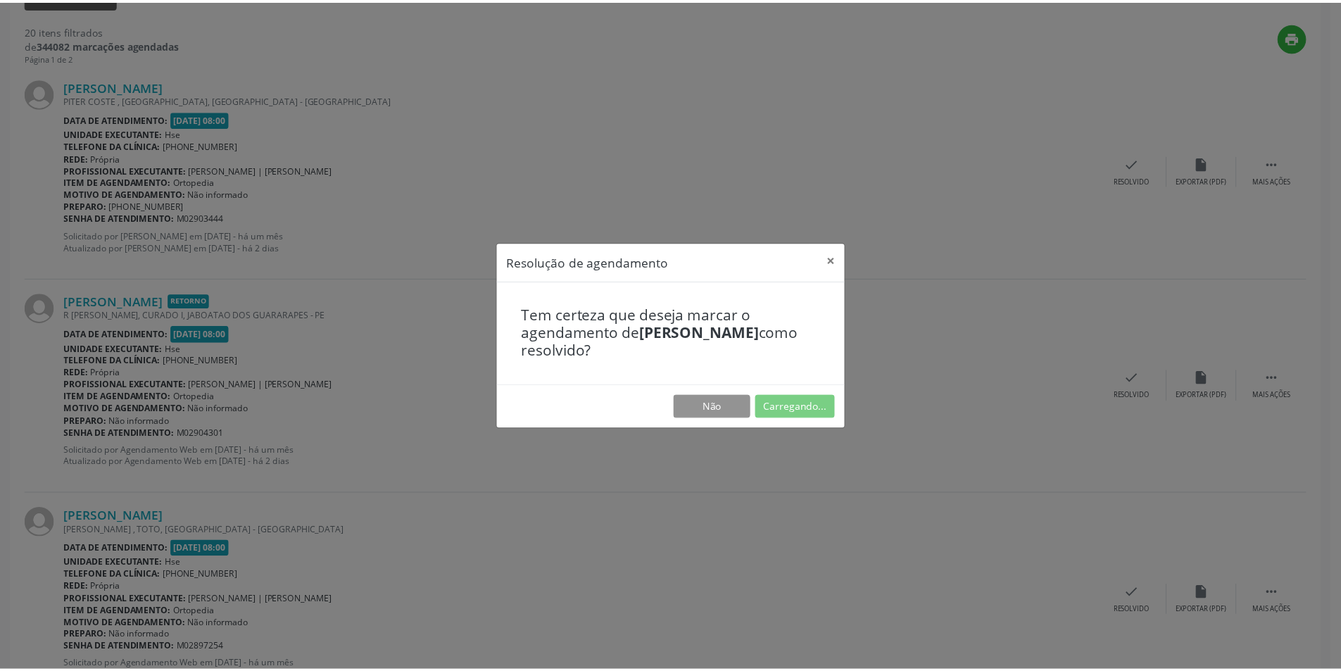
scroll to position [0, 0]
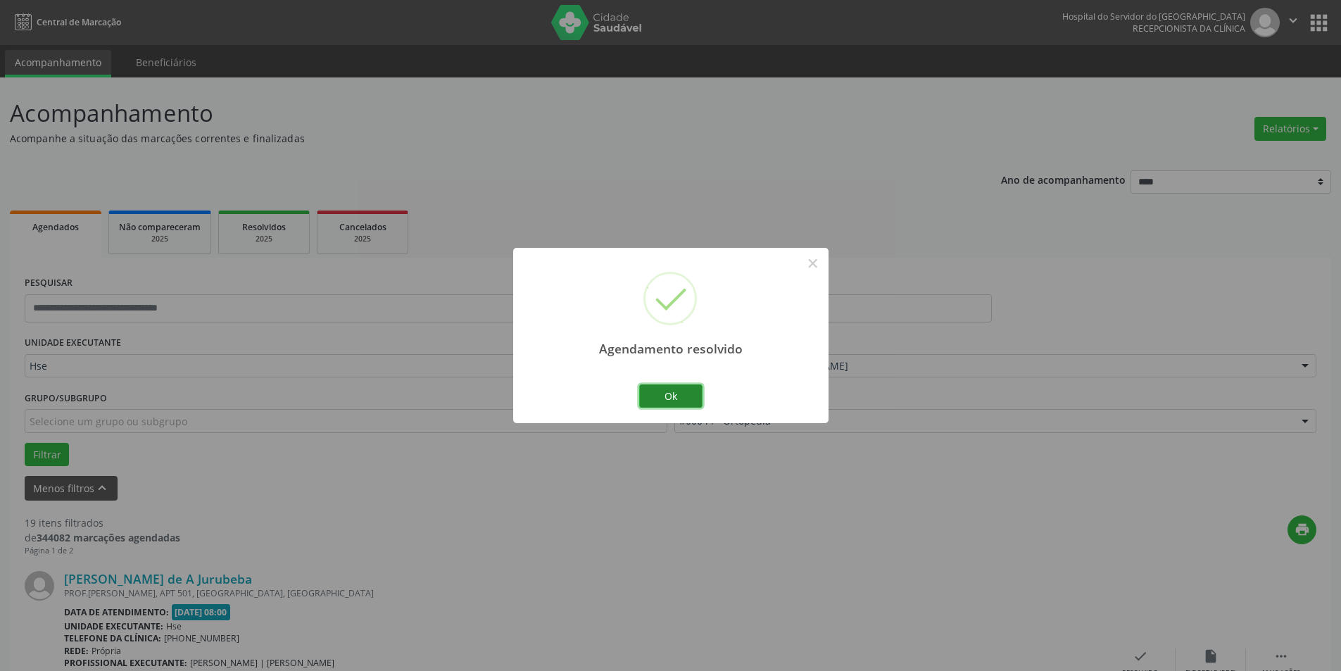
click at [660, 394] on button "Ok" at bounding box center [670, 396] width 63 height 24
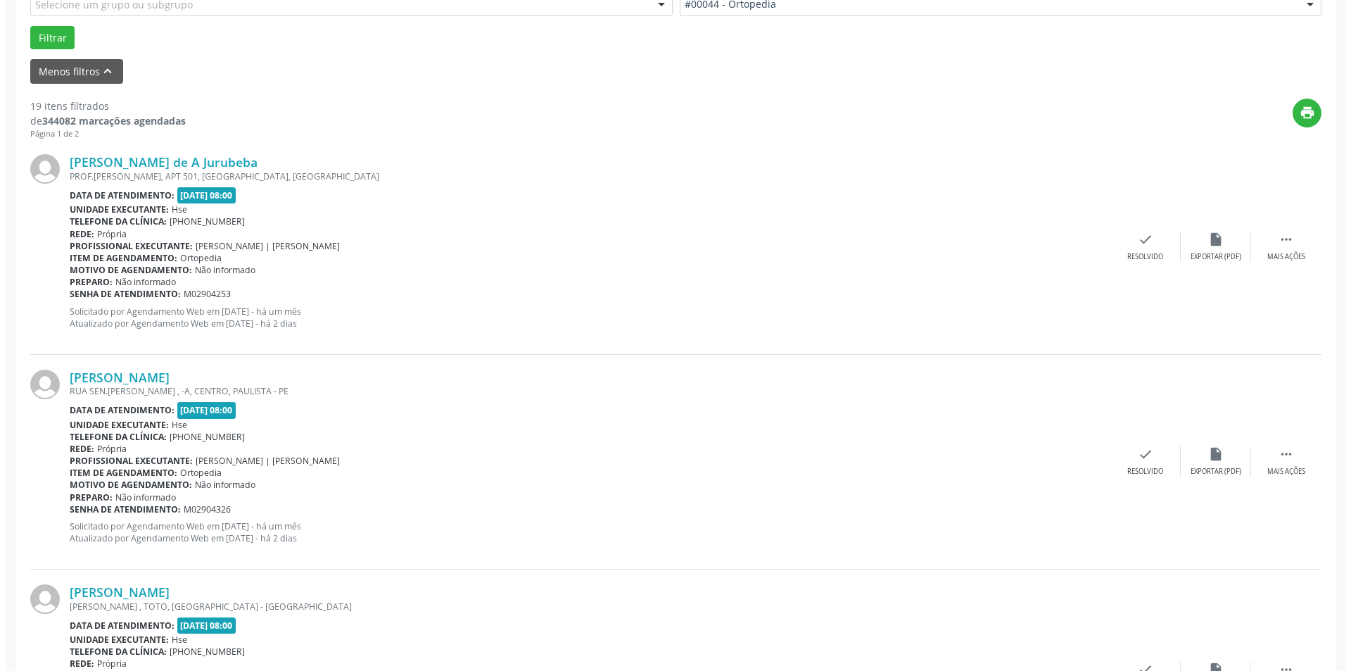
scroll to position [422, 0]
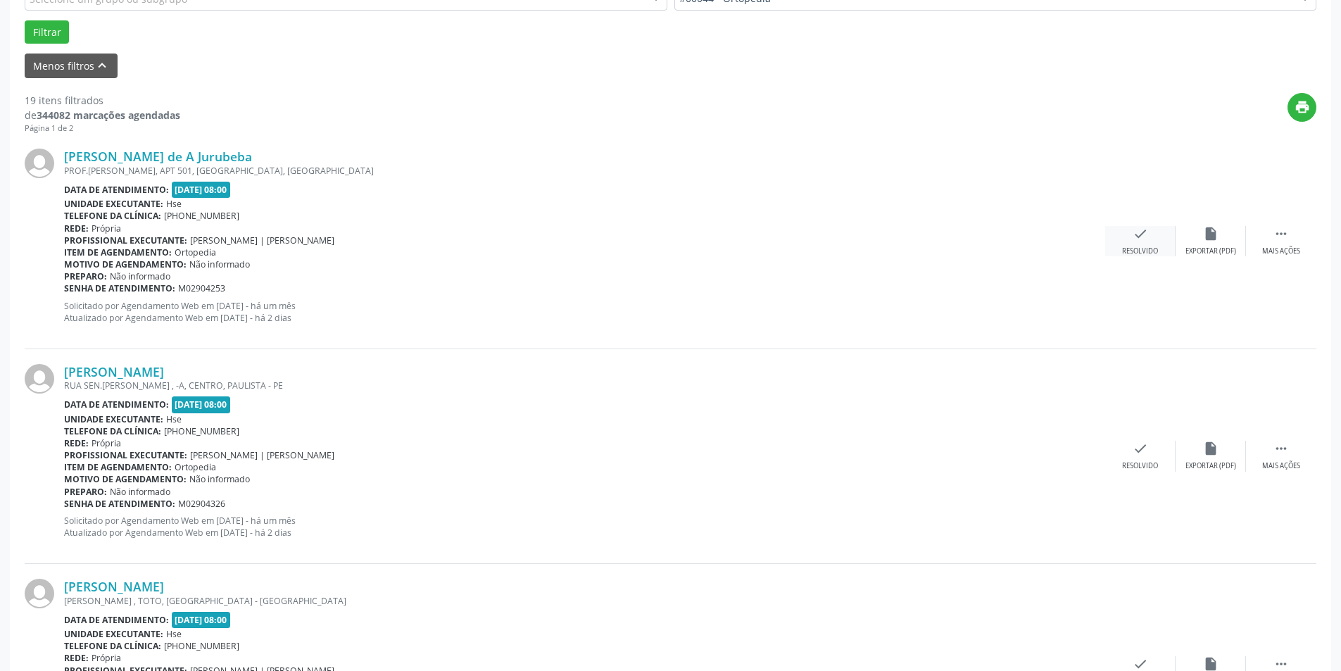
click at [1127, 237] on div "check Resolvido" at bounding box center [1140, 241] width 70 height 30
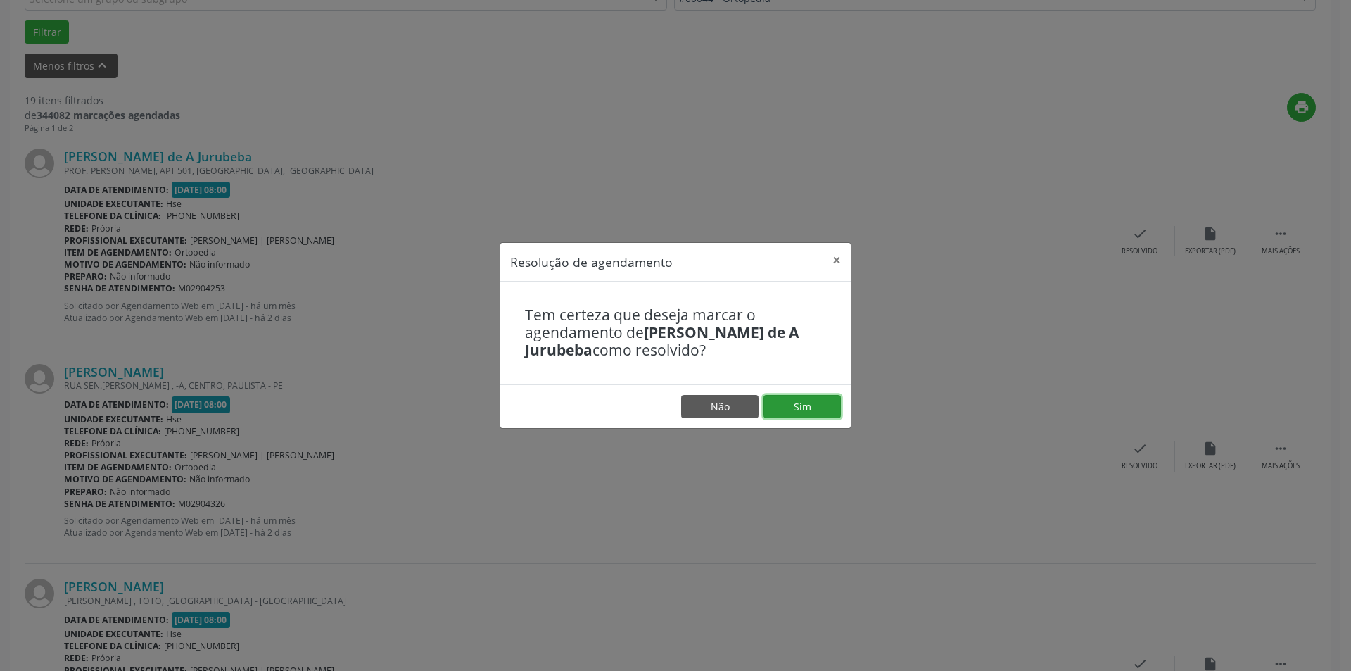
click at [814, 408] on button "Sim" at bounding box center [802, 407] width 77 height 24
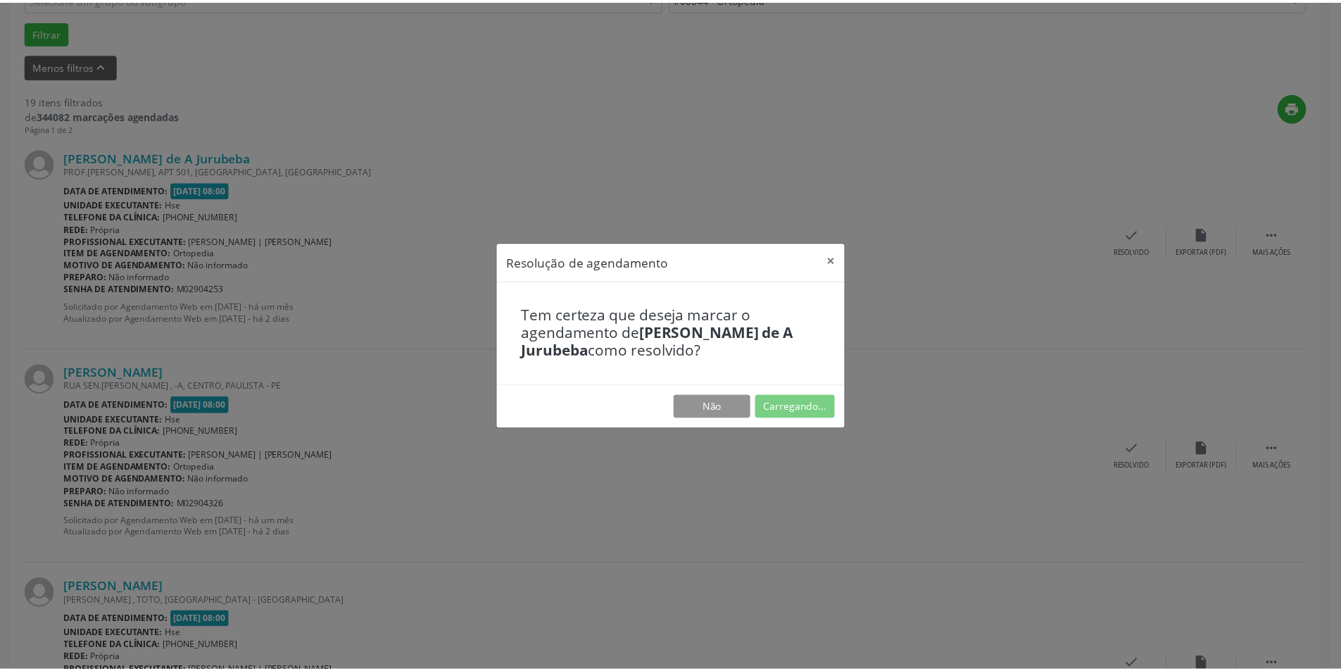
scroll to position [0, 0]
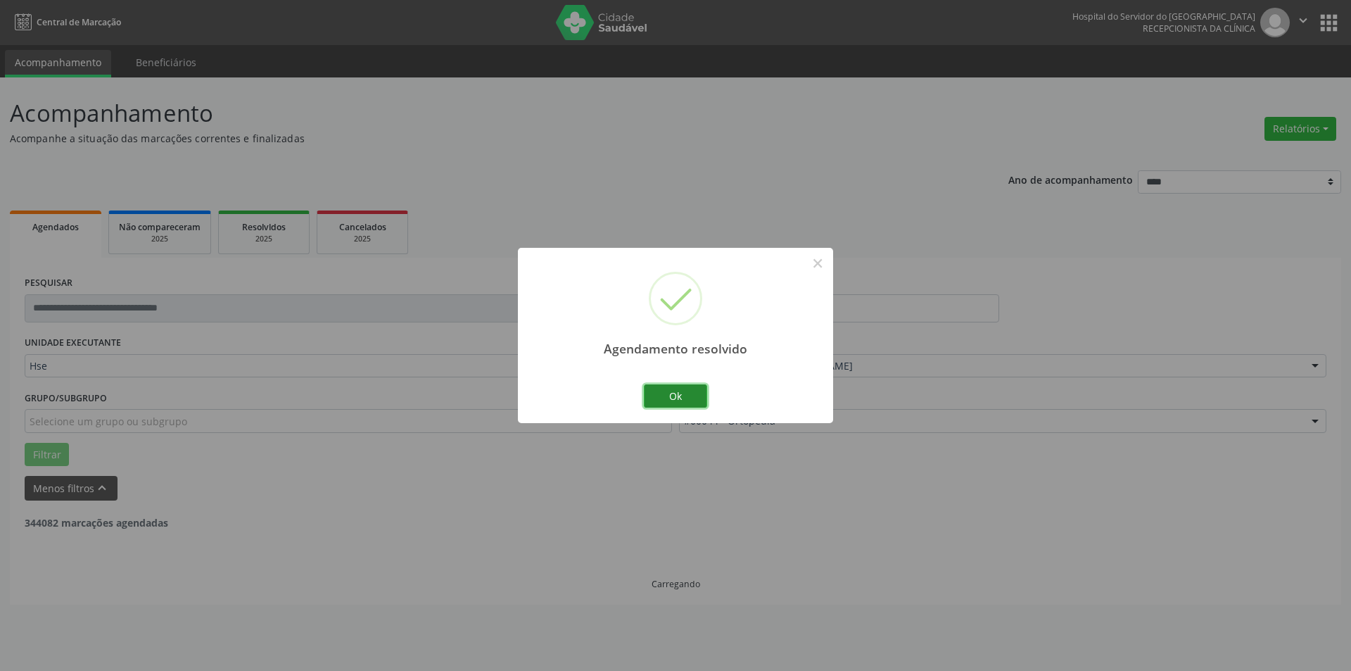
click at [667, 391] on button "Ok" at bounding box center [675, 396] width 63 height 24
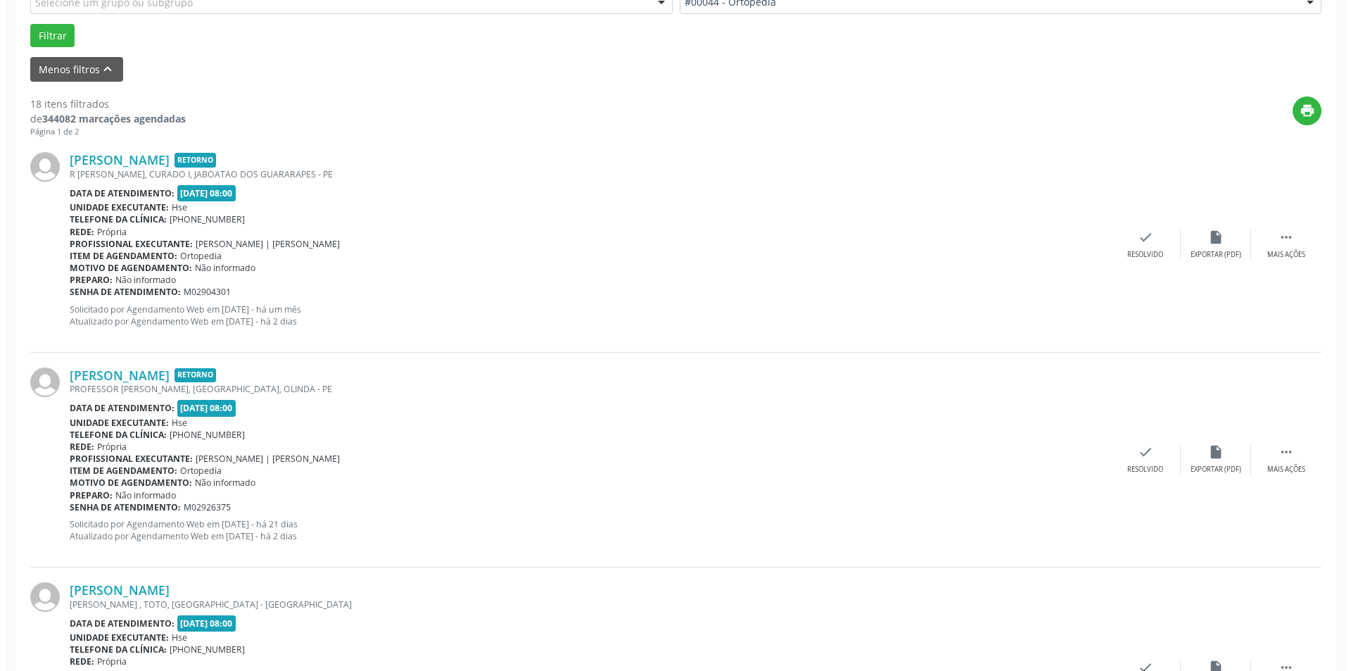
scroll to position [422, 0]
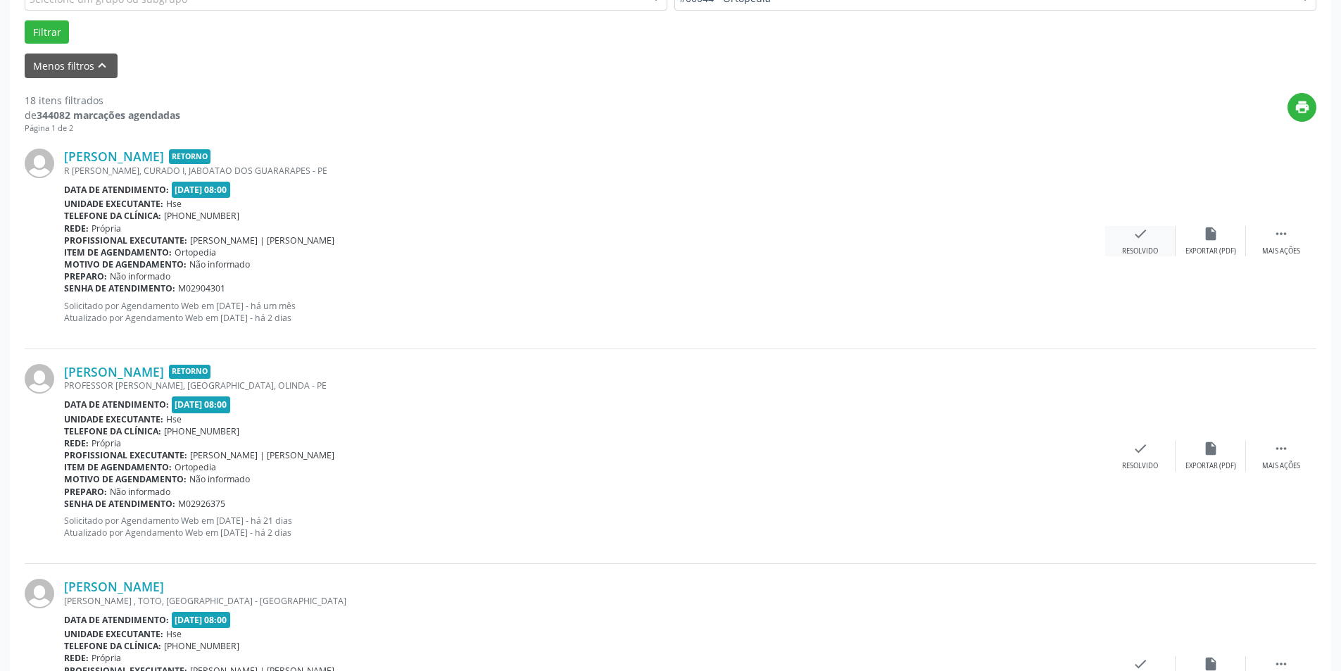
click at [1146, 248] on div "Resolvido" at bounding box center [1140, 251] width 36 height 10
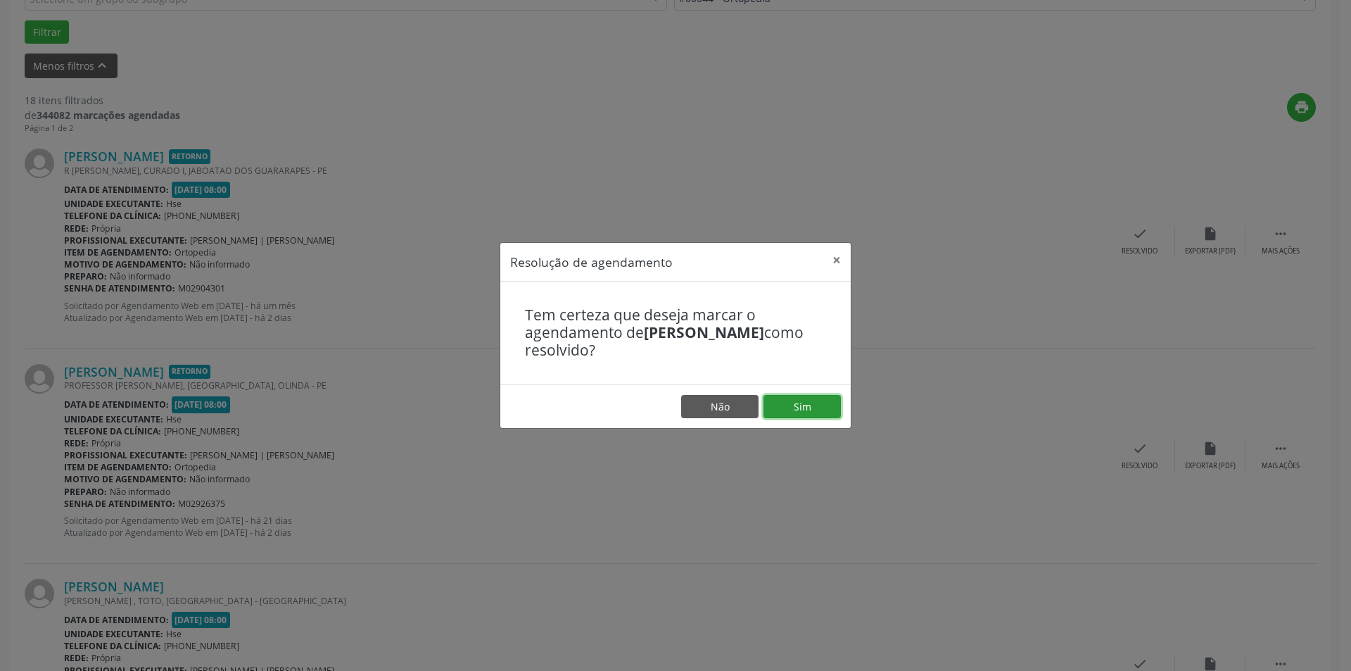
click at [829, 417] on button "Sim" at bounding box center [802, 407] width 77 height 24
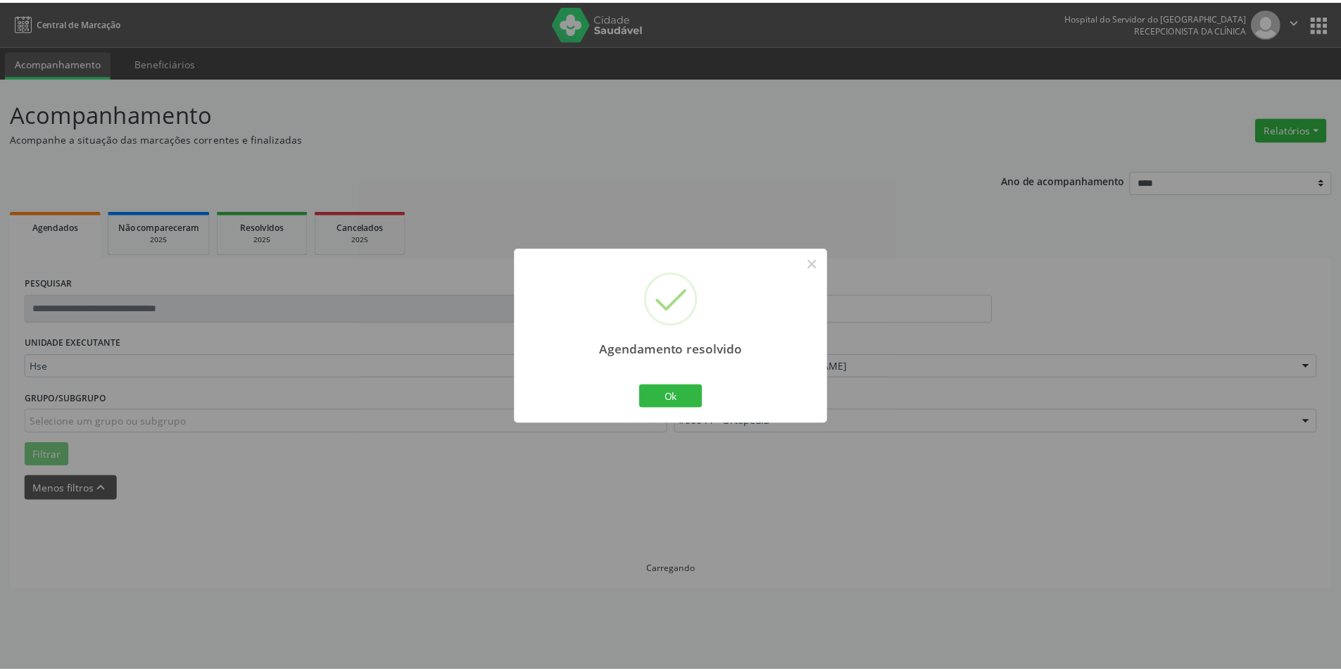
scroll to position [0, 0]
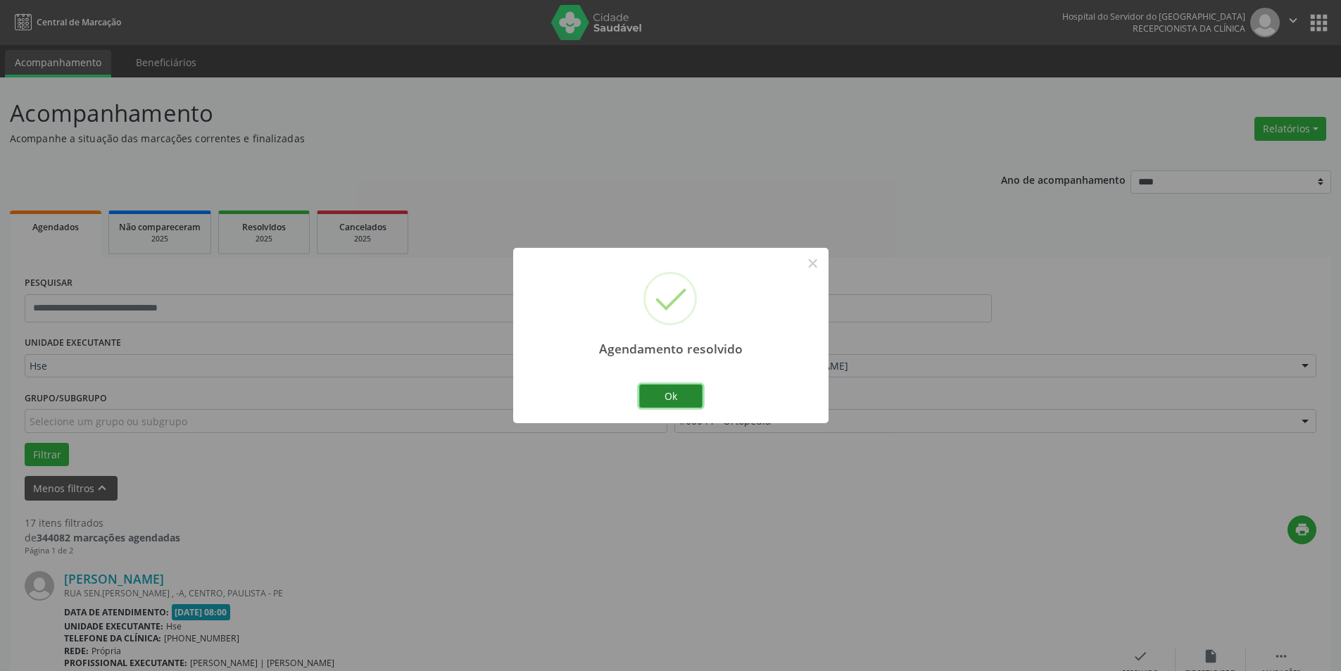
click at [678, 398] on button "Ok" at bounding box center [670, 396] width 63 height 24
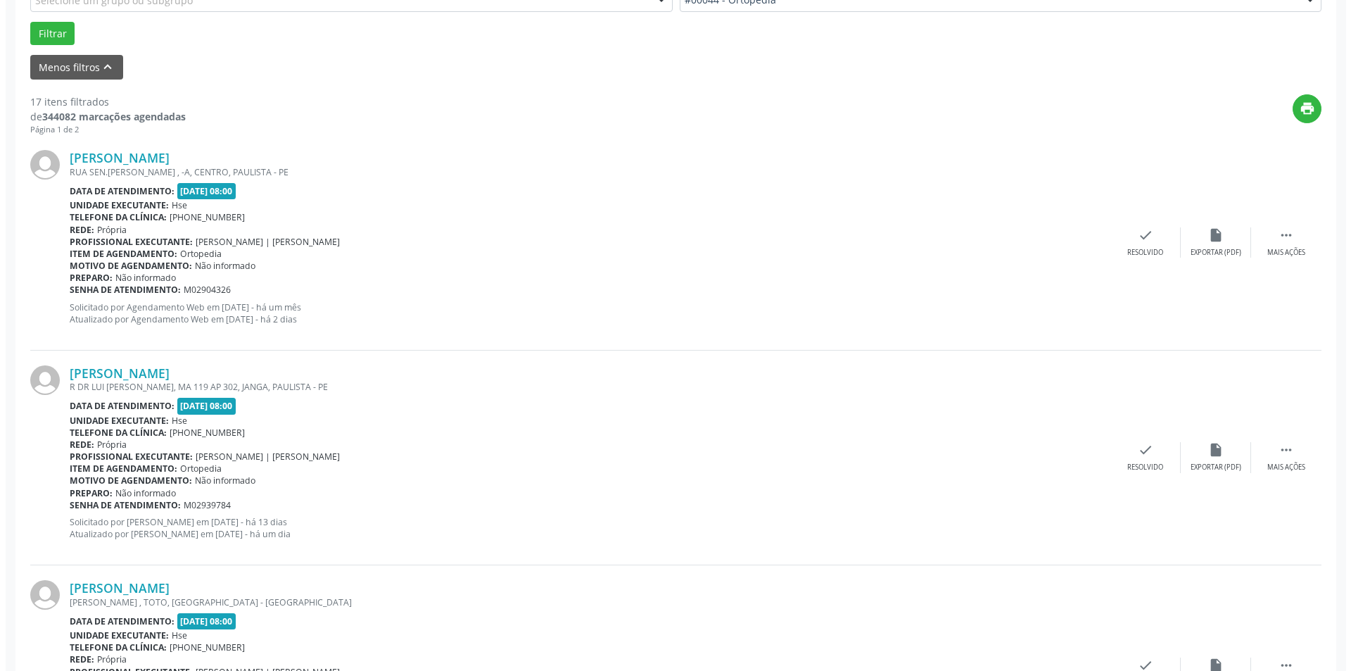
scroll to position [422, 0]
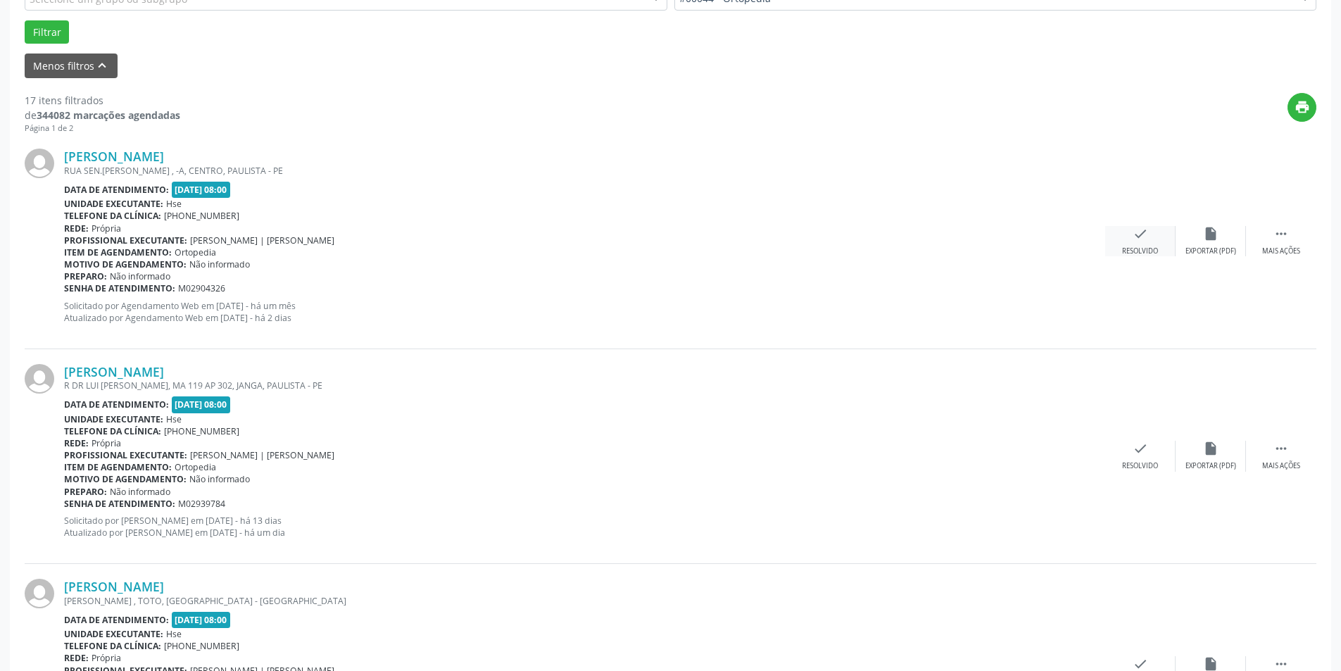
click at [1152, 227] on div "check Resolvido" at bounding box center [1140, 241] width 70 height 30
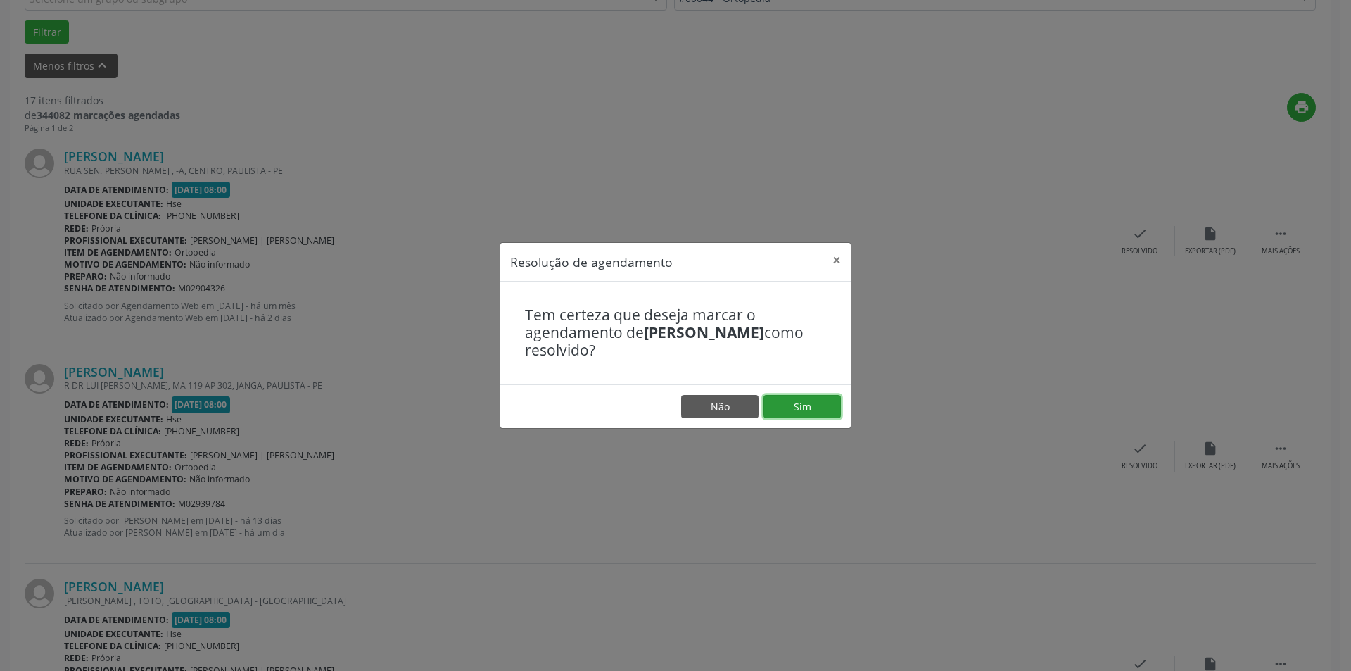
click at [808, 407] on button "Sim" at bounding box center [802, 407] width 77 height 24
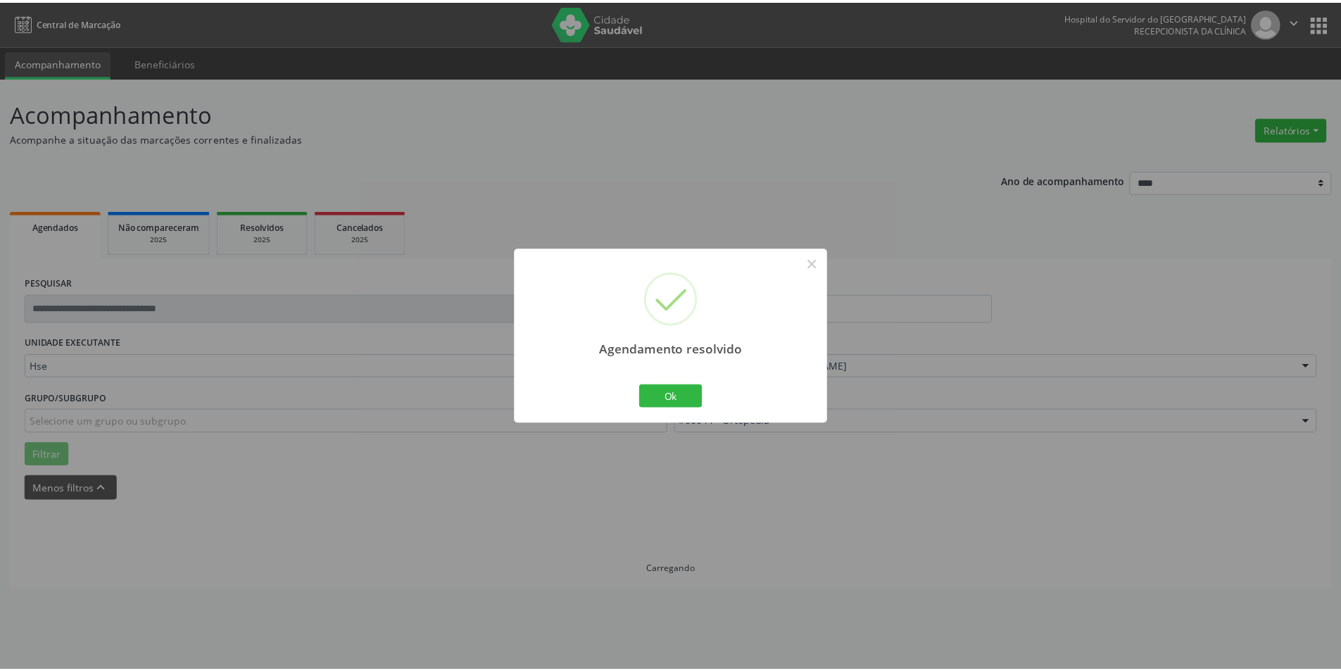
scroll to position [0, 0]
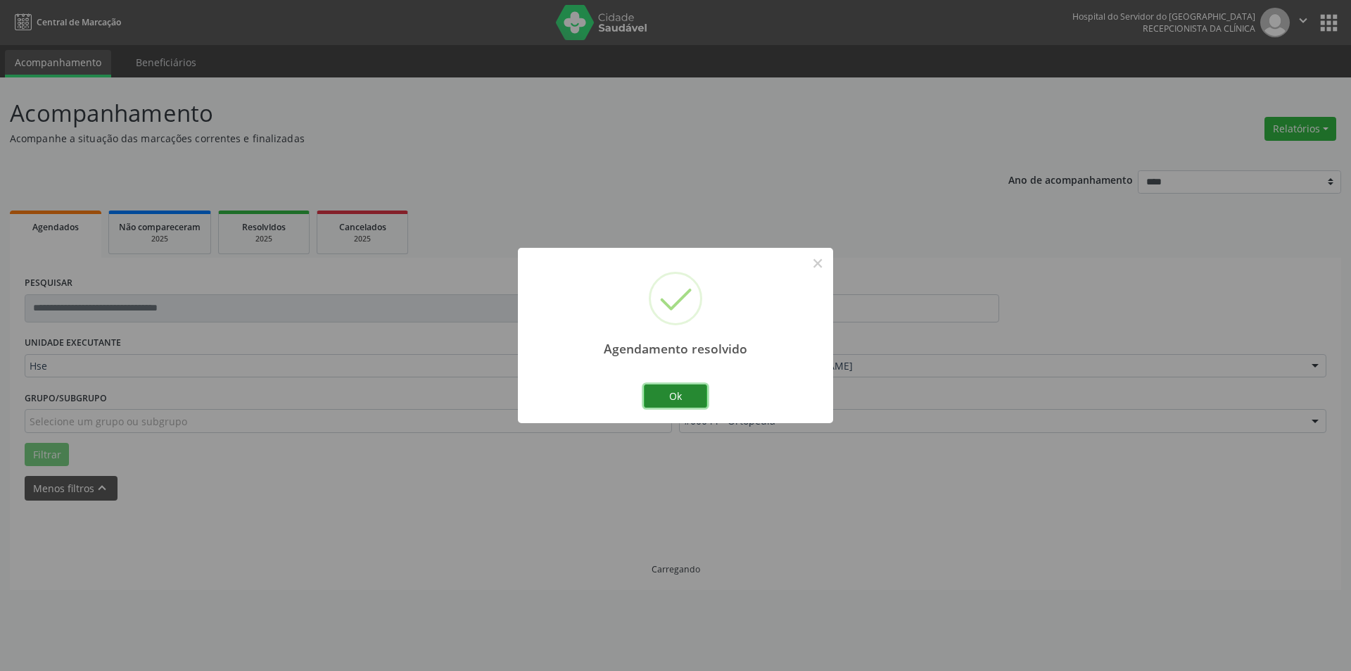
click at [694, 406] on button "Ok" at bounding box center [675, 396] width 63 height 24
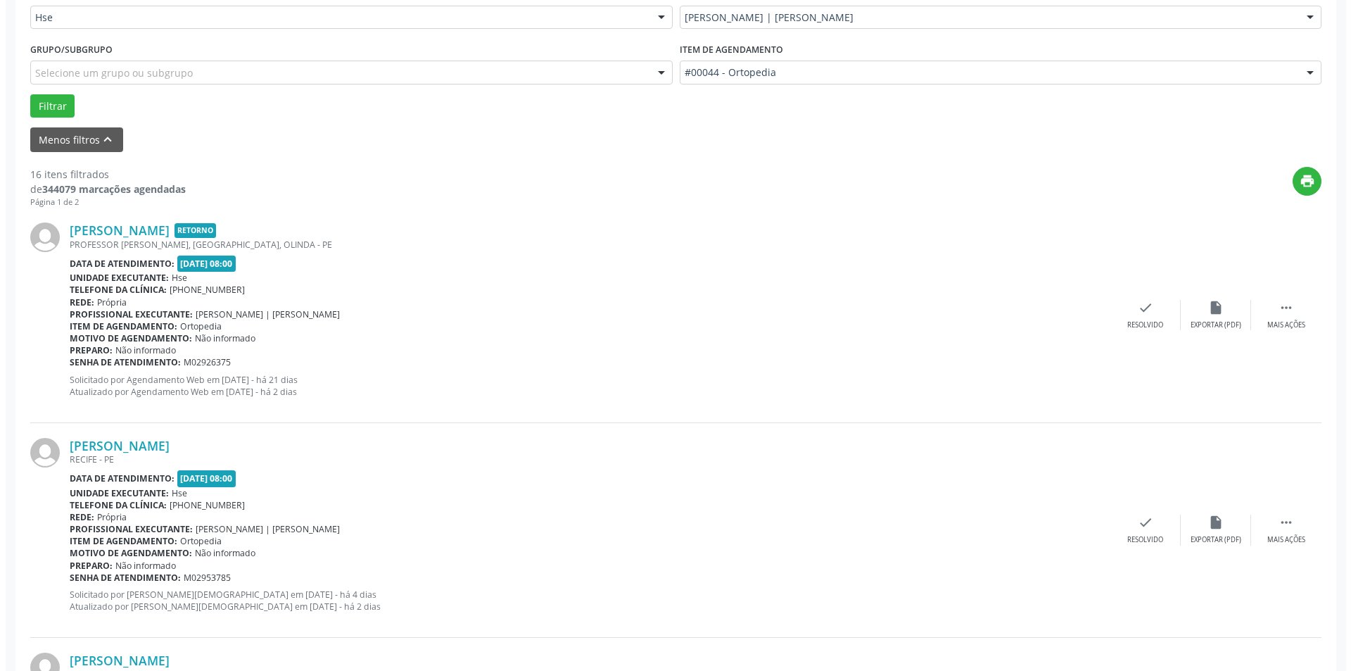
scroll to position [352, 0]
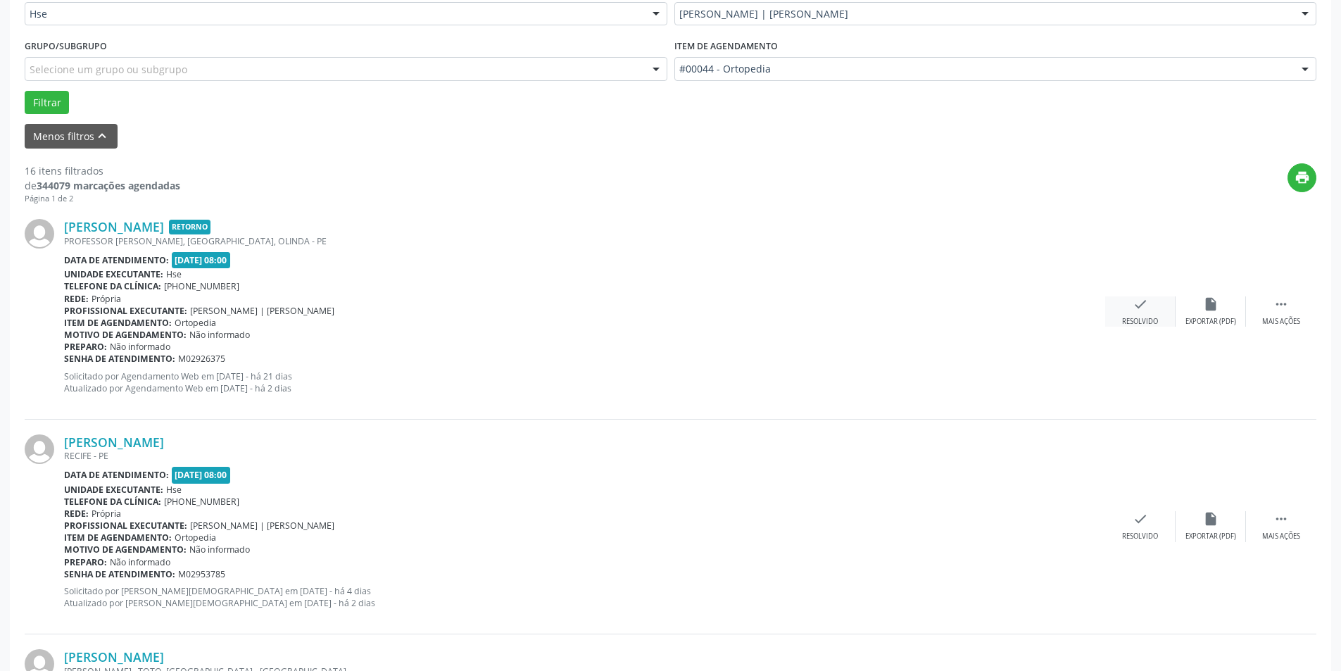
click at [1130, 320] on div "Resolvido" at bounding box center [1140, 322] width 36 height 10
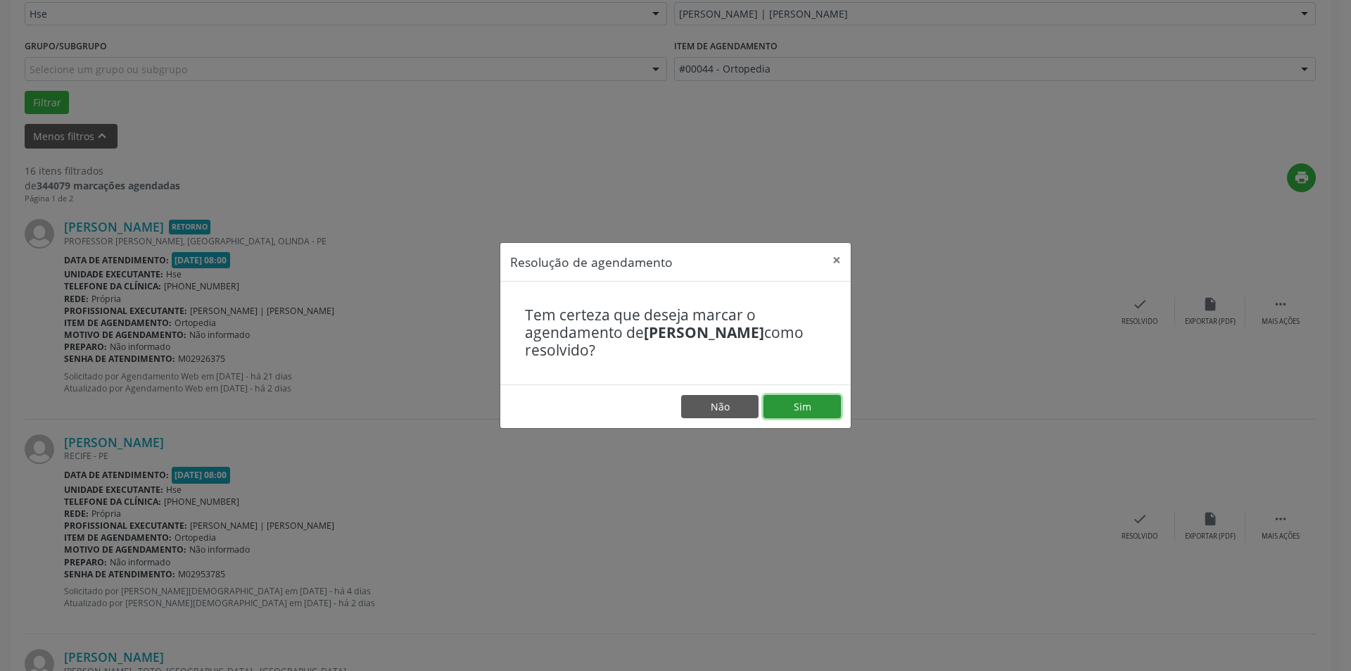
click at [807, 403] on button "Sim" at bounding box center [802, 407] width 77 height 24
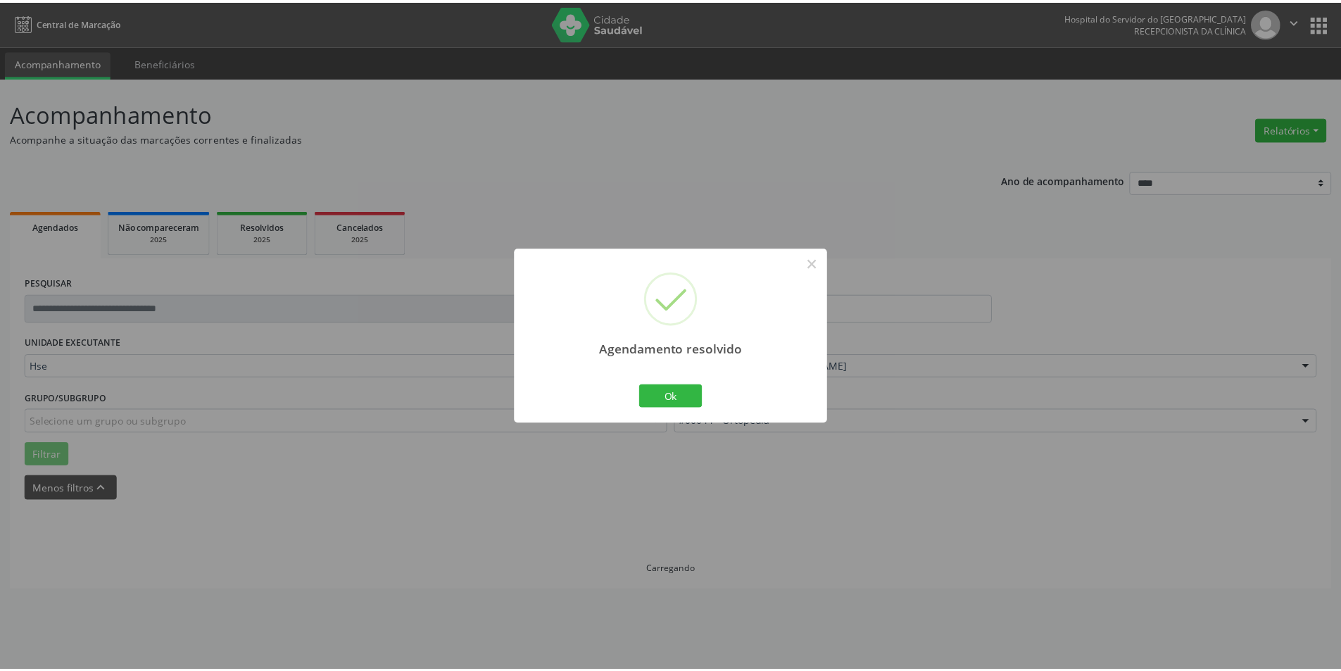
scroll to position [0, 0]
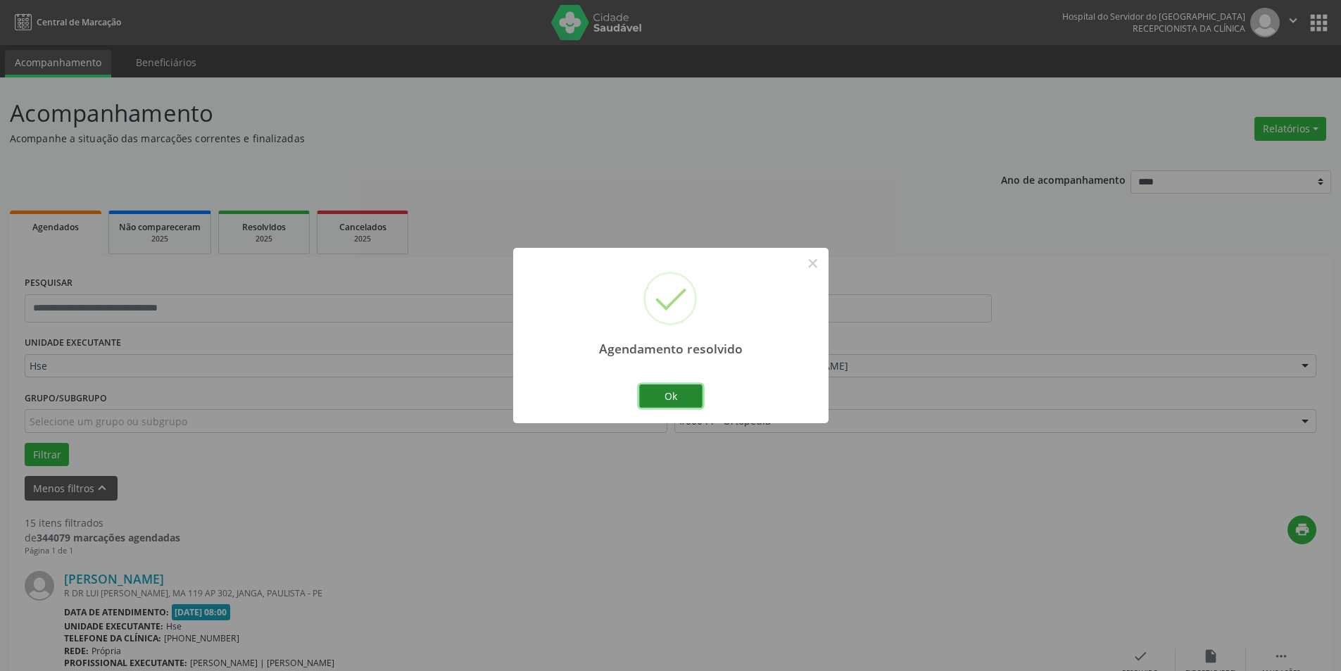
click at [674, 386] on button "Ok" at bounding box center [670, 396] width 63 height 24
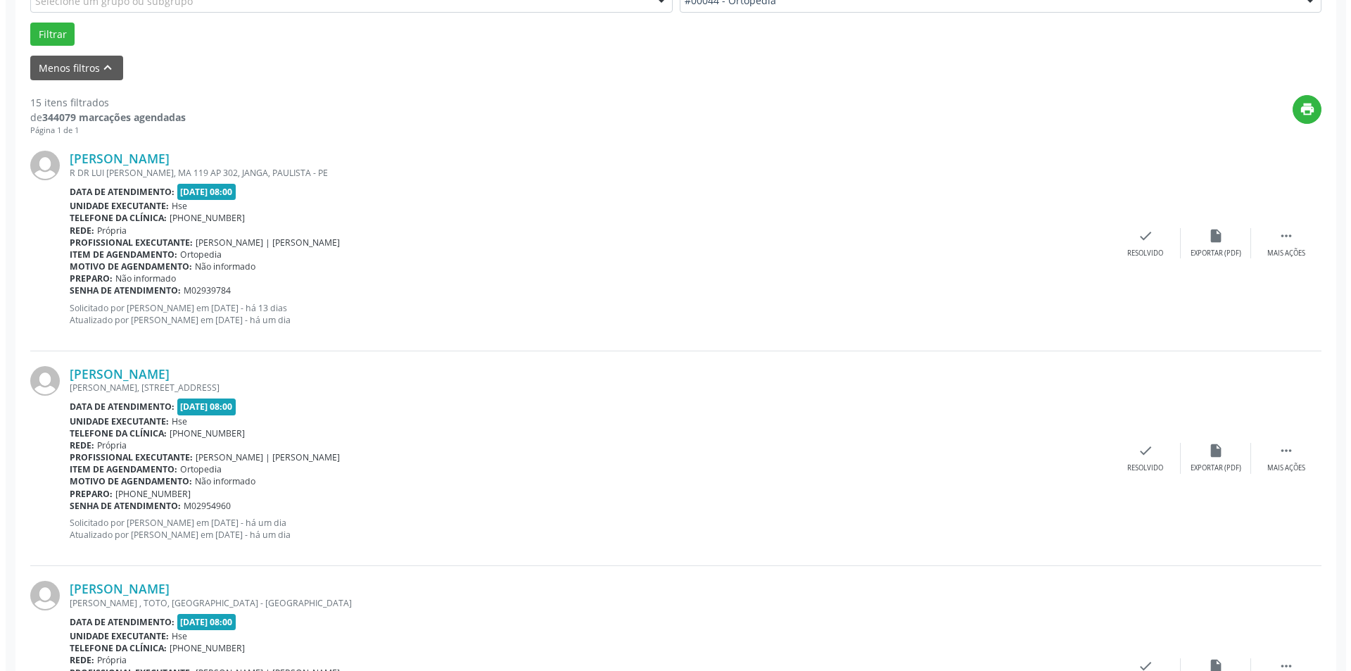
scroll to position [422, 0]
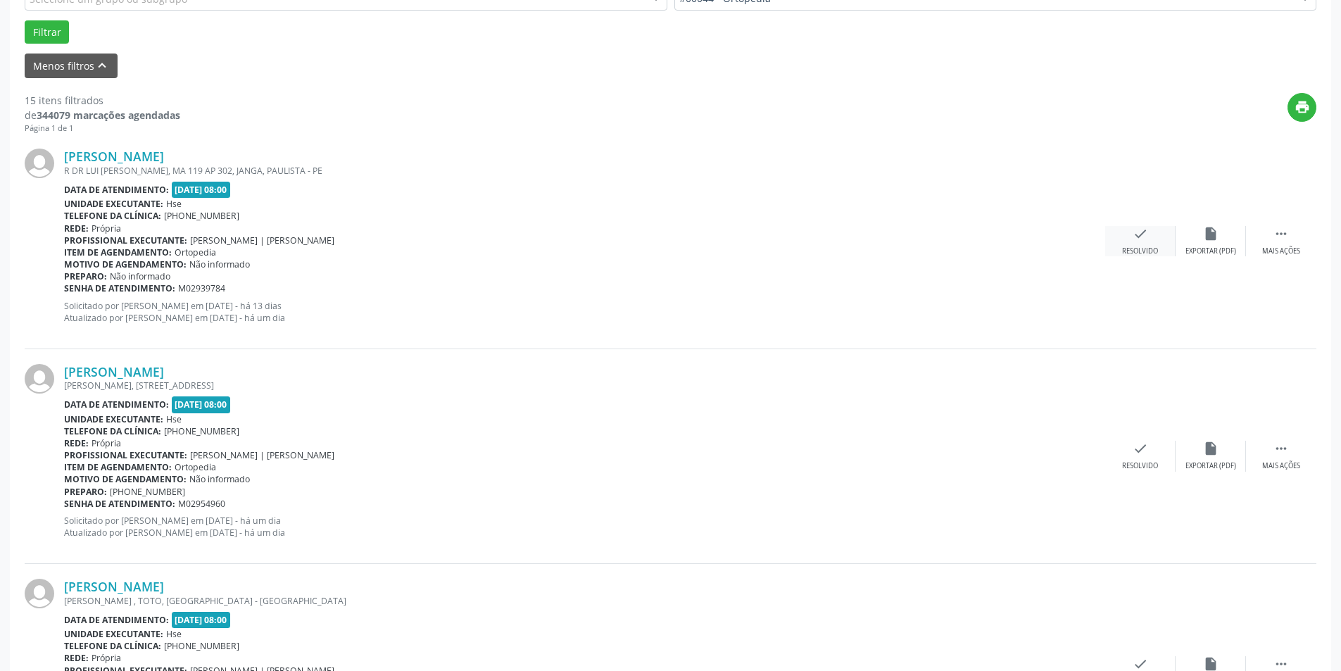
click at [1142, 236] on icon "check" at bounding box center [1139, 233] width 15 height 15
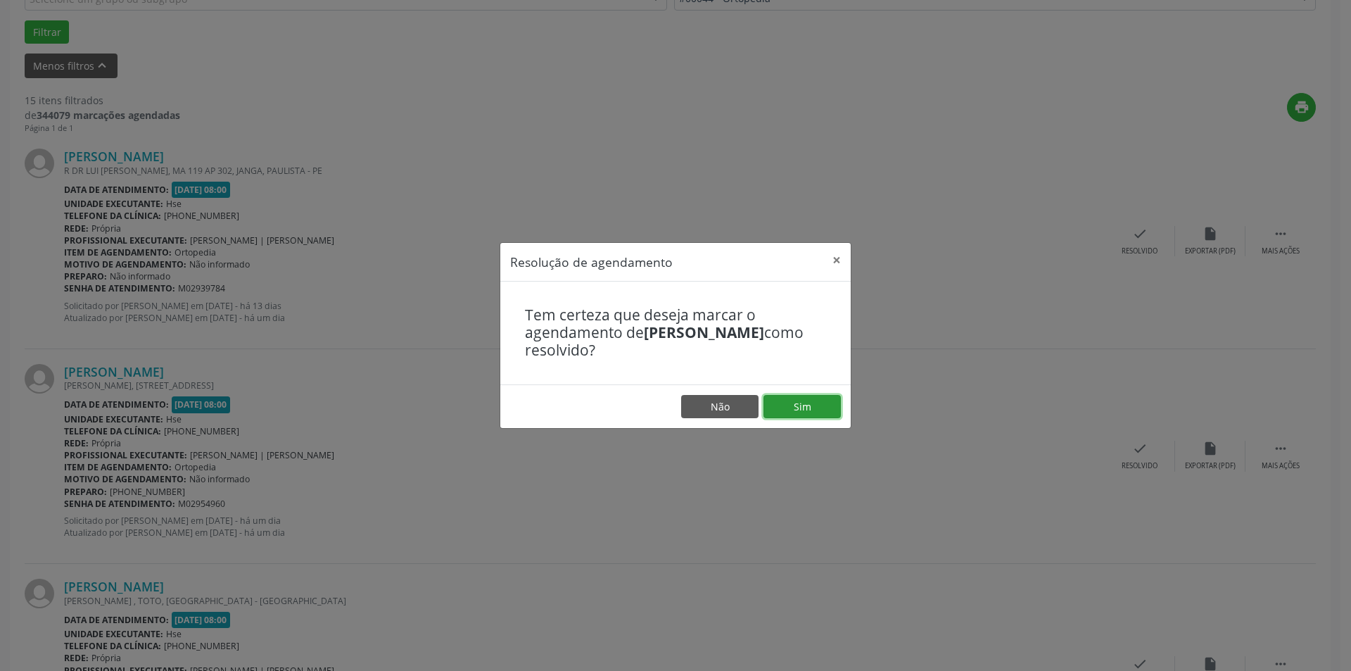
click at [811, 400] on button "Sim" at bounding box center [802, 407] width 77 height 24
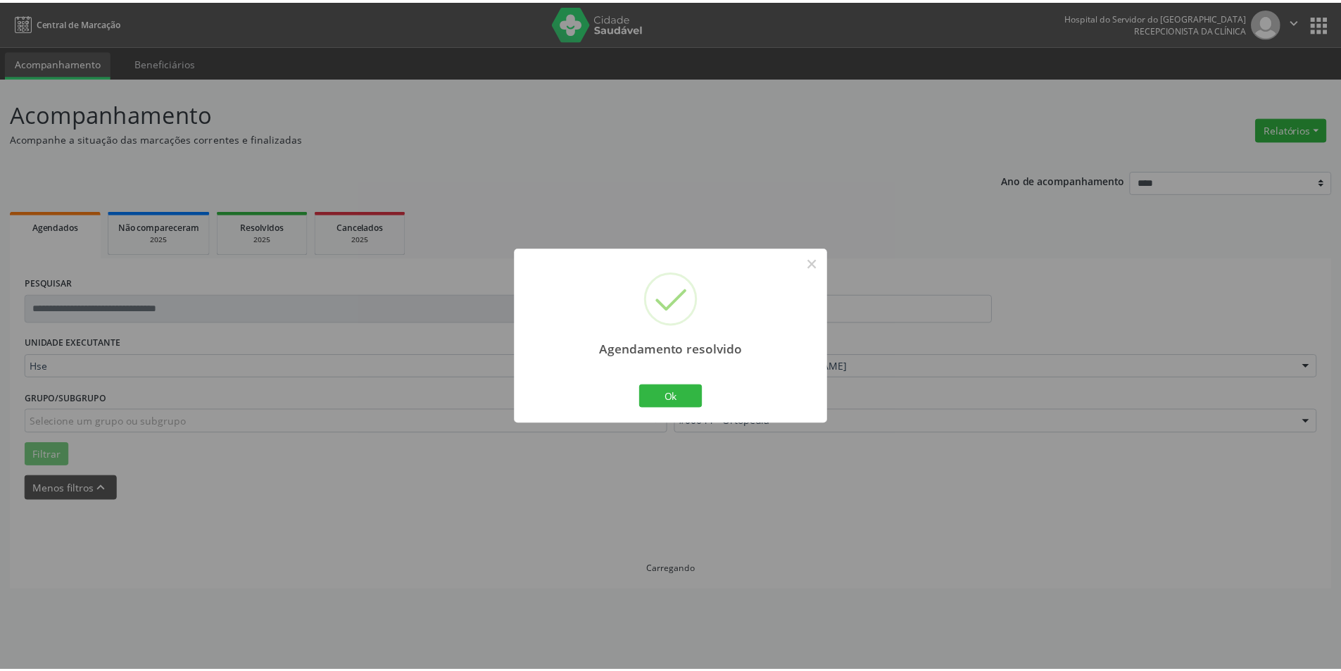
scroll to position [0, 0]
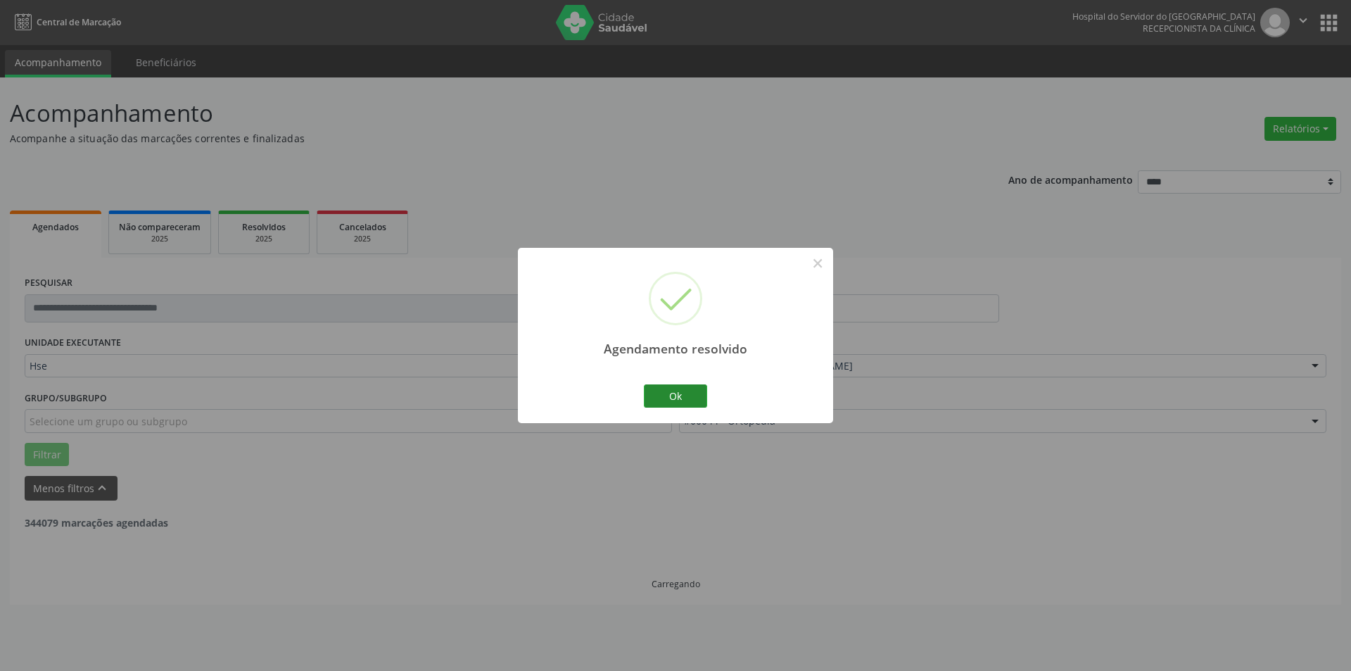
click at [676, 400] on button "Ok" at bounding box center [675, 396] width 63 height 24
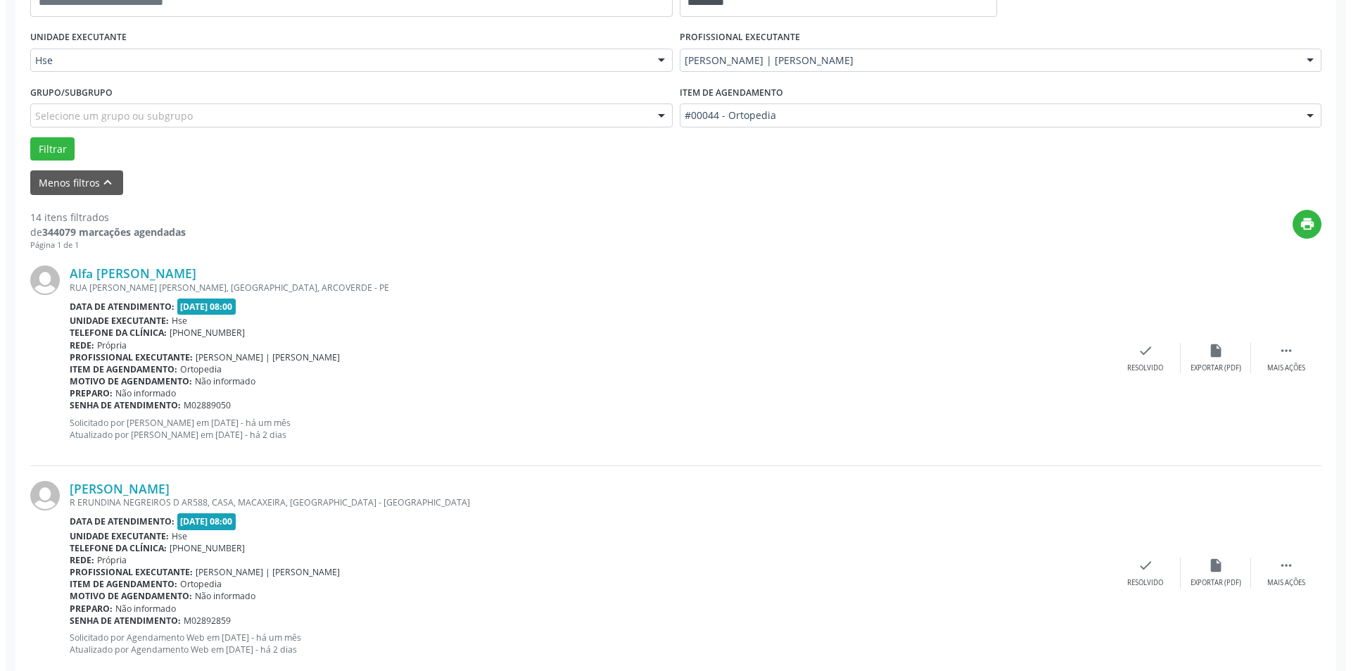
scroll to position [422, 0]
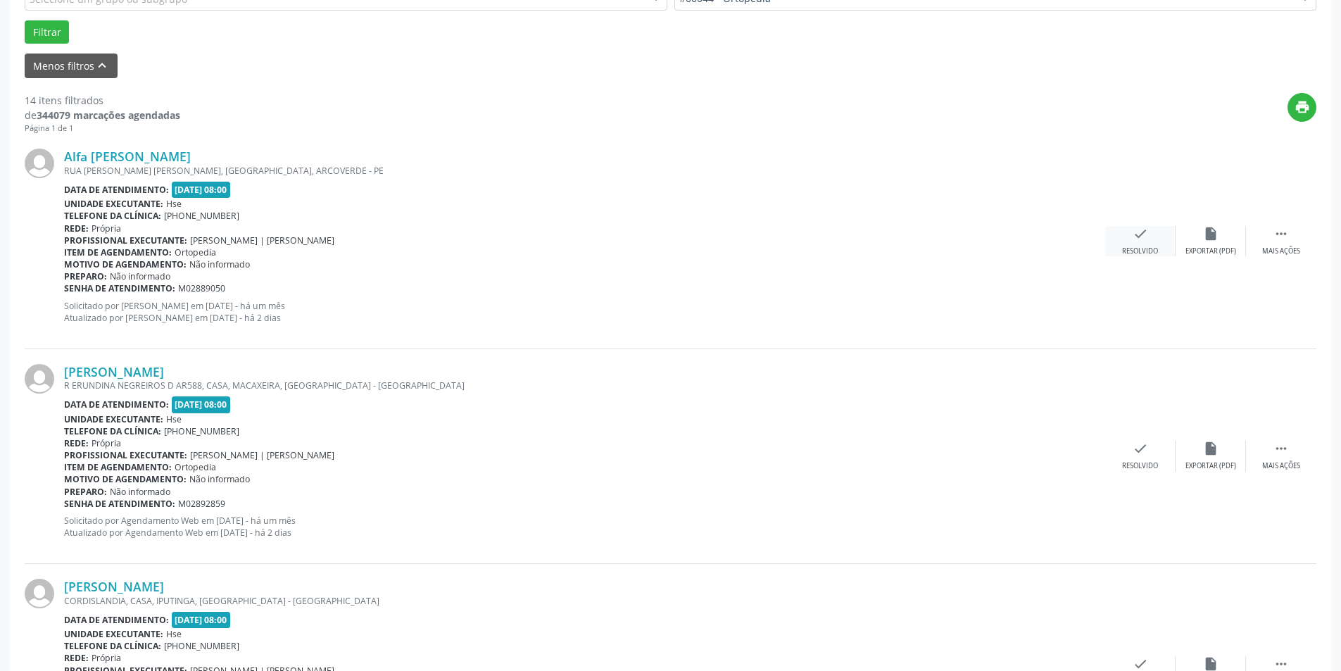
click at [1134, 241] on icon "check" at bounding box center [1139, 233] width 15 height 15
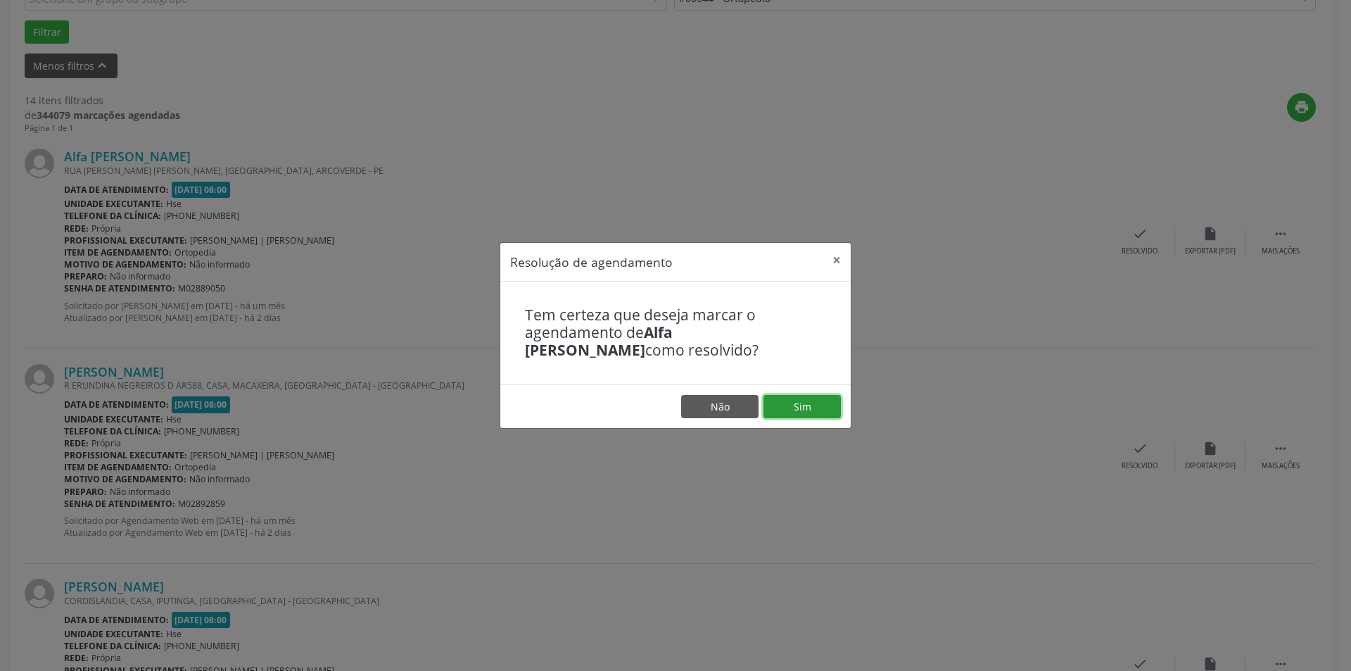
click at [783, 405] on button "Sim" at bounding box center [802, 407] width 77 height 24
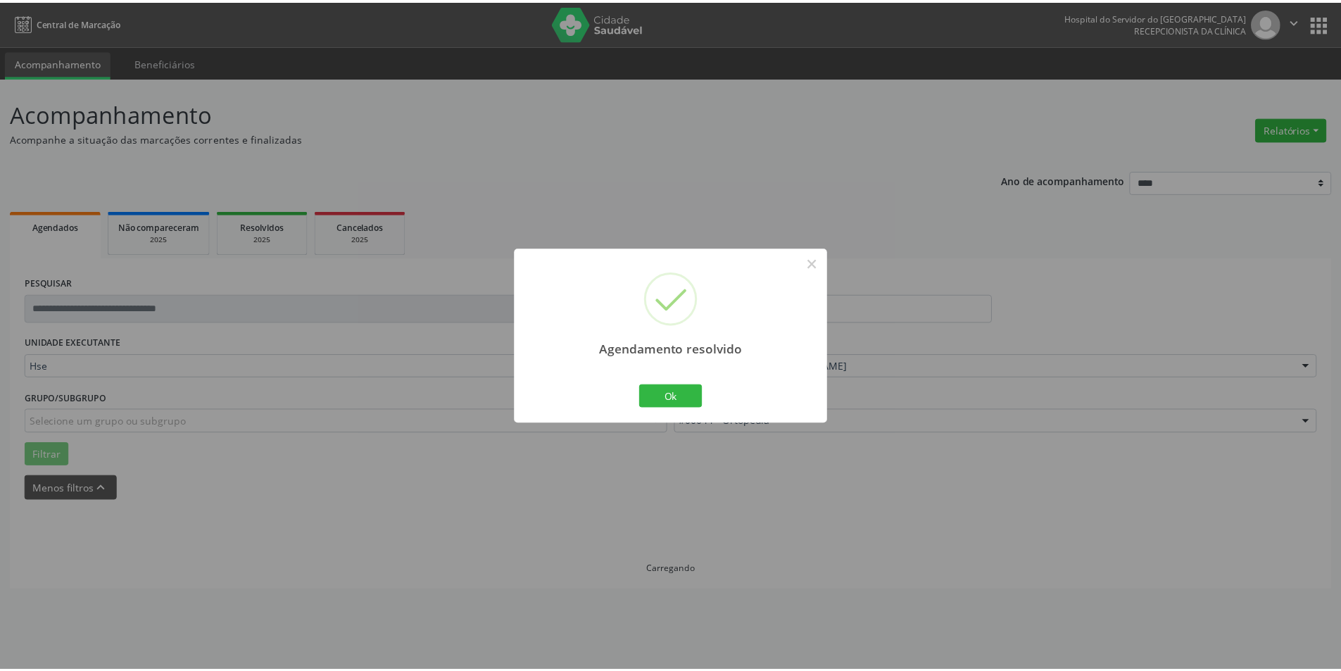
scroll to position [0, 0]
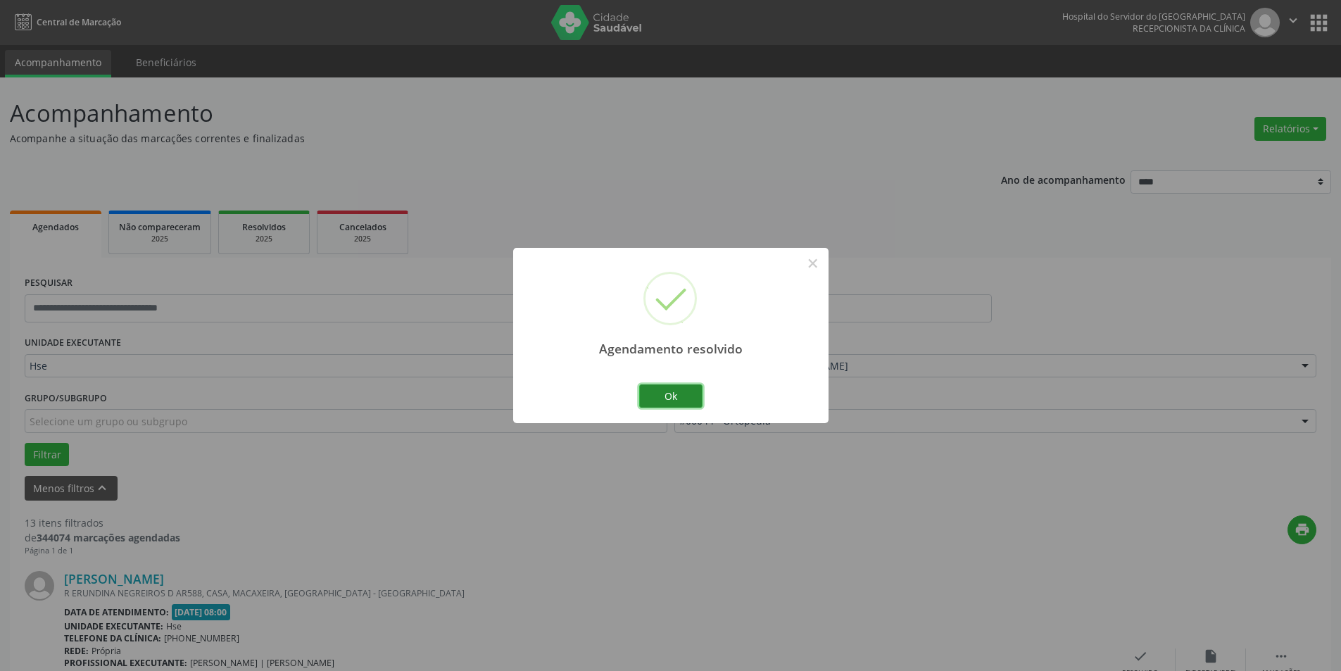
click at [685, 394] on button "Ok" at bounding box center [670, 396] width 63 height 24
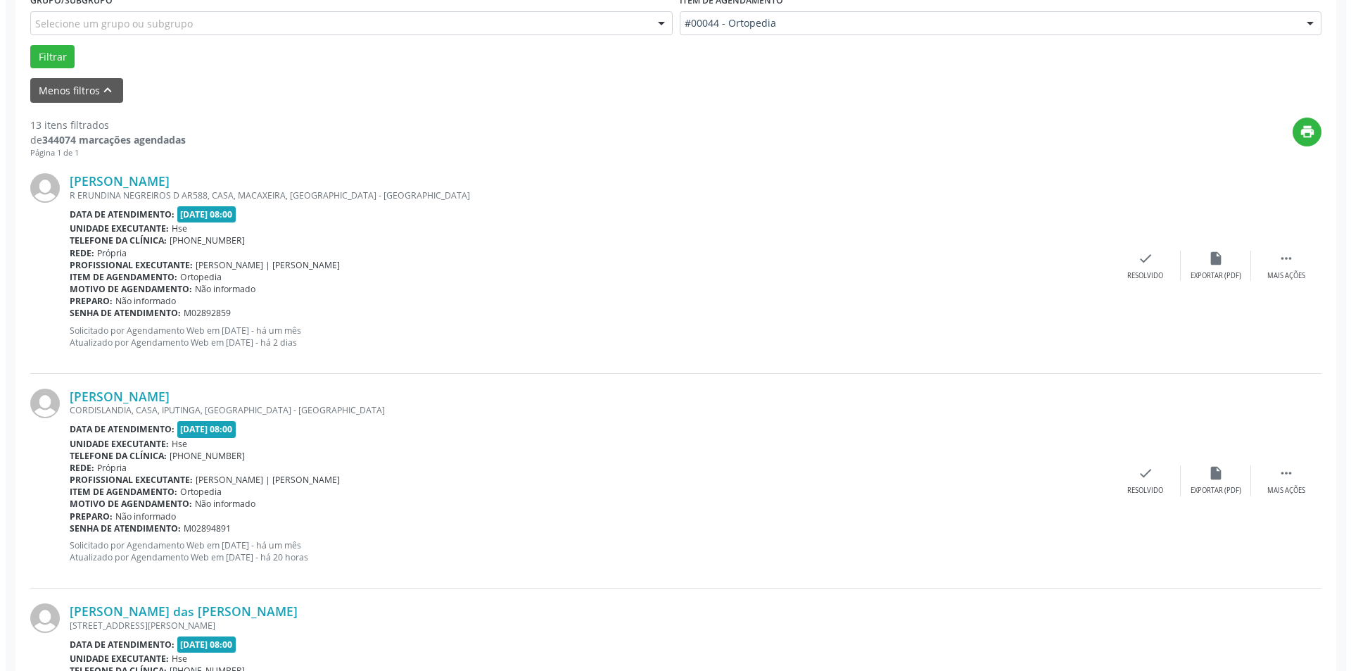
scroll to position [422, 0]
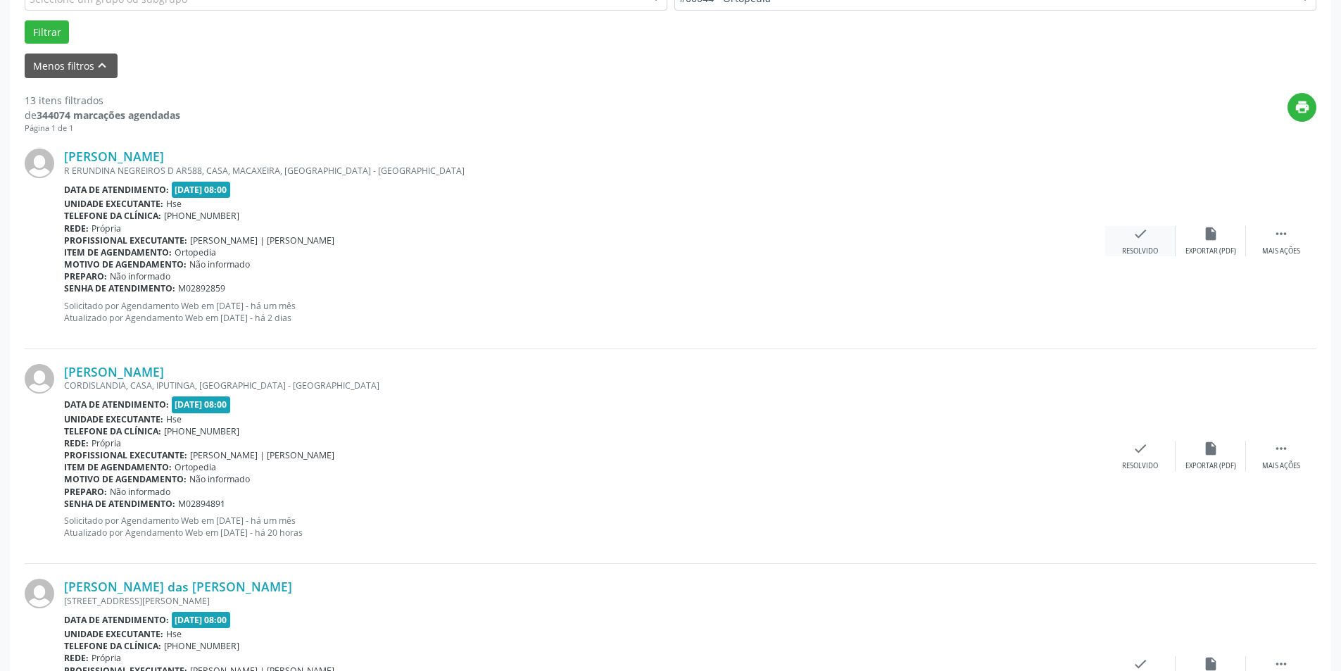
click at [1132, 239] on icon "check" at bounding box center [1139, 233] width 15 height 15
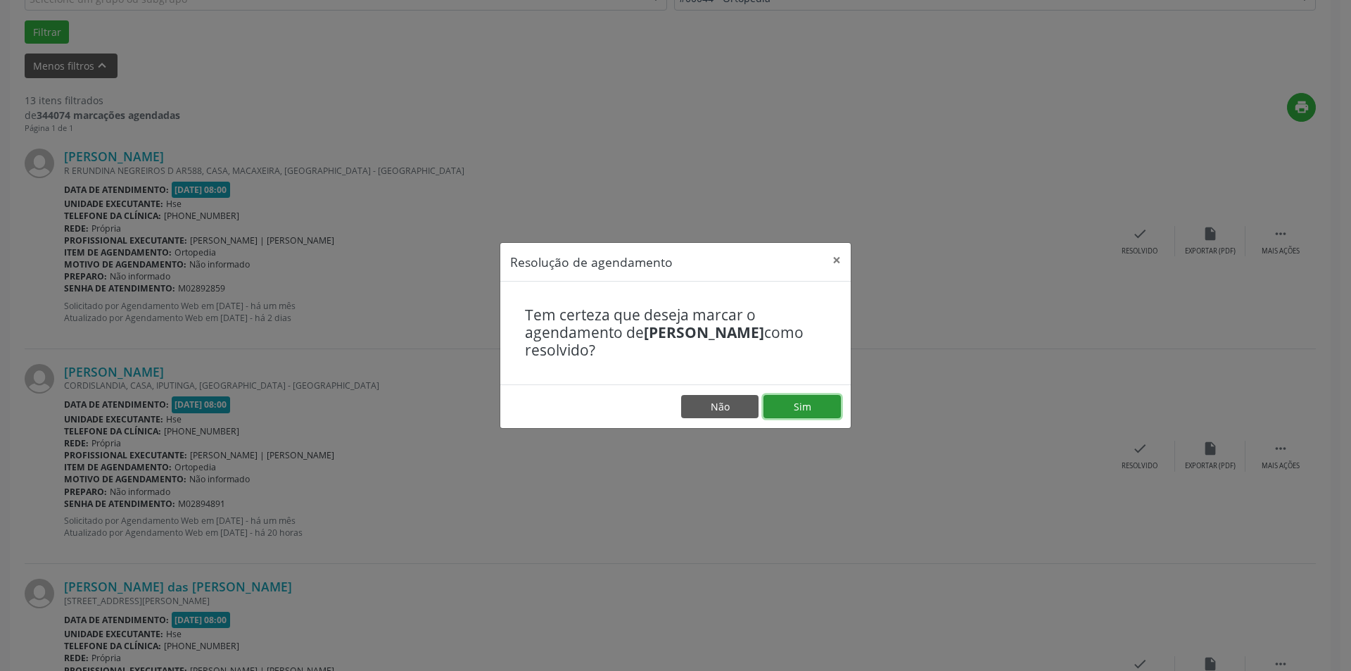
click at [818, 404] on button "Sim" at bounding box center [802, 407] width 77 height 24
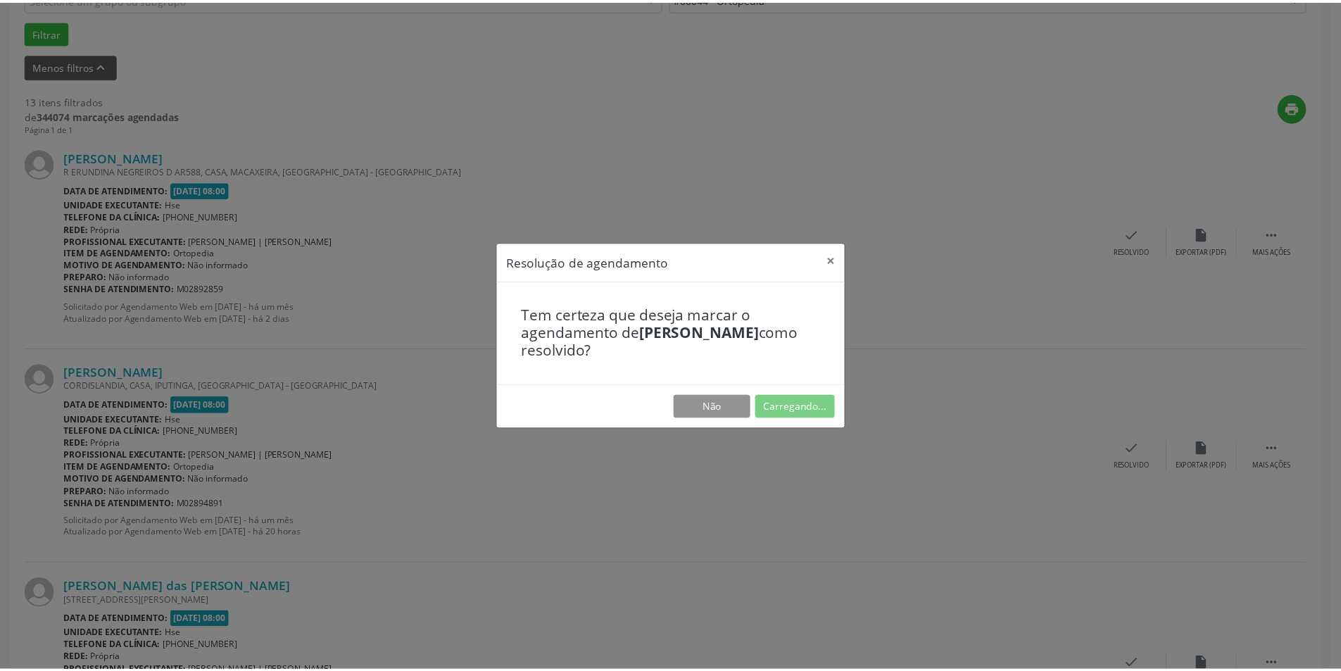
scroll to position [0, 0]
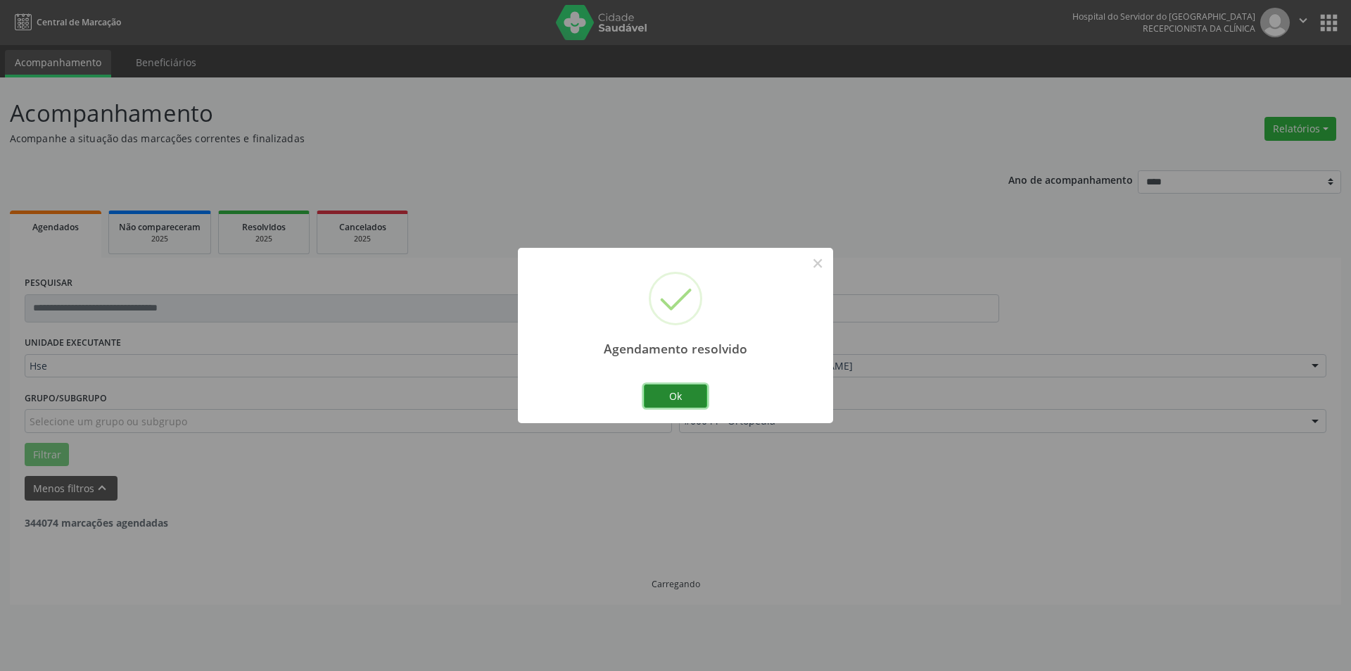
click at [676, 400] on button "Ok" at bounding box center [675, 396] width 63 height 24
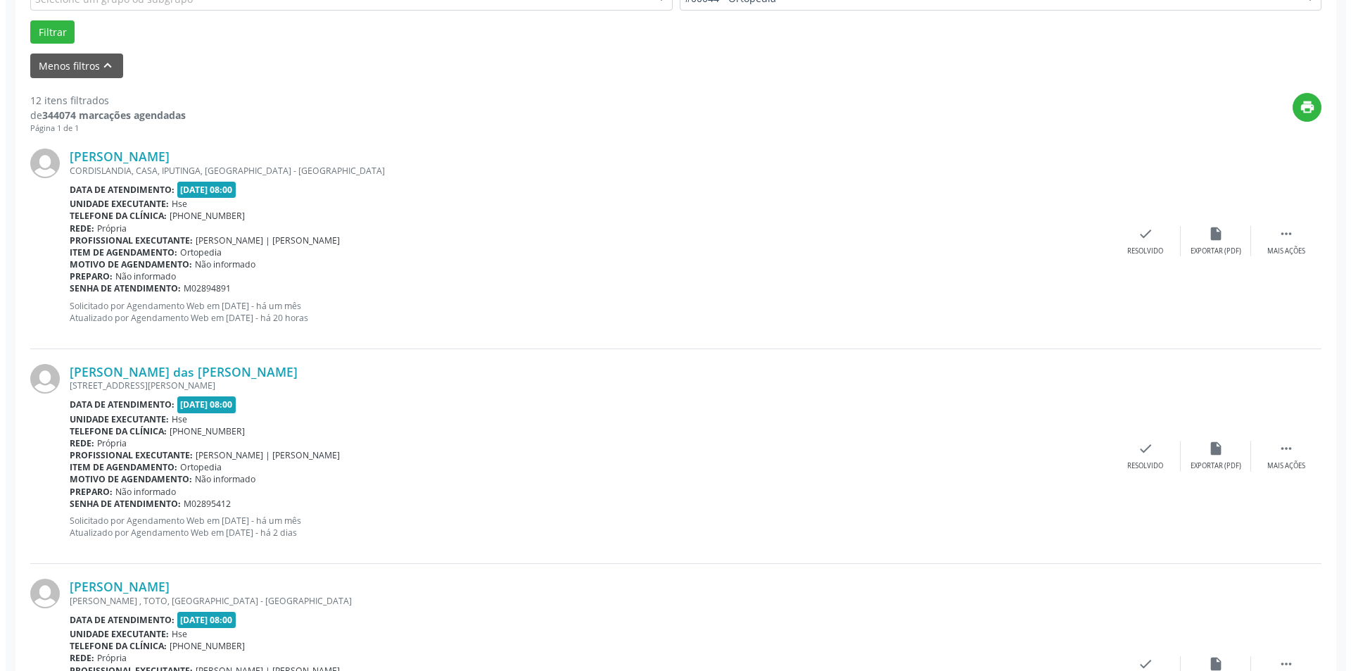
scroll to position [493, 0]
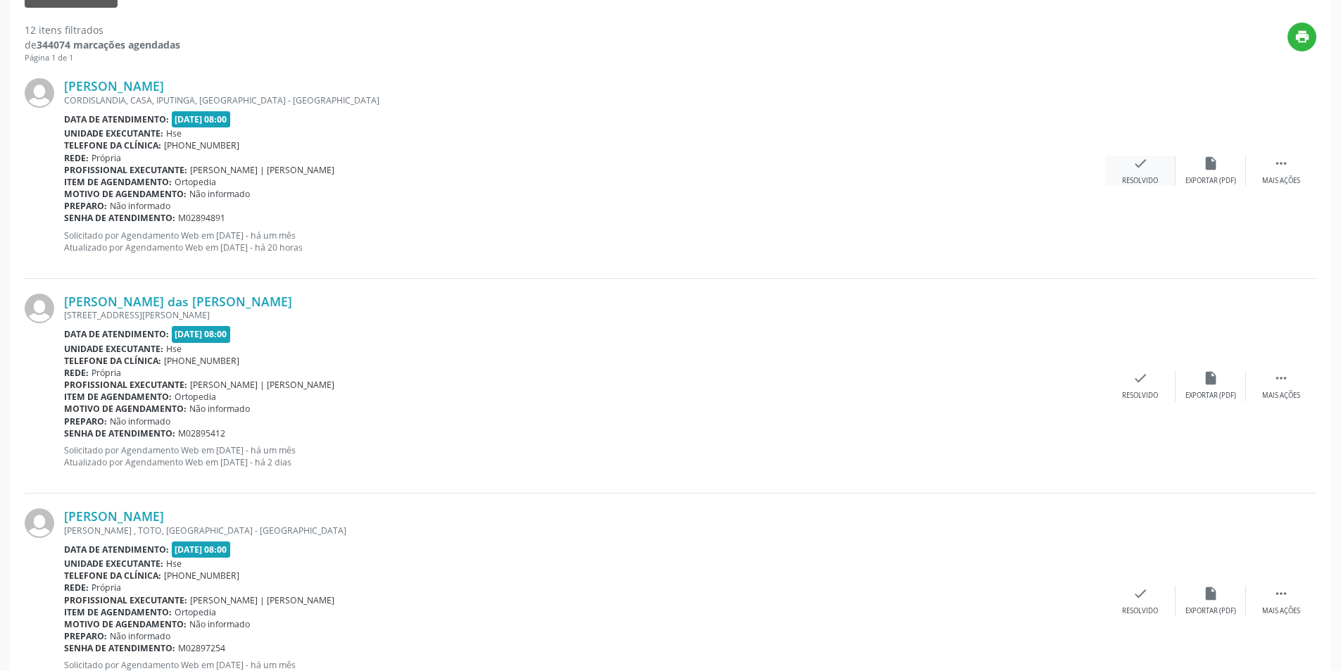
click at [1142, 162] on icon "check" at bounding box center [1139, 163] width 15 height 15
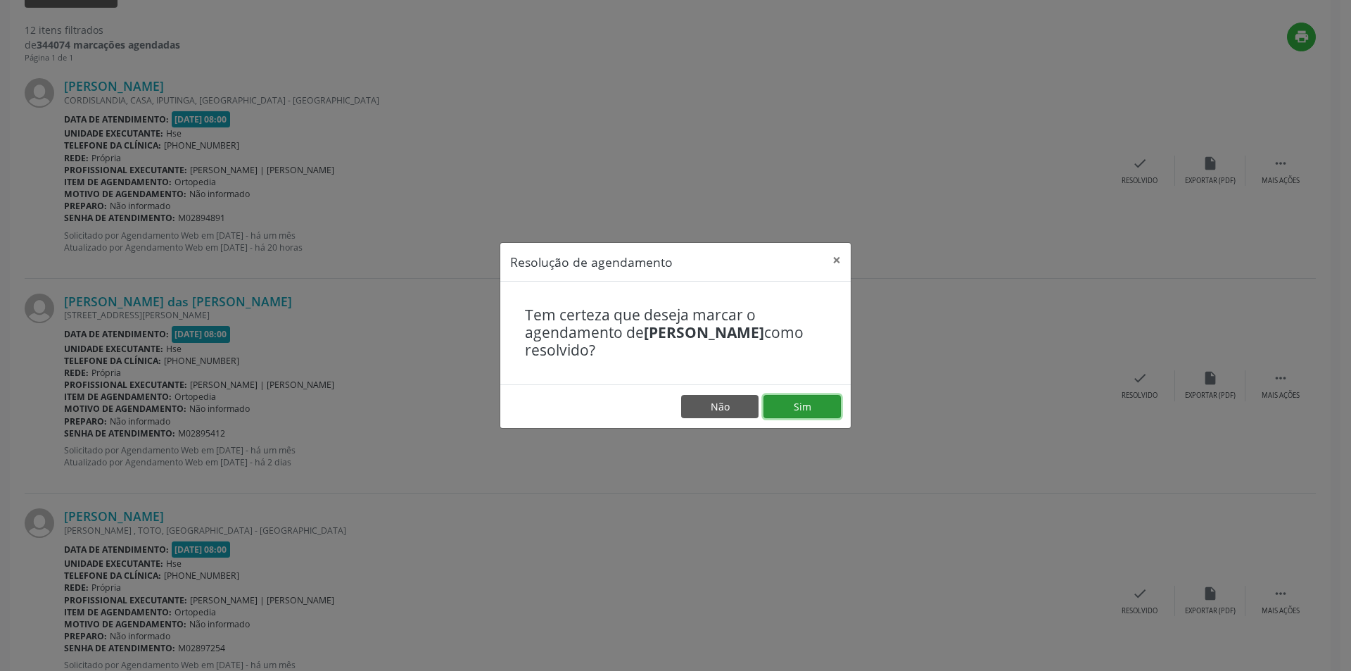
click at [830, 414] on button "Sim" at bounding box center [802, 407] width 77 height 24
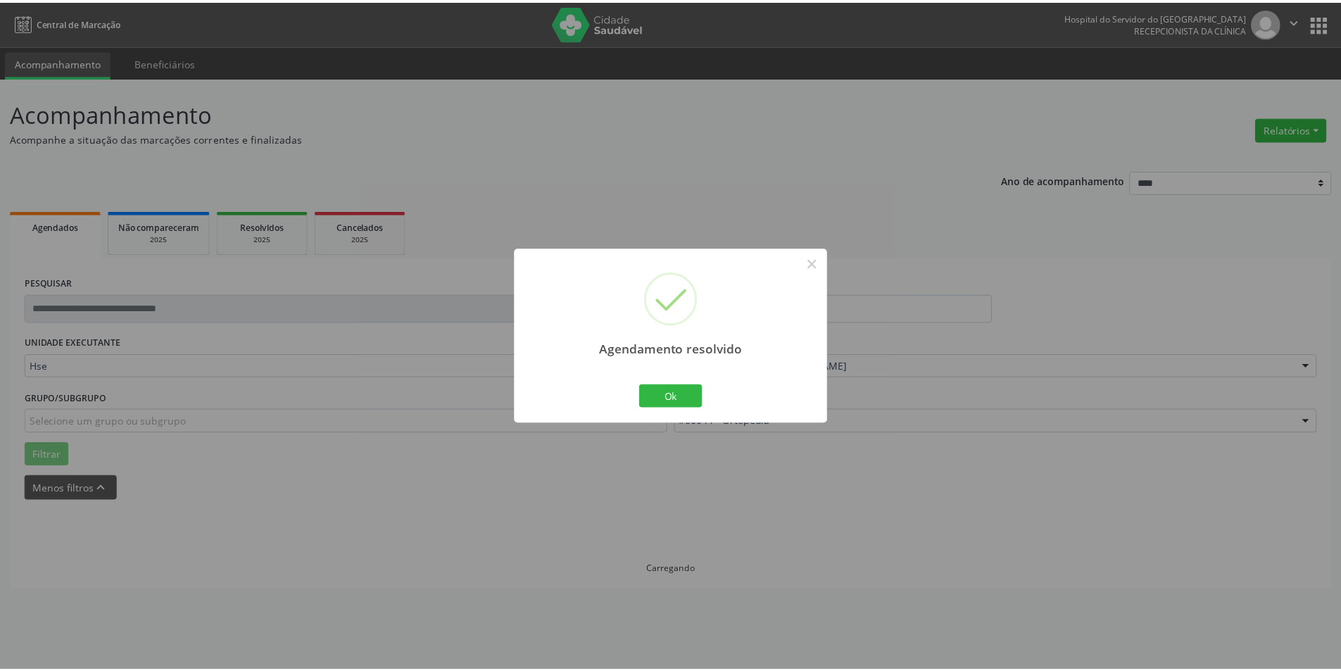
scroll to position [0, 0]
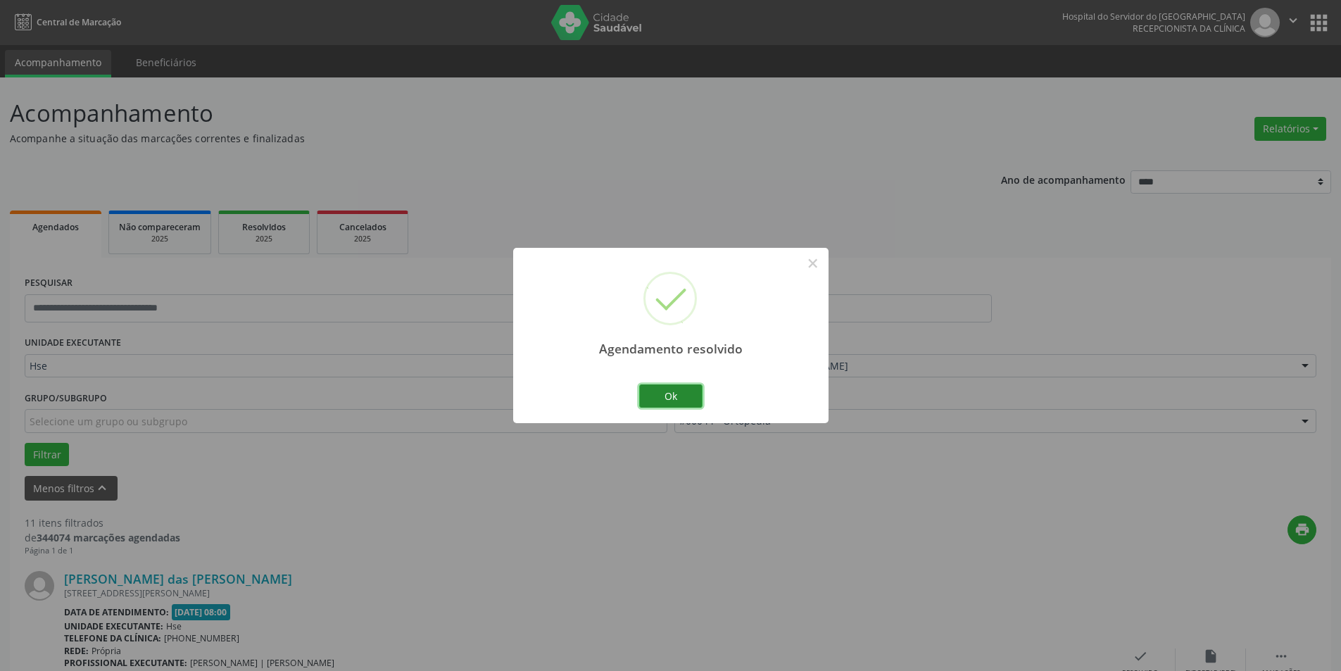
click at [669, 399] on button "Ok" at bounding box center [670, 396] width 63 height 24
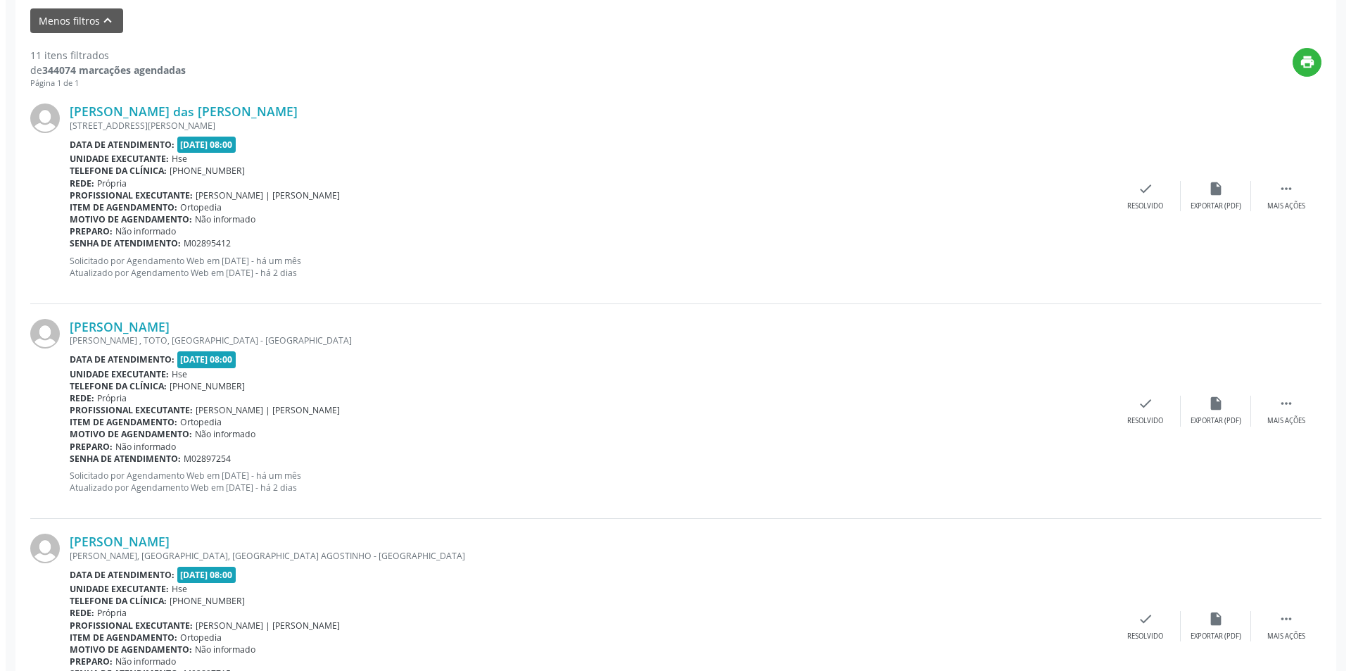
scroll to position [493, 0]
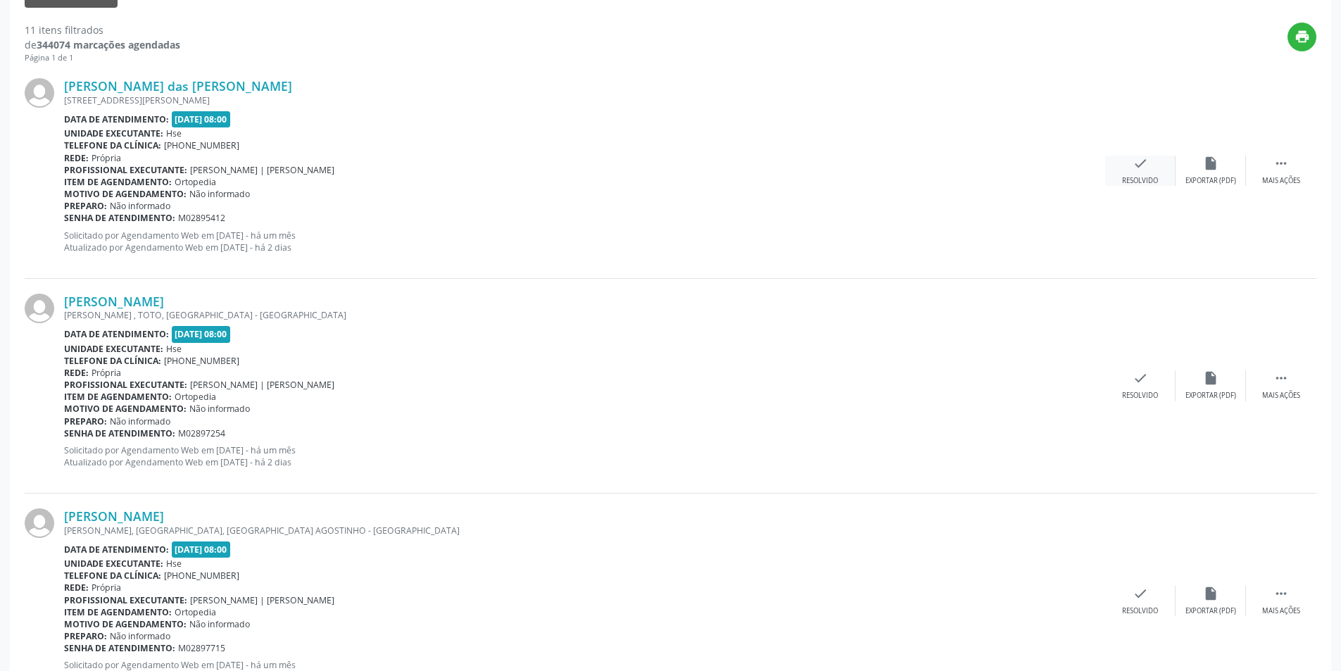
click at [1135, 165] on icon "check" at bounding box center [1139, 163] width 15 height 15
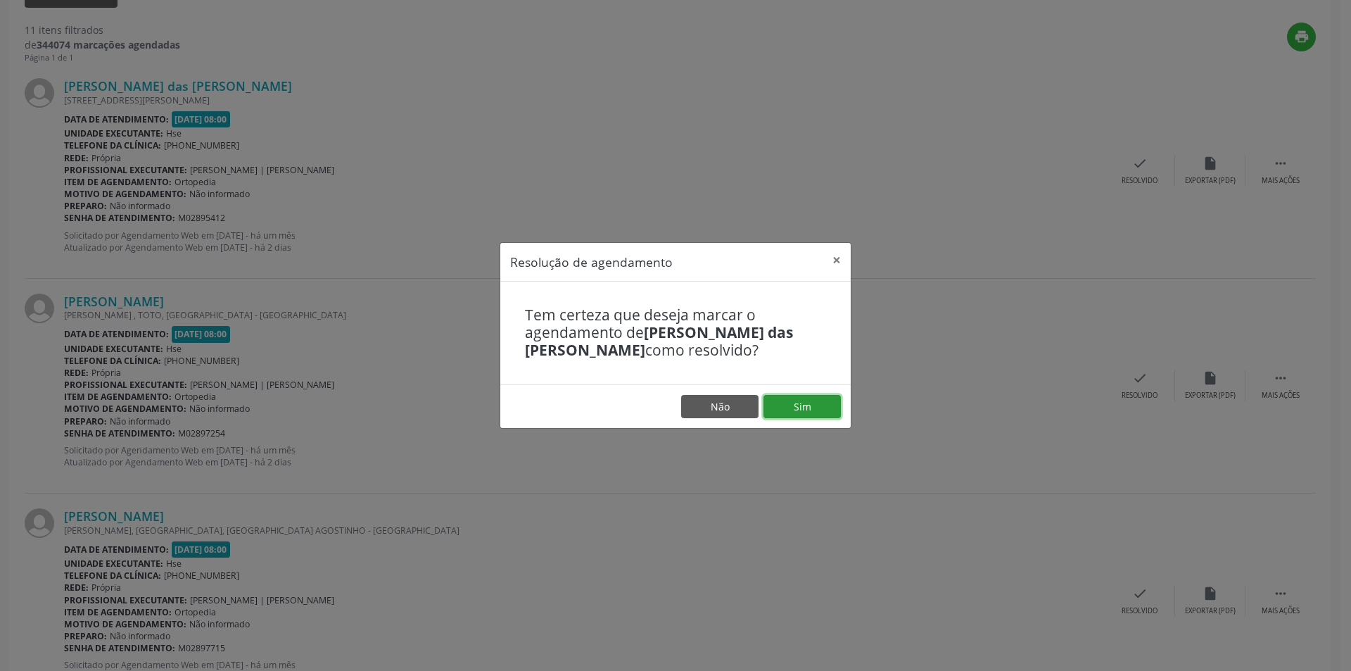
click at [807, 405] on button "Sim" at bounding box center [802, 407] width 77 height 24
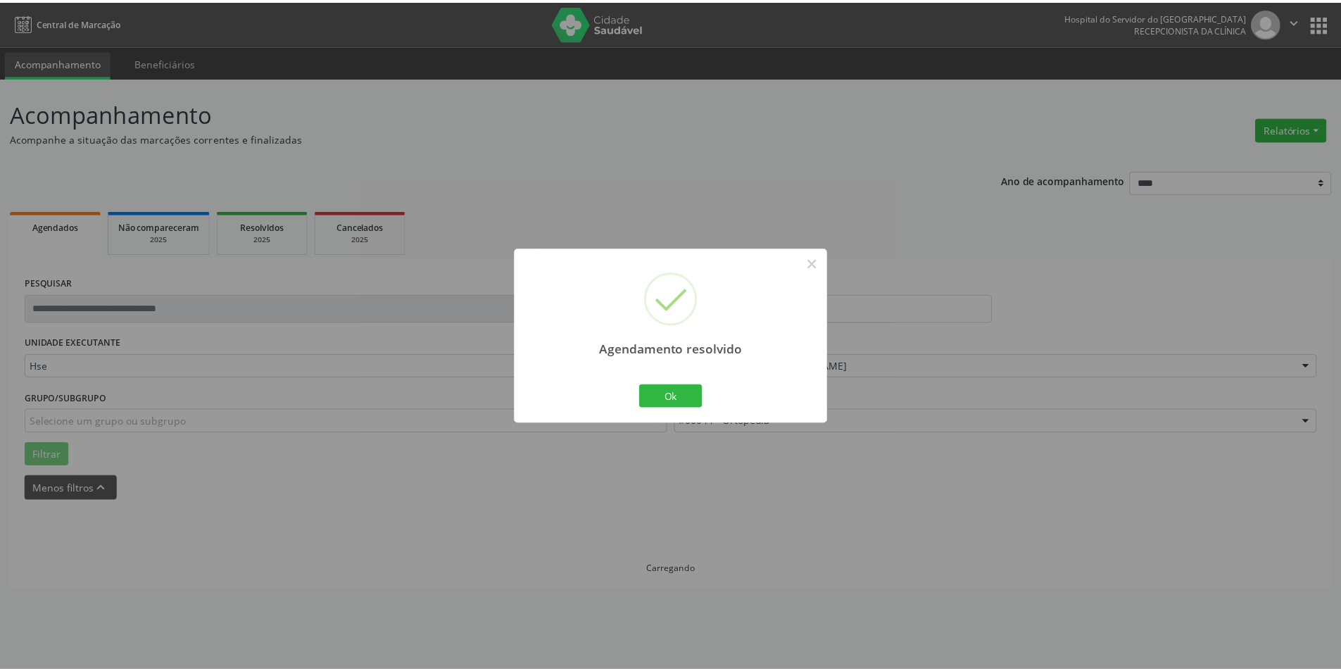
scroll to position [0, 0]
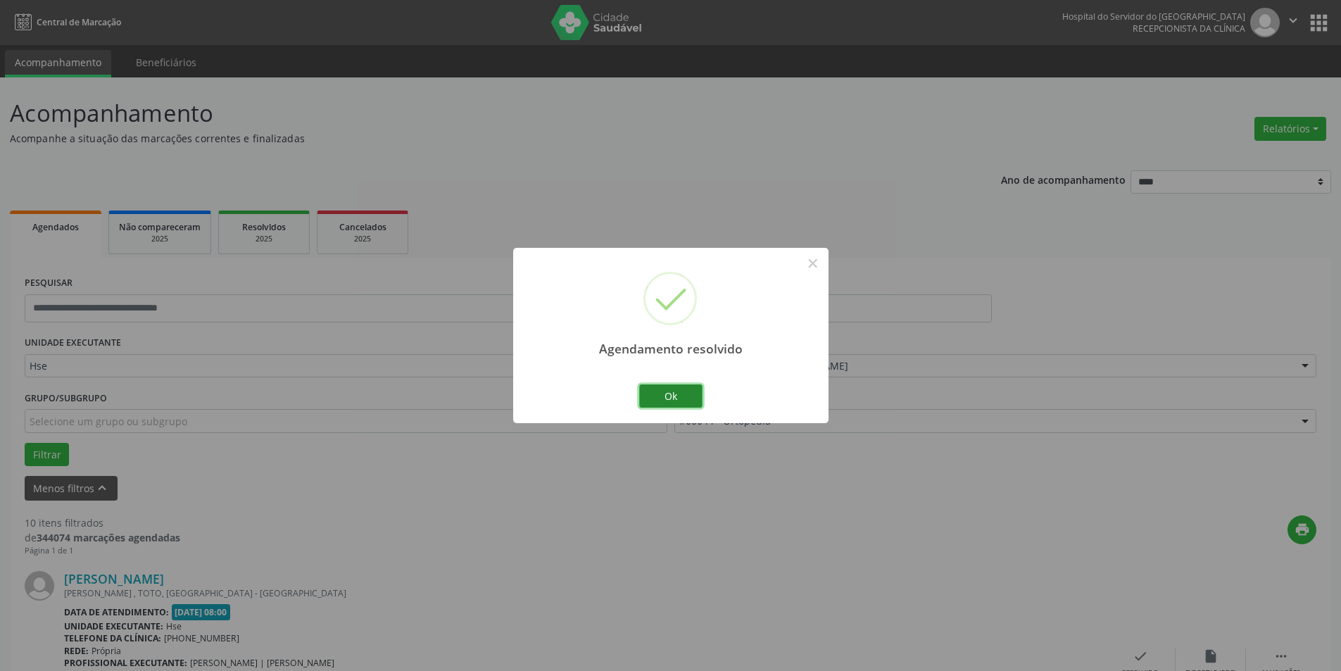
click at [656, 396] on button "Ok" at bounding box center [670, 396] width 63 height 24
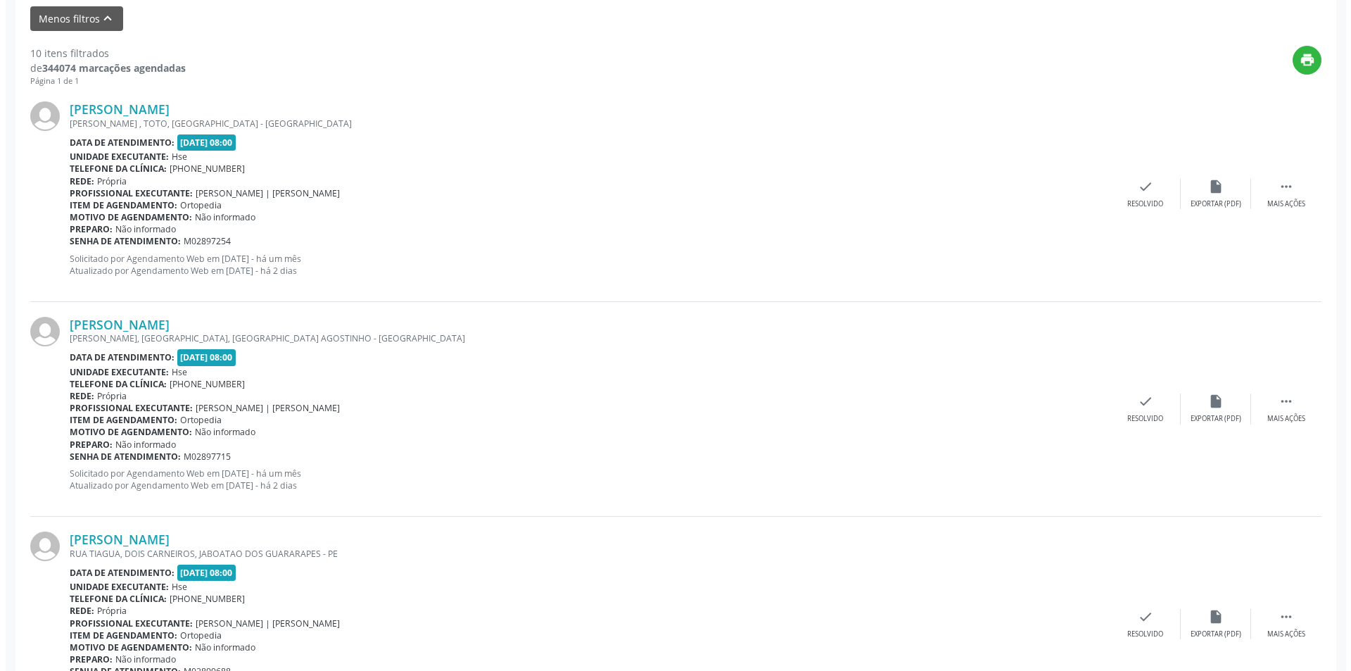
scroll to position [493, 0]
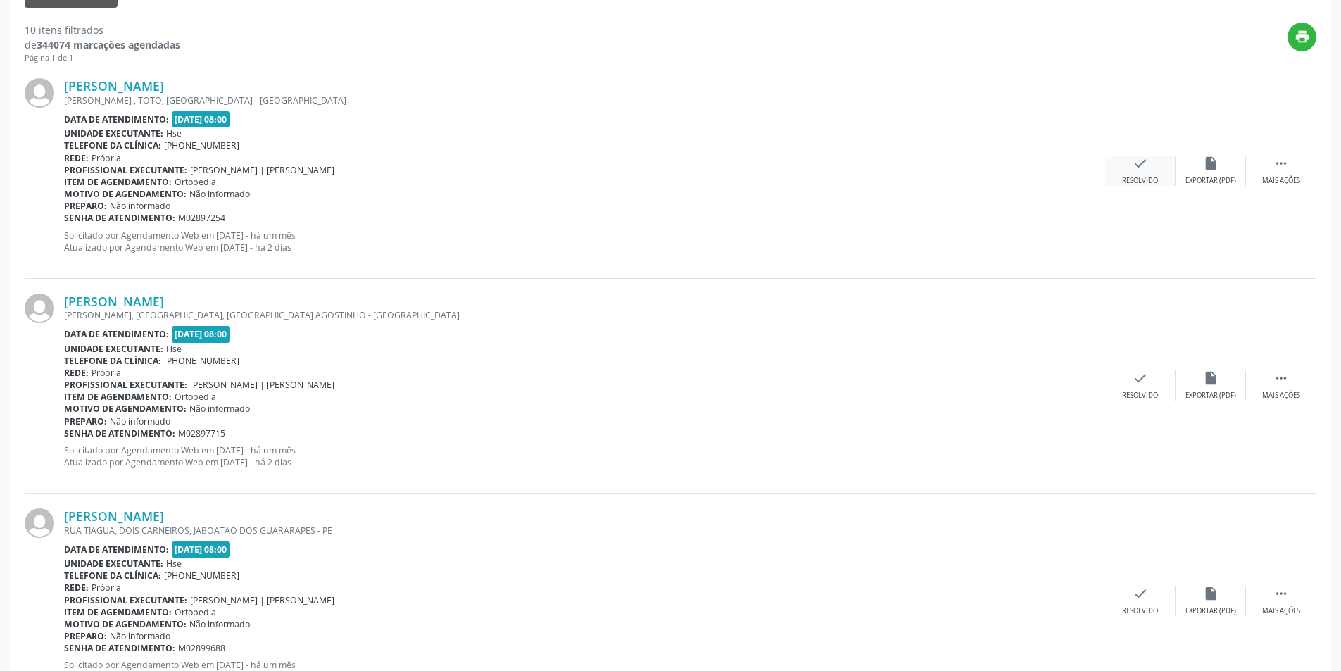
click at [1148, 163] on div "check Resolvido" at bounding box center [1140, 171] width 70 height 30
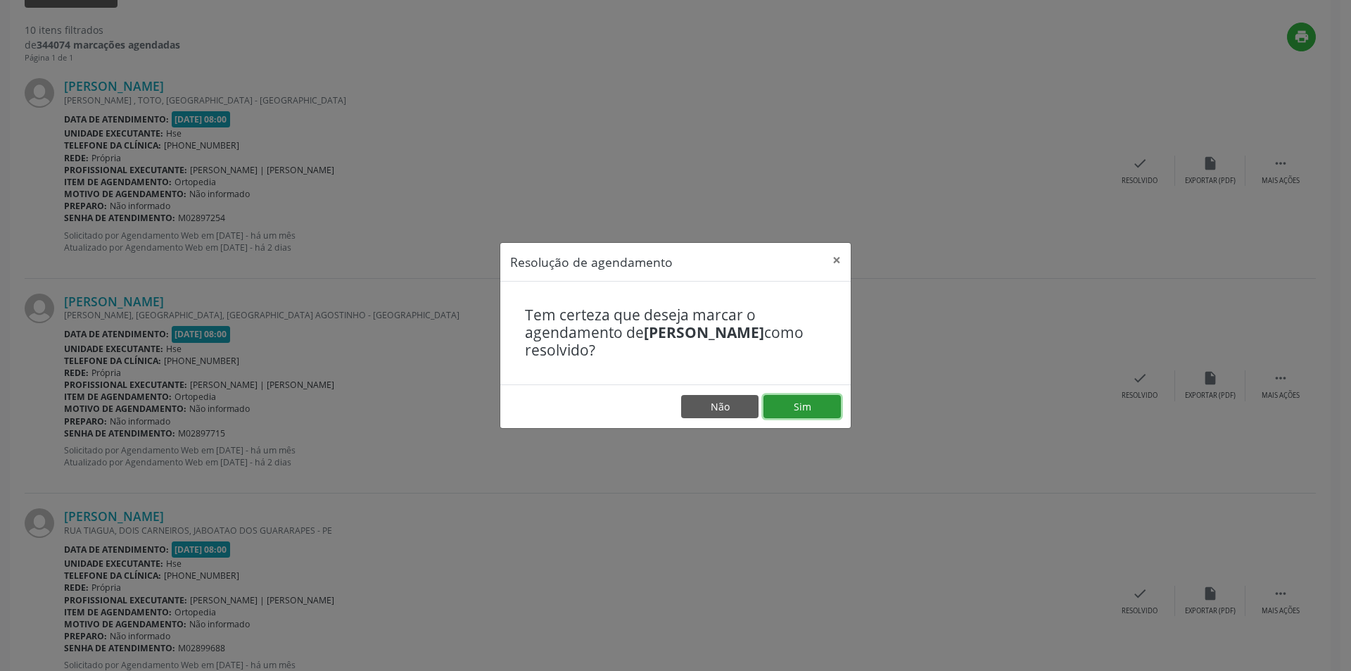
click at [800, 412] on button "Sim" at bounding box center [802, 407] width 77 height 24
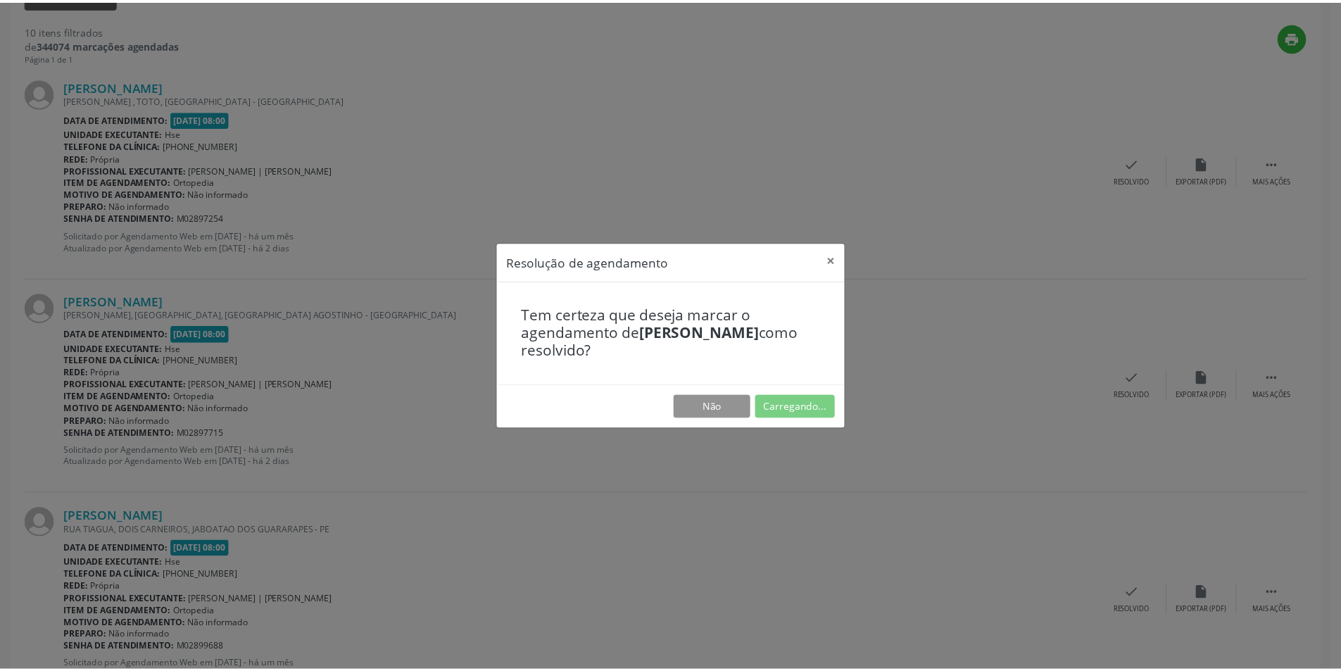
scroll to position [0, 0]
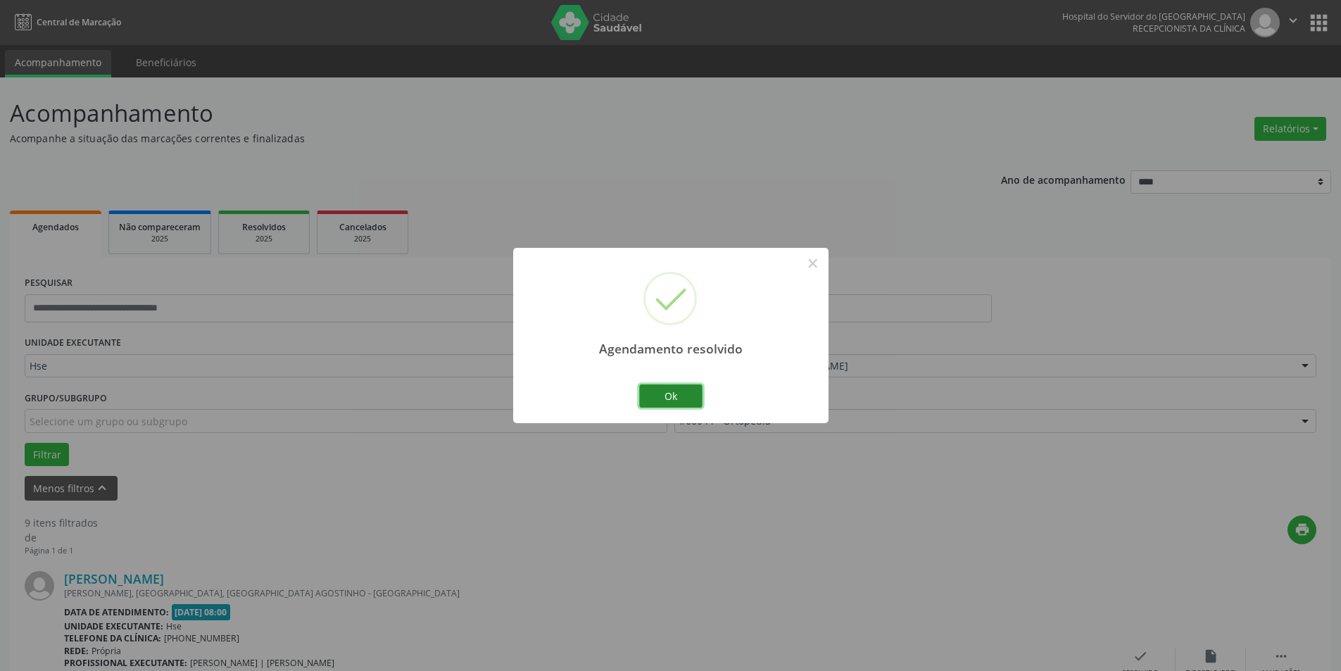
click at [666, 400] on button "Ok" at bounding box center [670, 396] width 63 height 24
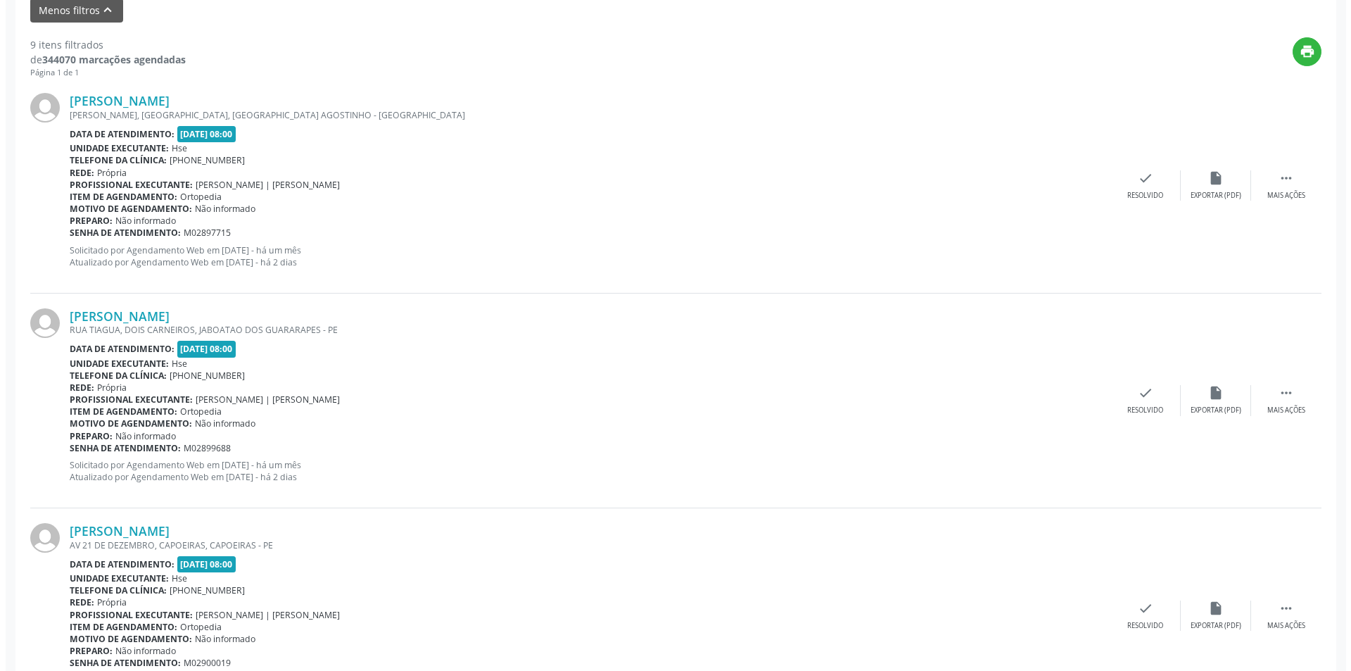
scroll to position [493, 0]
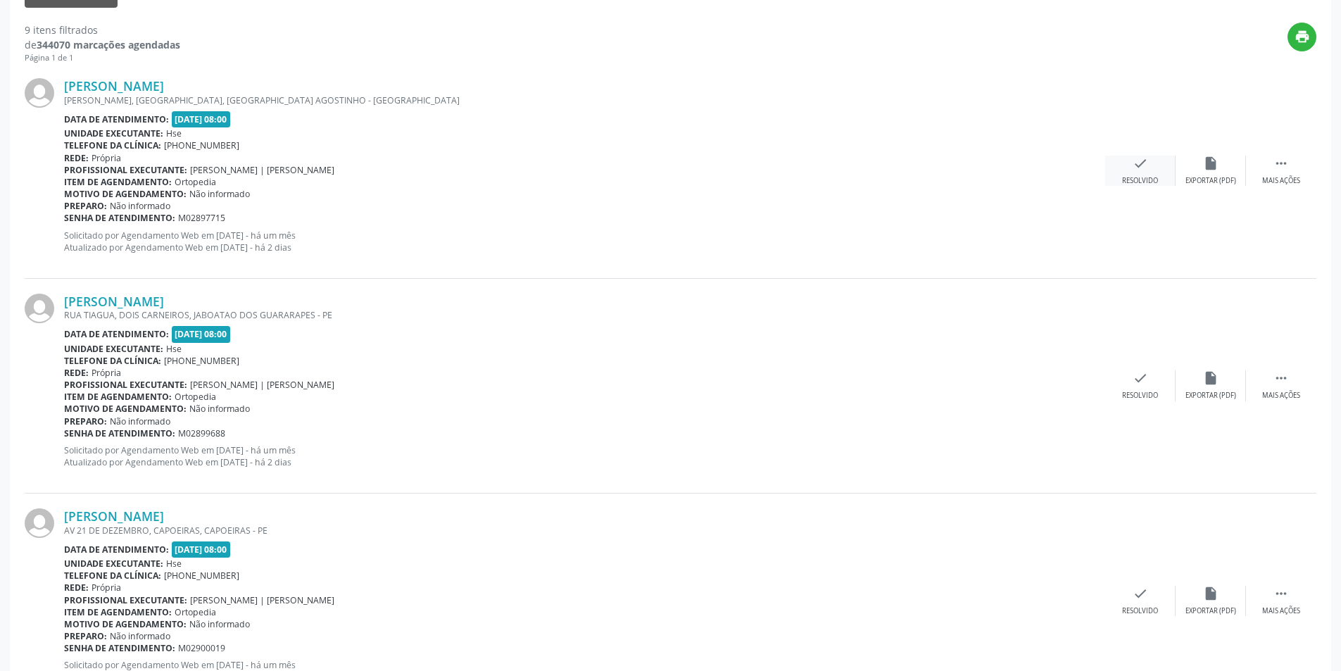
click at [1114, 169] on div "check Resolvido" at bounding box center [1140, 171] width 70 height 30
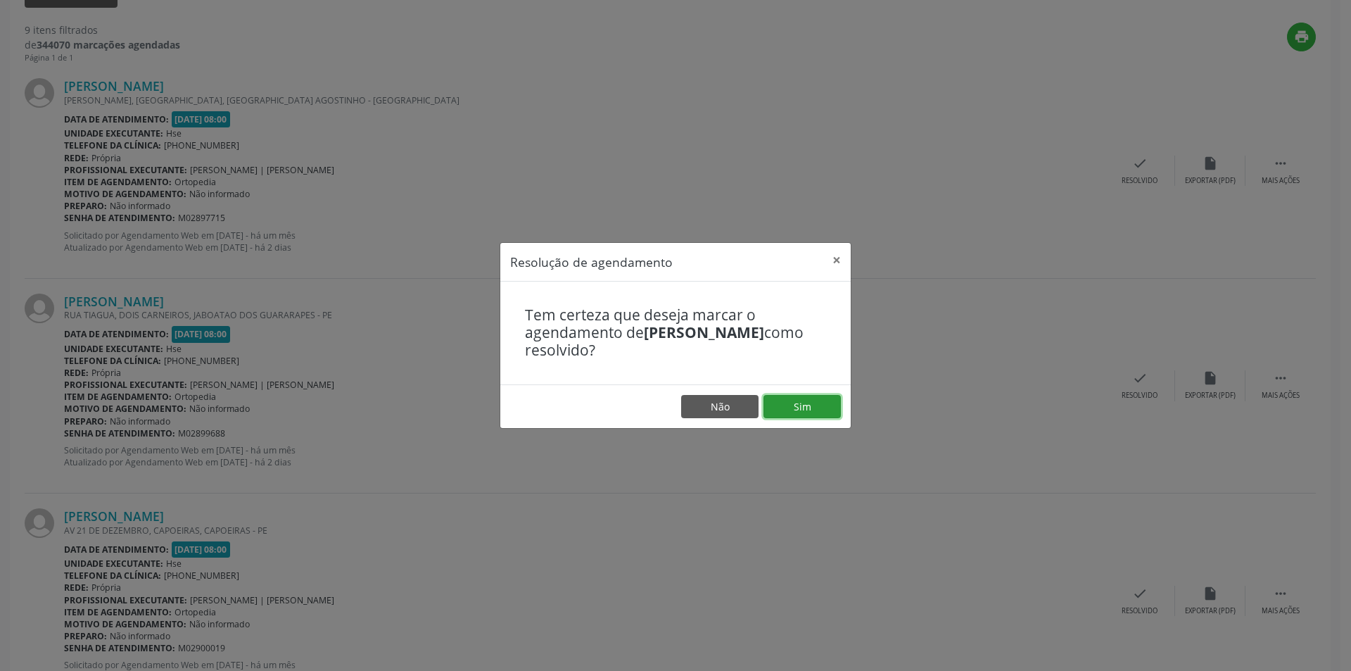
click at [791, 405] on button "Sim" at bounding box center [802, 407] width 77 height 24
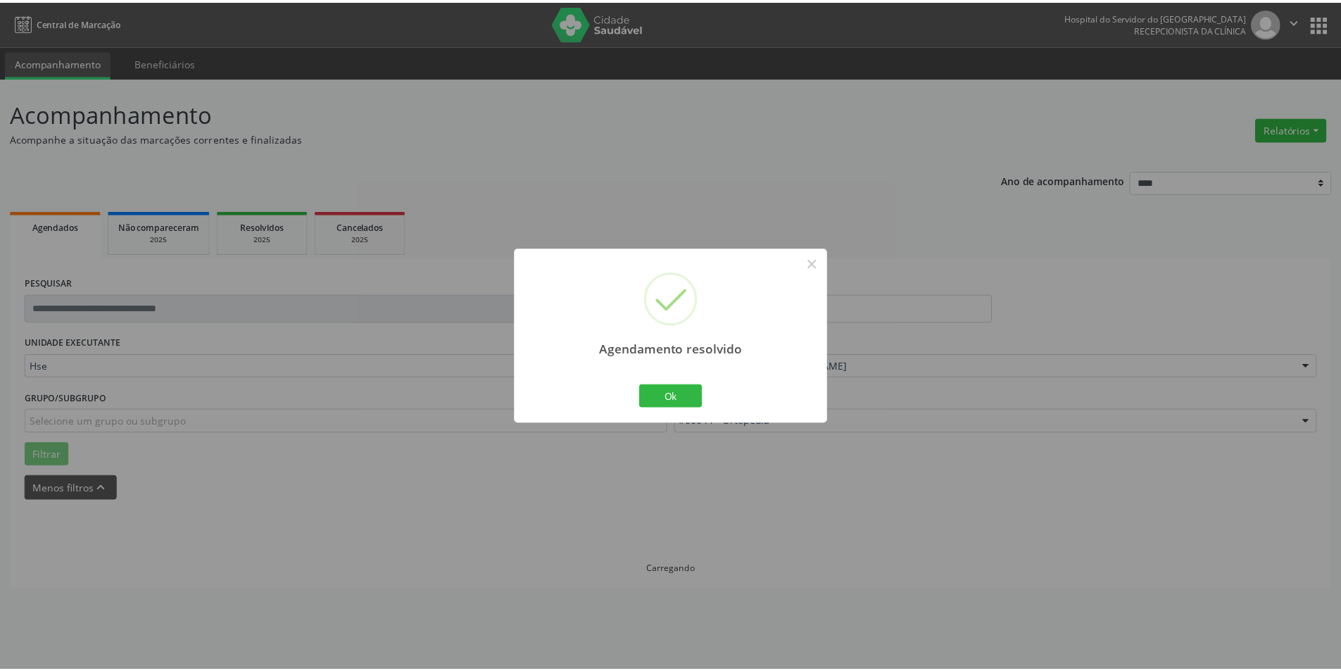
scroll to position [0, 0]
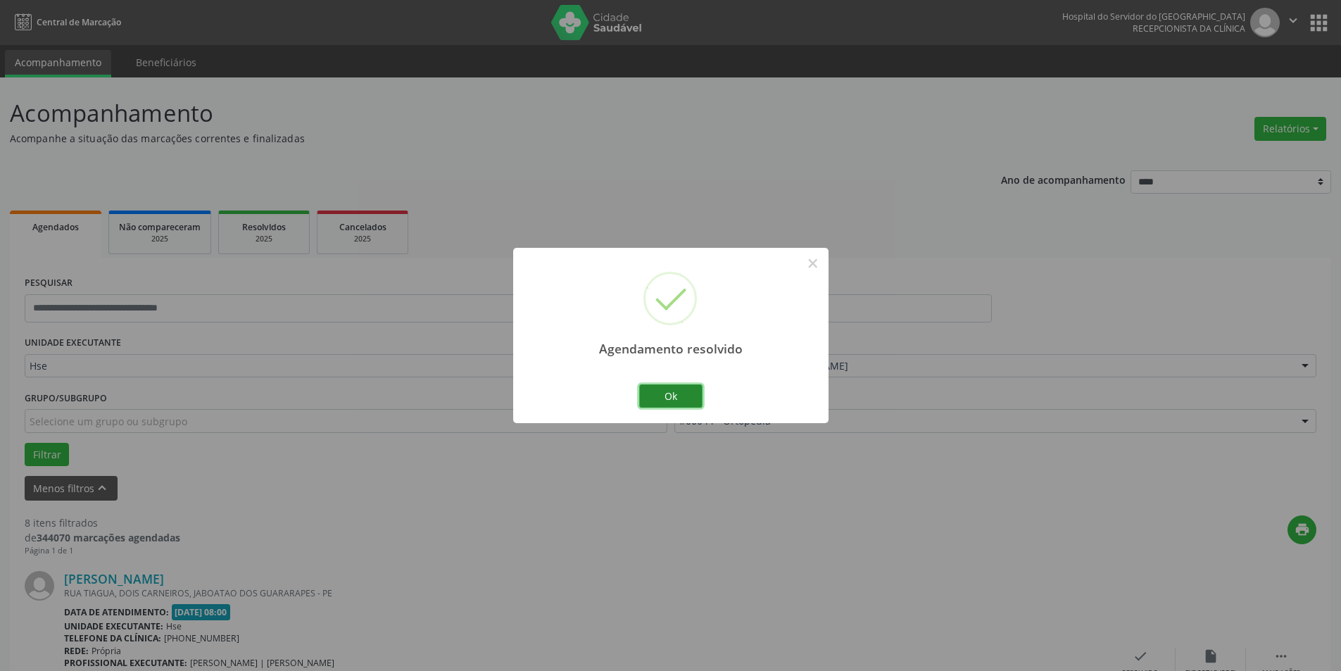
click at [688, 398] on button "Ok" at bounding box center [670, 396] width 63 height 24
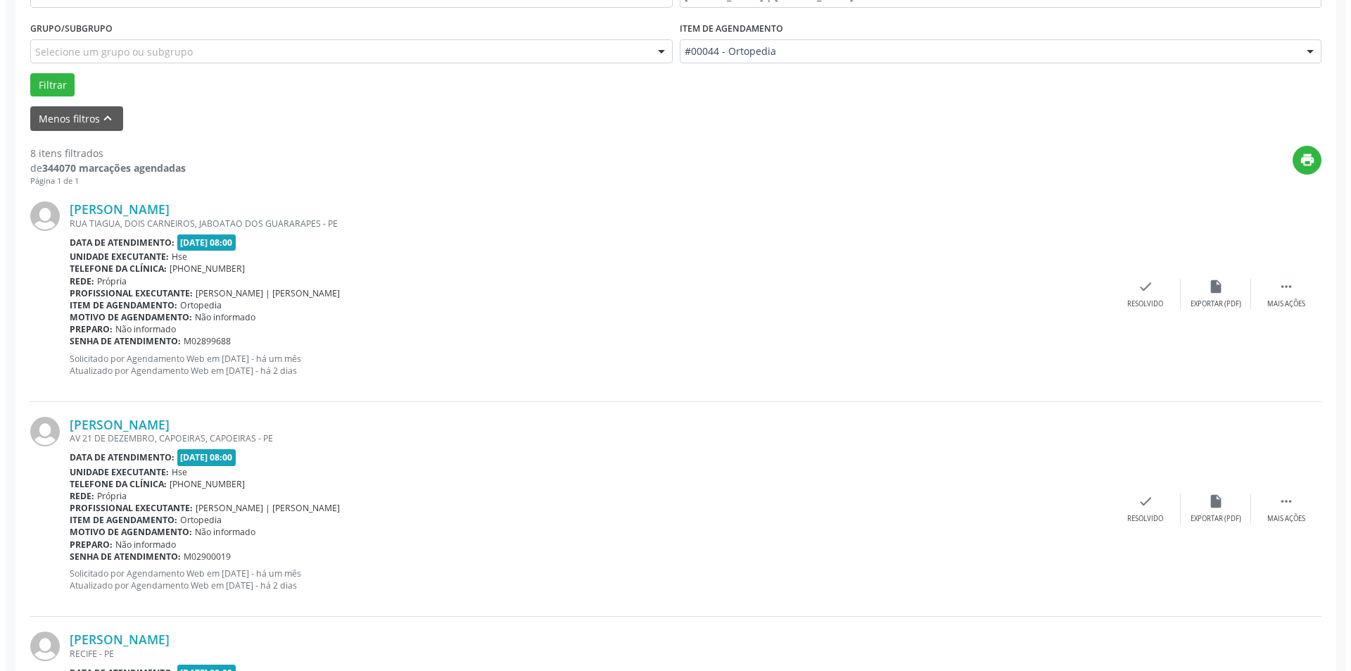
scroll to position [422, 0]
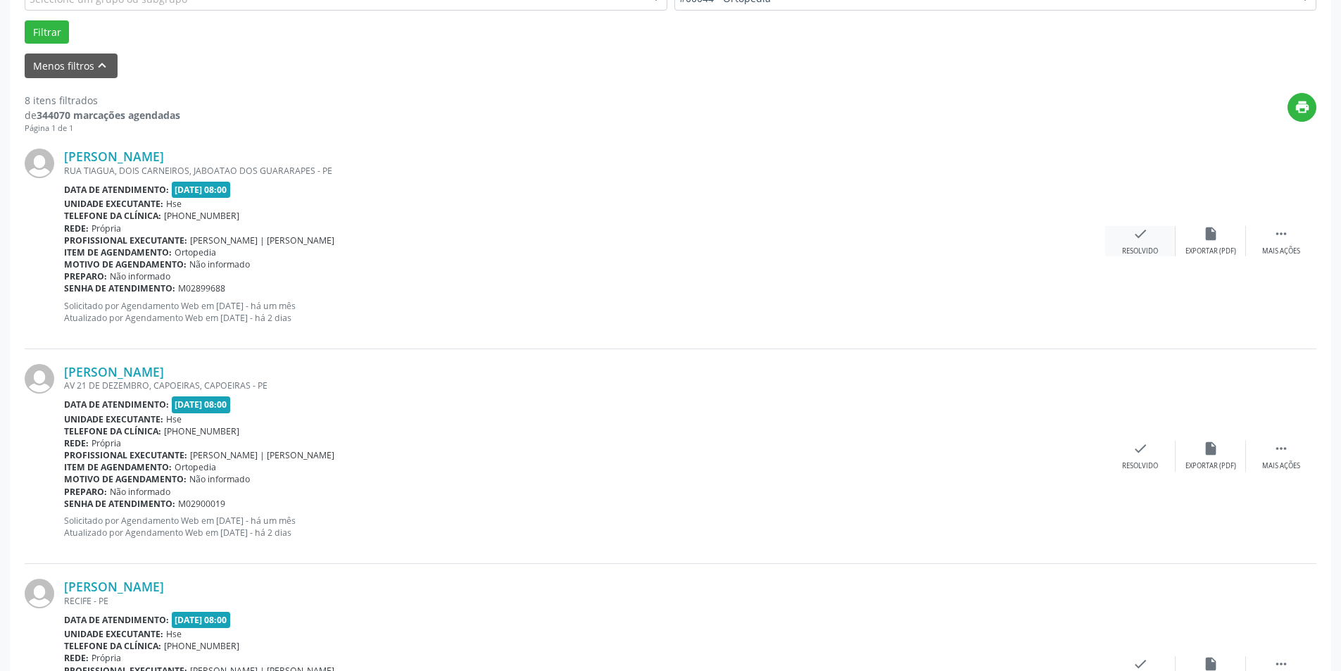
click at [1142, 246] on div "check Resolvido" at bounding box center [1140, 241] width 70 height 30
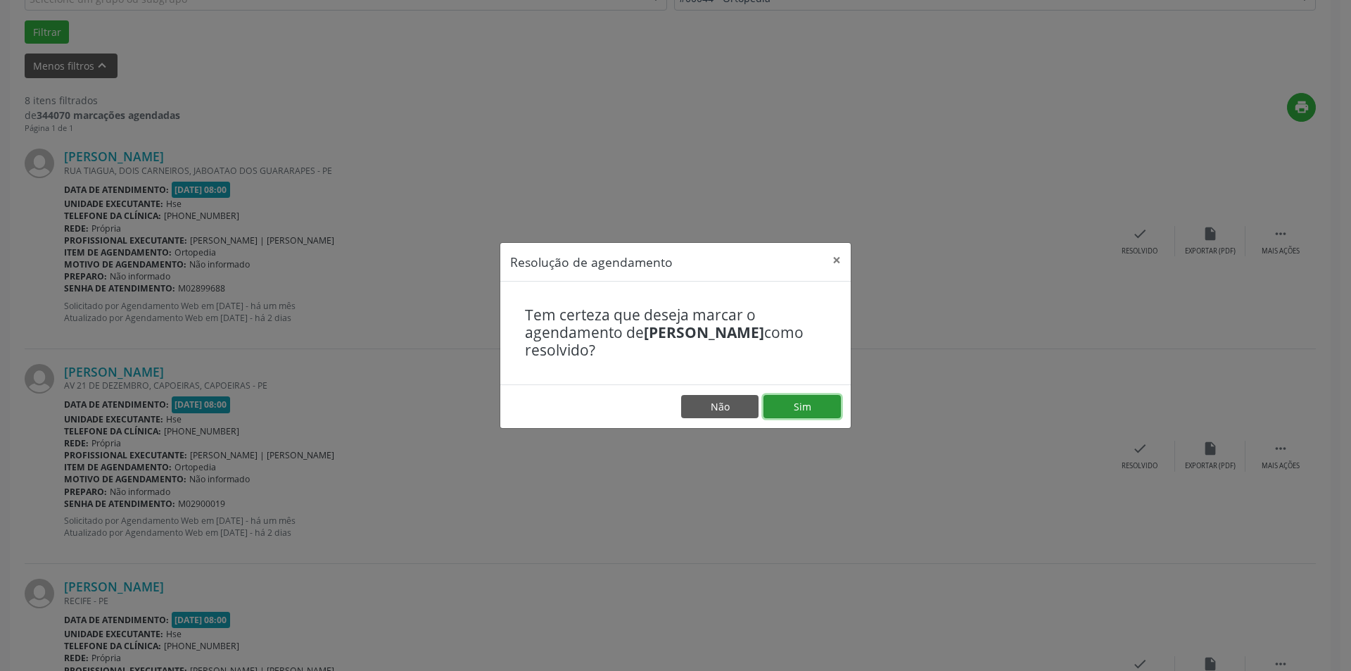
click at [814, 407] on button "Sim" at bounding box center [802, 407] width 77 height 24
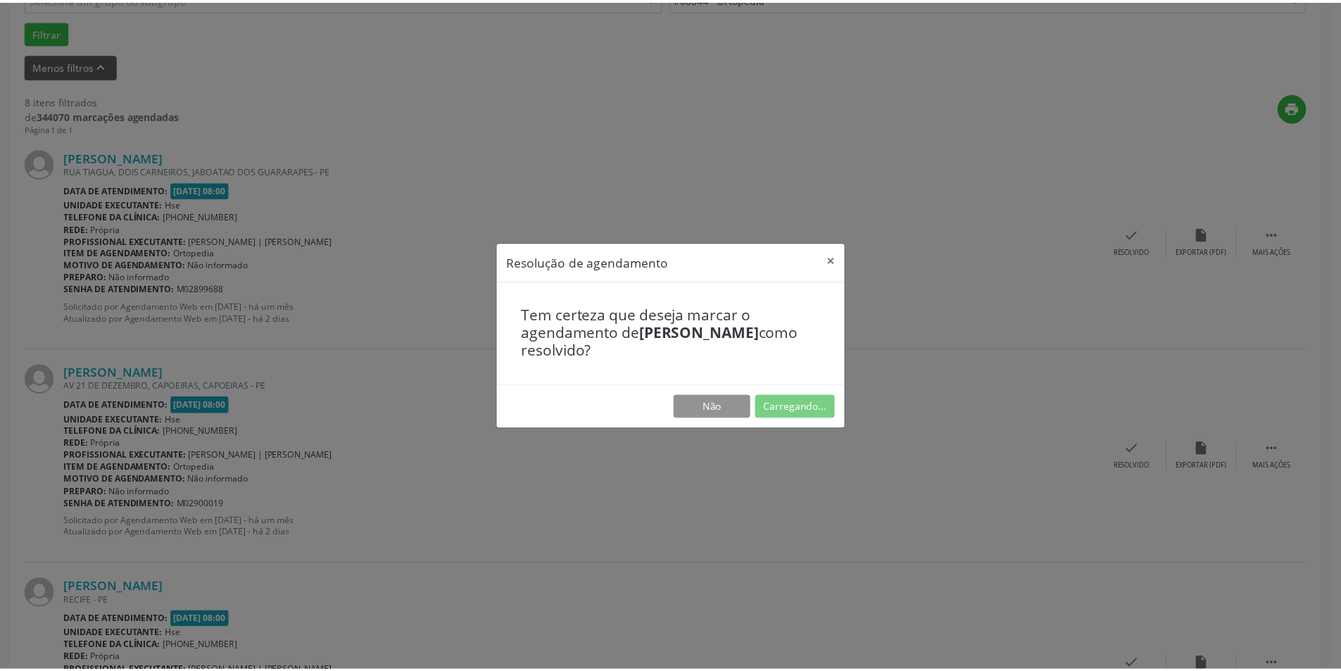
scroll to position [0, 0]
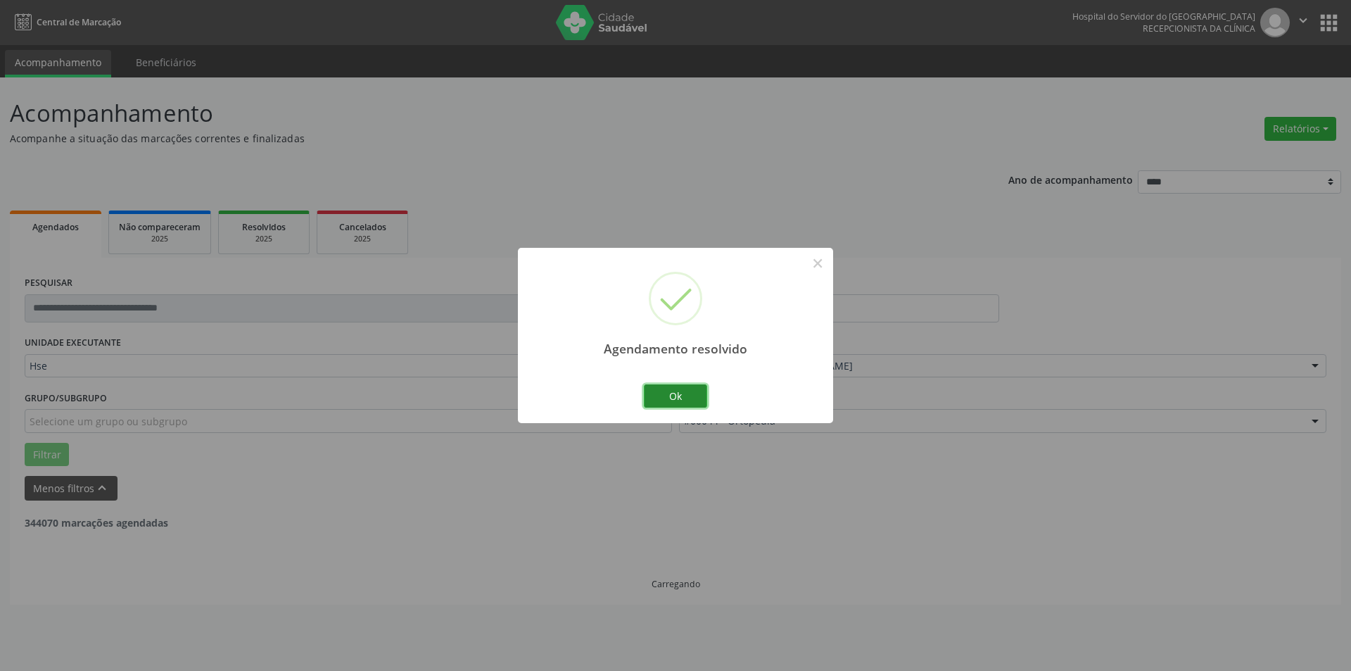
click at [695, 394] on button "Ok" at bounding box center [675, 396] width 63 height 24
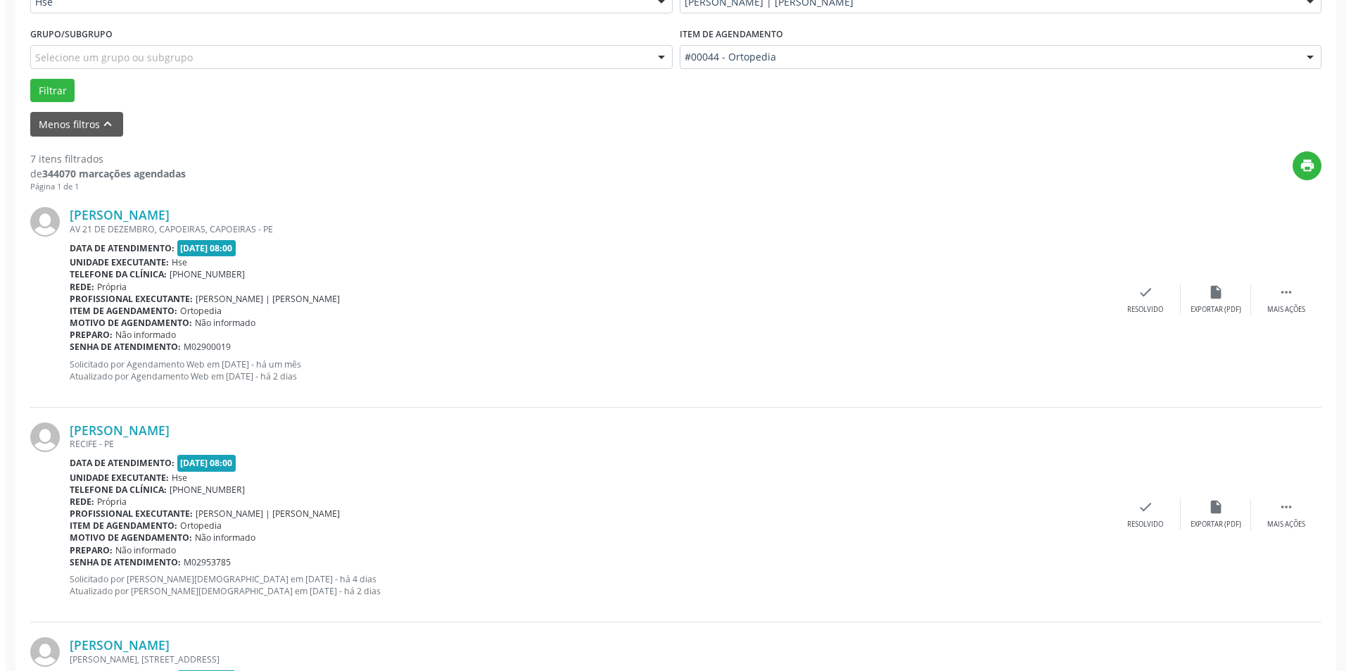
scroll to position [493, 0]
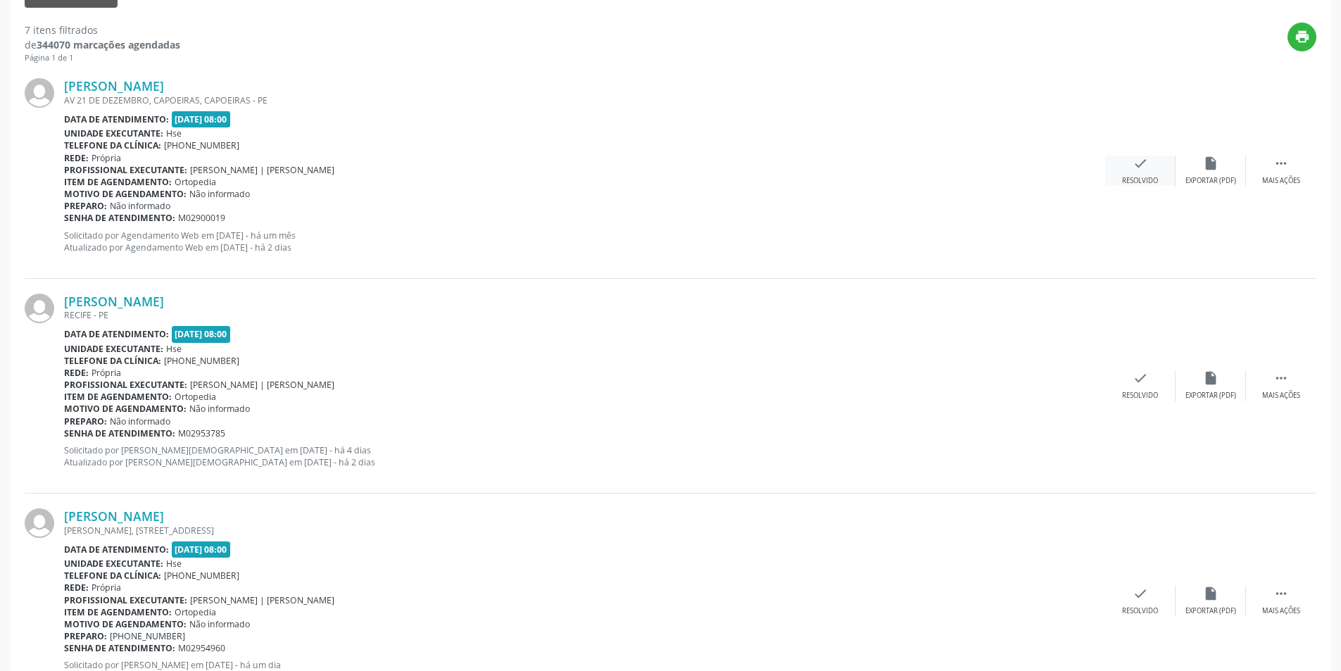
click at [1132, 172] on div "check Resolvido" at bounding box center [1140, 171] width 70 height 30
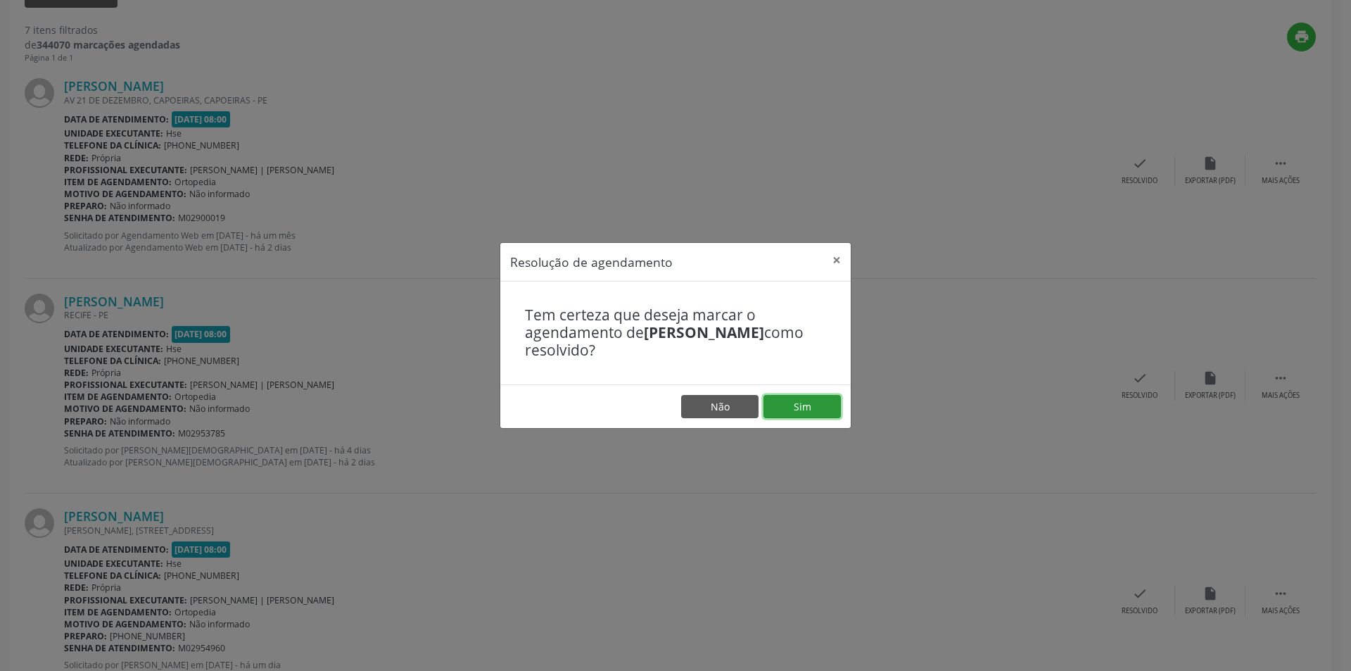
click at [808, 416] on button "Sim" at bounding box center [802, 407] width 77 height 24
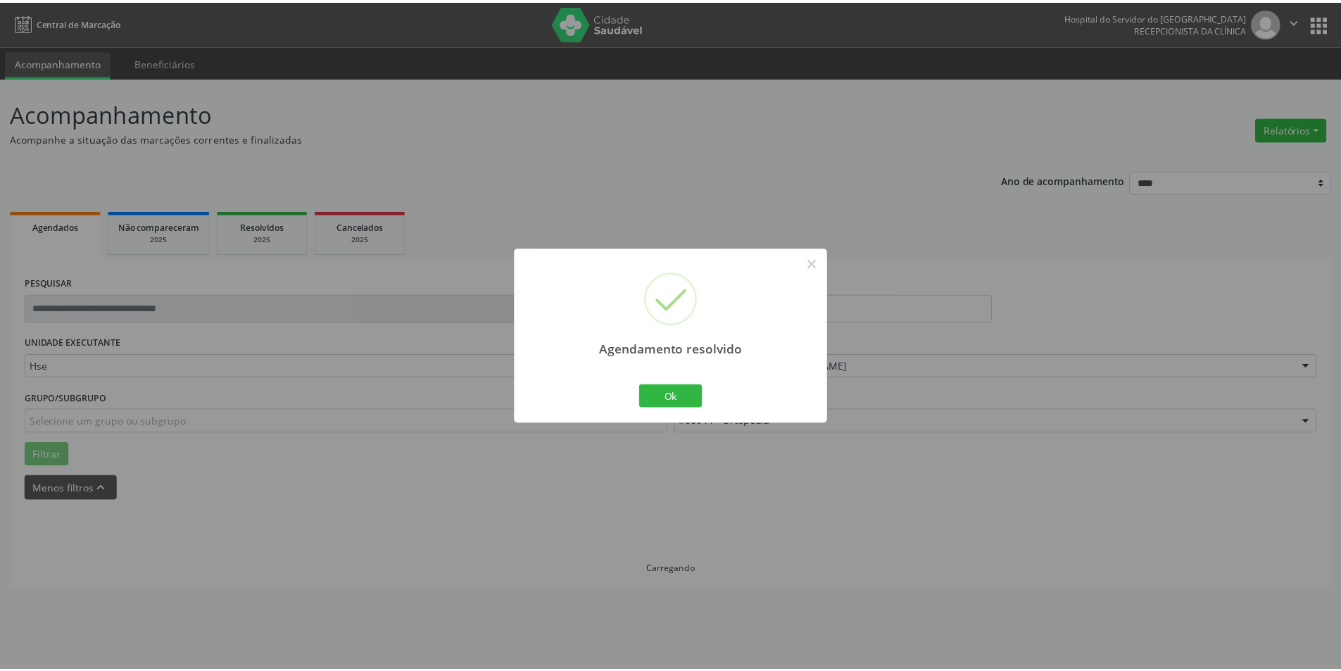
scroll to position [0, 0]
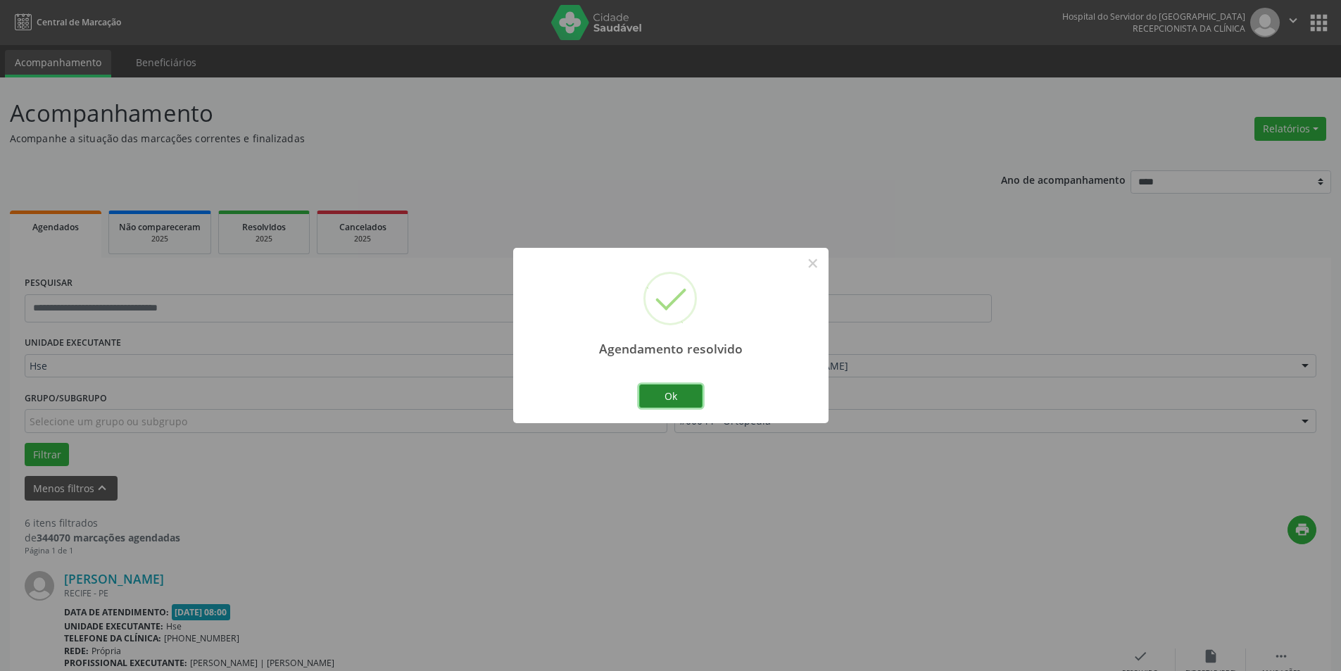
click at [671, 405] on button "Ok" at bounding box center [670, 396] width 63 height 24
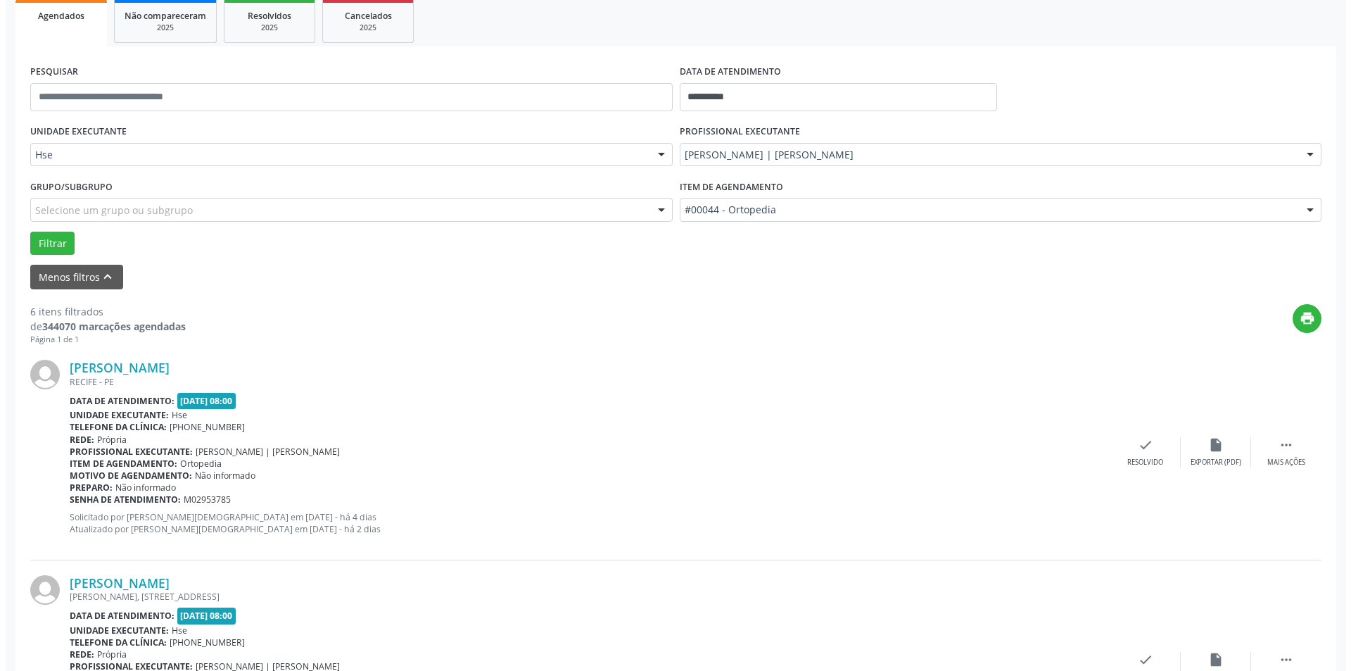
scroll to position [352, 0]
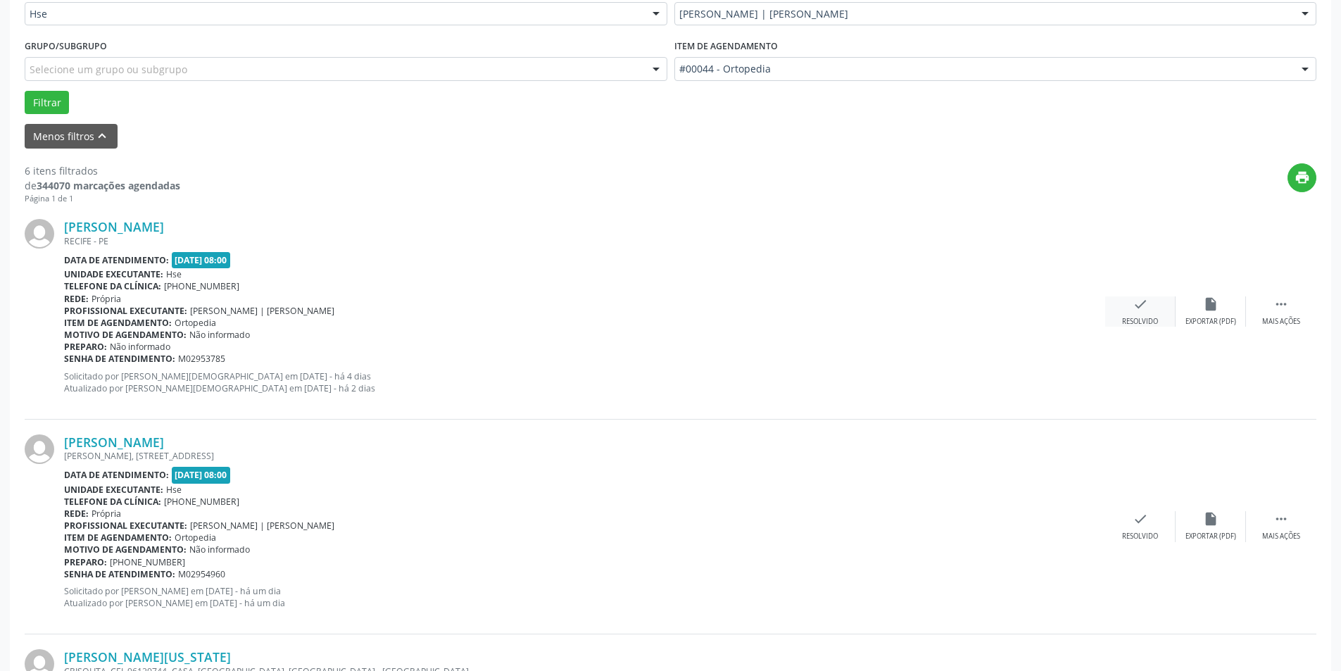
click at [1144, 311] on icon "check" at bounding box center [1139, 303] width 15 height 15
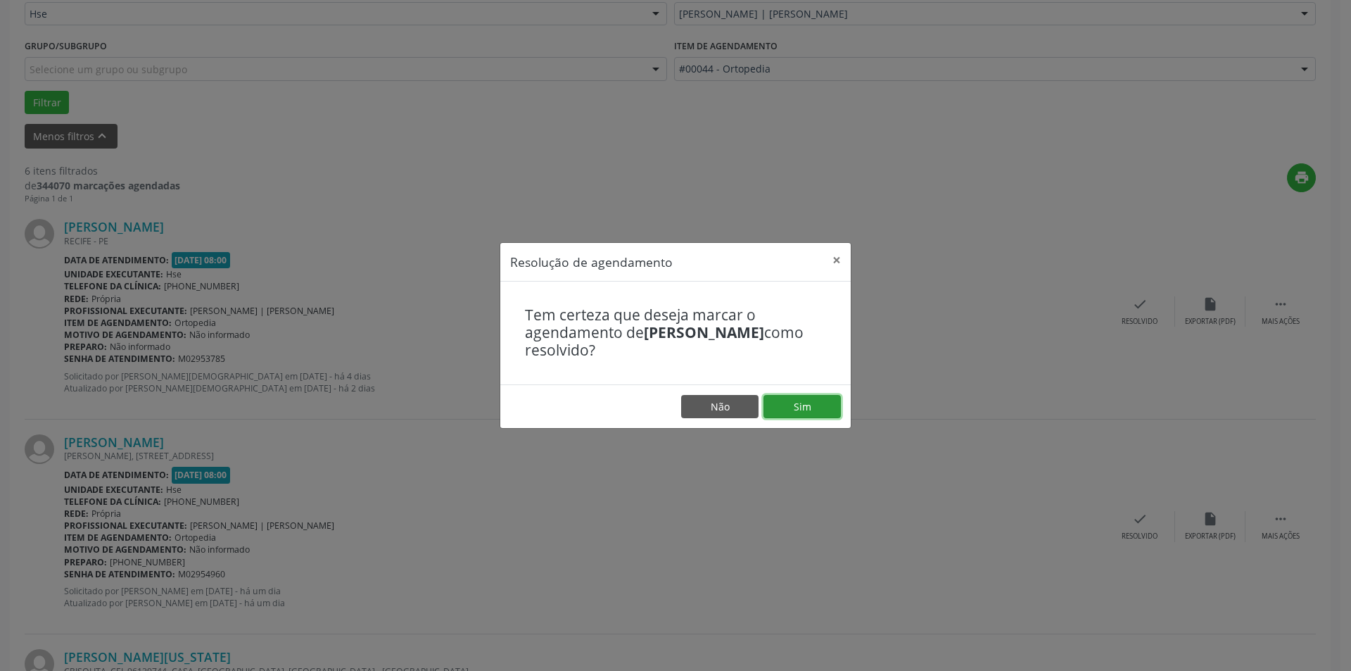
click at [799, 395] on button "Sim" at bounding box center [802, 407] width 77 height 24
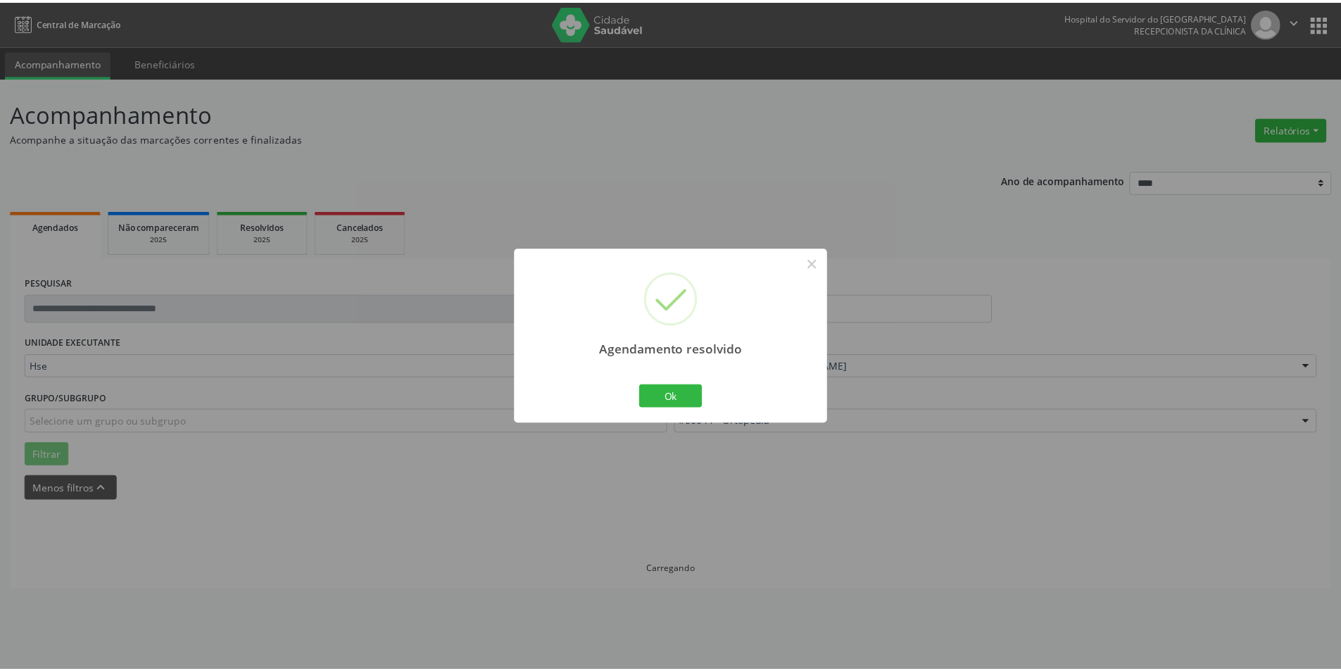
scroll to position [0, 0]
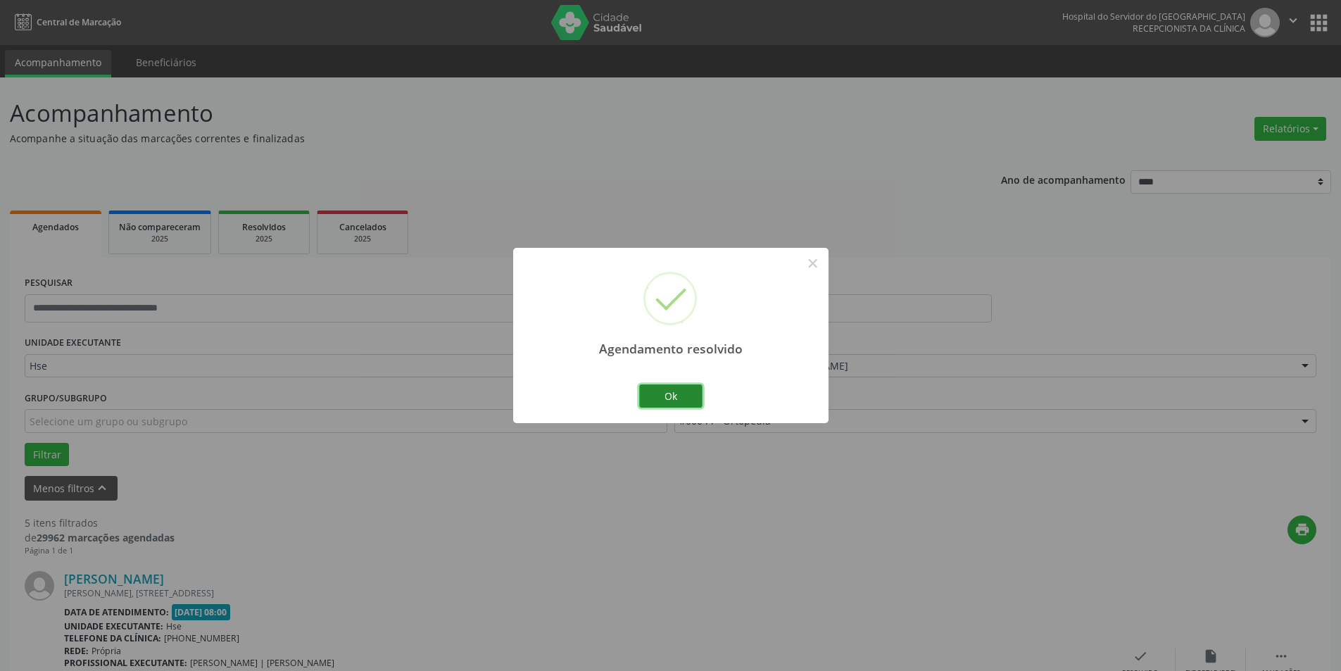
click at [664, 398] on button "Ok" at bounding box center [670, 396] width 63 height 24
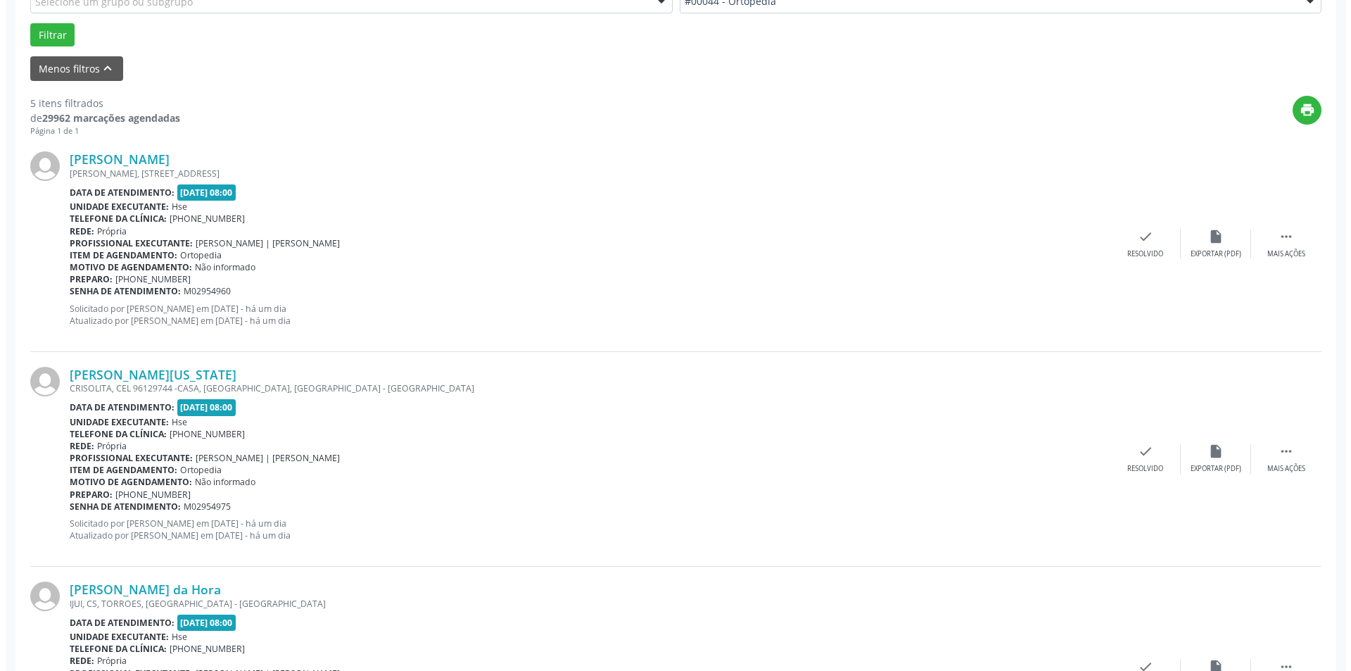
scroll to position [422, 0]
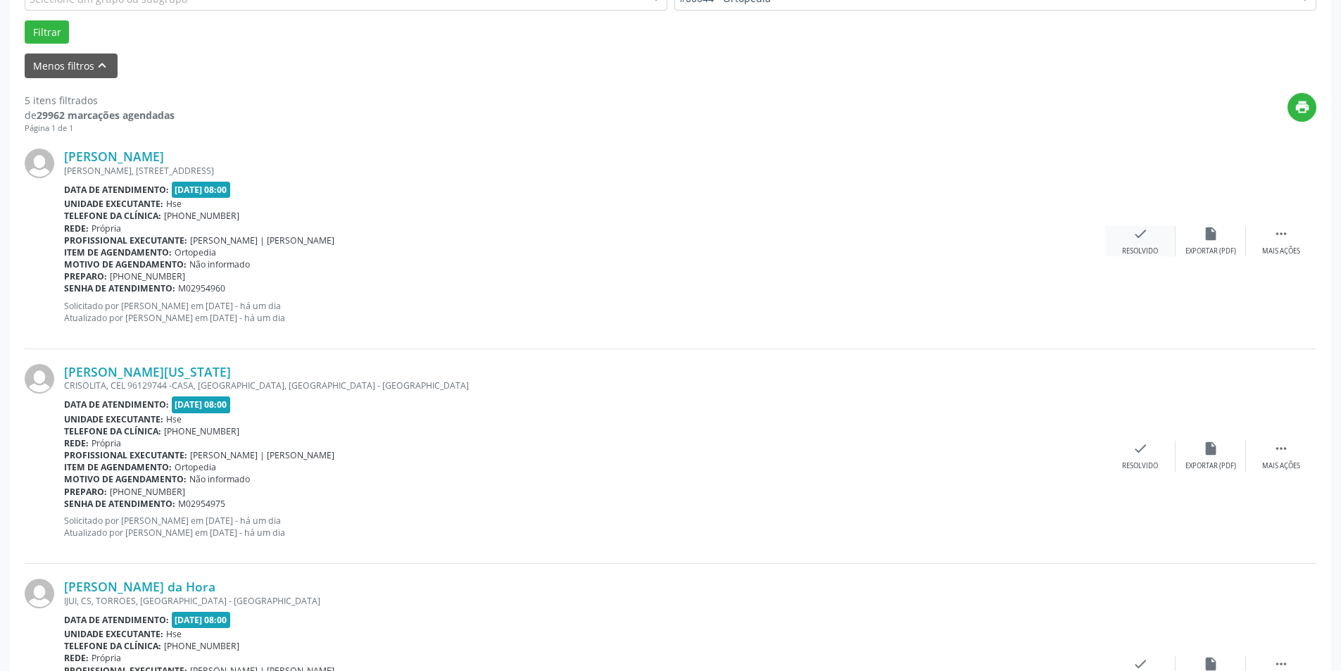
click at [1137, 227] on icon "check" at bounding box center [1139, 233] width 15 height 15
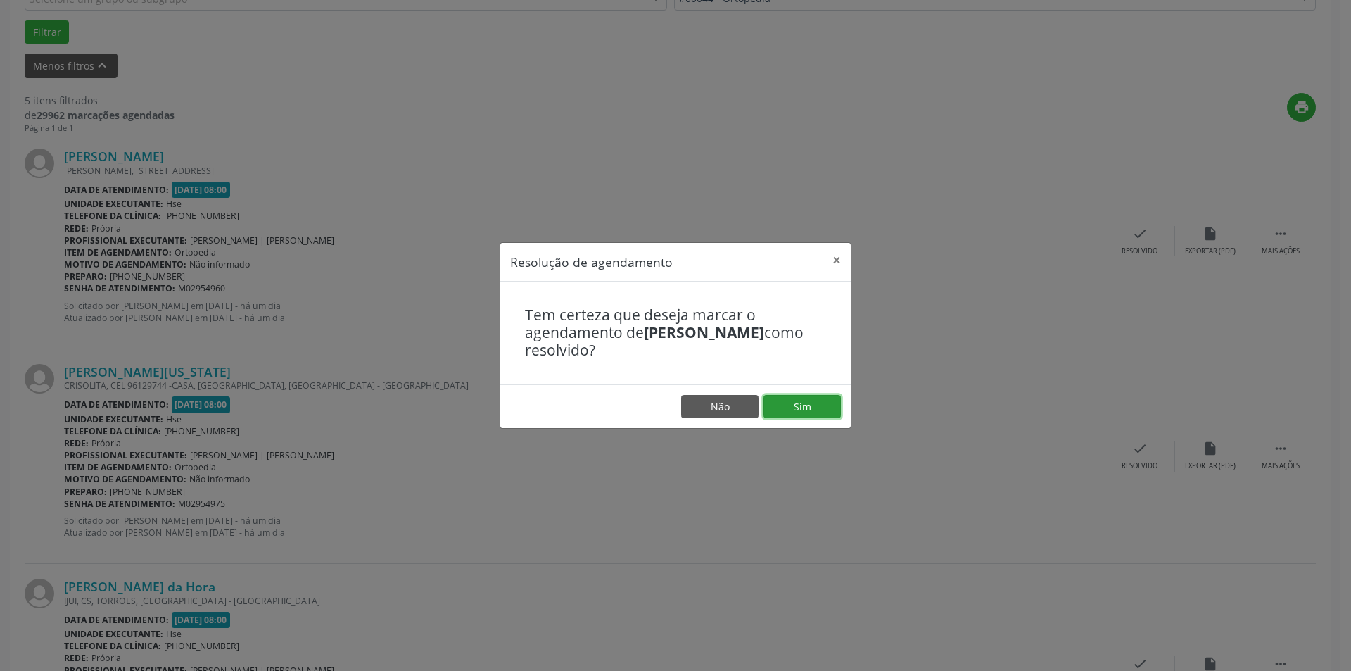
click at [791, 408] on button "Sim" at bounding box center [802, 407] width 77 height 24
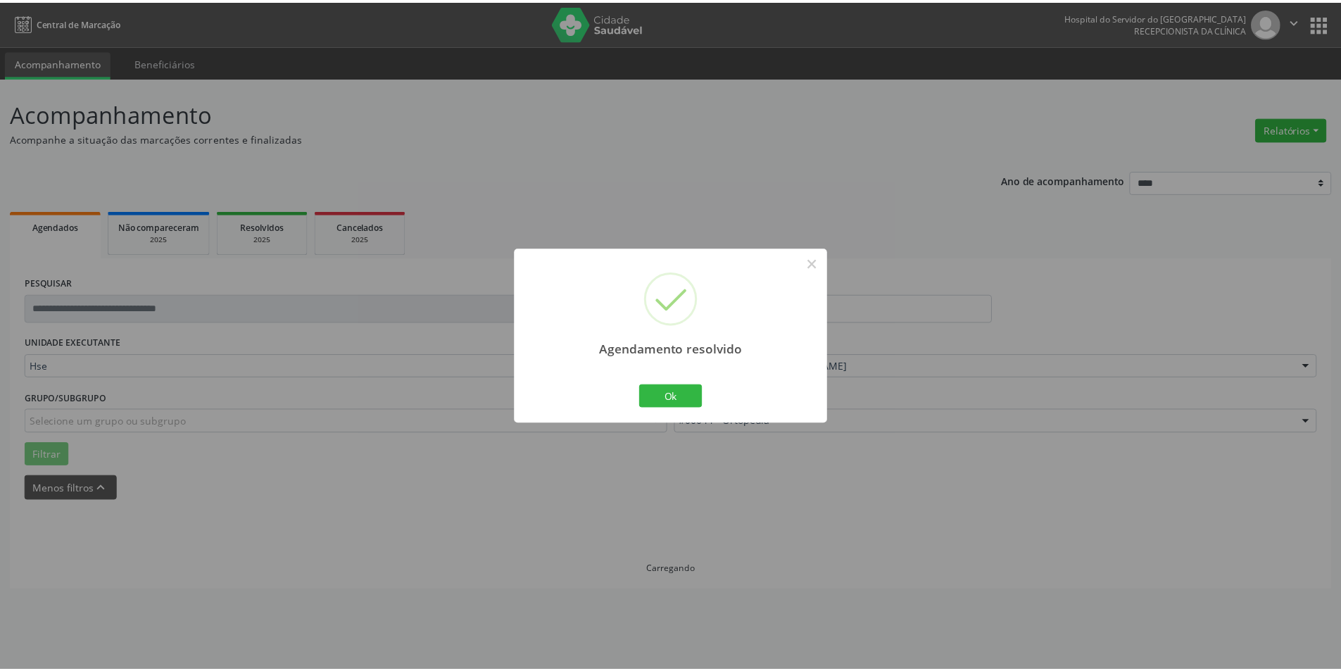
scroll to position [0, 0]
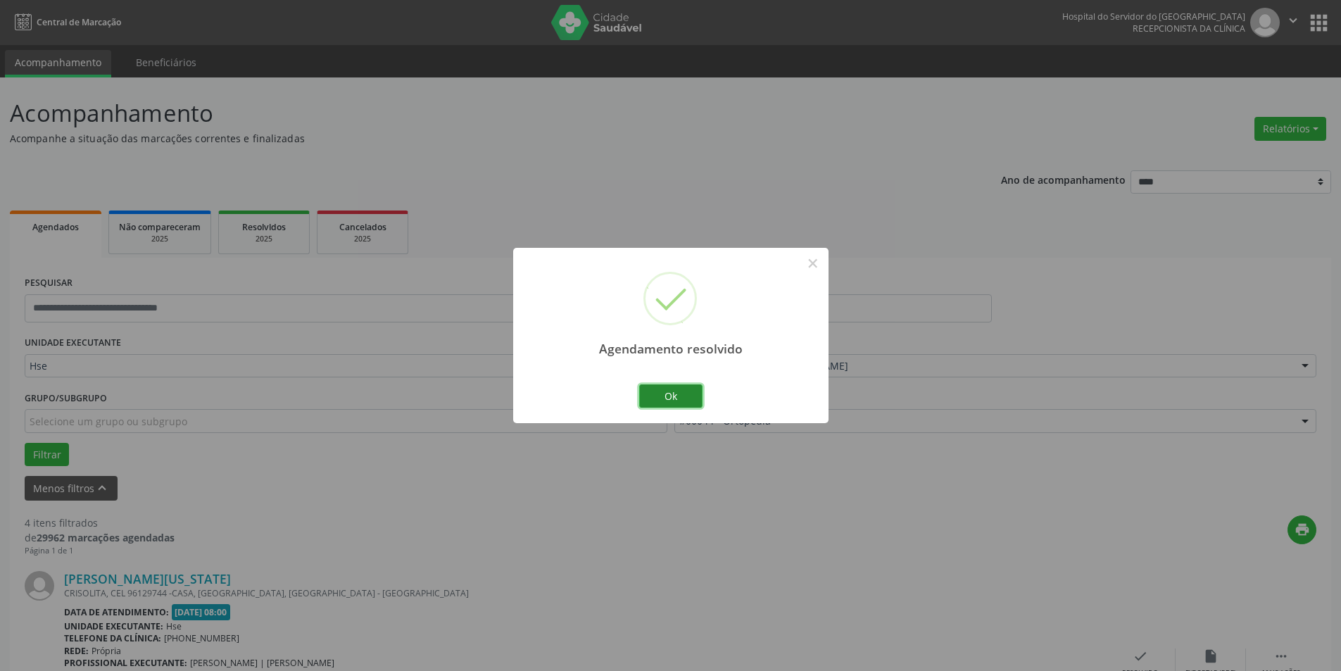
click at [671, 392] on button "Ok" at bounding box center [670, 396] width 63 height 24
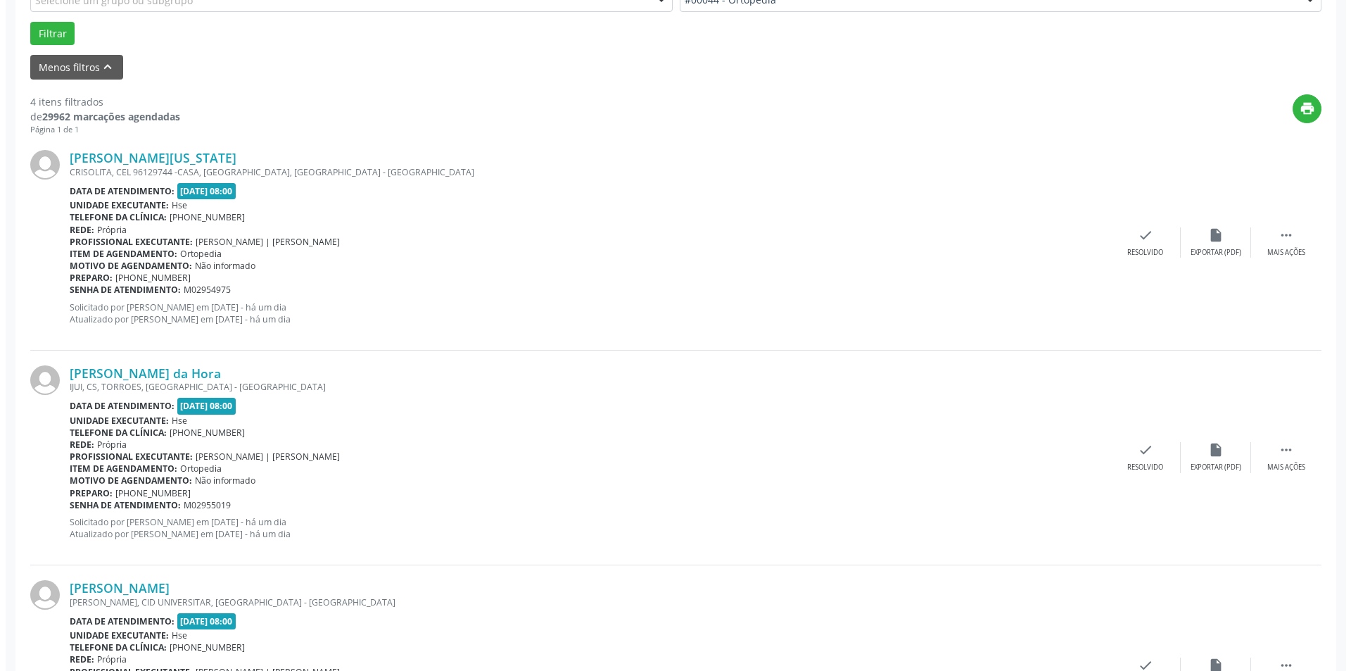
scroll to position [422, 0]
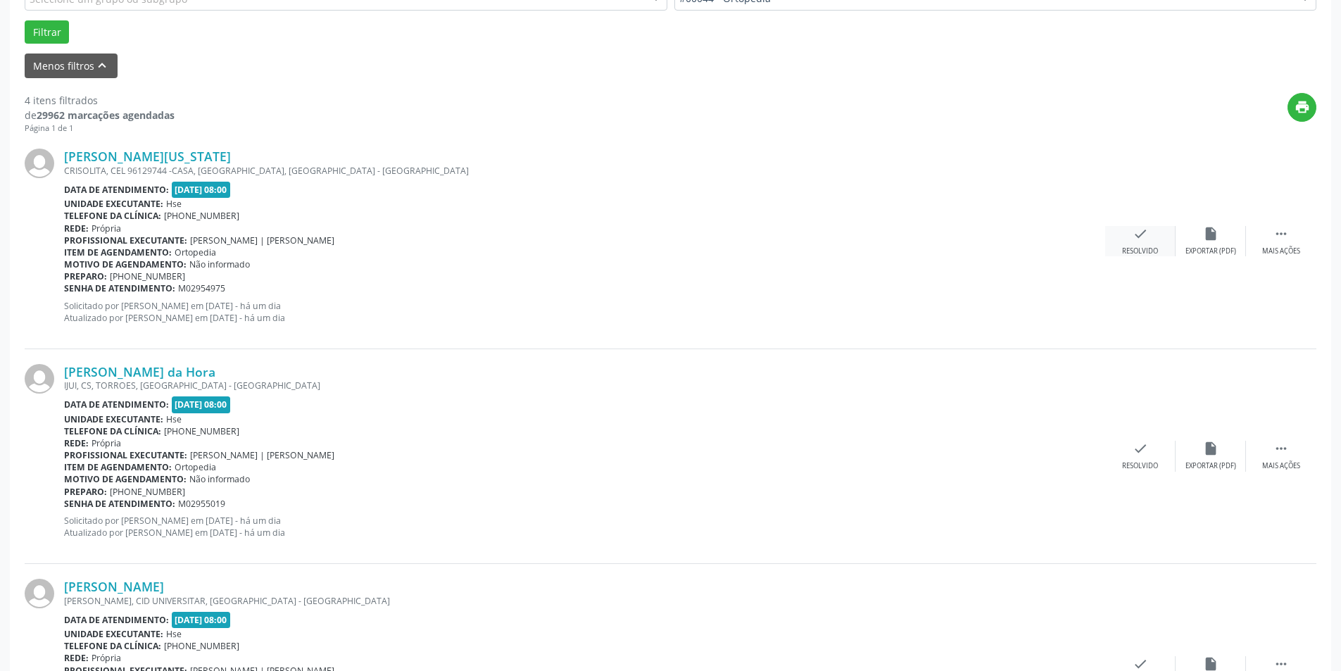
click at [1144, 251] on div "Resolvido" at bounding box center [1140, 251] width 36 height 10
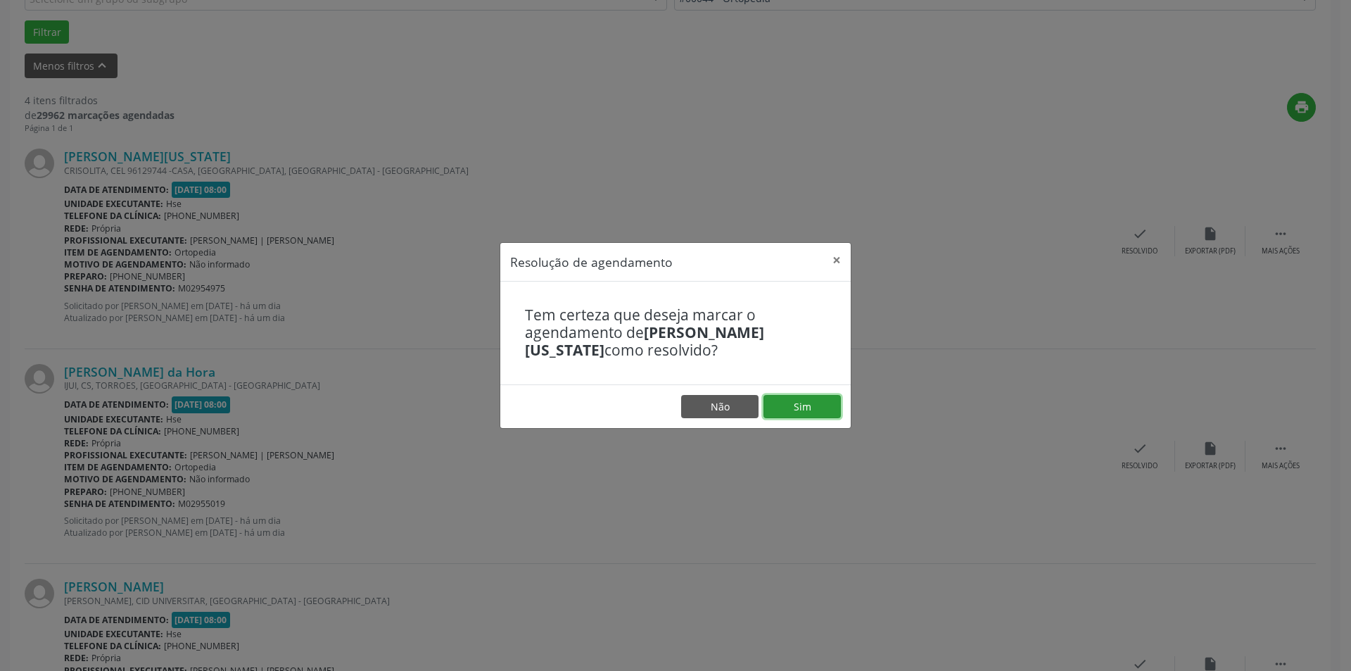
click at [802, 417] on button "Sim" at bounding box center [802, 407] width 77 height 24
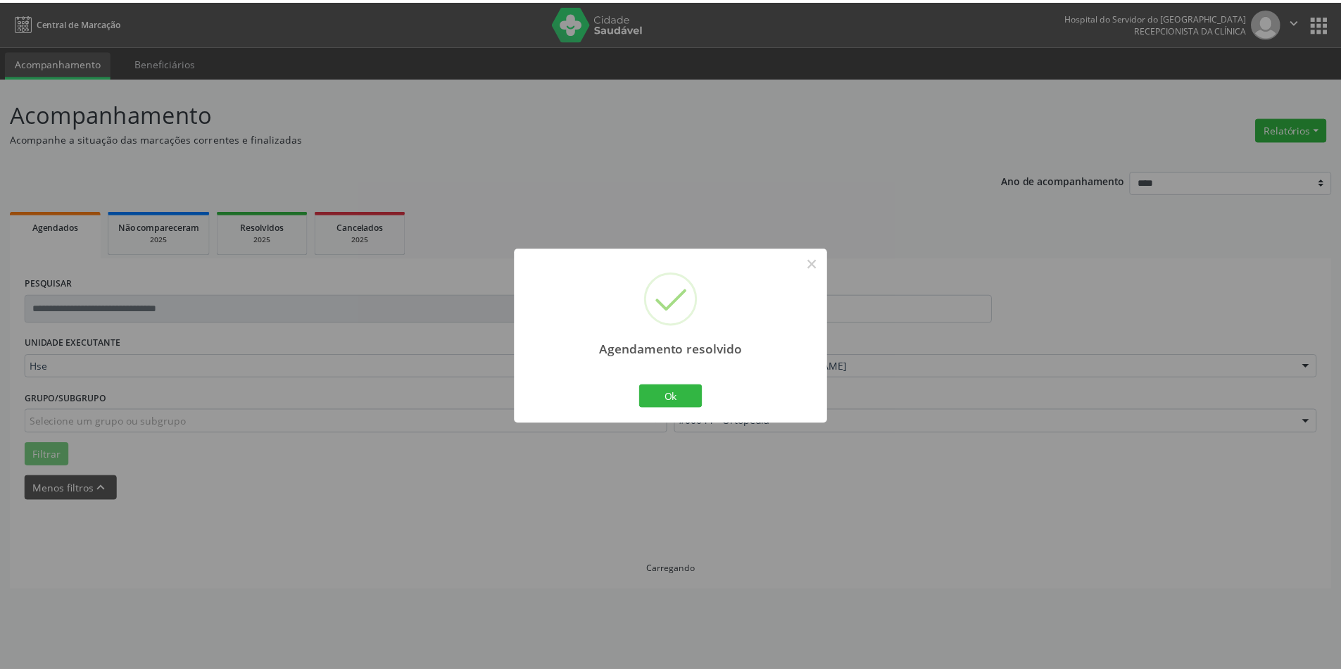
scroll to position [0, 0]
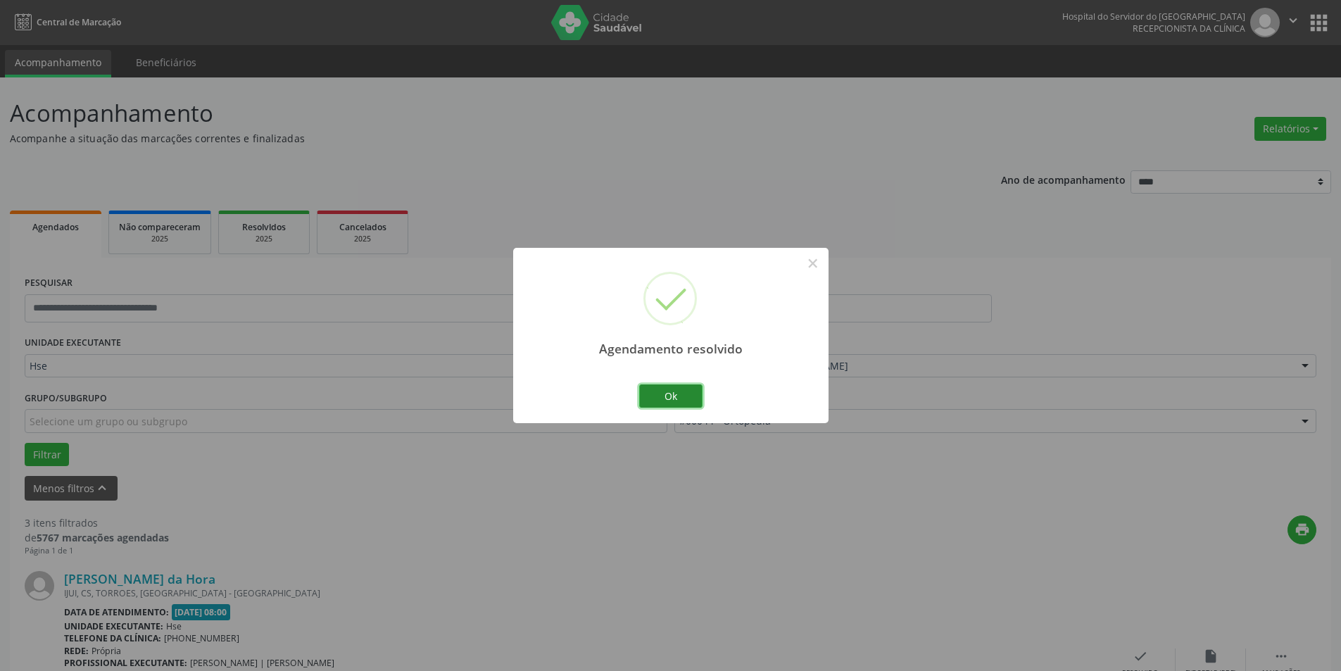
click at [681, 386] on button "Ok" at bounding box center [670, 396] width 63 height 24
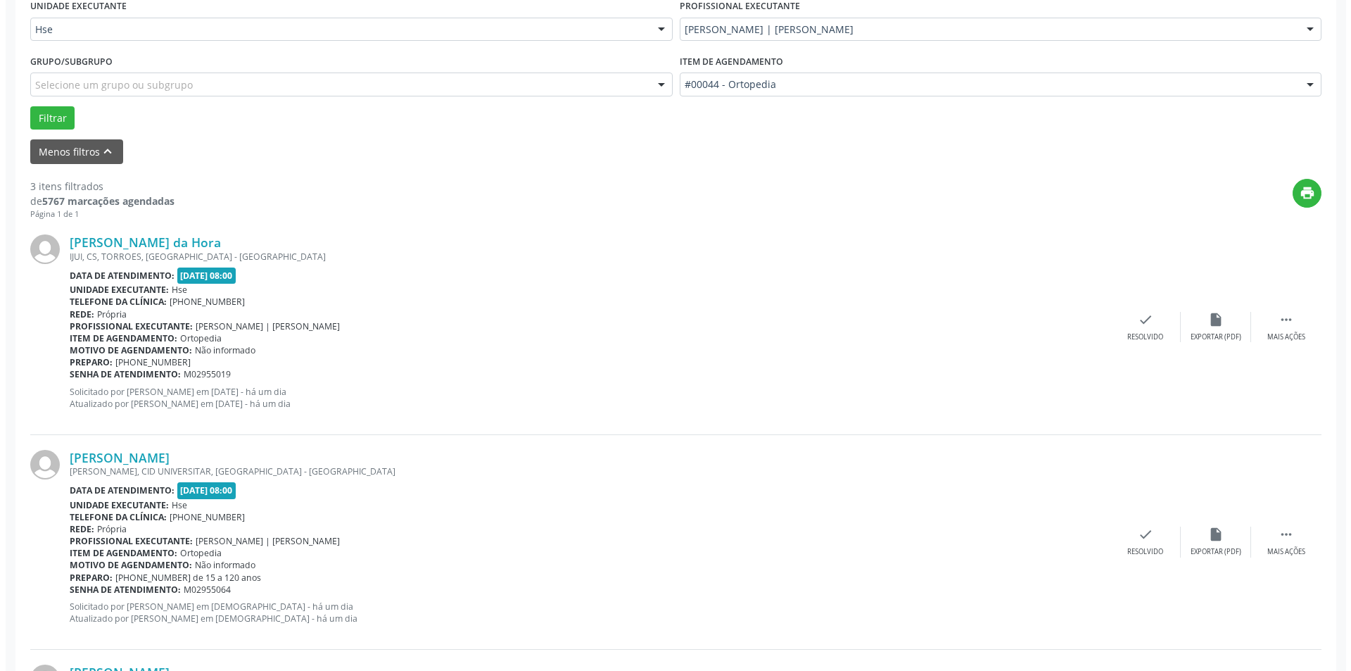
scroll to position [352, 0]
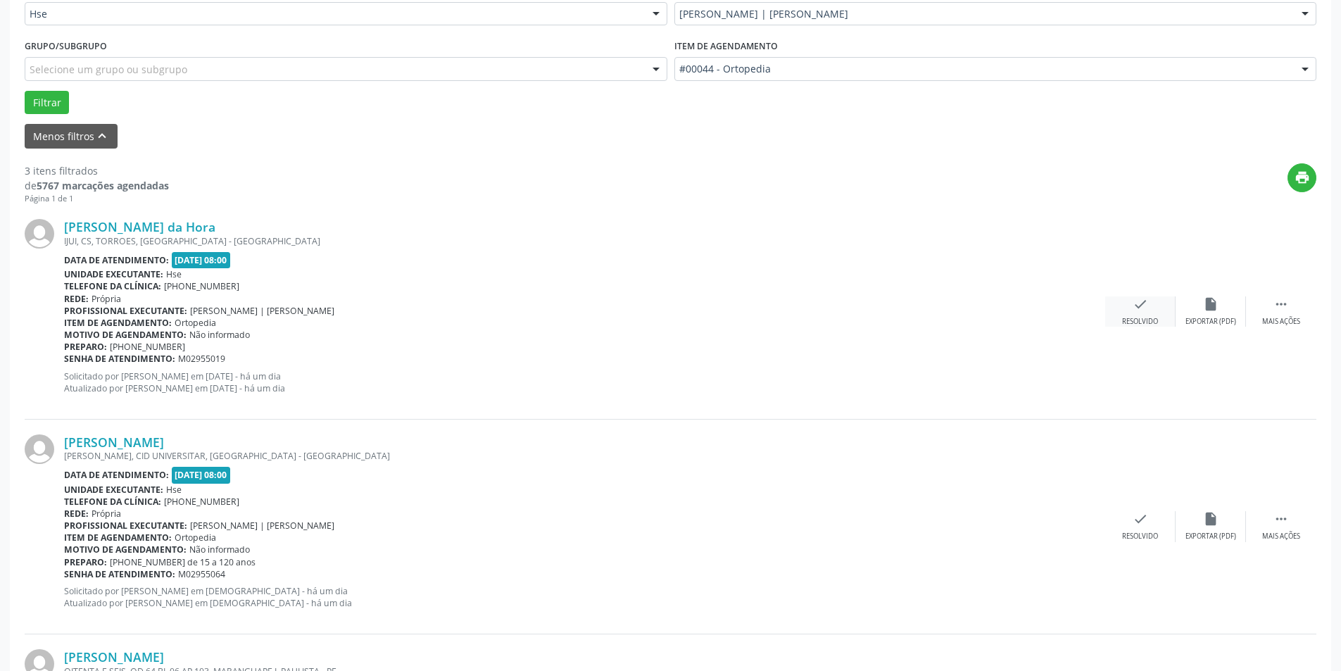
click at [1140, 300] on icon "check" at bounding box center [1139, 303] width 15 height 15
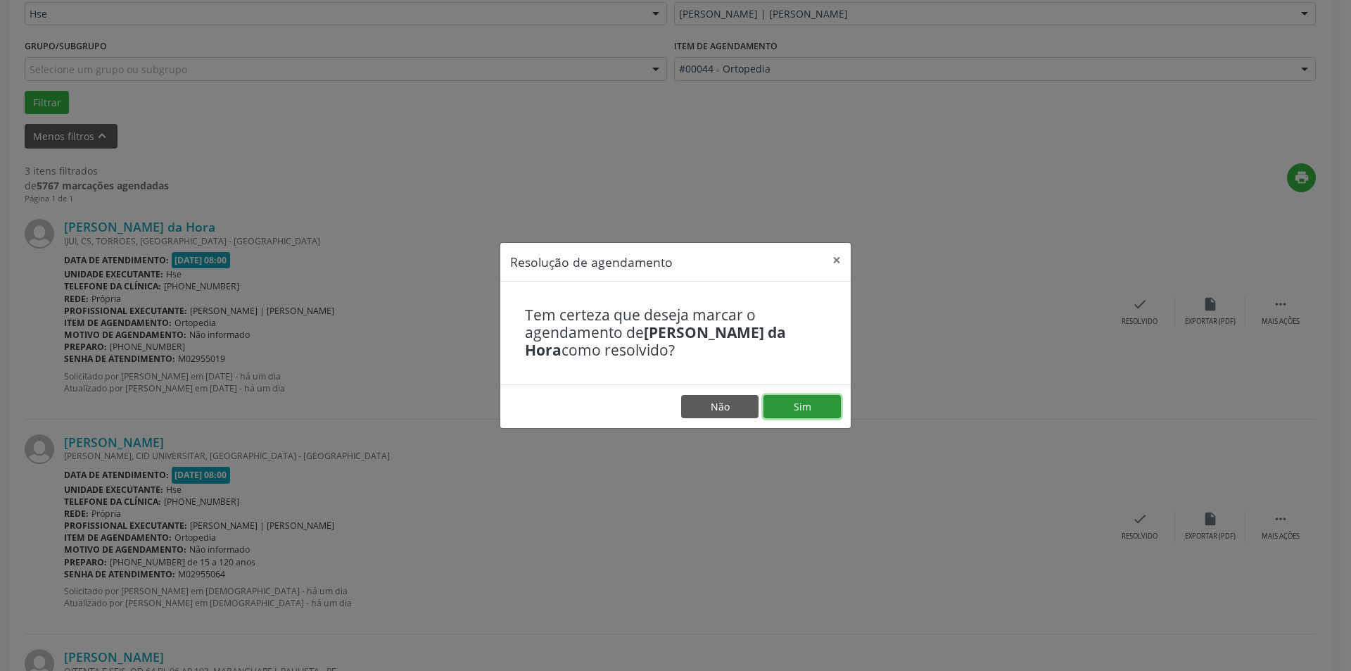
click at [800, 400] on button "Sim" at bounding box center [802, 407] width 77 height 24
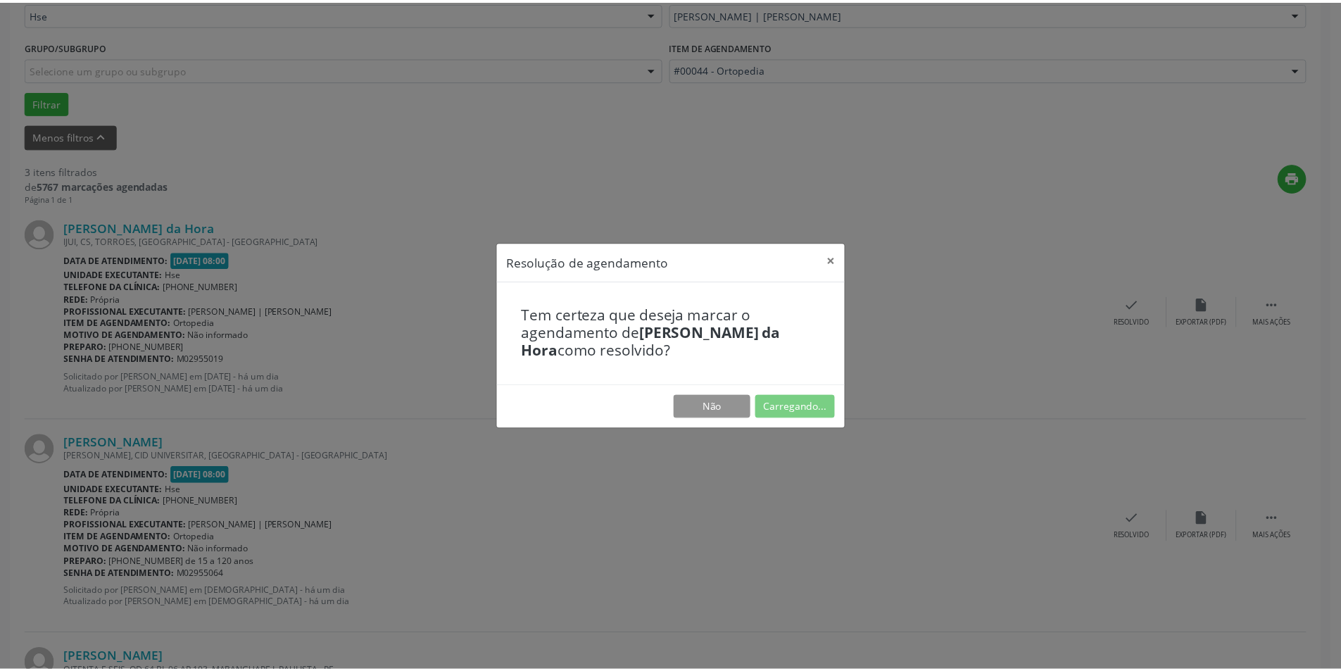
scroll to position [0, 0]
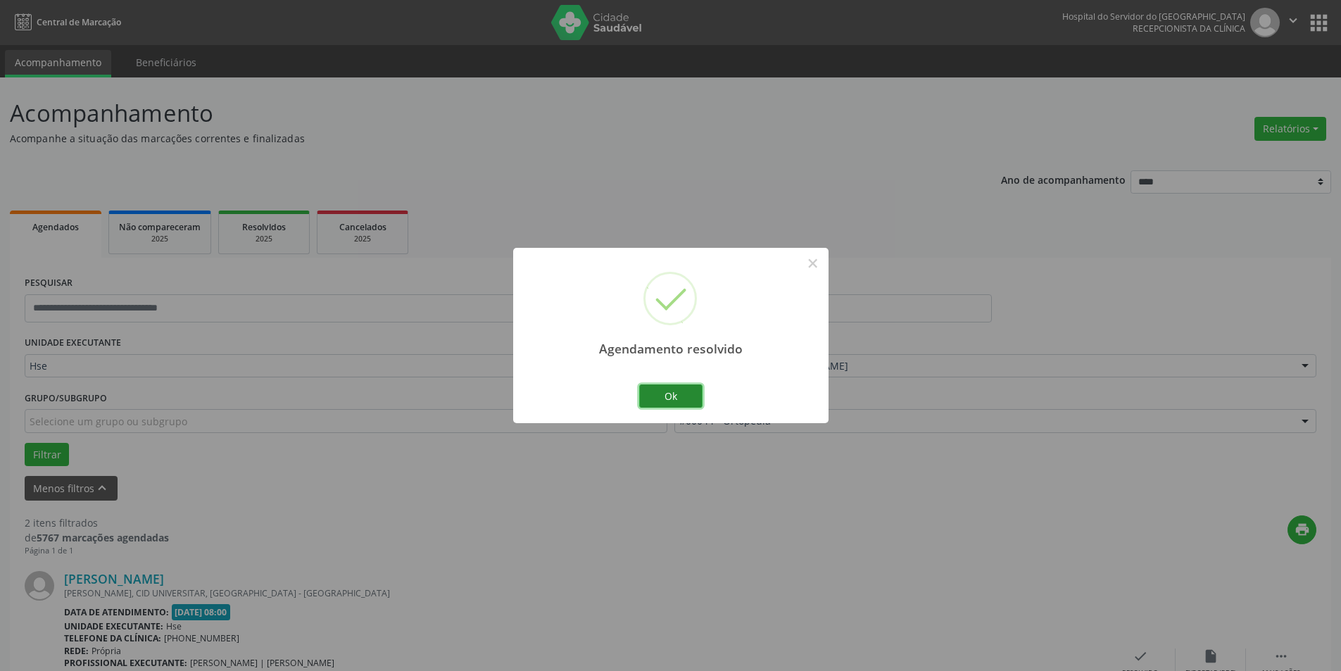
click at [676, 389] on button "Ok" at bounding box center [670, 396] width 63 height 24
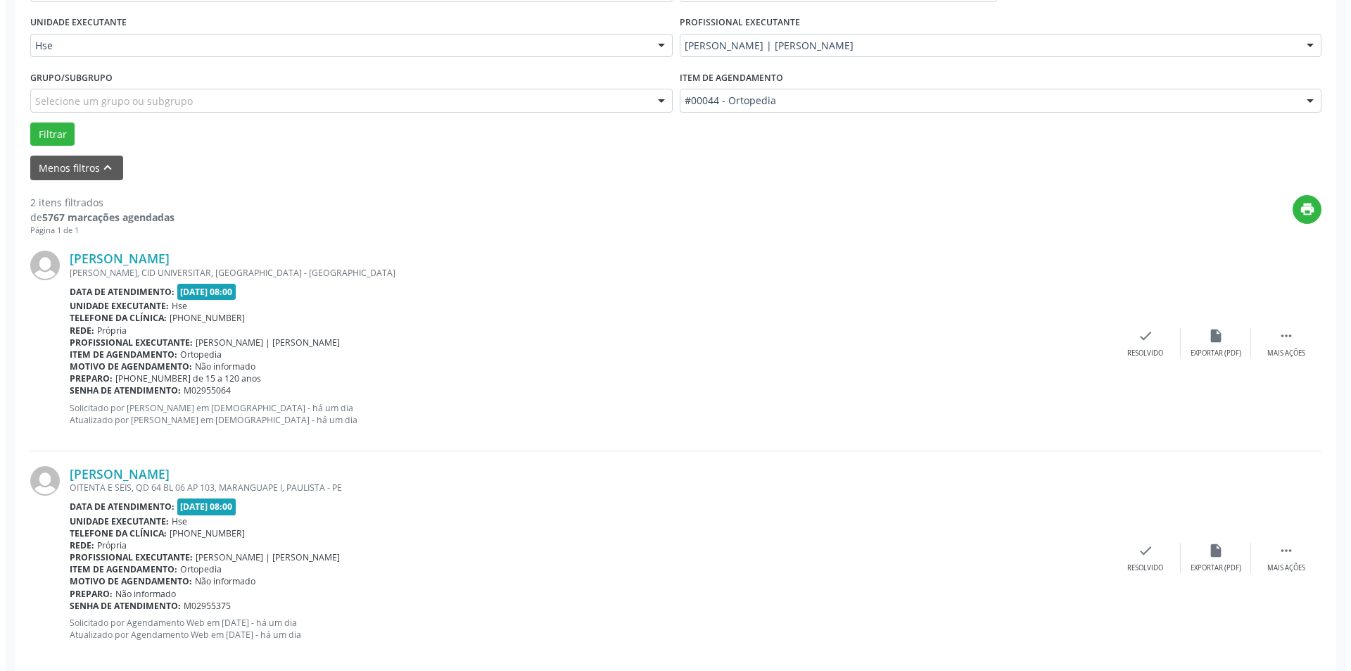
scroll to position [339, 0]
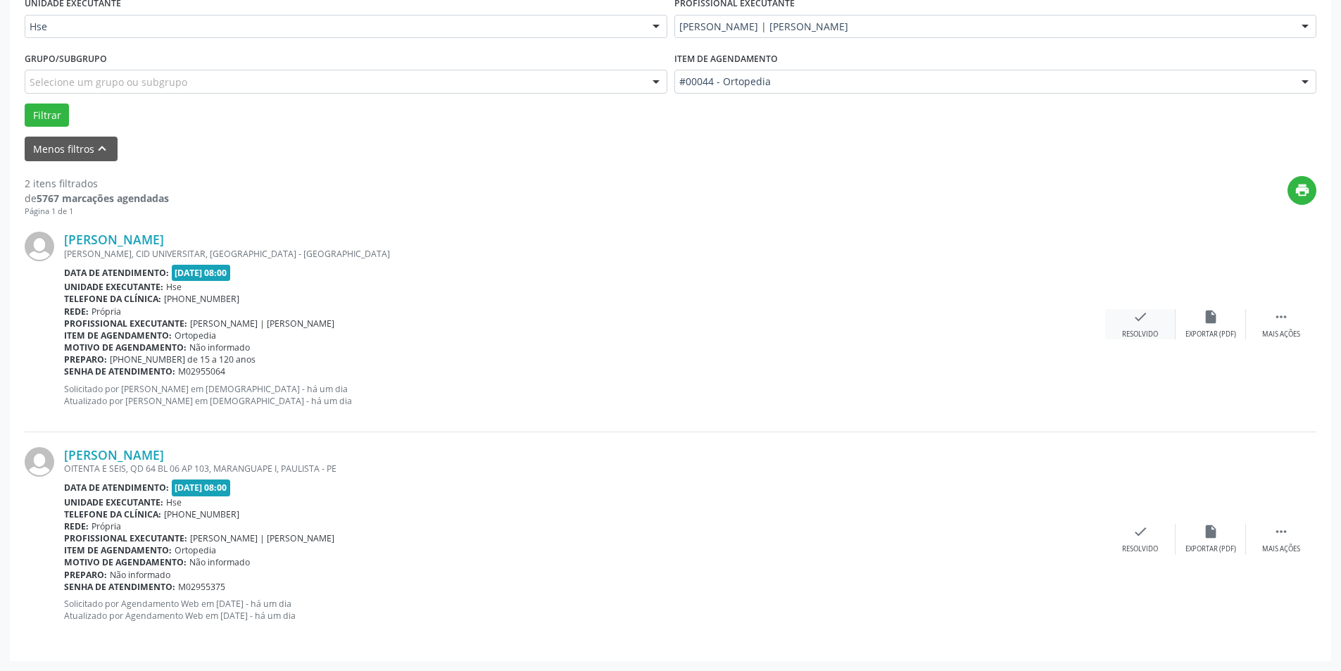
click at [1136, 332] on div "Resolvido" at bounding box center [1140, 334] width 36 height 10
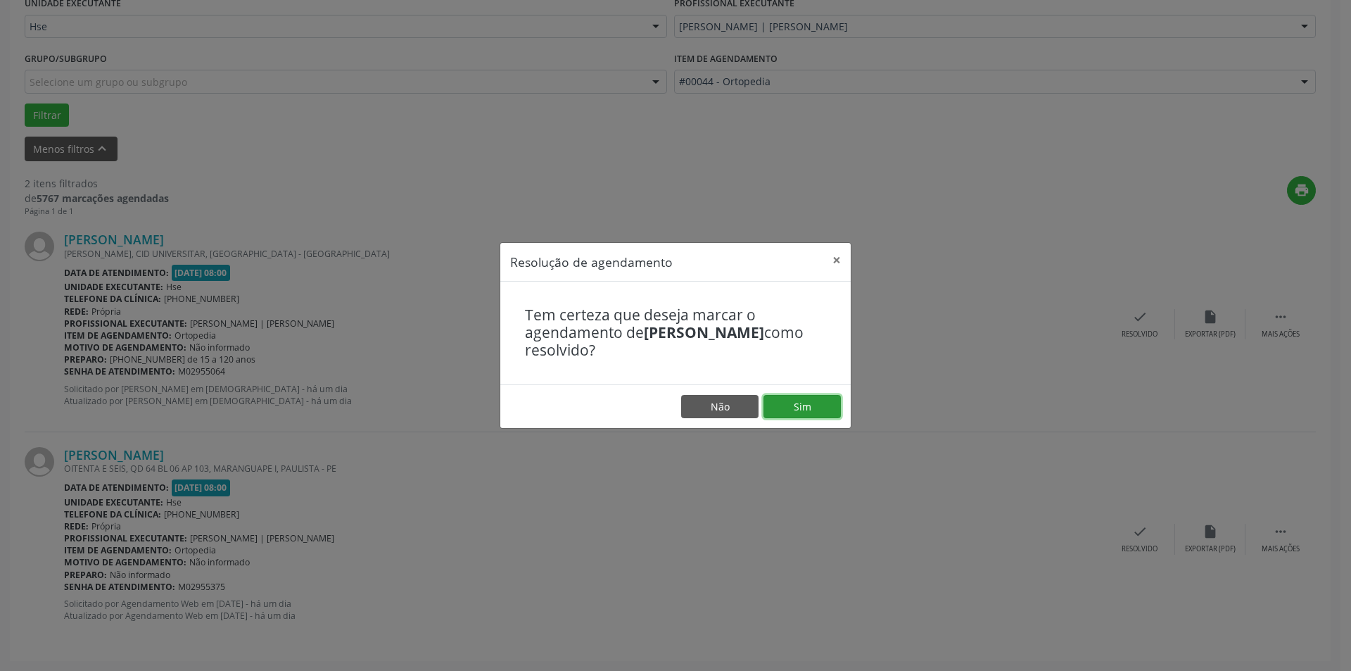
click at [816, 400] on button "Sim" at bounding box center [802, 407] width 77 height 24
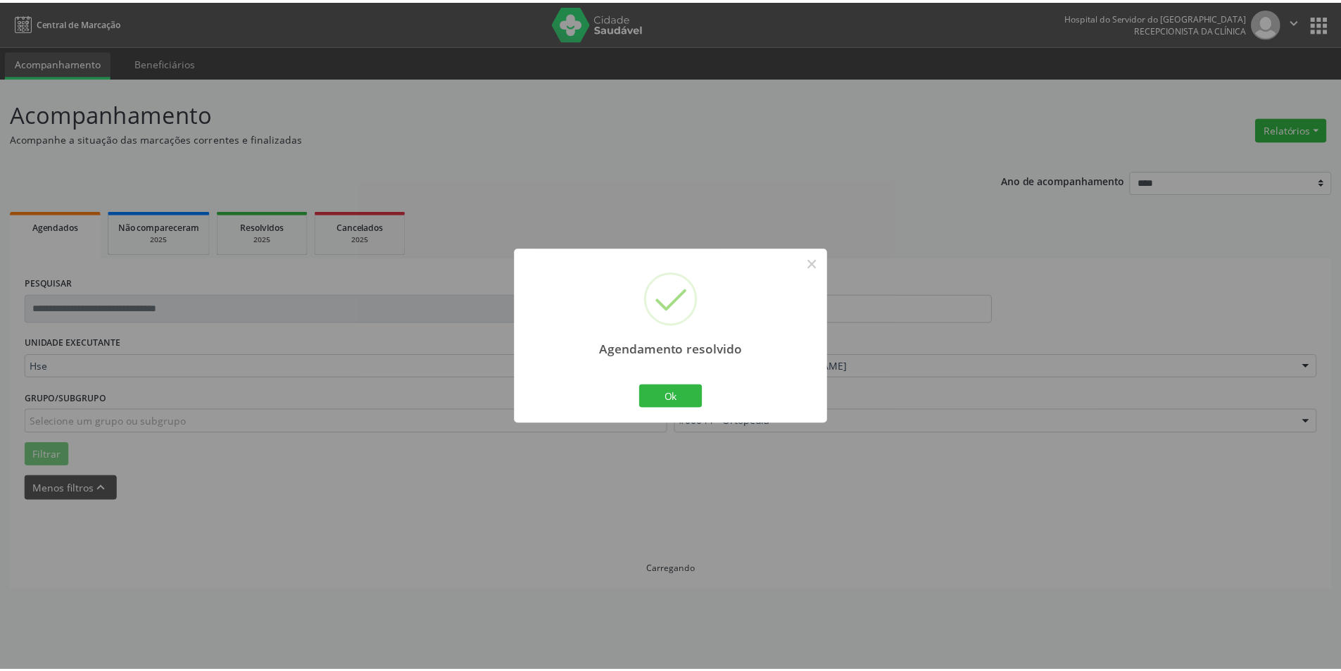
scroll to position [0, 0]
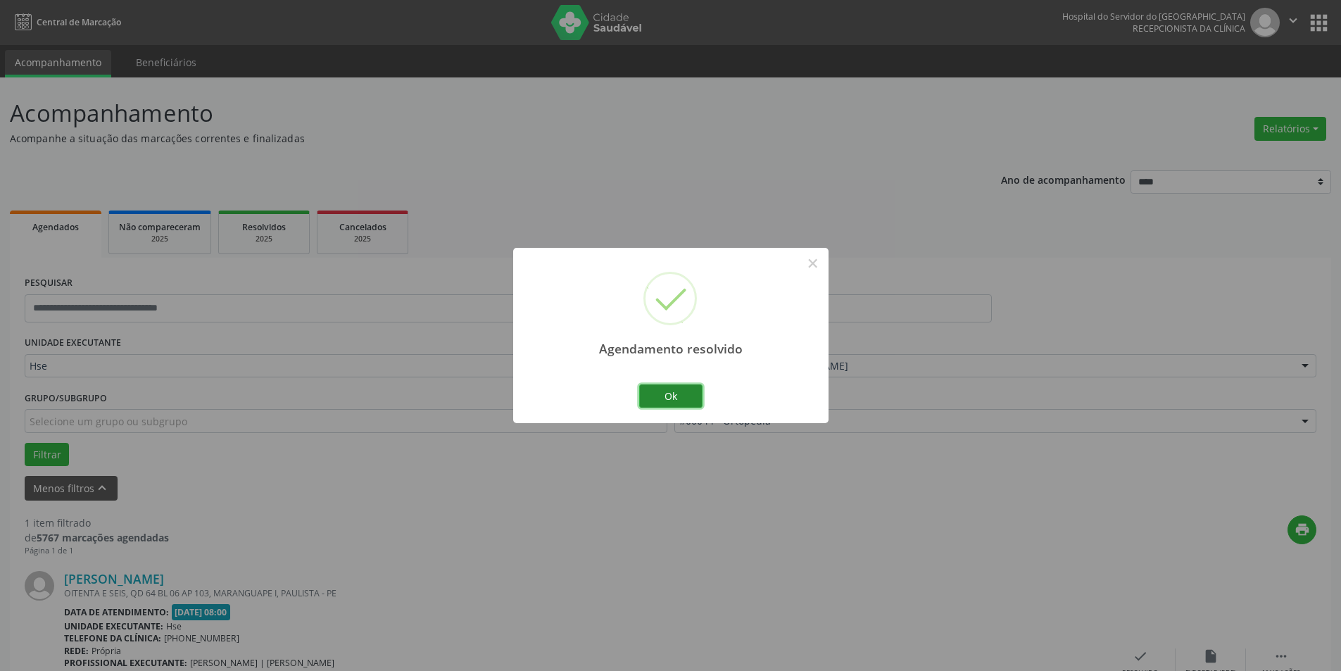
click at [690, 391] on button "Ok" at bounding box center [670, 396] width 63 height 24
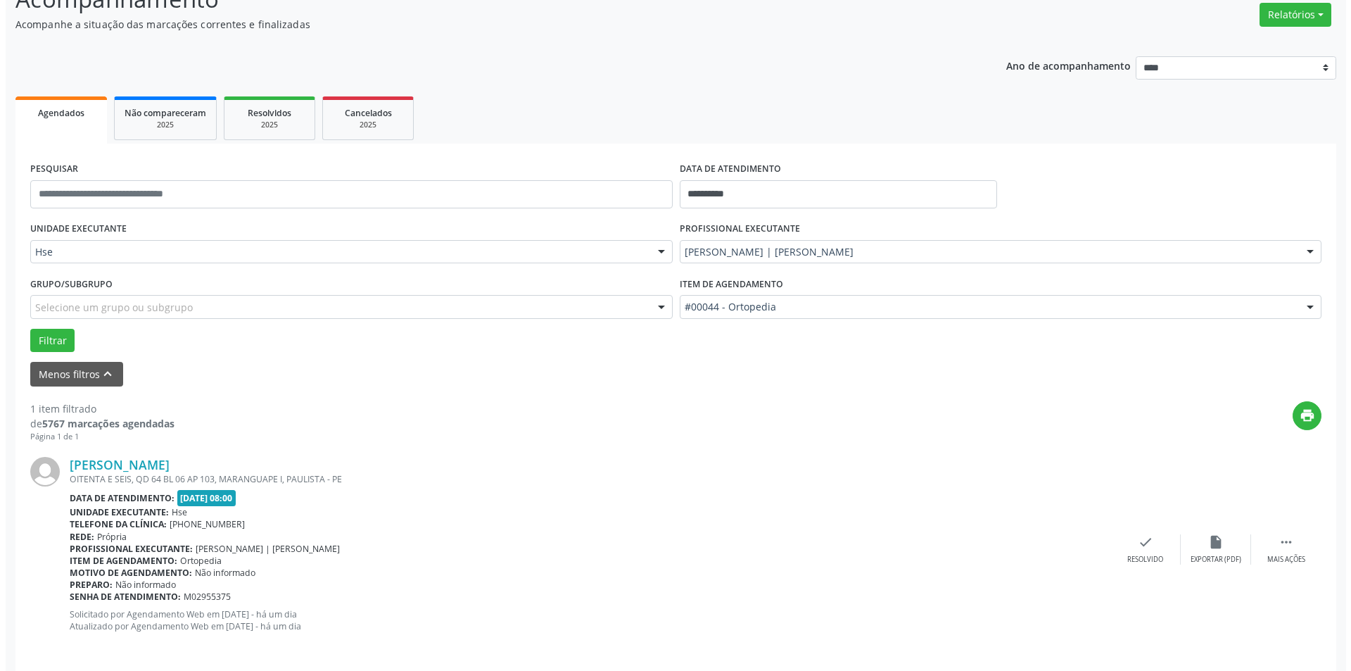
scroll to position [125, 0]
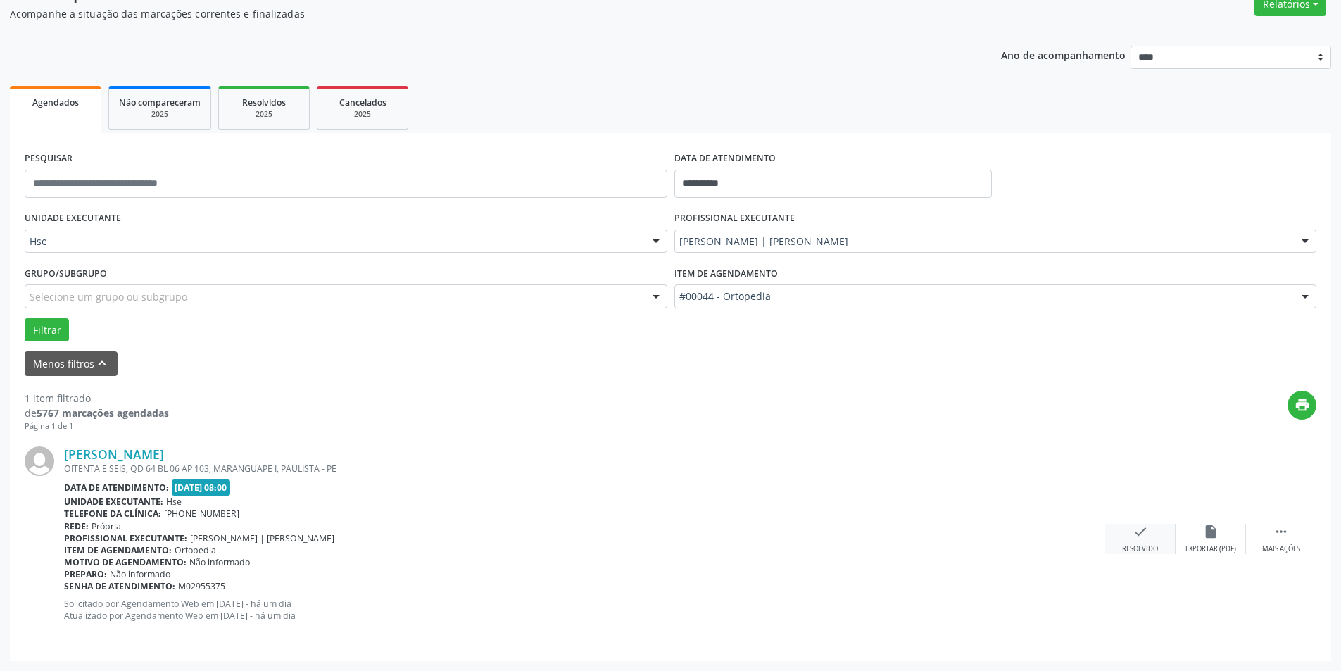
click at [1130, 542] on div "check Resolvido" at bounding box center [1140, 539] width 70 height 30
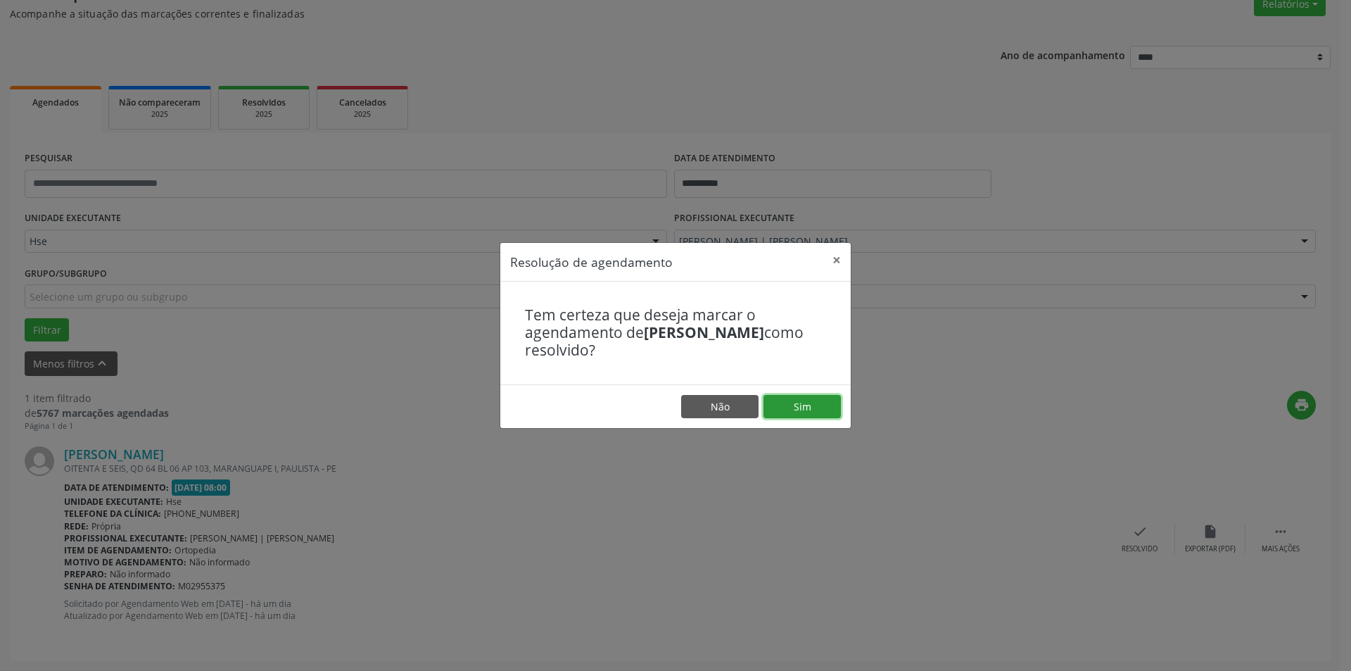
click at [804, 407] on button "Sim" at bounding box center [802, 407] width 77 height 24
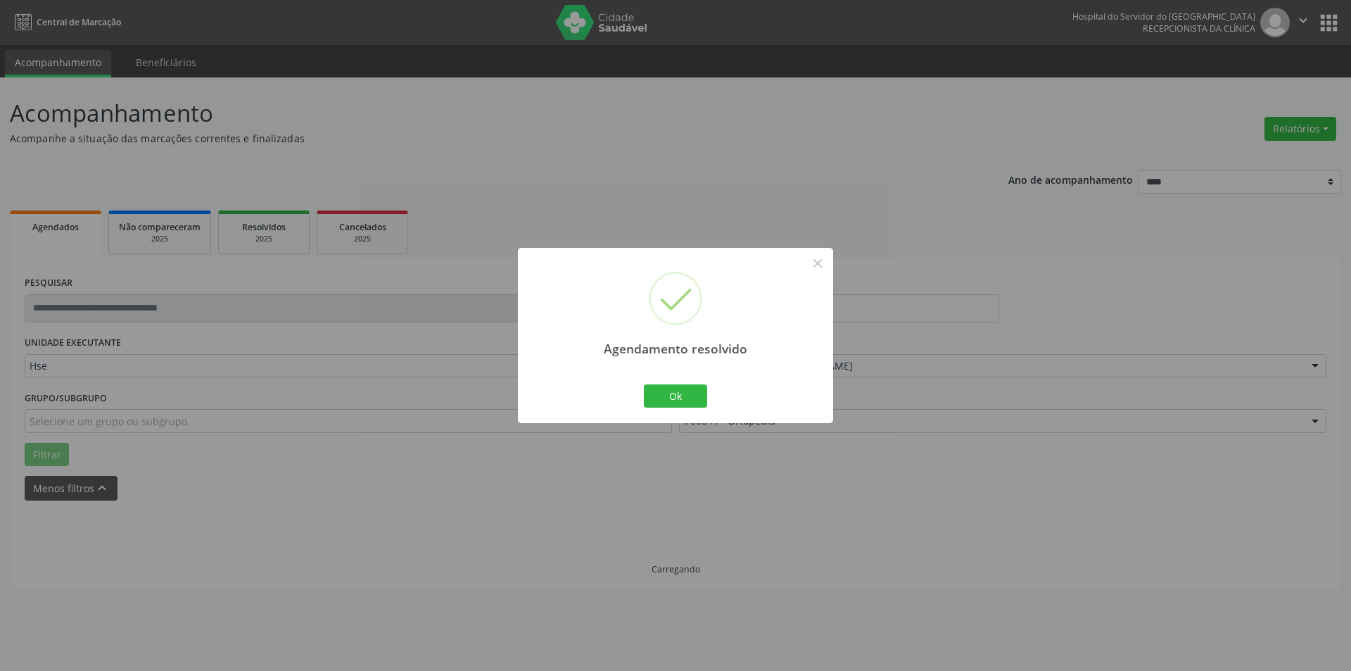
scroll to position [0, 0]
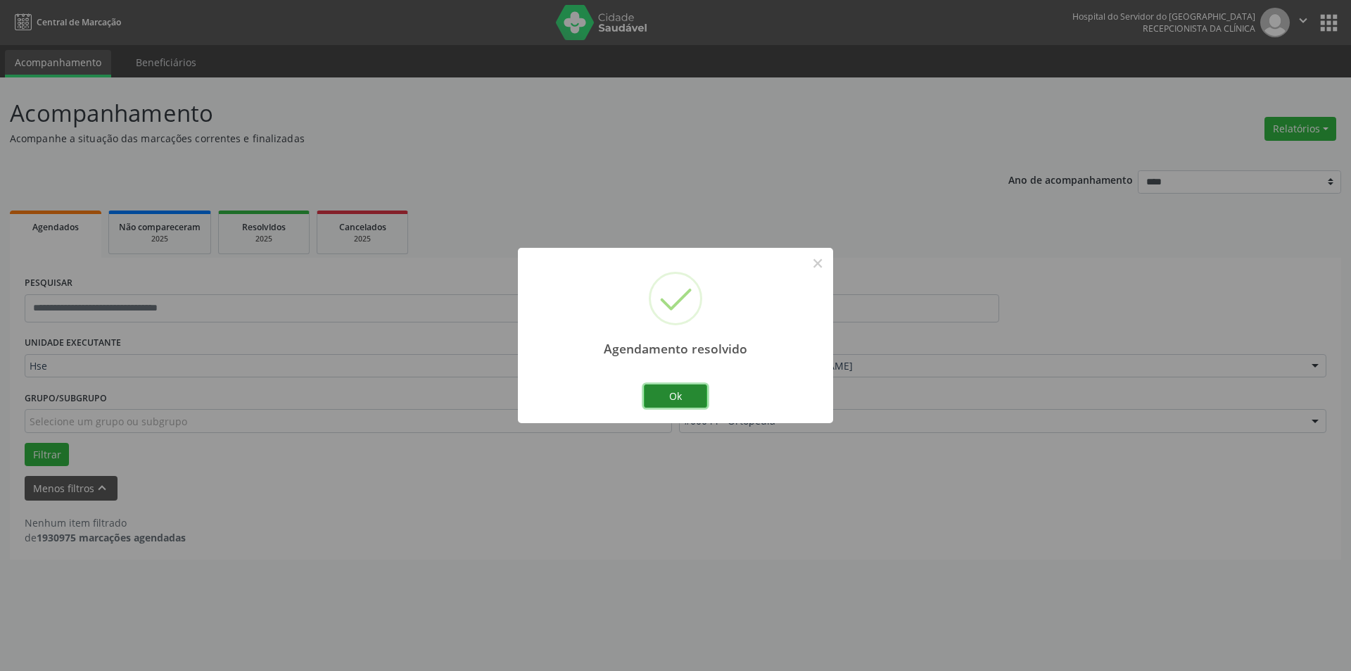
click at [682, 400] on button "Ok" at bounding box center [675, 396] width 63 height 24
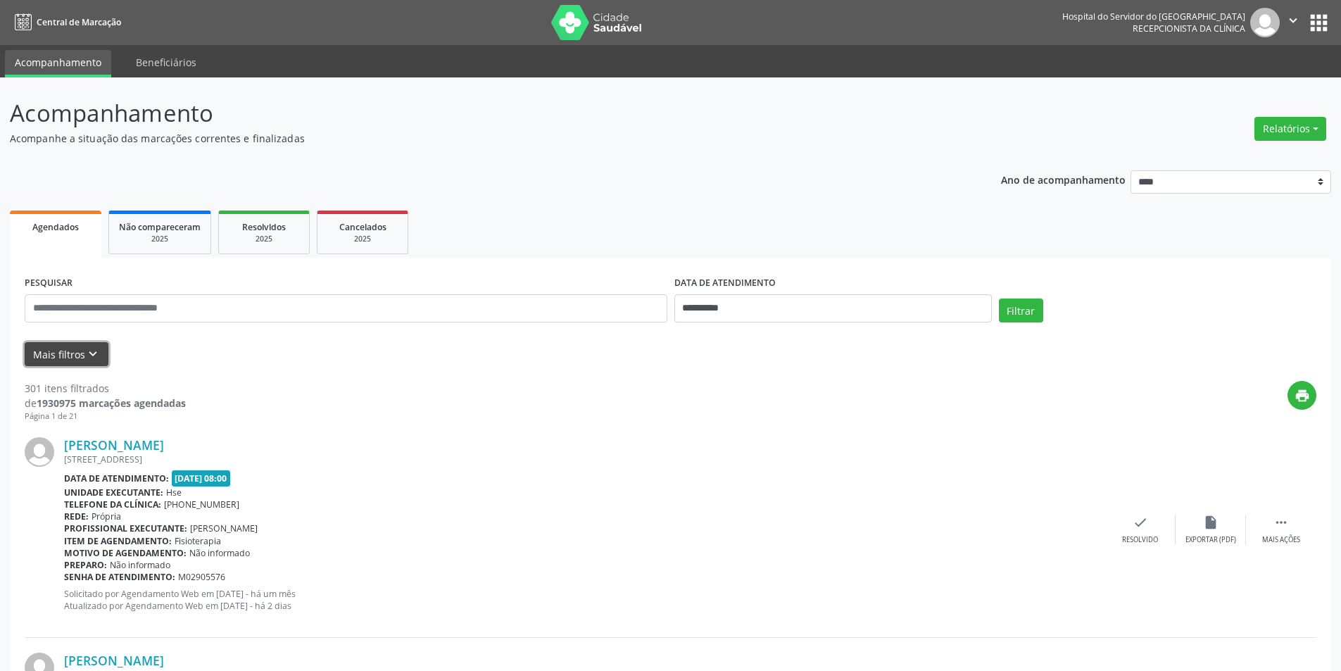
click at [62, 346] on button "Mais filtros keyboard_arrow_down" at bounding box center [67, 354] width 84 height 25
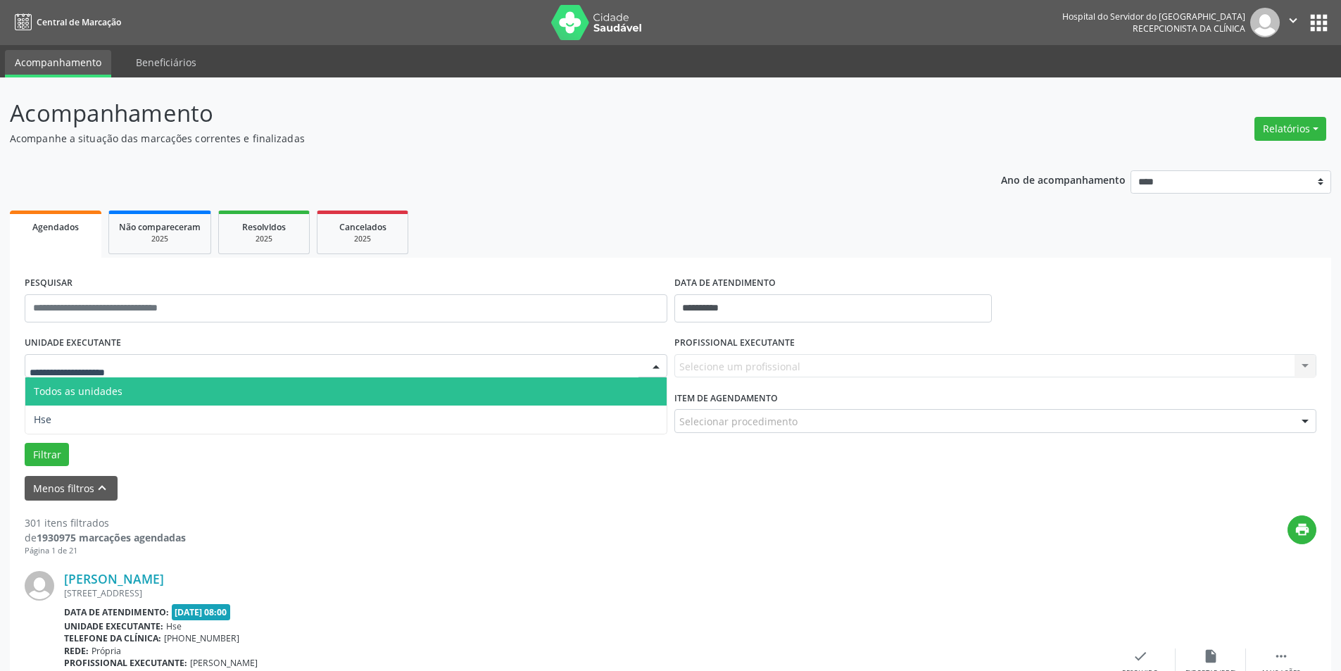
click at [146, 360] on div at bounding box center [346, 366] width 643 height 24
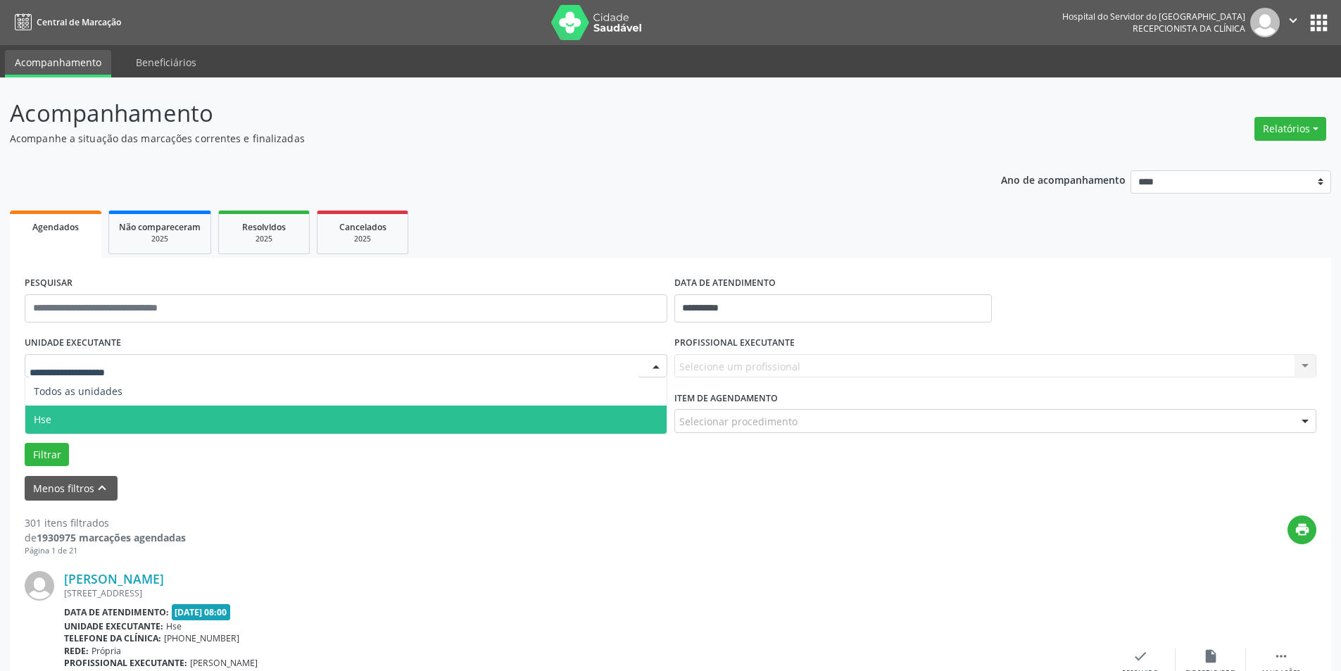
click at [115, 419] on span "Hse" at bounding box center [345, 419] width 641 height 28
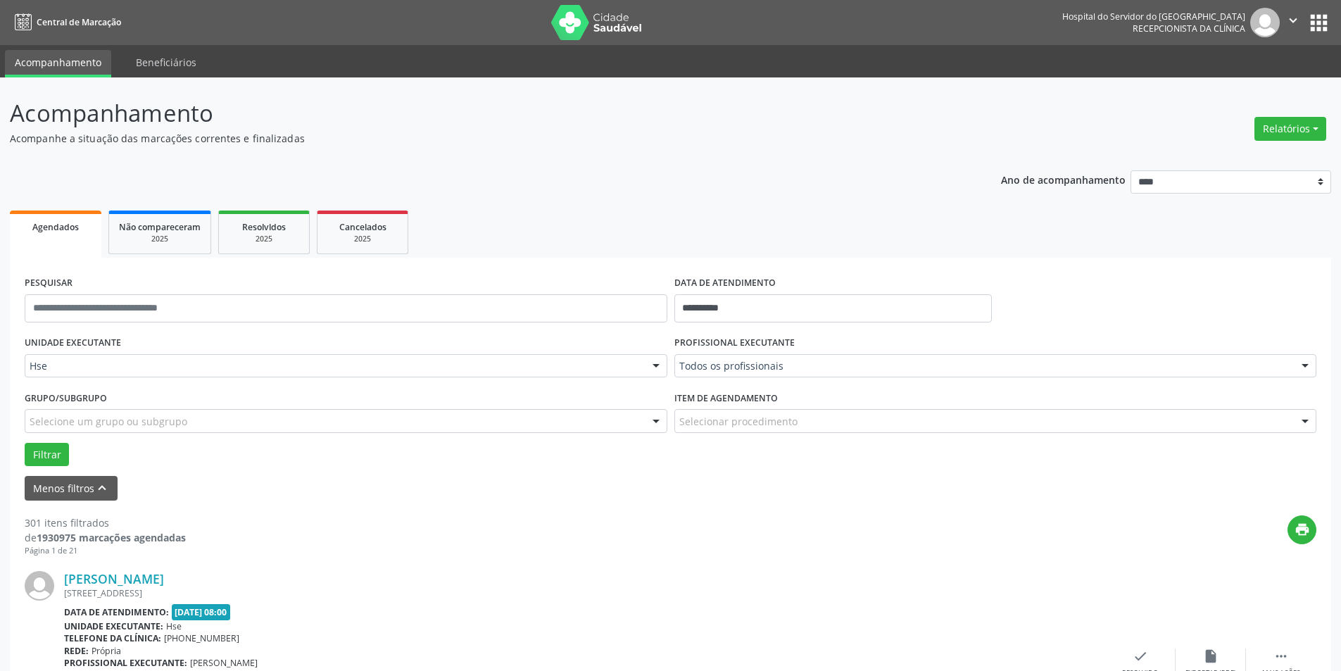
click at [1307, 365] on div at bounding box center [1304, 367] width 21 height 24
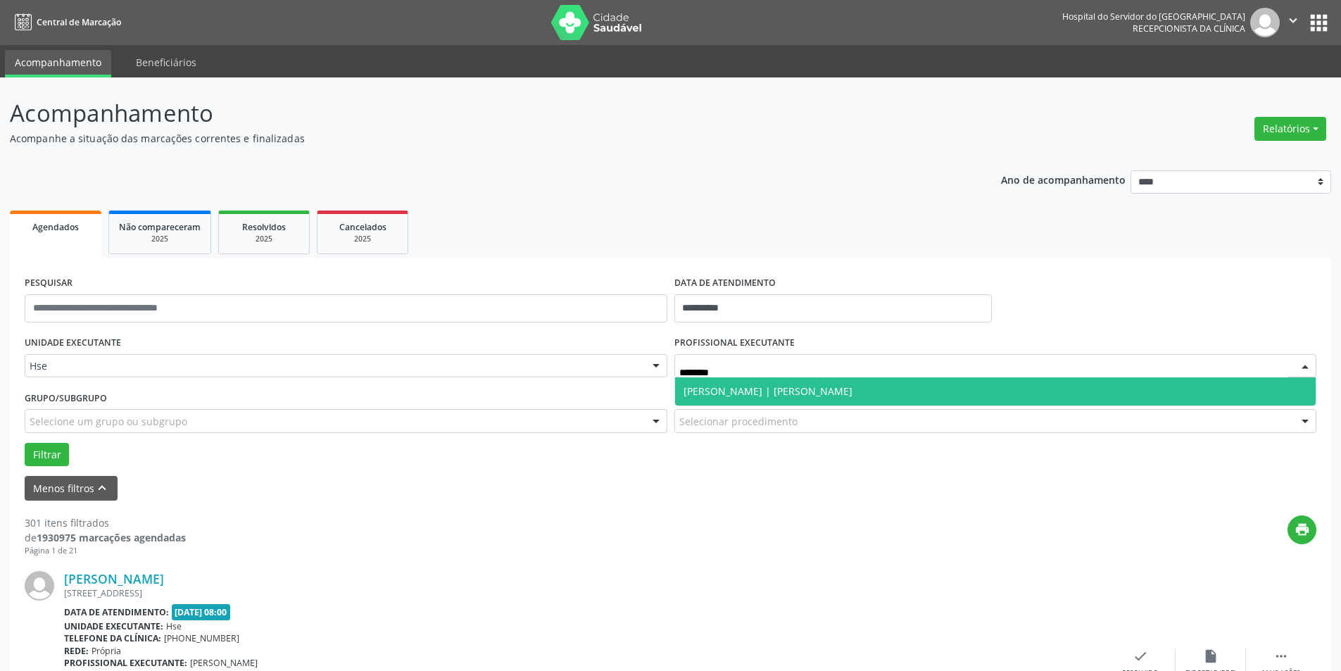
type input "*********"
click at [769, 393] on span "[PERSON_NAME] | [PERSON_NAME]" at bounding box center [767, 390] width 169 height 13
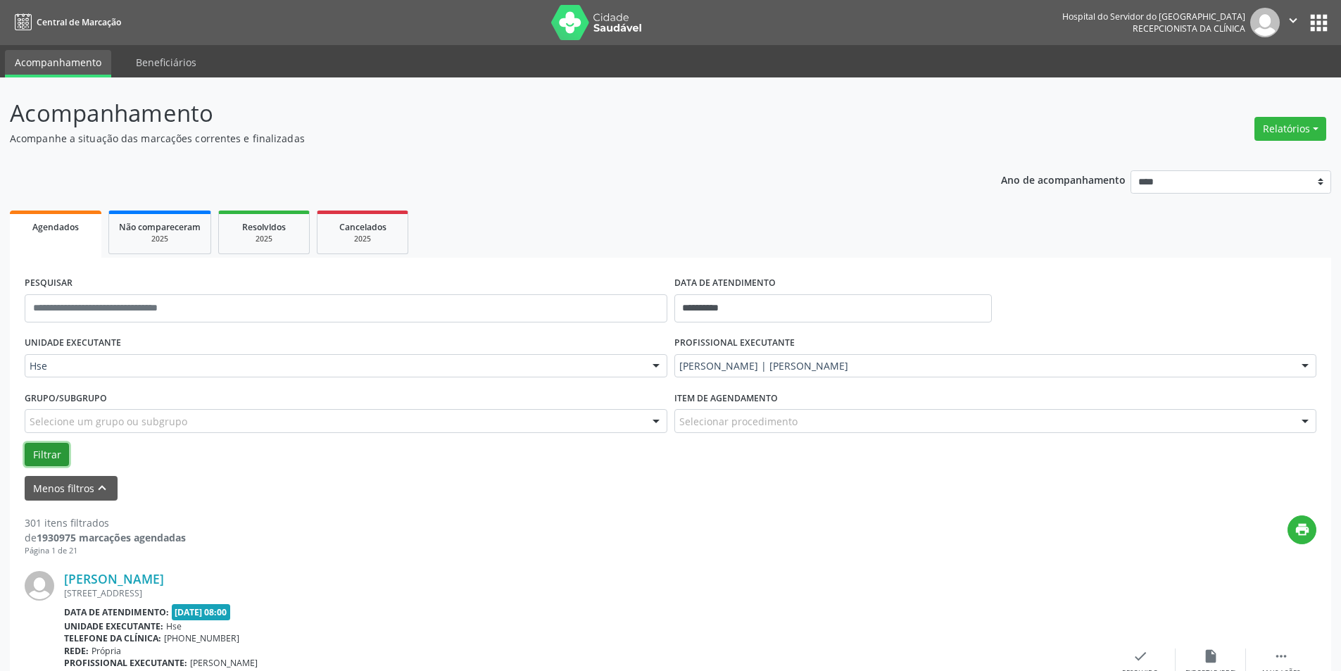
click at [51, 453] on button "Filtrar" at bounding box center [47, 455] width 44 height 24
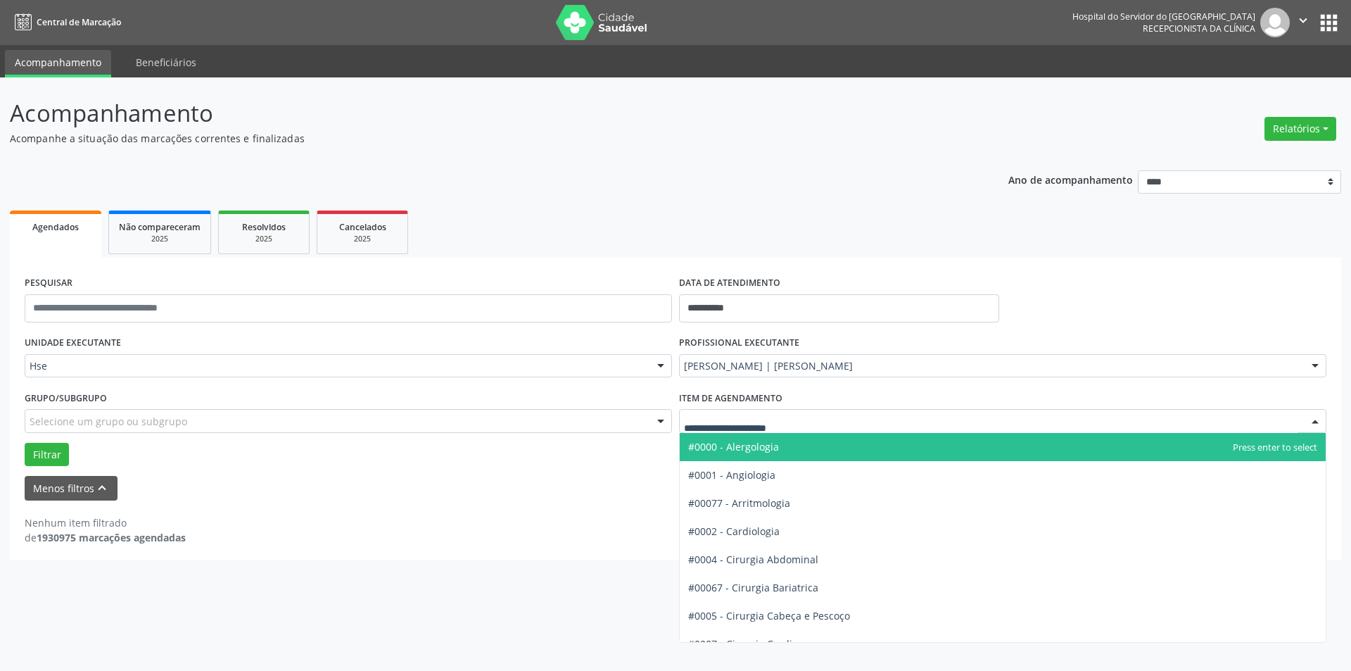
click at [800, 418] on input "text" at bounding box center [991, 428] width 614 height 28
type input "***"
click at [1221, 448] on span "#00044 - Ortopedia" at bounding box center [1003, 447] width 646 height 28
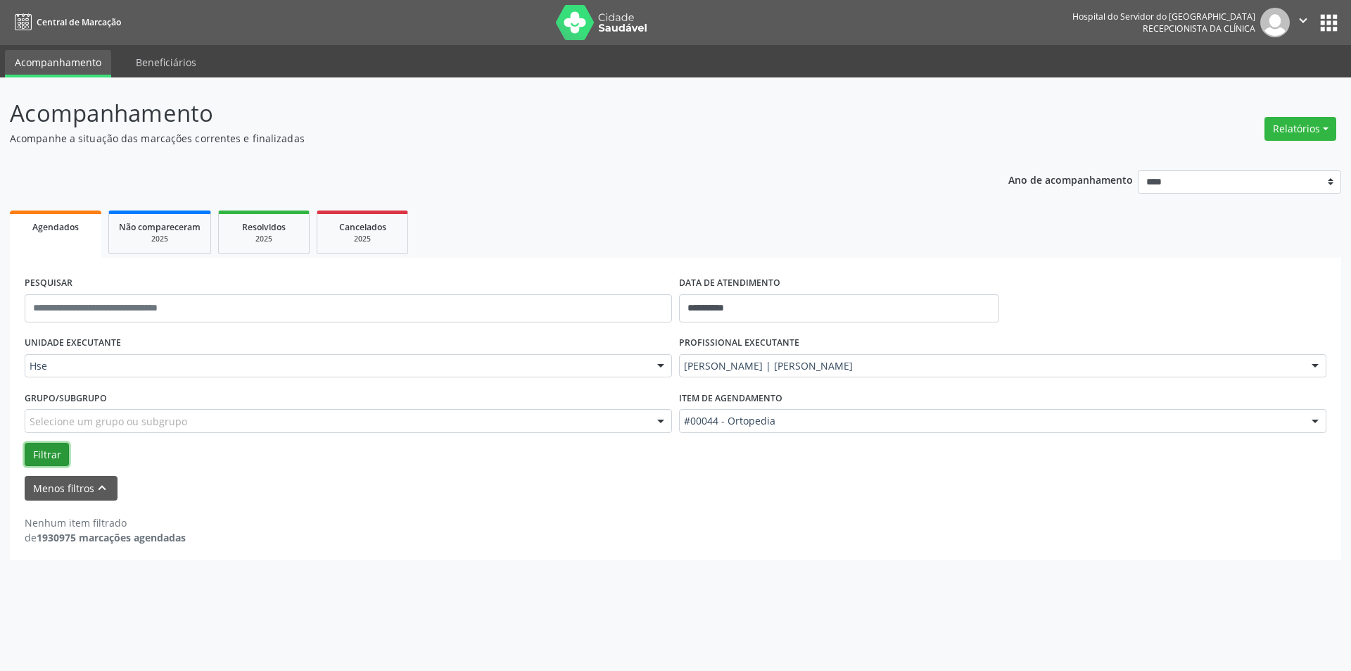
click at [58, 450] on button "Filtrar" at bounding box center [47, 455] width 44 height 24
click at [56, 457] on button "Filtrar" at bounding box center [47, 455] width 44 height 24
